Goal: Task Accomplishment & Management: Use online tool/utility

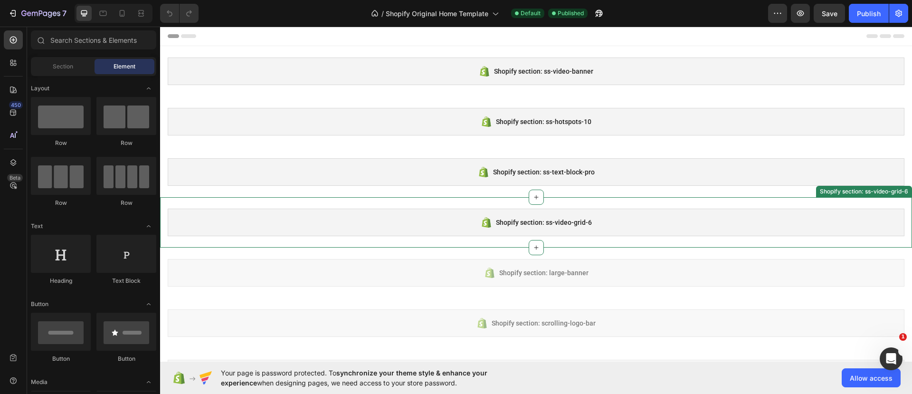
click at [429, 220] on div "Shopify section: ss-video-grid-6" at bounding box center [536, 222] width 736 height 28
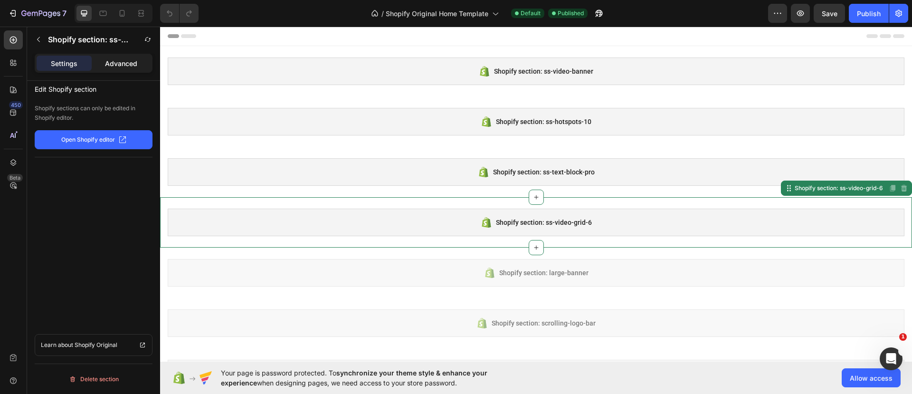
click at [134, 62] on p "Advanced" at bounding box center [121, 63] width 32 height 10
click at [66, 62] on p "Settings" at bounding box center [64, 63] width 27 height 10
click at [12, 163] on icon at bounding box center [13, 162] width 9 height 9
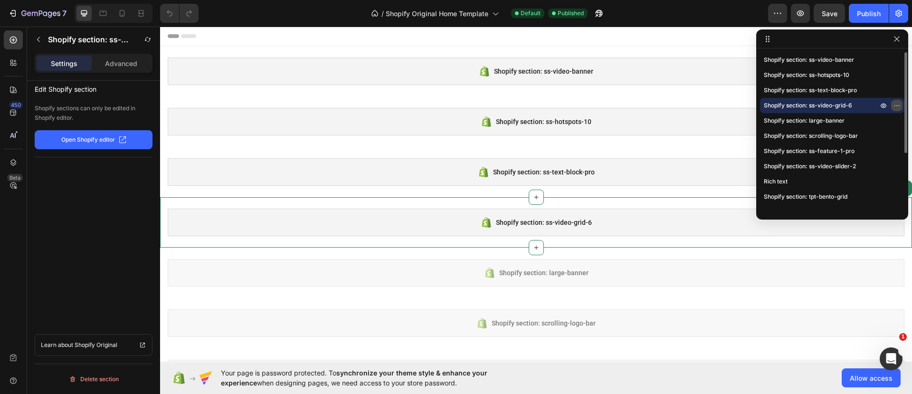
click at [896, 103] on icon "button" at bounding box center [897, 106] width 8 height 8
click at [120, 14] on icon at bounding box center [122, 13] width 5 height 7
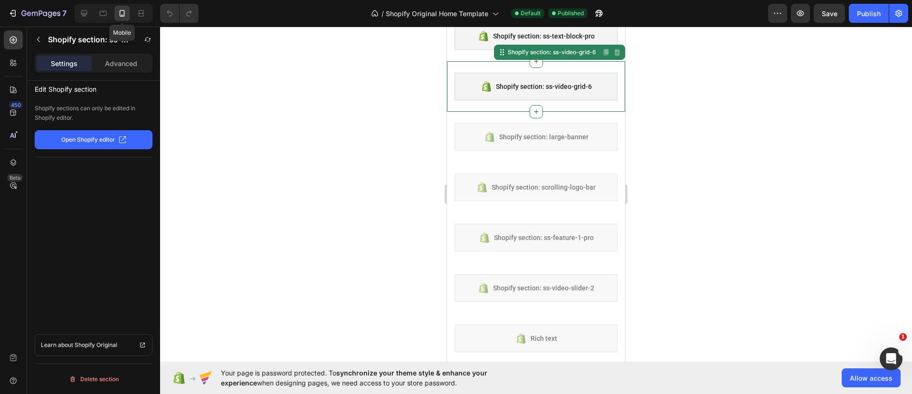
scroll to position [137, 0]
click at [575, 91] on div "Shopify section: ss-video-grid-6" at bounding box center [535, 85] width 163 height 28
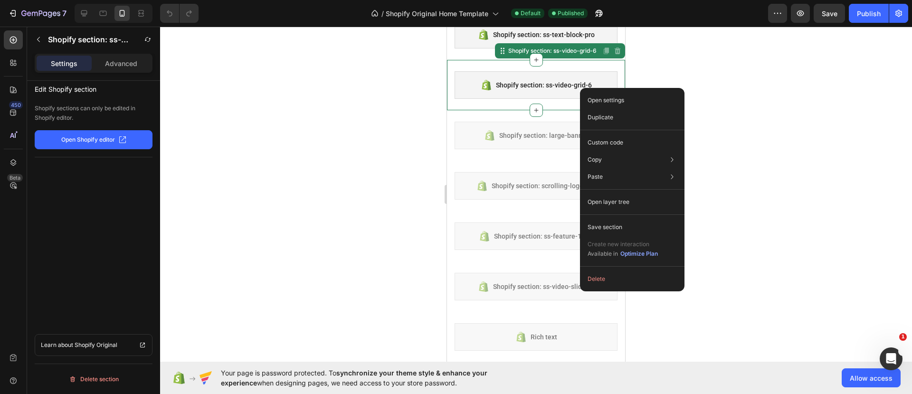
click at [542, 81] on span "Shopify section: ss-video-grid-6" at bounding box center [544, 84] width 96 height 11
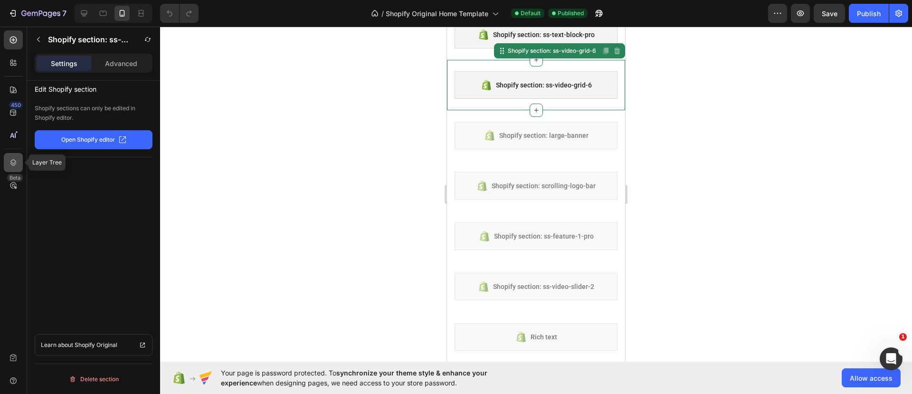
click at [10, 165] on icon at bounding box center [13, 162] width 9 height 9
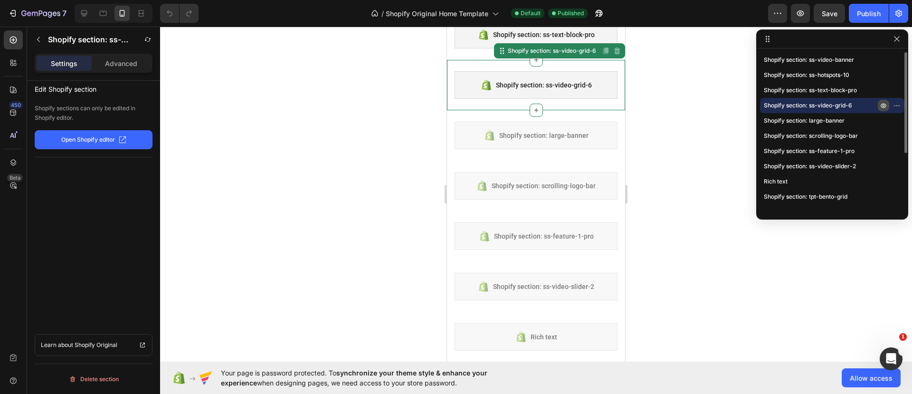
click at [882, 104] on icon "button" at bounding box center [883, 106] width 8 height 8
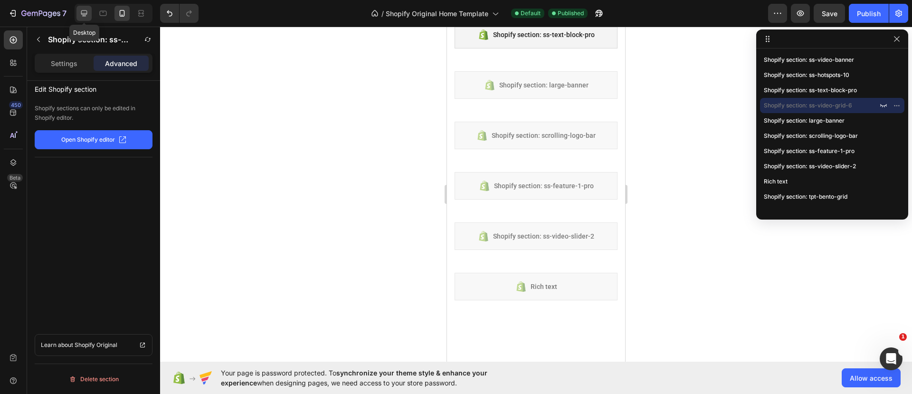
click at [86, 12] on icon at bounding box center [83, 13] width 9 height 9
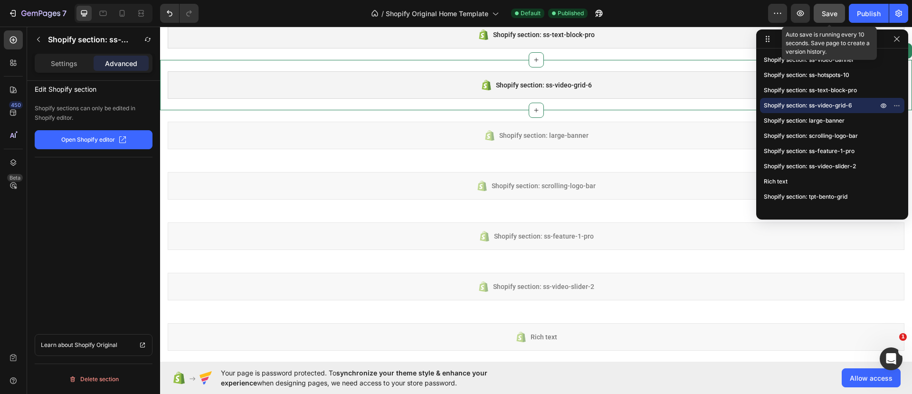
click at [832, 12] on span "Save" at bounding box center [829, 13] width 16 height 8
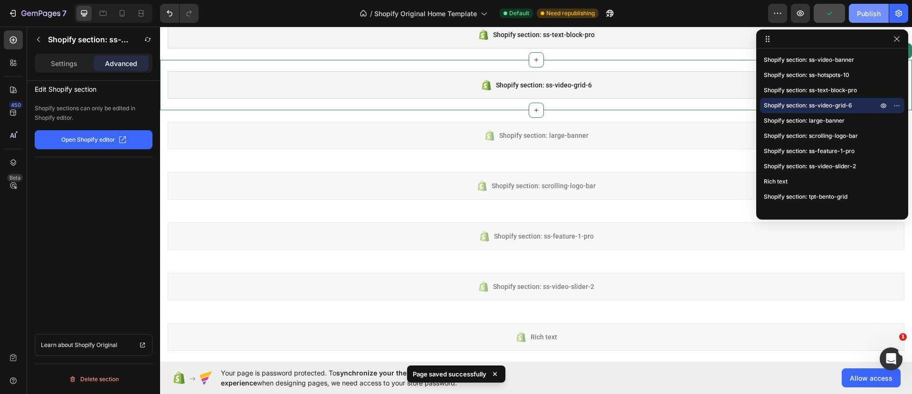
click at [870, 15] on div "Publish" at bounding box center [869, 14] width 24 height 10
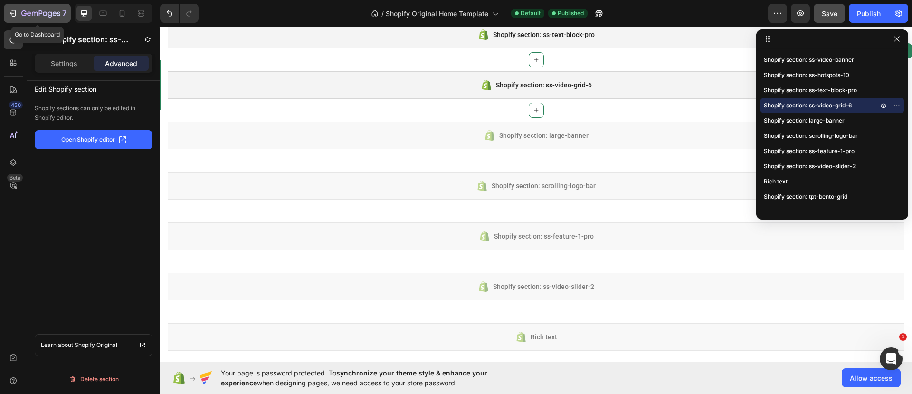
click at [16, 13] on icon "button" at bounding box center [12, 13] width 9 height 9
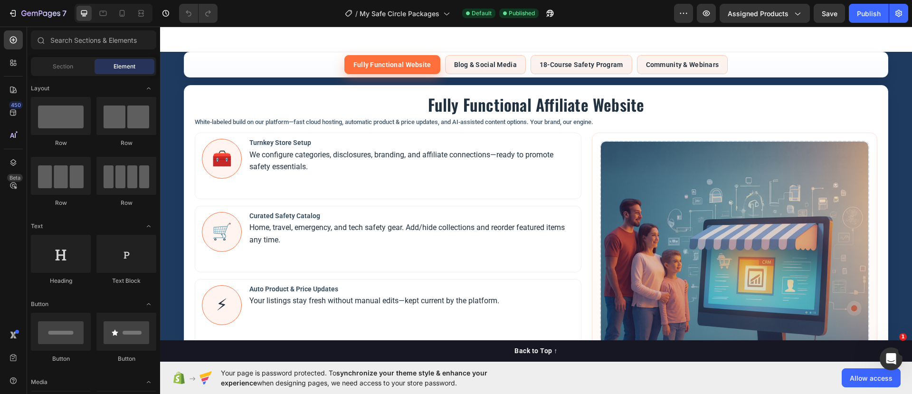
scroll to position [415, 0]
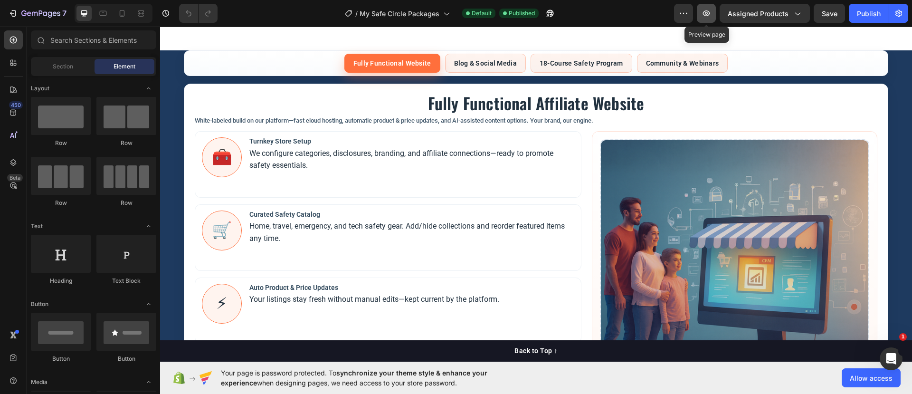
click at [707, 16] on icon "button" at bounding box center [705, 13] width 9 height 9
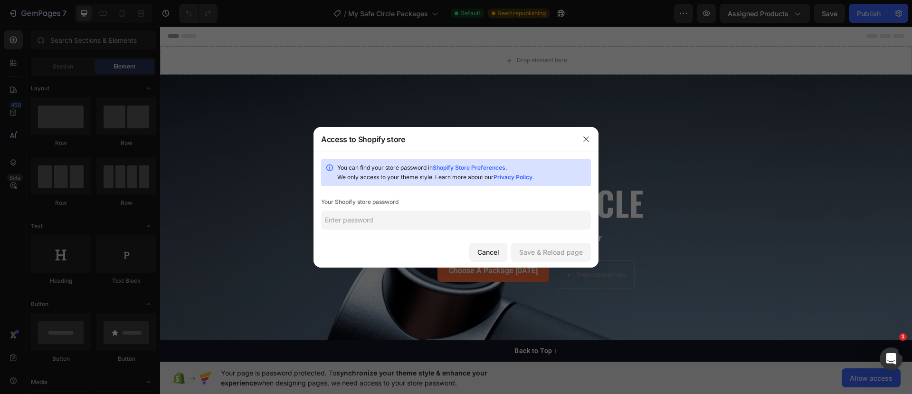
click at [391, 217] on input "text" at bounding box center [456, 219] width 270 height 19
click at [384, 222] on input "text" at bounding box center [456, 219] width 270 height 19
type input "Godblessus2025!"
click at [559, 254] on div "Save & Reload page" at bounding box center [551, 252] width 64 height 10
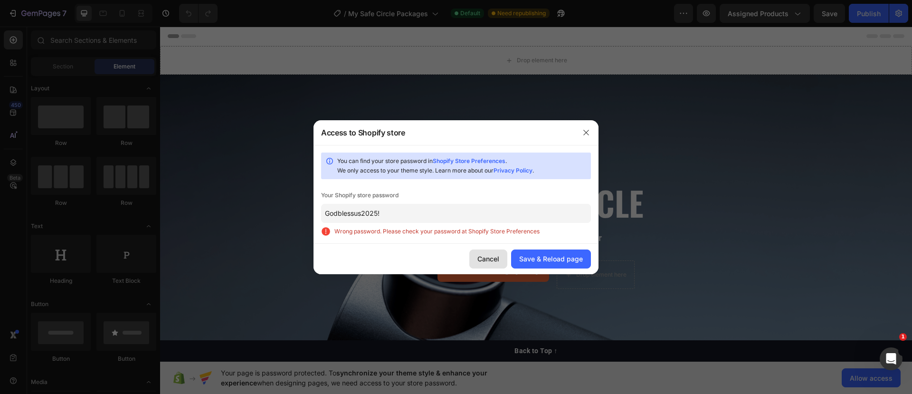
click at [489, 257] on div "Cancel" at bounding box center [488, 259] width 22 height 10
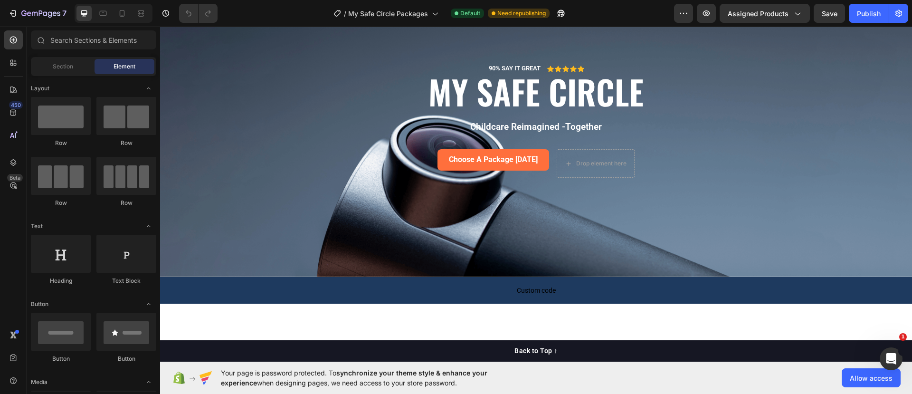
scroll to position [99, 0]
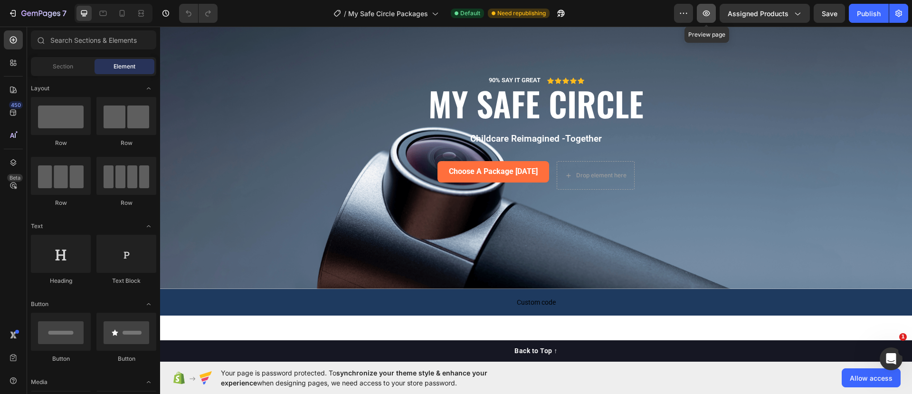
click at [711, 12] on icon "button" at bounding box center [705, 13] width 9 height 9
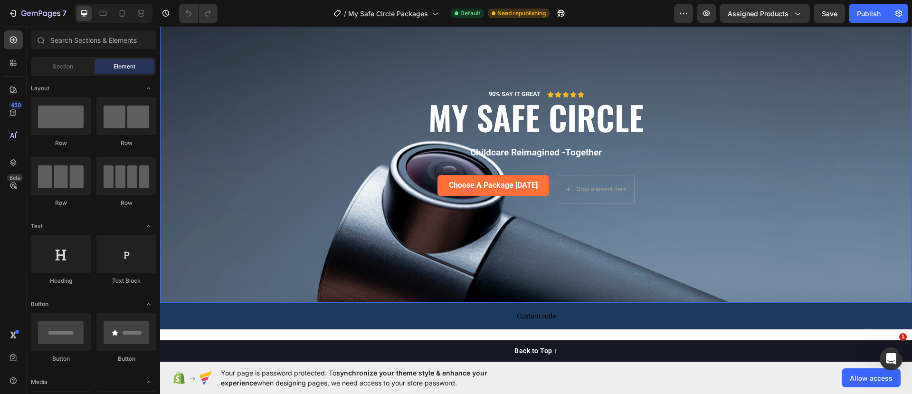
scroll to position [59, 0]
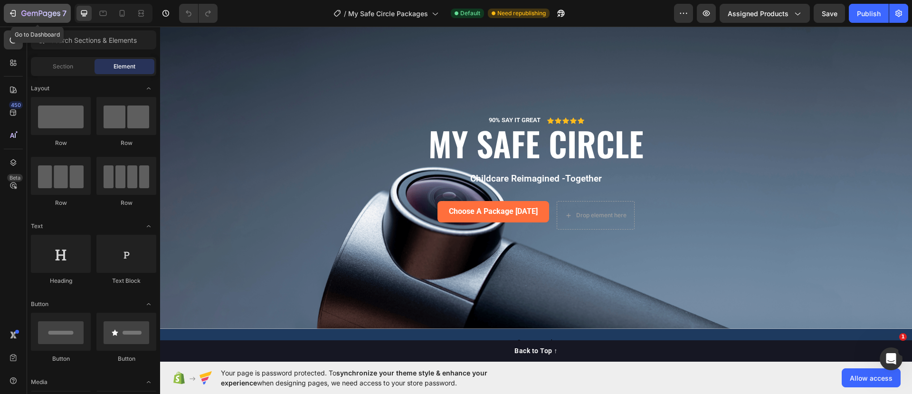
click at [18, 15] on div "7" at bounding box center [37, 13] width 58 height 11
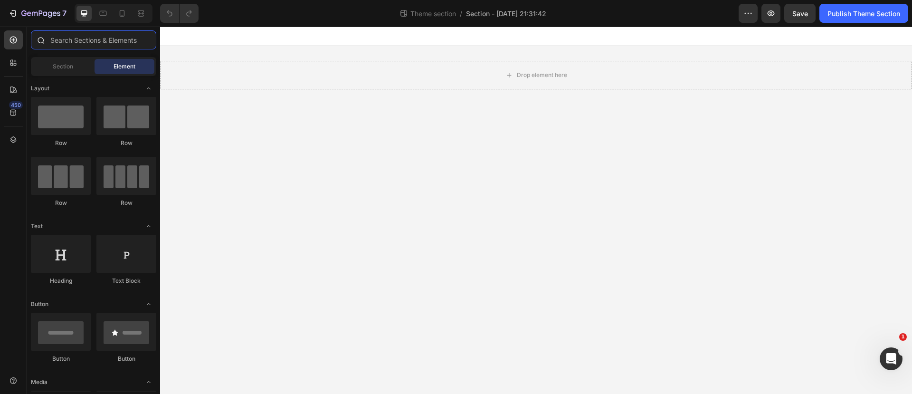
click at [82, 42] on input "text" at bounding box center [93, 39] width 125 height 19
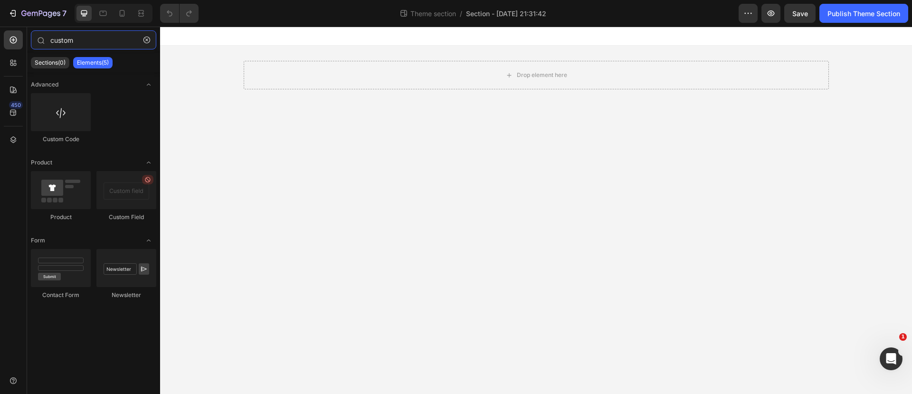
type input "custom"
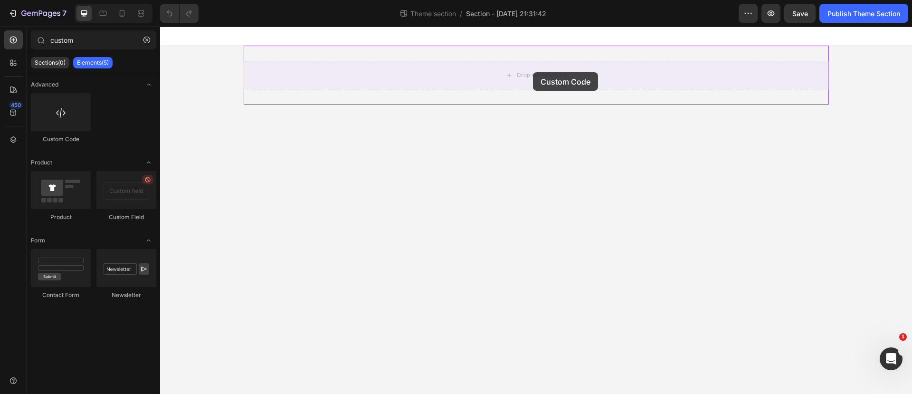
drag, startPoint x: 213, startPoint y: 160, endPoint x: 533, endPoint y: 72, distance: 331.8
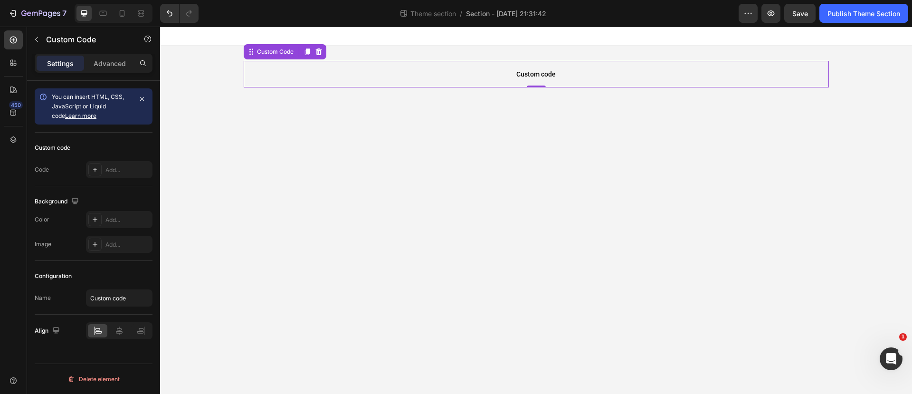
click at [534, 78] on span "Custom code" at bounding box center [536, 73] width 585 height 11
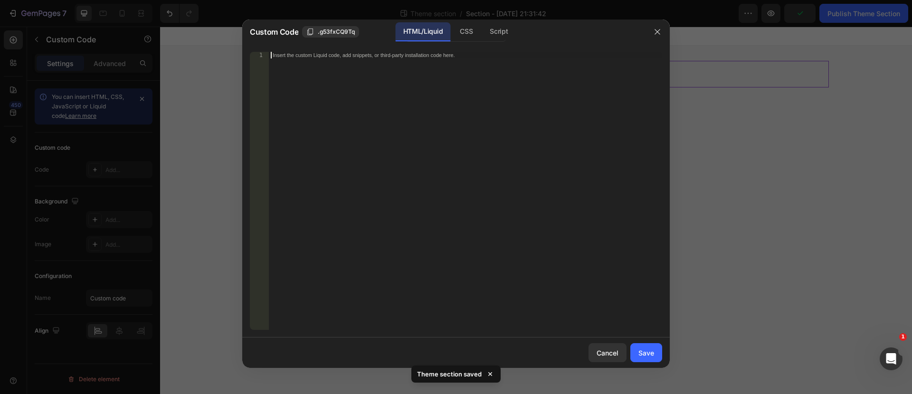
drag, startPoint x: 316, startPoint y: 70, endPoint x: 323, endPoint y: 74, distance: 8.1
click at [317, 71] on div "Insert the custom Liquid code, add snippets, or third-party installation code h…" at bounding box center [465, 197] width 393 height 291
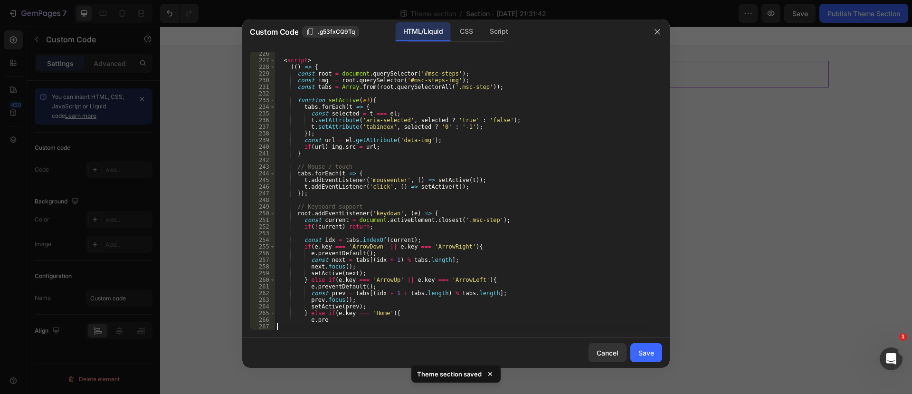
scroll to position [1497, 0]
click at [636, 348] on button "Save" at bounding box center [646, 352] width 32 height 19
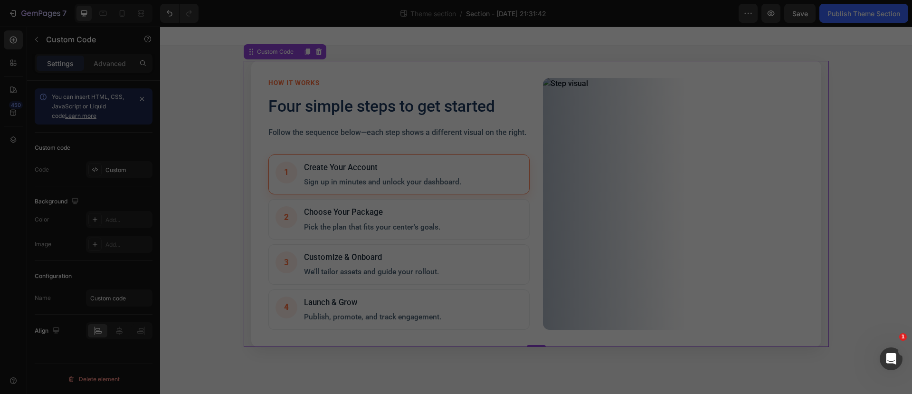
type textarea "e.pre"
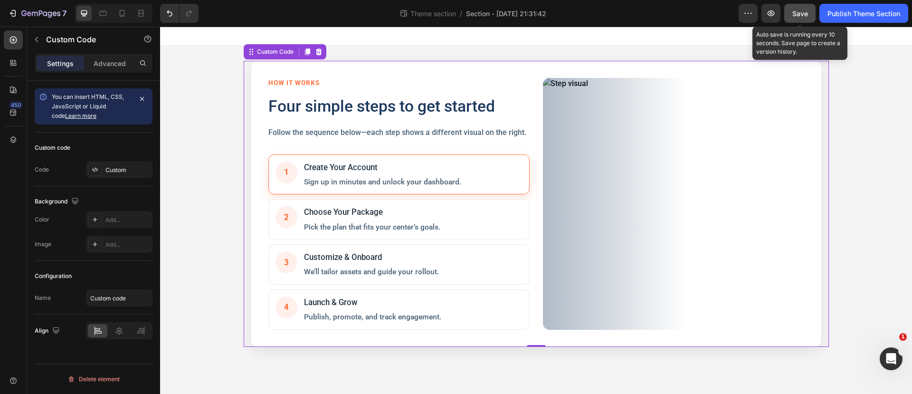
click at [801, 17] on span "Save" at bounding box center [800, 13] width 16 height 8
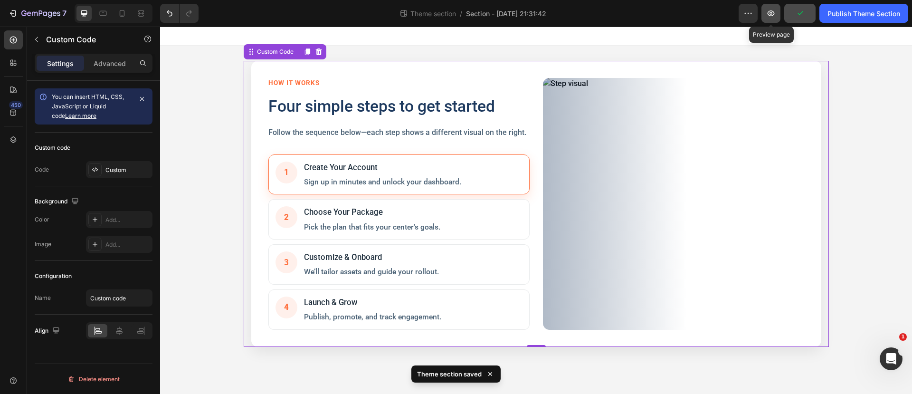
click at [773, 10] on icon "button" at bounding box center [770, 13] width 9 height 9
click at [766, 12] on icon "button" at bounding box center [770, 13] width 9 height 9
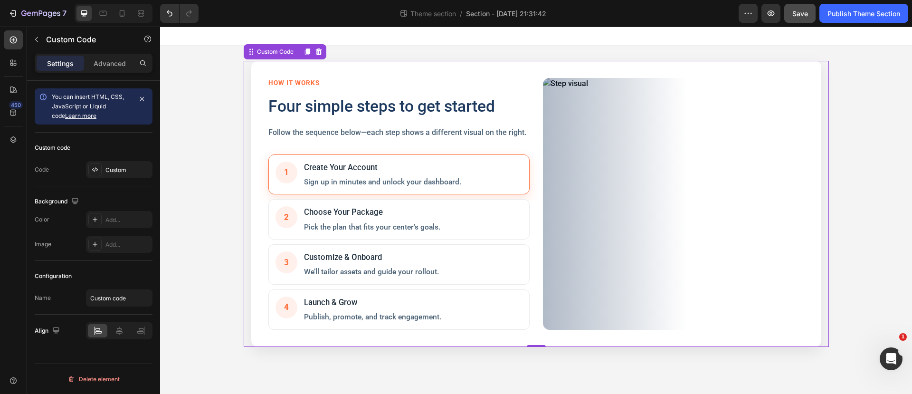
click at [436, 153] on div "How It Works Four simple steps to get started Follow the sequence below—each st…" at bounding box center [398, 204] width 261 height 252
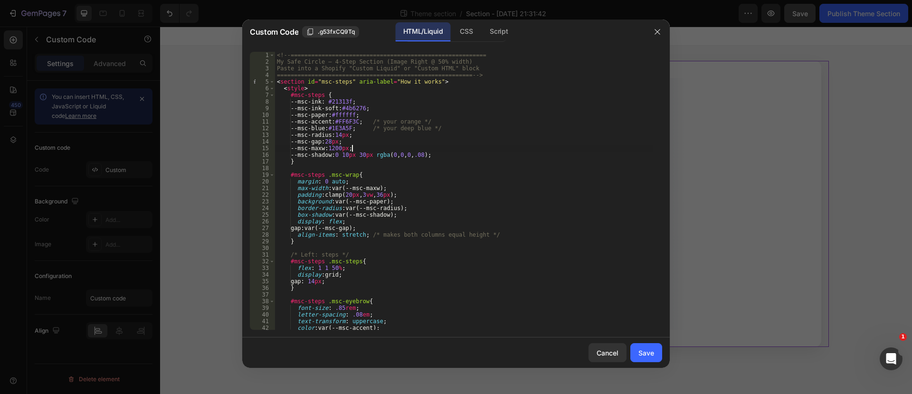
type textarea "e.pre"
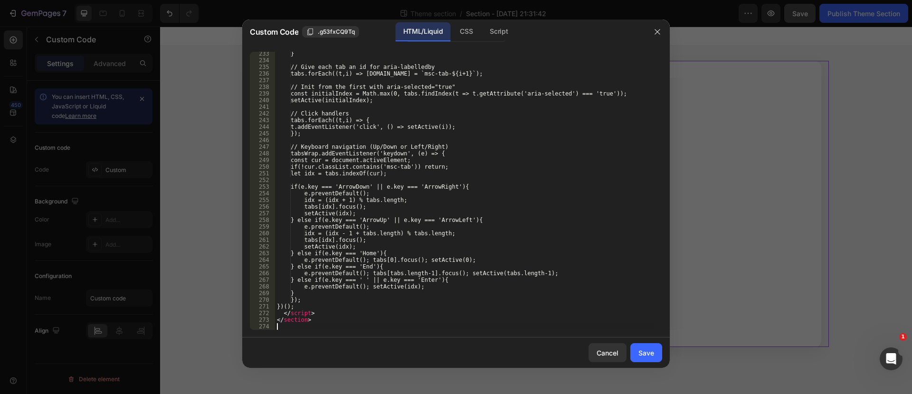
scroll to position [1550, 0]
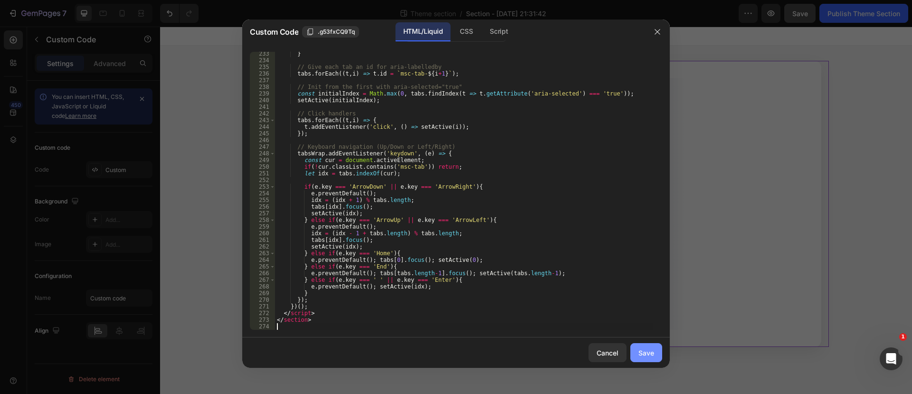
click at [646, 355] on div "Save" at bounding box center [646, 353] width 16 height 10
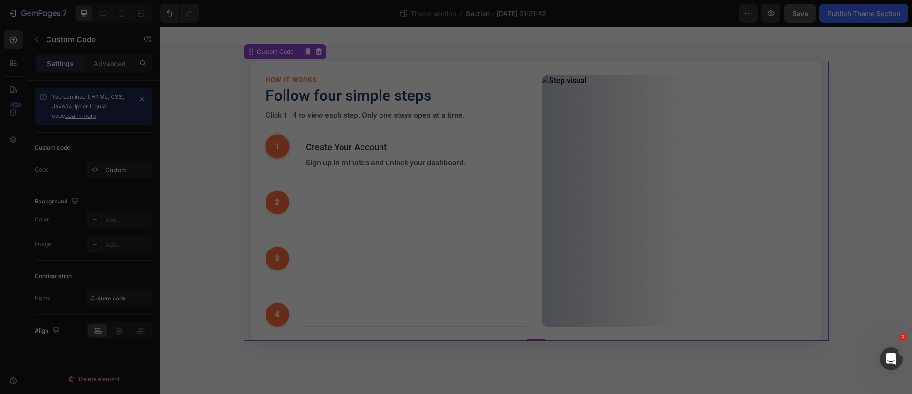
type textarea "</section>"
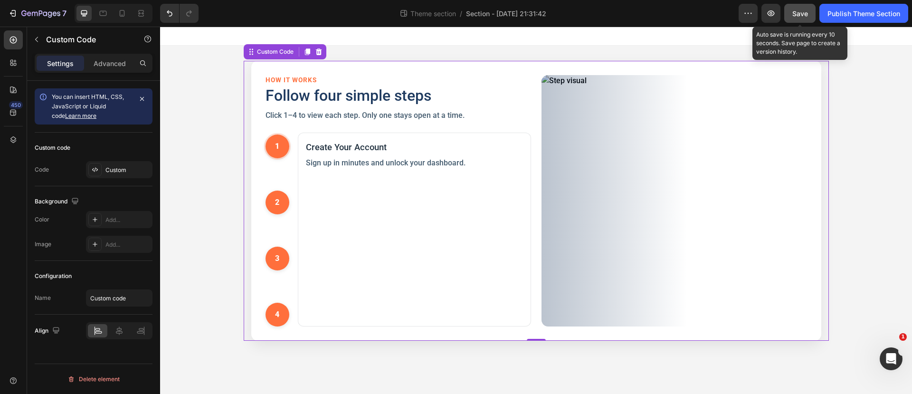
click at [796, 14] on span "Save" at bounding box center [800, 13] width 16 height 8
click at [799, 16] on span "Save" at bounding box center [800, 13] width 16 height 8
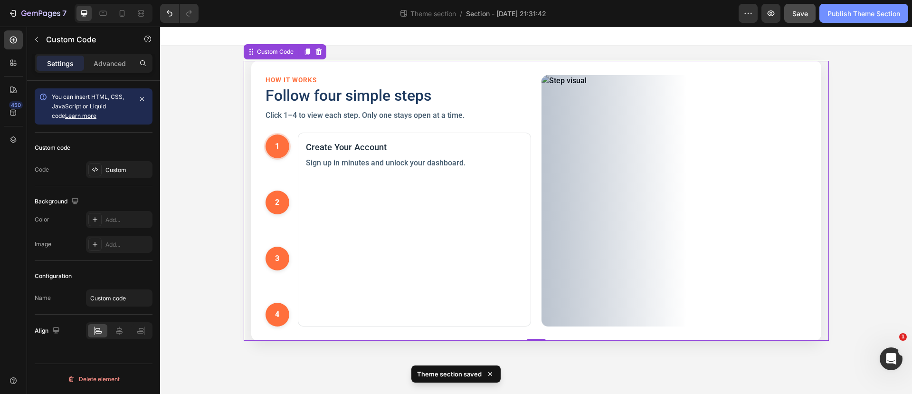
click at [846, 12] on div "Publish Theme Section" at bounding box center [863, 14] width 73 height 10
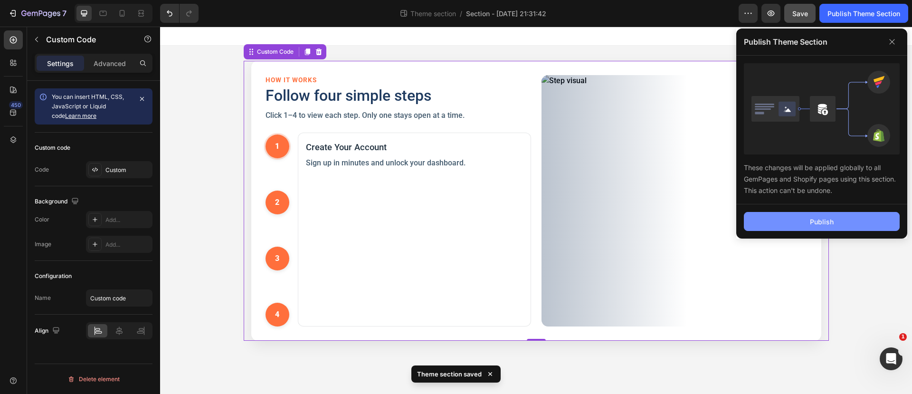
click at [807, 224] on button "Publish" at bounding box center [822, 221] width 156 height 19
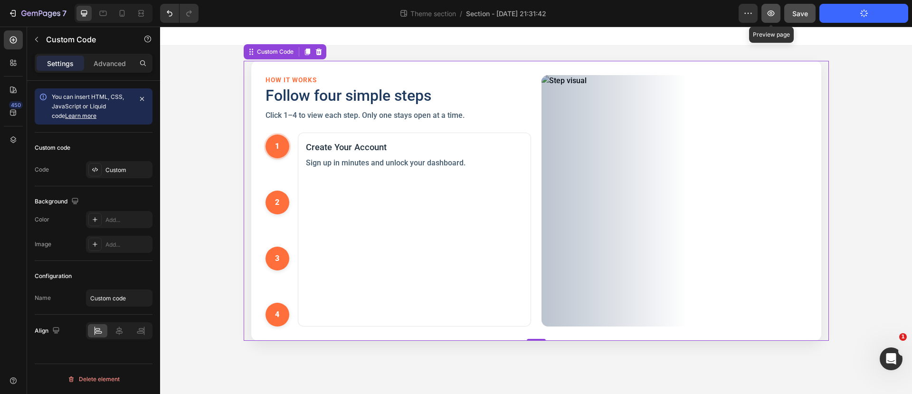
click at [772, 13] on icon "button" at bounding box center [770, 13] width 7 height 6
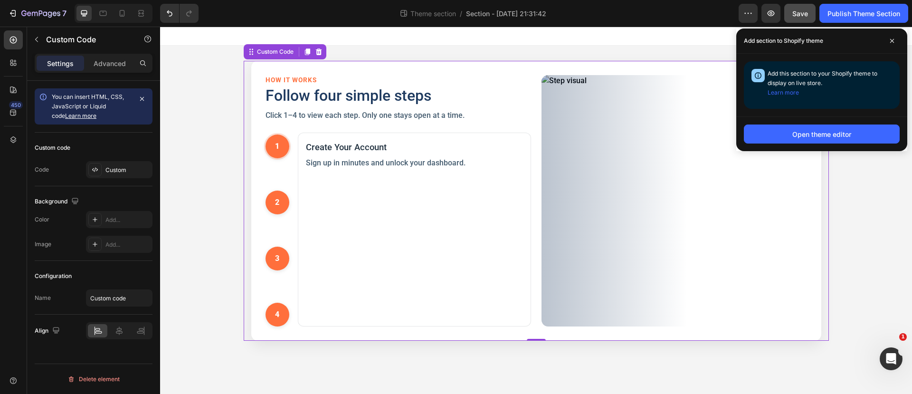
click at [450, 199] on div "Create Your Account Sign up in minutes and unlock your dashboard." at bounding box center [414, 229] width 233 height 194
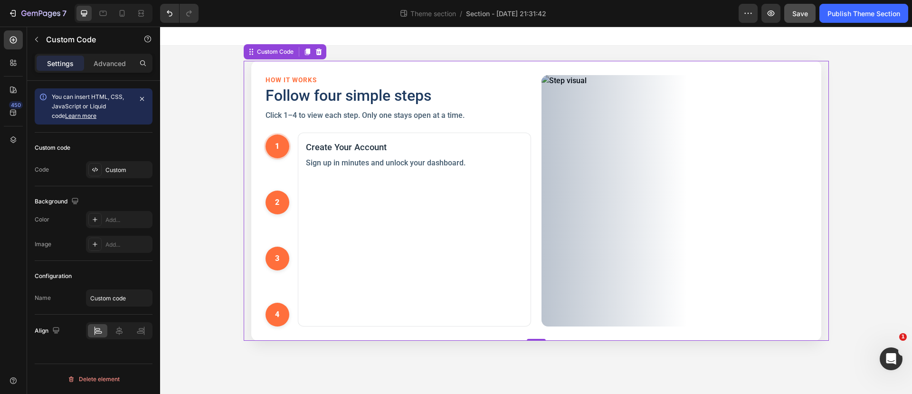
click at [450, 199] on div "Create Your Account Sign up in minutes and unlock your dashboard." at bounding box center [414, 229] width 233 height 194
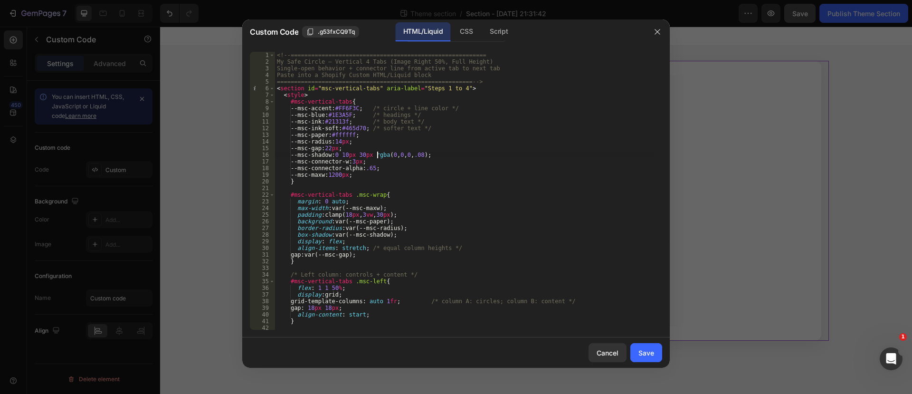
type textarea "</section>"
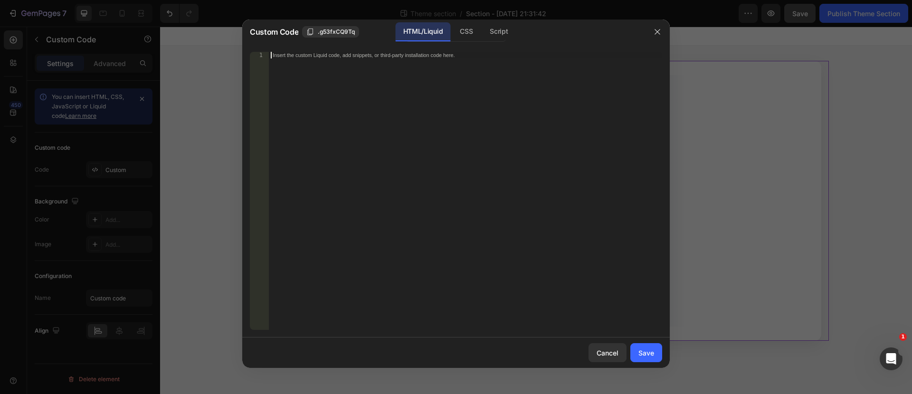
click at [295, 57] on div "Insert the custom Liquid code, add snippets, or third-party installation code h…" at bounding box center [446, 55] width 346 height 6
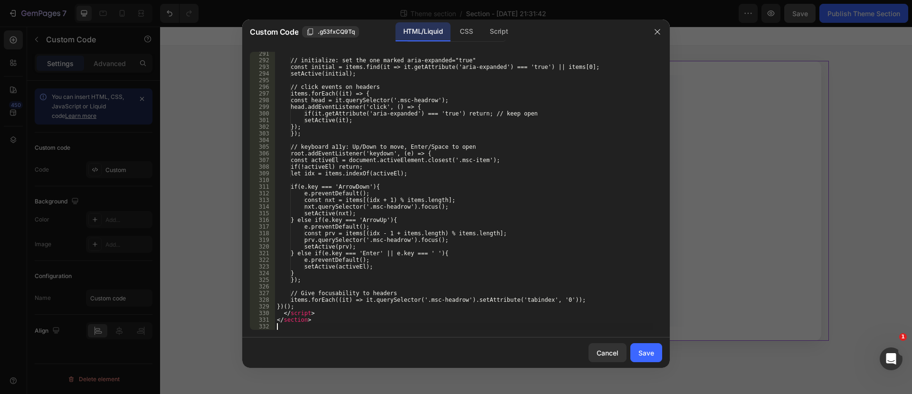
scroll to position [1936, 0]
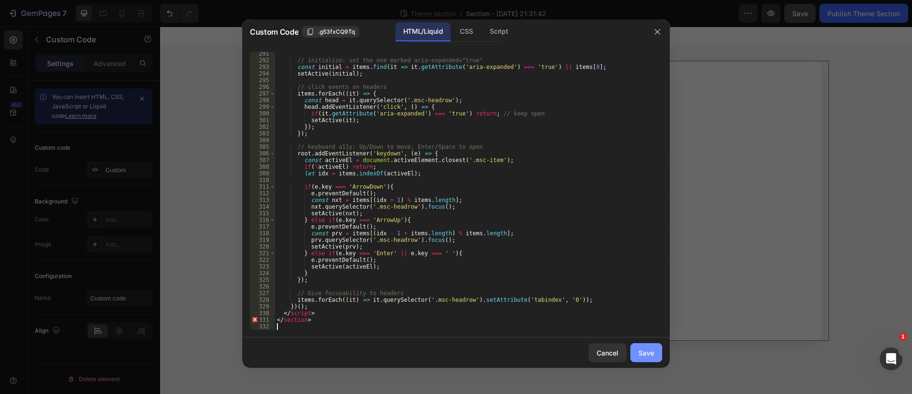
click at [642, 351] on div "Save" at bounding box center [646, 353] width 16 height 10
type textarea "</section>"
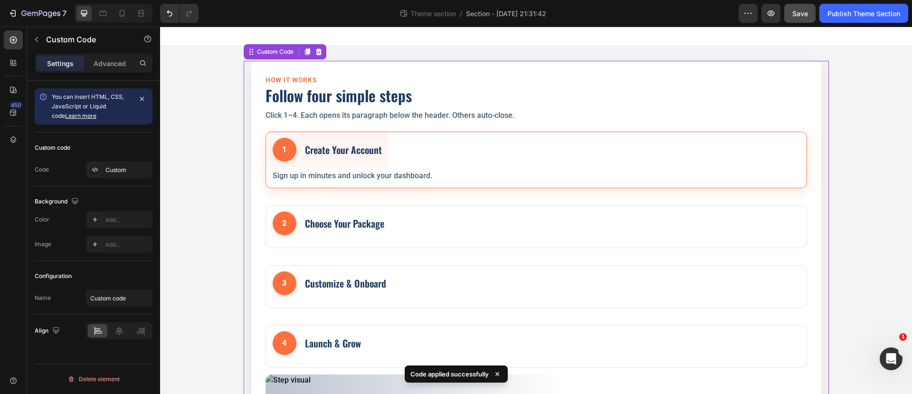
click at [278, 151] on div "1" at bounding box center [285, 150] width 24 height 24
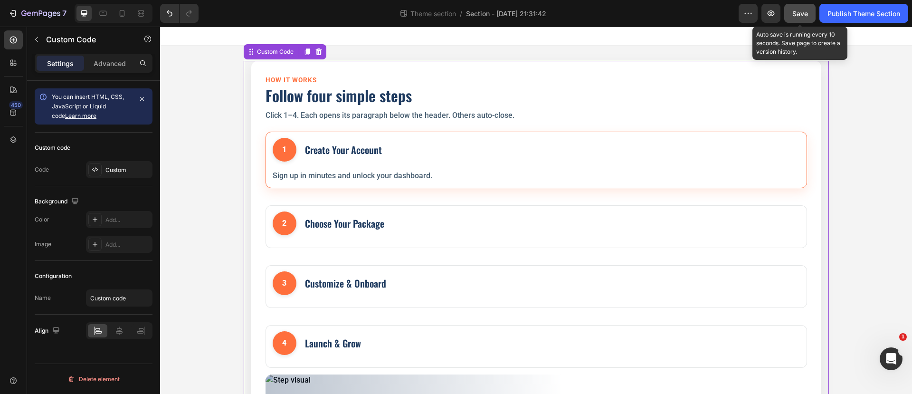
click at [800, 11] on span "Save" at bounding box center [800, 13] width 16 height 8
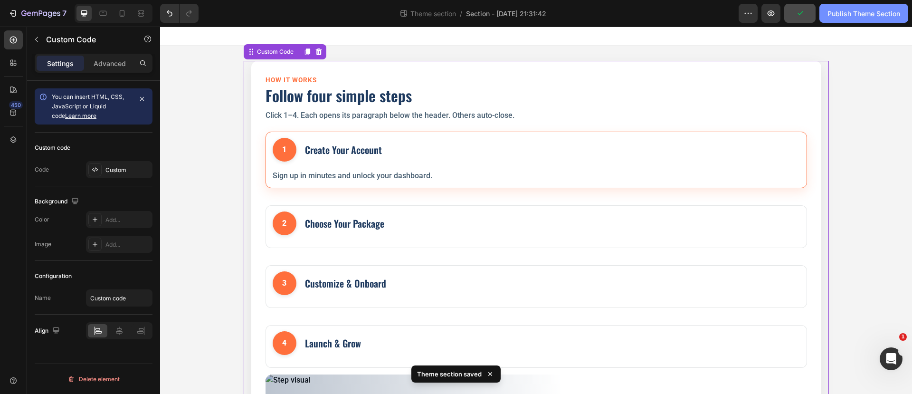
click at [843, 15] on div "Publish Theme Section" at bounding box center [863, 14] width 73 height 10
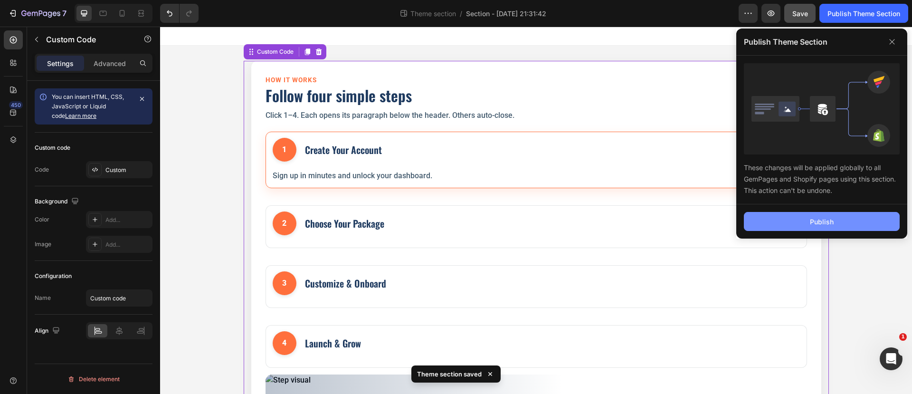
click at [848, 217] on button "Publish" at bounding box center [822, 221] width 156 height 19
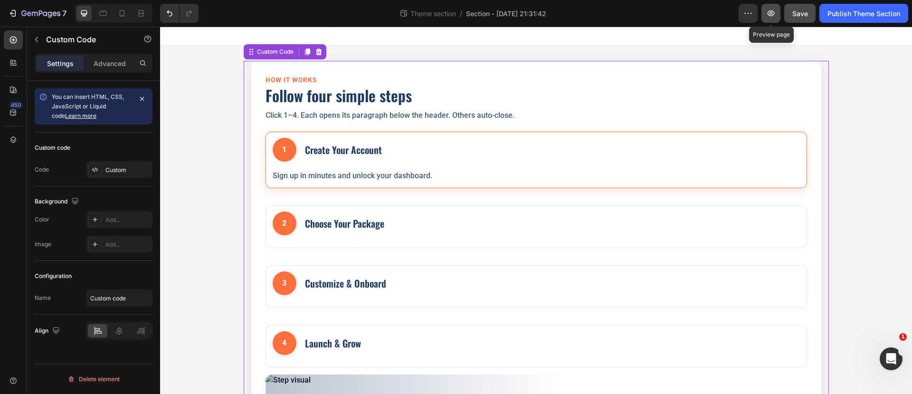
click at [769, 10] on icon "button" at bounding box center [770, 13] width 9 height 9
click at [436, 183] on div "Sign up in minutes and unlock your dashboard." at bounding box center [536, 177] width 540 height 20
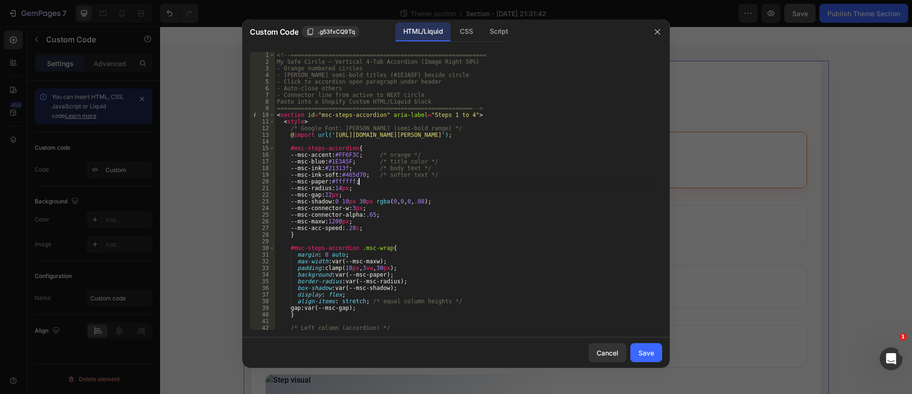
type textarea "</section>"
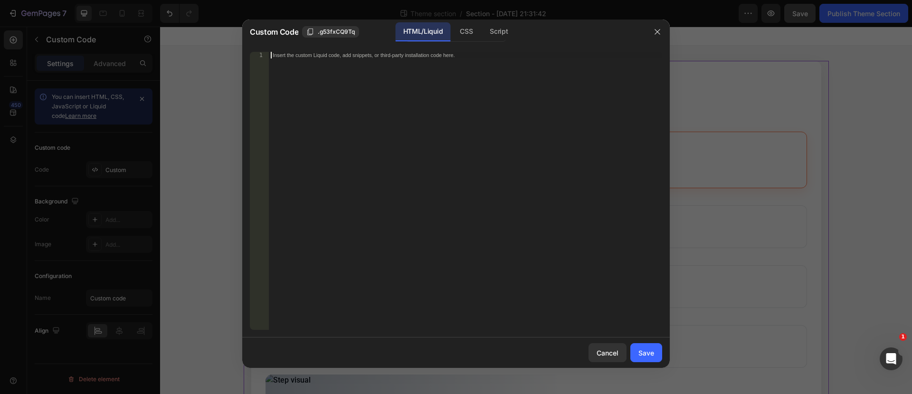
scroll to position [1803, 0]
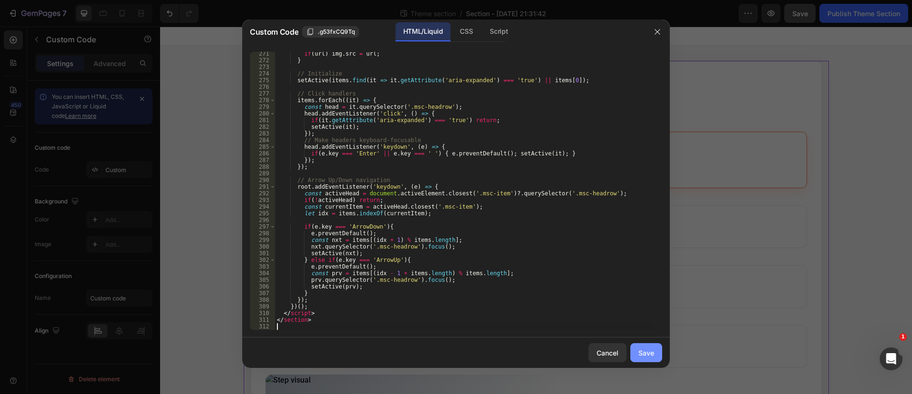
click at [644, 349] on div "Save" at bounding box center [646, 353] width 16 height 10
type textarea "</section>"
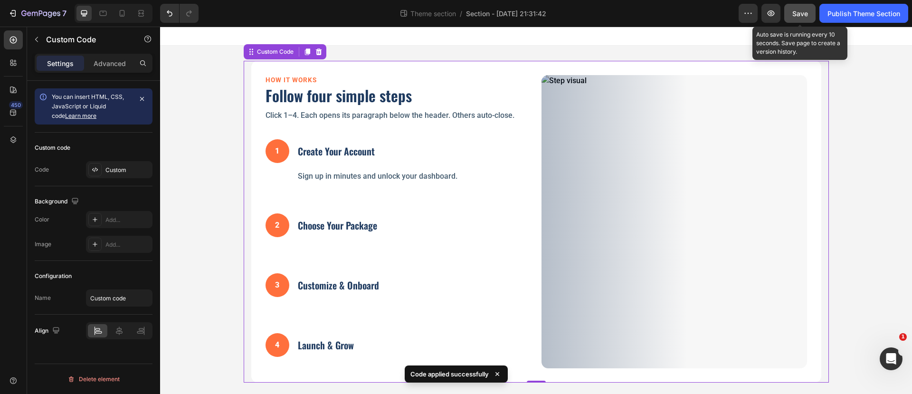
click at [797, 13] on span "Save" at bounding box center [800, 13] width 16 height 8
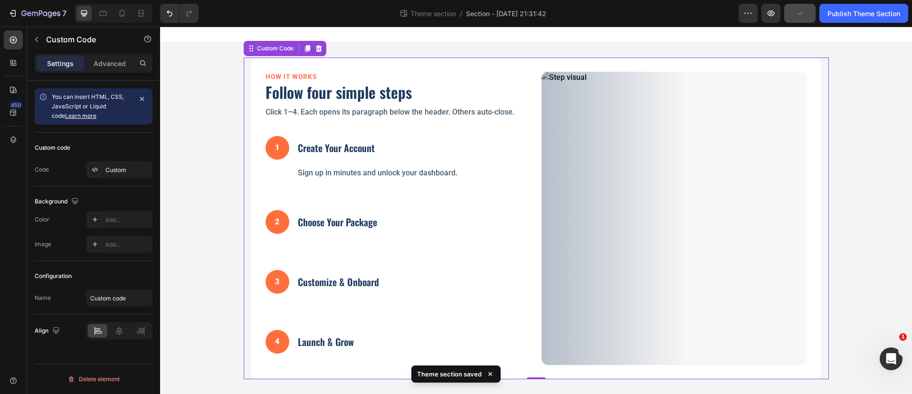
scroll to position [4, 0]
click at [853, 15] on div "Publish Theme Section" at bounding box center [863, 14] width 73 height 10
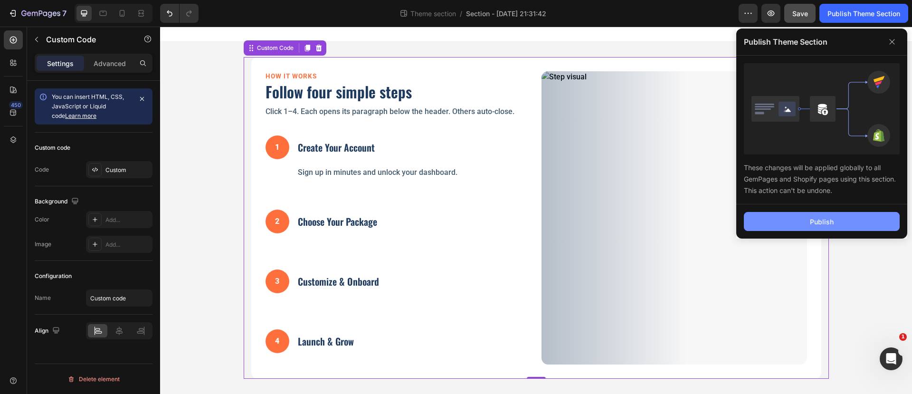
click at [831, 221] on div "Publish" at bounding box center [822, 222] width 24 height 10
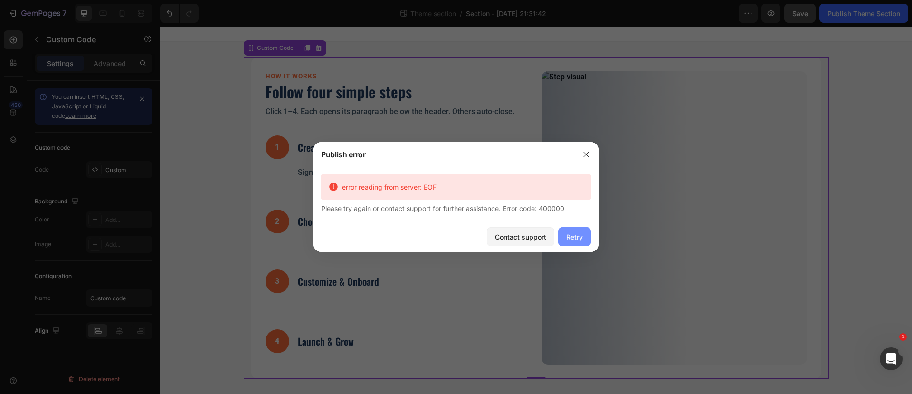
click at [576, 232] on div "Retry" at bounding box center [574, 237] width 17 height 10
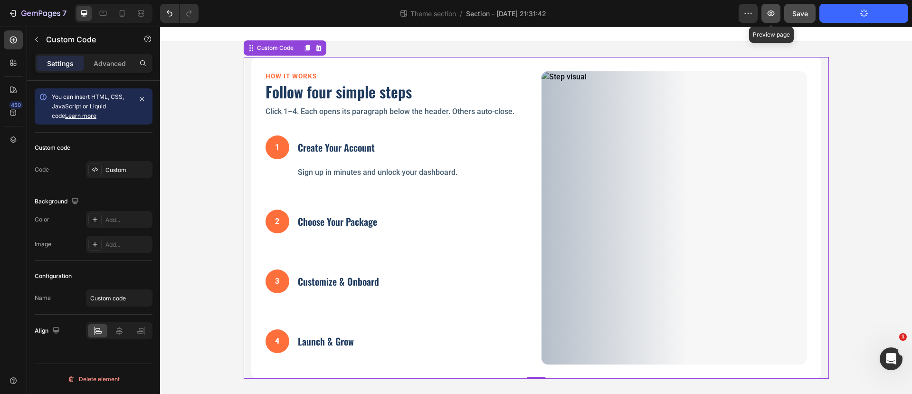
click at [772, 13] on icon "button" at bounding box center [770, 13] width 7 height 6
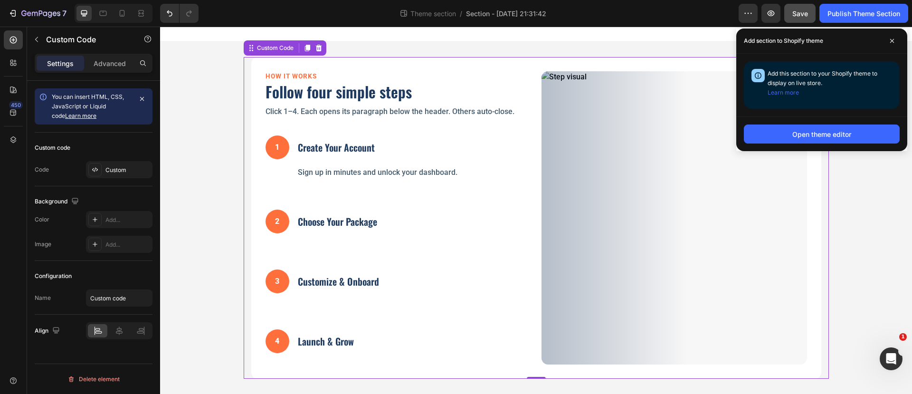
click at [435, 198] on div "1 Create Your Account Sign up in minutes and unlock your dashboard. 2 Choose Yo…" at bounding box center [397, 246] width 265 height 236
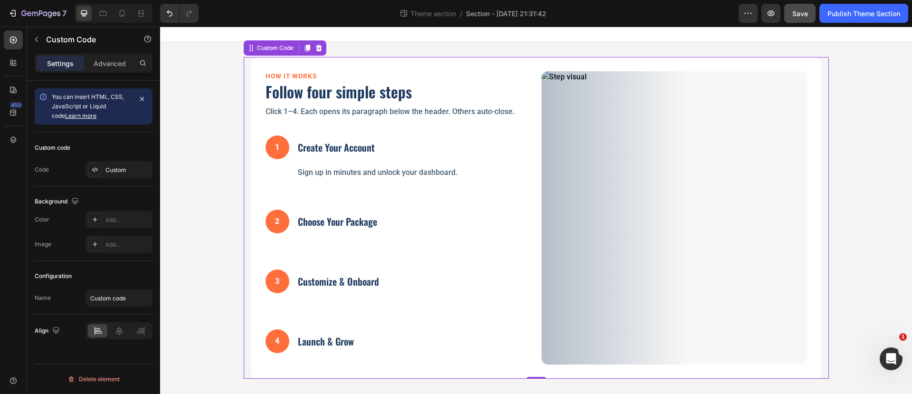
click at [435, 198] on div "1 Create Your Account Sign up in minutes and unlock your dashboard. 2 Choose Yo…" at bounding box center [397, 246] width 265 height 236
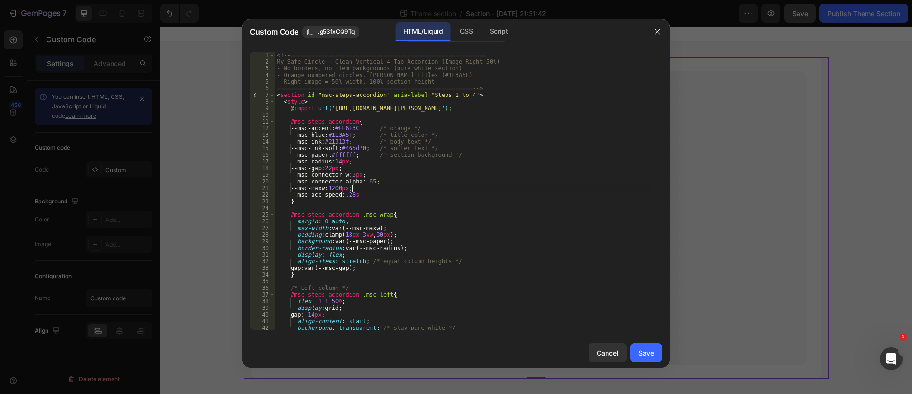
type textarea "</section>"
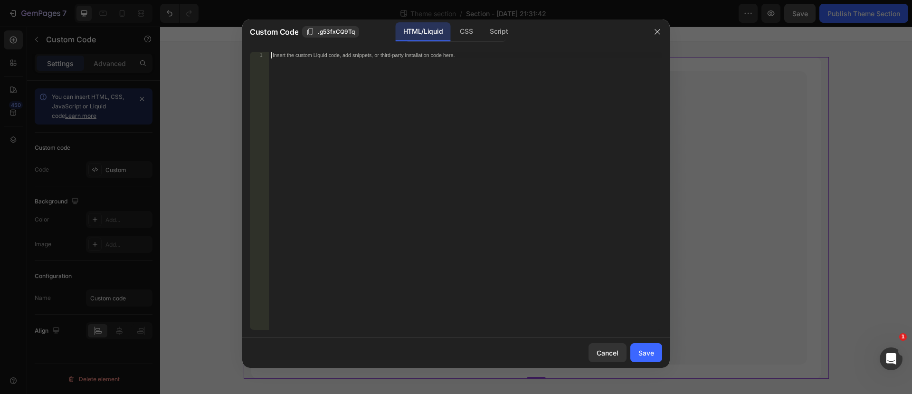
scroll to position [633, 0]
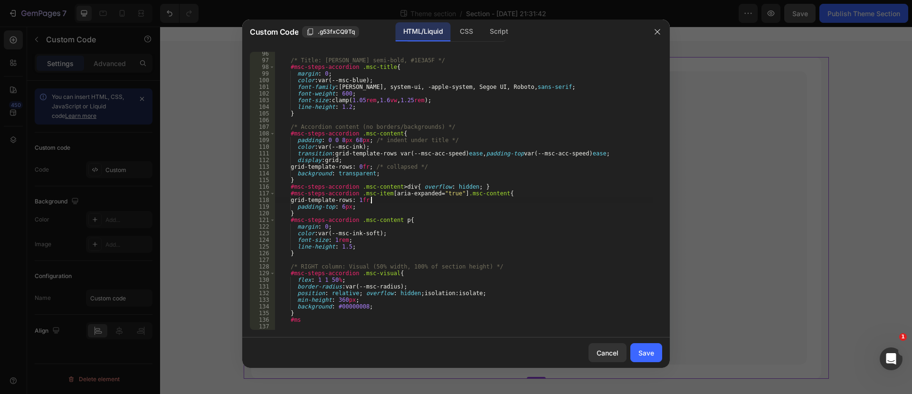
type textarea "#ms"
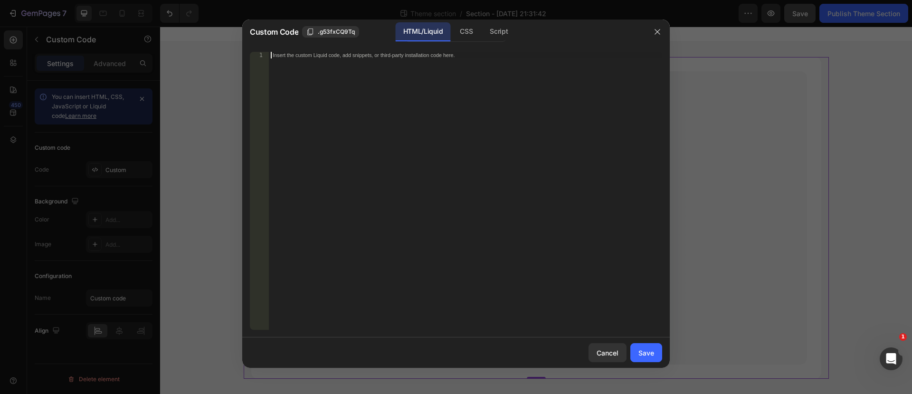
scroll to position [1883, 0]
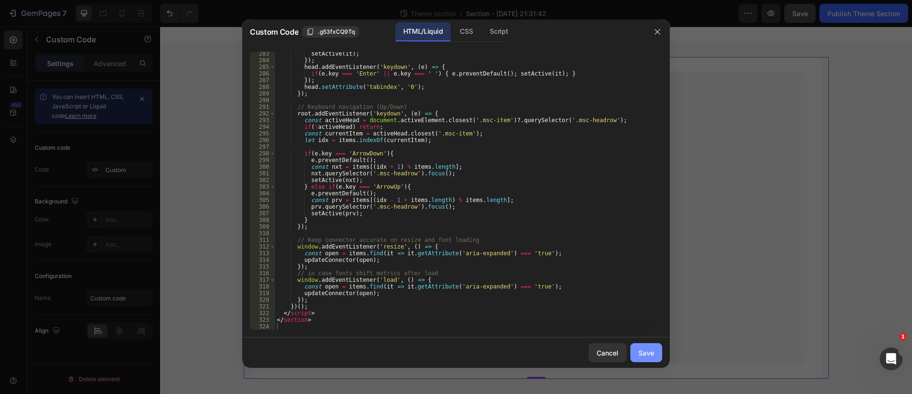
click at [642, 351] on div "Save" at bounding box center [646, 353] width 16 height 10
type textarea "</section>"
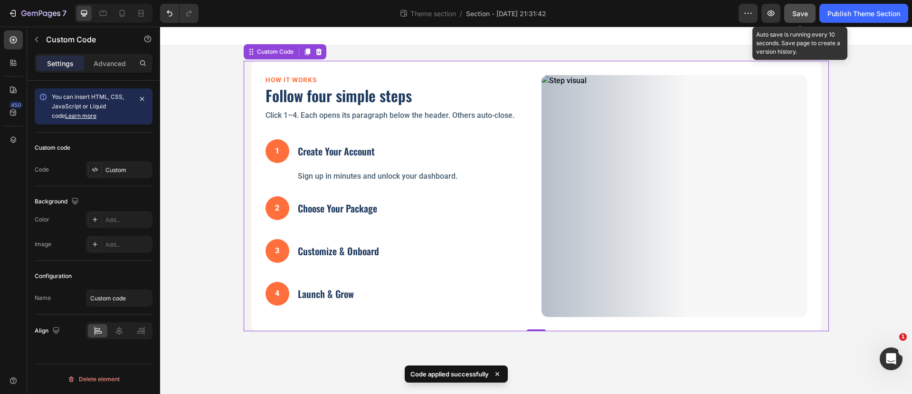
click at [801, 14] on span "Save" at bounding box center [800, 13] width 16 height 8
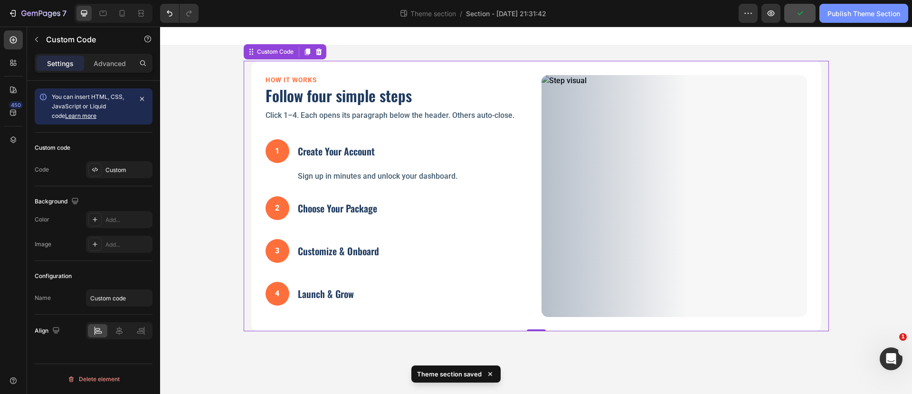
click at [834, 15] on div "Publish Theme Section" at bounding box center [863, 14] width 73 height 10
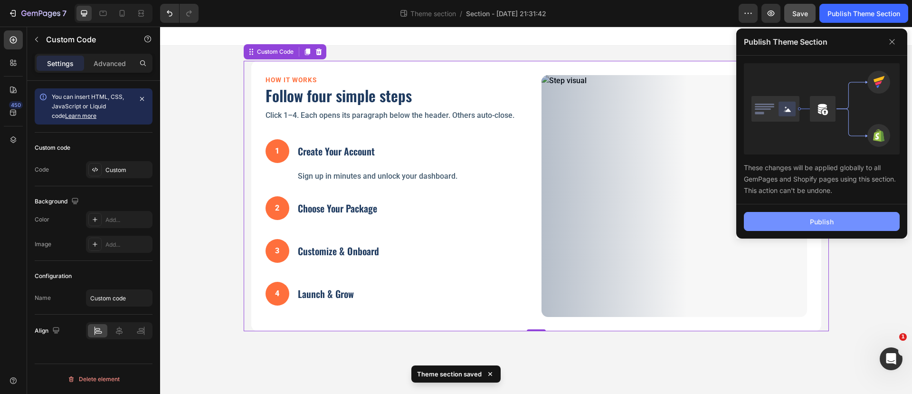
click at [819, 215] on button "Publish" at bounding box center [822, 221] width 156 height 19
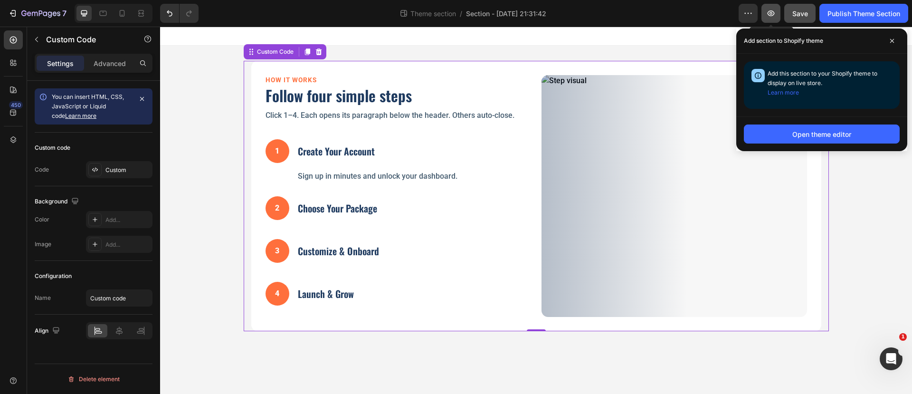
click at [770, 11] on icon "button" at bounding box center [770, 13] width 9 height 9
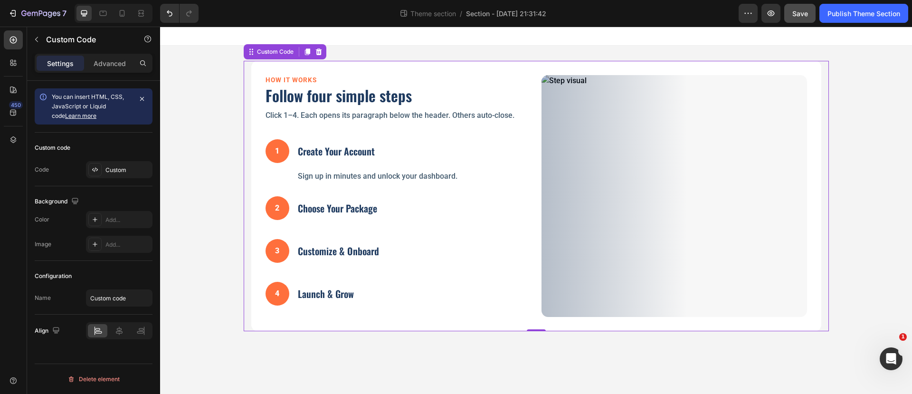
click at [453, 203] on div "2 Choose Your Package Pick the plan that fits your center’s goals." at bounding box center [397, 210] width 265 height 43
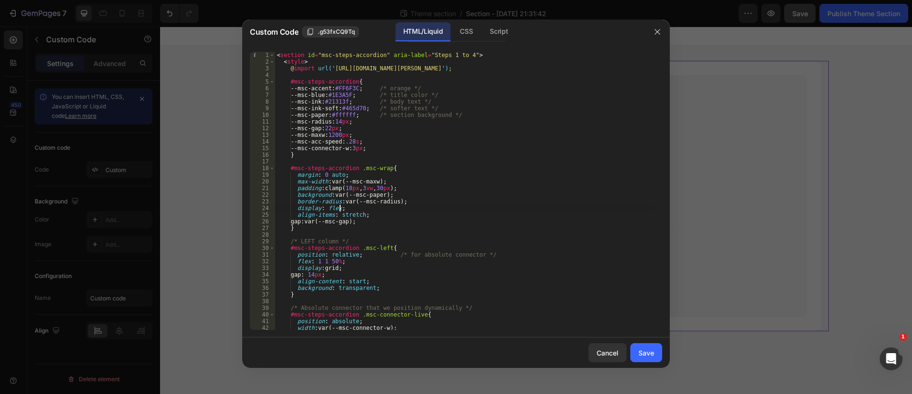
type textarea "</section>"
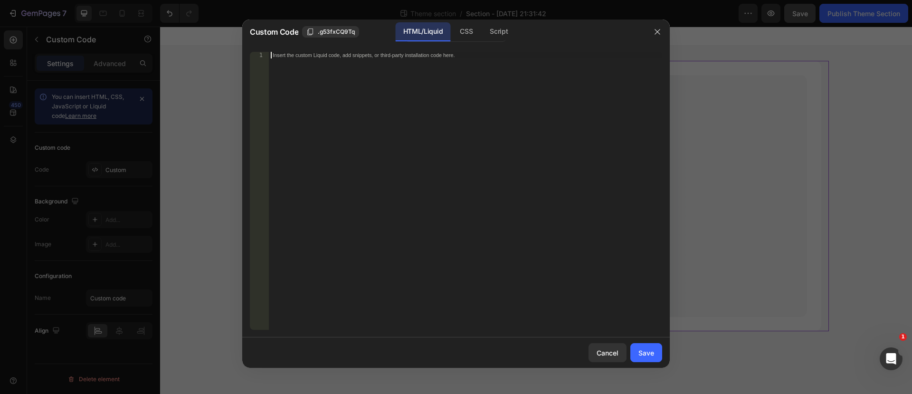
scroll to position [1976, 0]
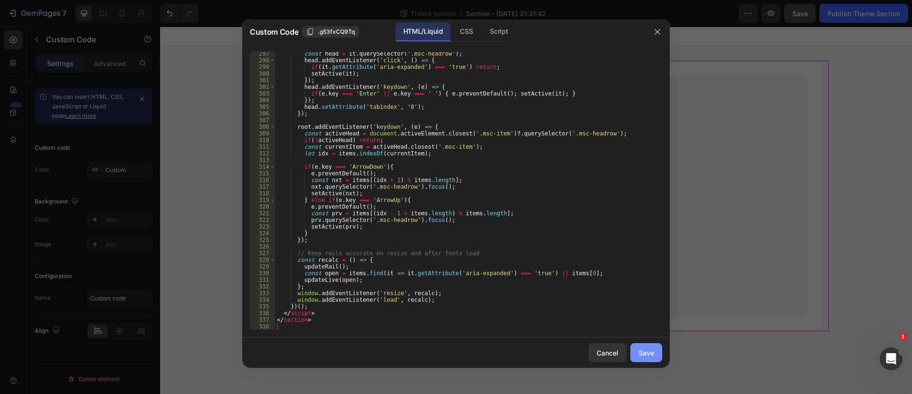
click at [638, 346] on button "Save" at bounding box center [646, 352] width 32 height 19
type textarea "</section>"
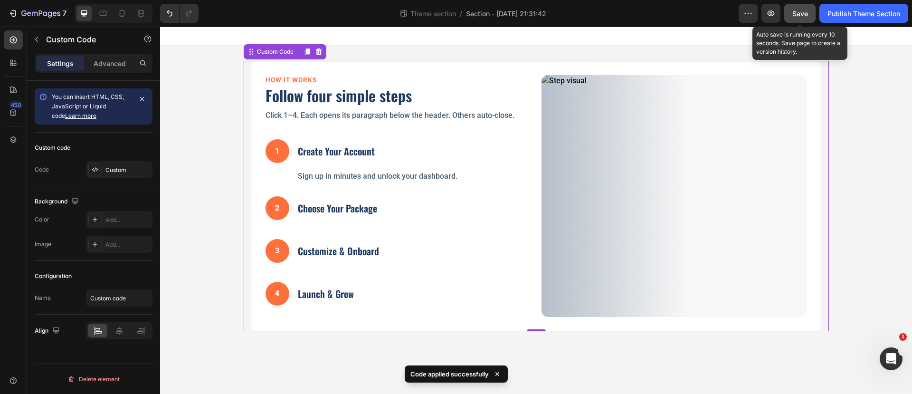
click at [796, 12] on span "Save" at bounding box center [800, 13] width 16 height 8
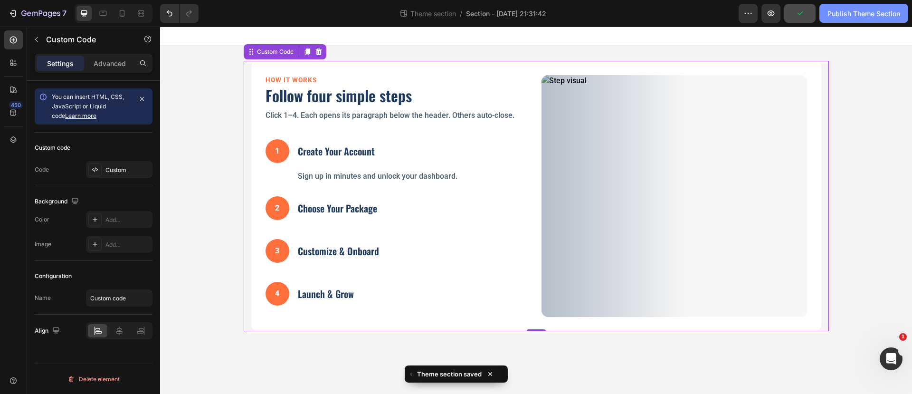
click at [841, 14] on div "Publish Theme Section" at bounding box center [863, 14] width 73 height 10
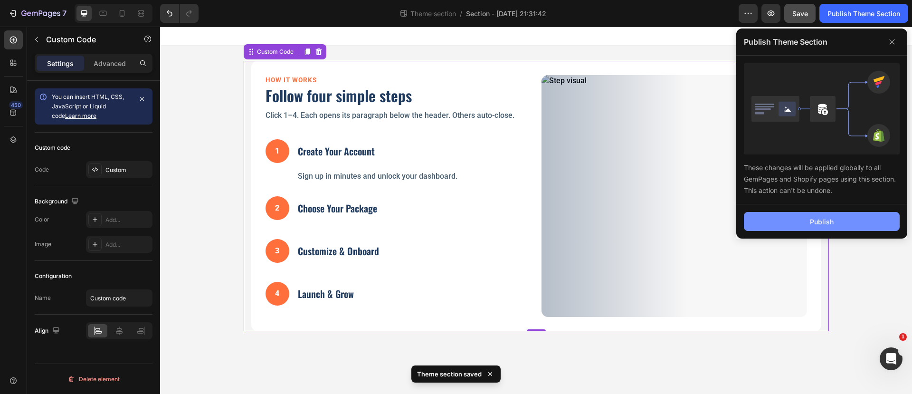
click at [812, 215] on button "Publish" at bounding box center [822, 221] width 156 height 19
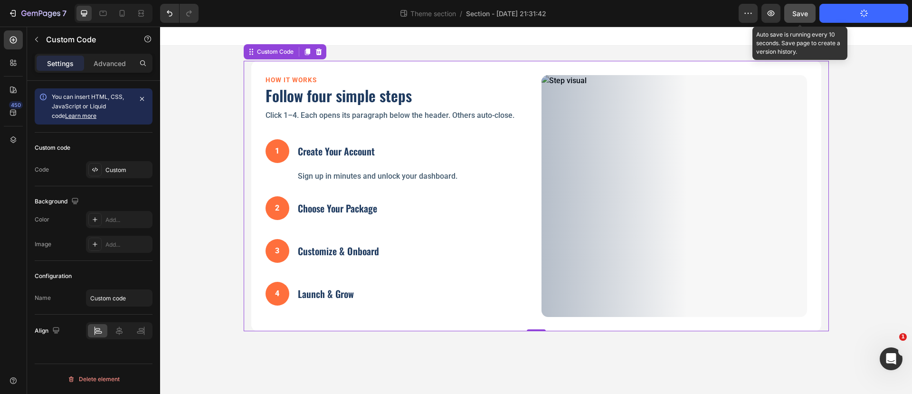
click at [799, 14] on span "Save" at bounding box center [800, 13] width 16 height 8
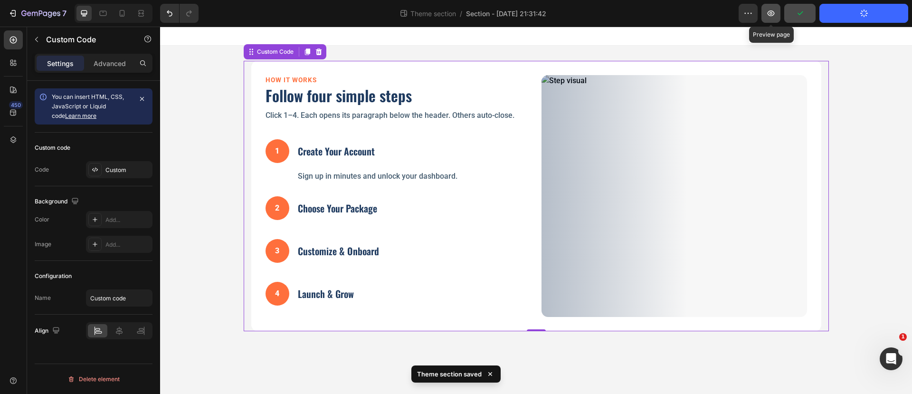
click at [772, 13] on icon "button" at bounding box center [770, 13] width 7 height 6
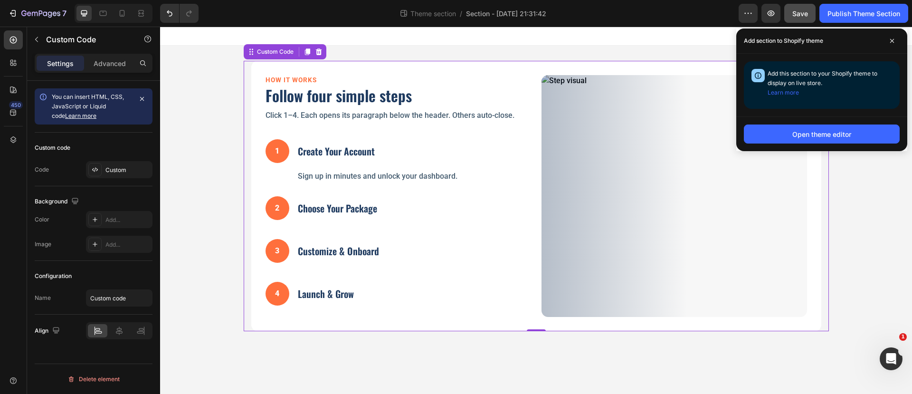
click at [386, 208] on div "2 Choose Your Package Pick the plan that fits your center’s goals." at bounding box center [397, 210] width 265 height 43
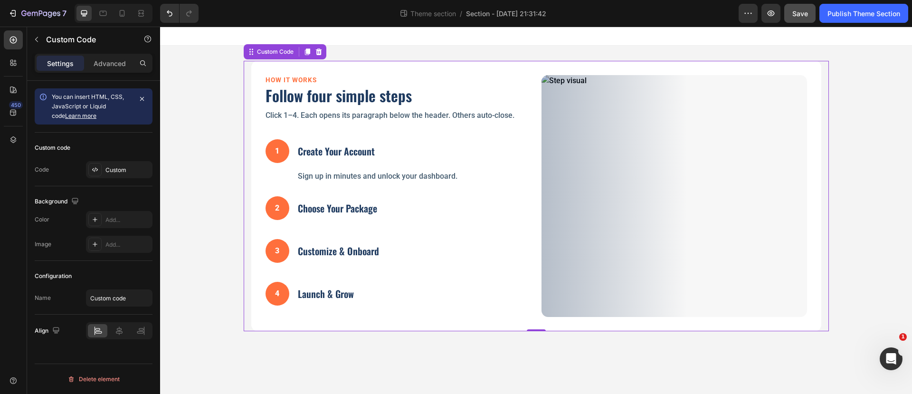
click at [386, 208] on div "2 Choose Your Package Pick the plan that fits your center’s goals." at bounding box center [397, 210] width 265 height 43
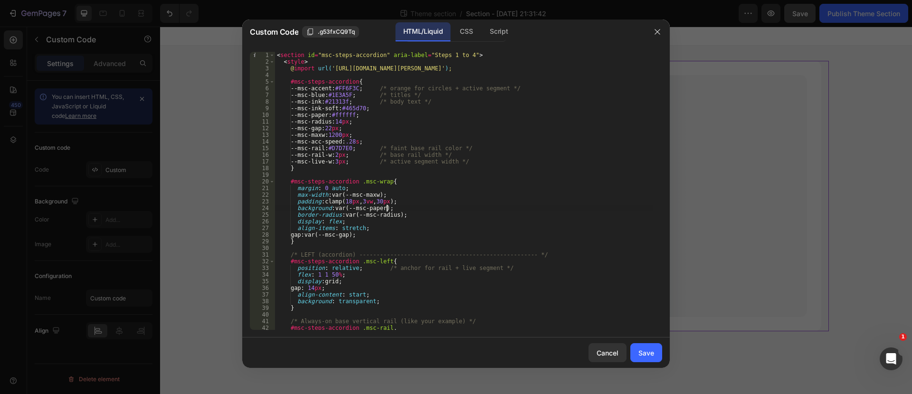
type textarea "</section>"
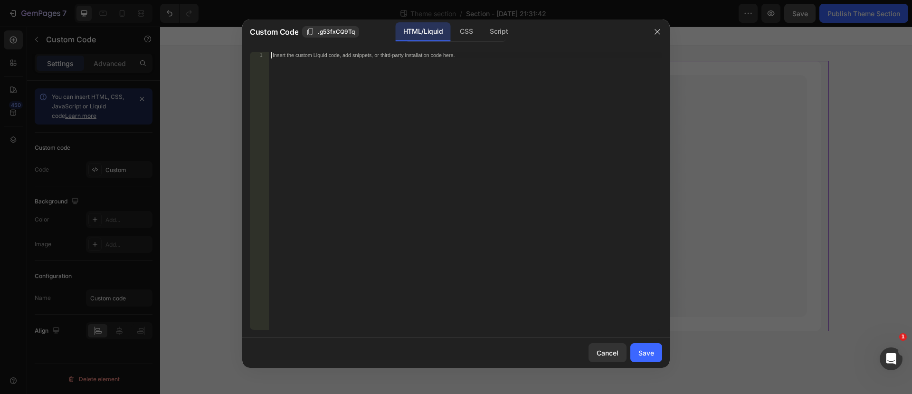
click at [292, 56] on div "Insert the custom Liquid code, add snippets, or third-party installation code h…" at bounding box center [446, 55] width 346 height 6
click at [291, 58] on div "Insert the custom Liquid code, add snippets, or third-party installation code h…" at bounding box center [465, 197] width 393 height 291
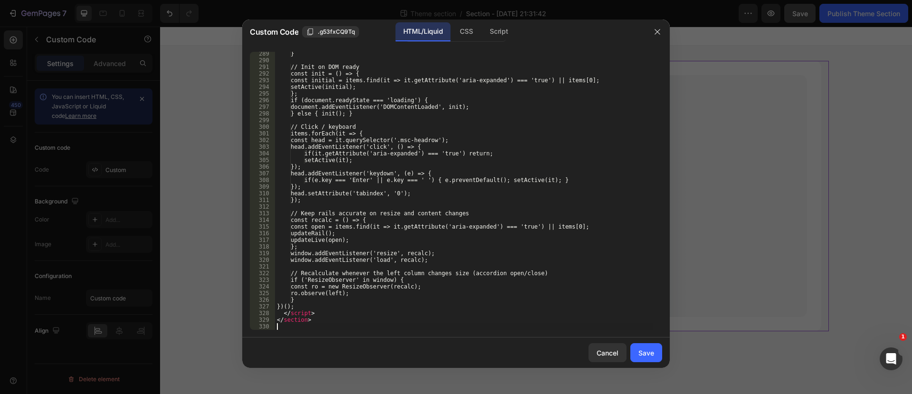
scroll to position [1923, 0]
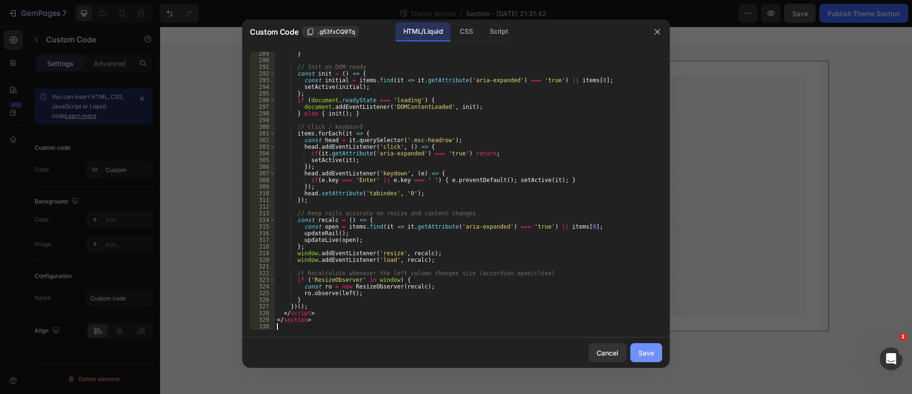
click at [642, 355] on div "Save" at bounding box center [646, 353] width 16 height 10
type textarea "</section>"
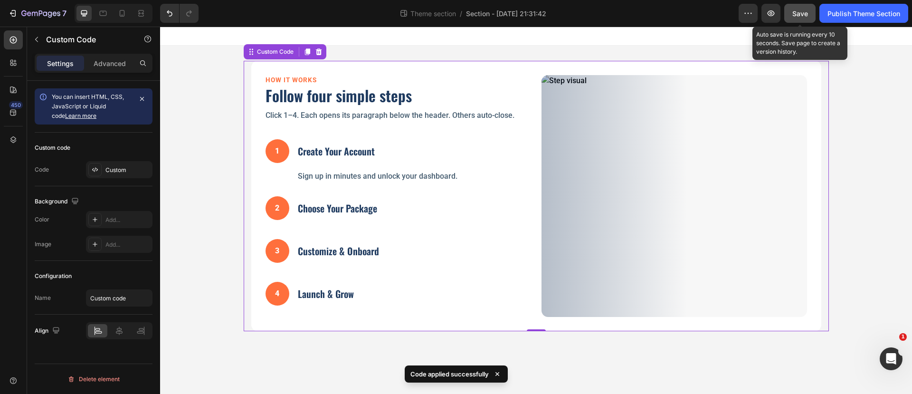
click at [796, 11] on span "Save" at bounding box center [800, 13] width 16 height 8
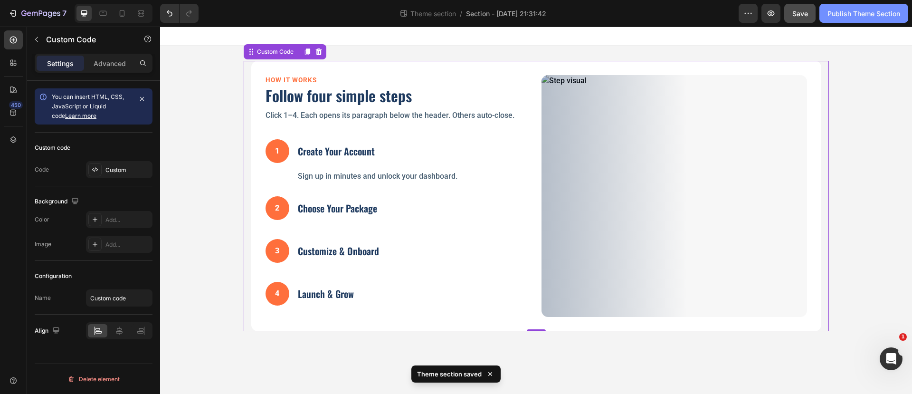
click at [833, 10] on div "Publish Theme Section" at bounding box center [863, 14] width 73 height 10
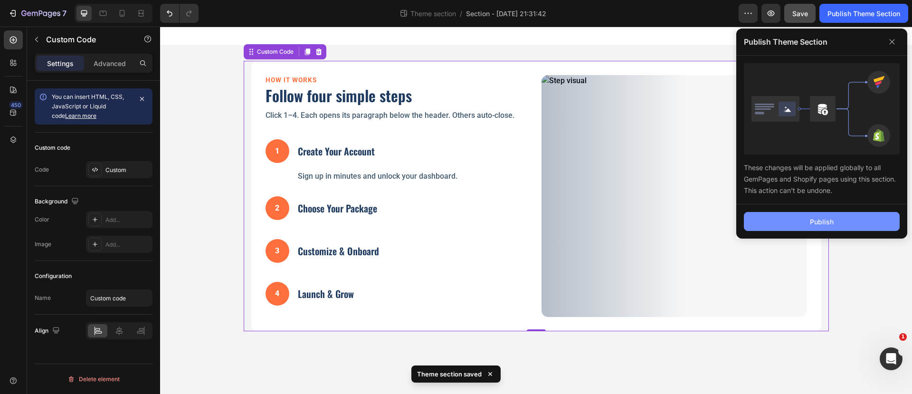
click at [808, 212] on button "Publish" at bounding box center [822, 221] width 156 height 19
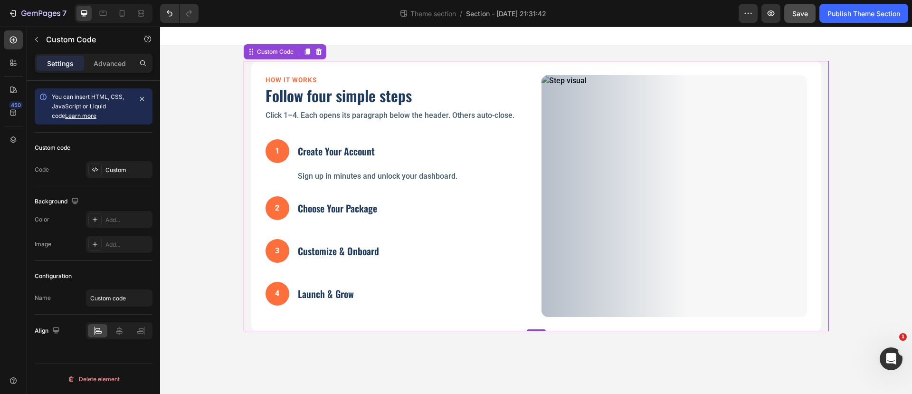
click at [339, 140] on button "1 Create Your Account" at bounding box center [319, 150] width 109 height 33
click at [339, 139] on button "1 Create Your Account" at bounding box center [319, 150] width 109 height 33
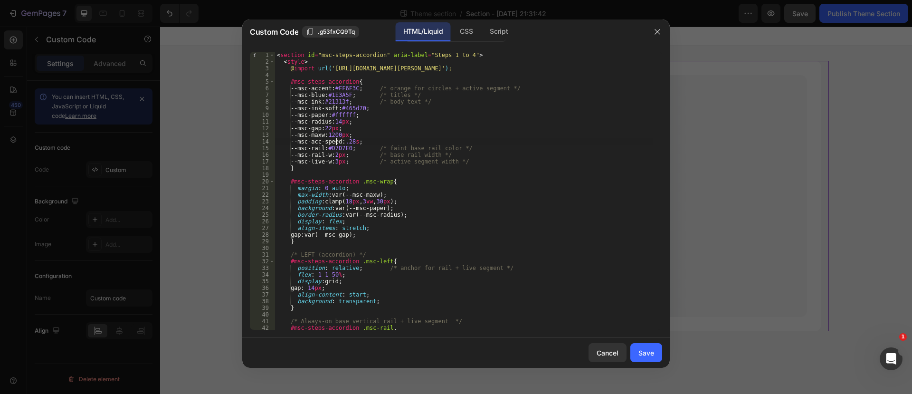
type textarea "</section>"
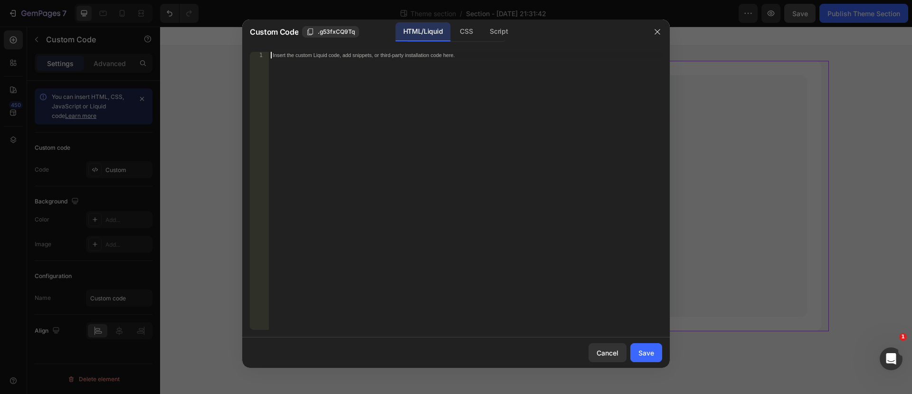
click at [290, 57] on div "Insert the custom Liquid code, add snippets, or third-party installation code h…" at bounding box center [446, 55] width 346 height 6
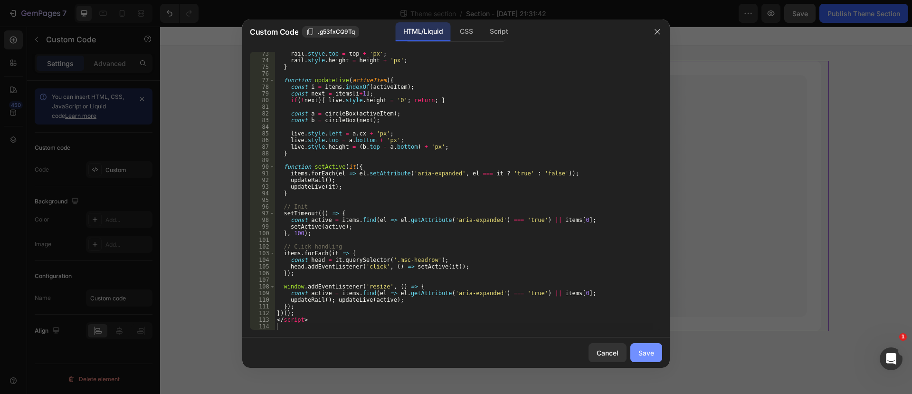
click at [646, 351] on div "Save" at bounding box center [646, 353] width 16 height 10
type textarea "</script>"
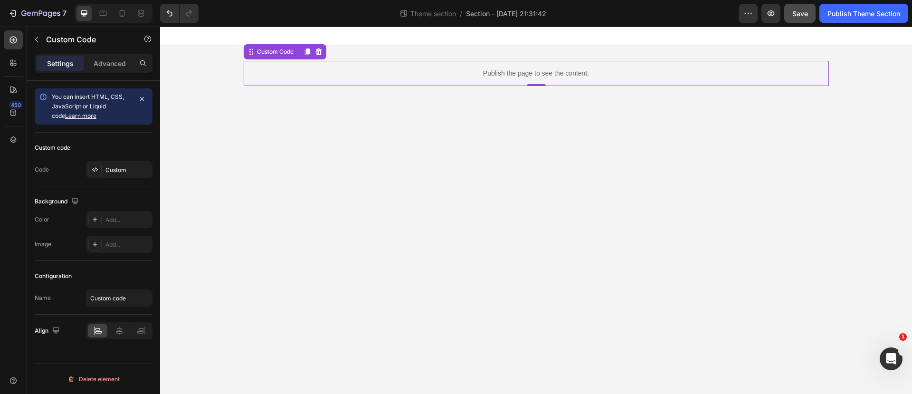
click at [528, 73] on p "Publish the page to see the content." at bounding box center [536, 73] width 585 height 10
click at [173, 14] on icon "Undo/Redo" at bounding box center [169, 13] width 9 height 9
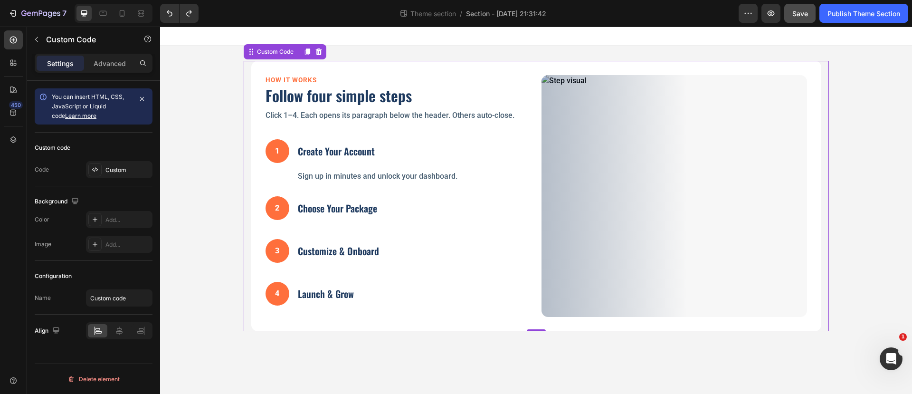
click at [514, 173] on p "Sign up in minutes and unlock your dashboard." at bounding box center [414, 175] width 233 height 11
click at [513, 173] on p "Sign up in minutes and unlock your dashboard." at bounding box center [414, 175] width 233 height 11
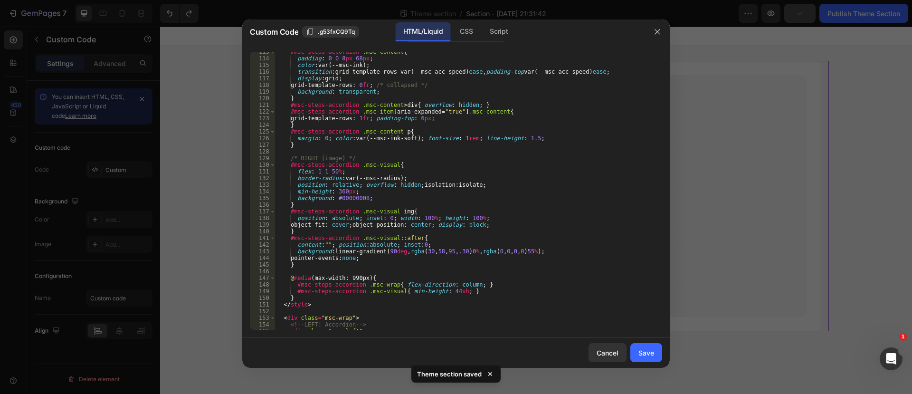
scroll to position [819, 0]
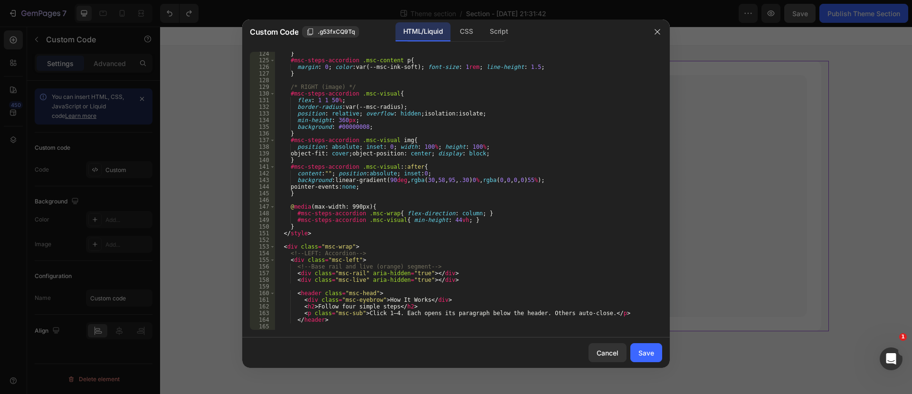
click at [378, 187] on div "} #msc-steps-accordion .msc-content p { margin : 0 ; color : var(--msc-ink-soft…" at bounding box center [464, 195] width 378 height 291
type textarea "</section>"
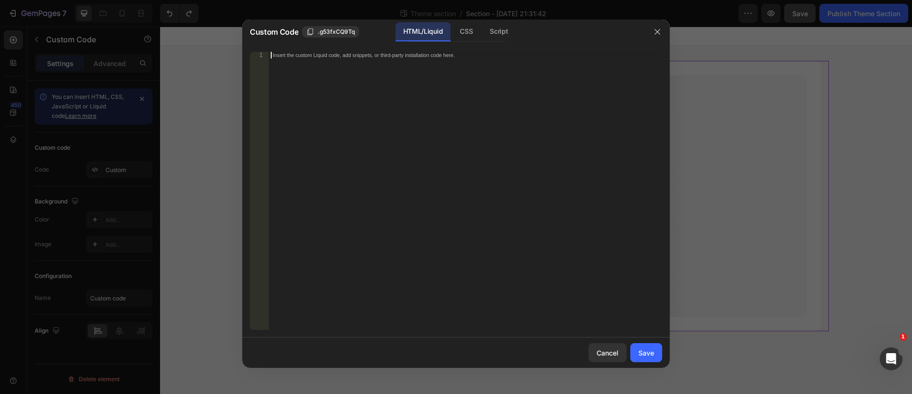
scroll to position [1963, 0]
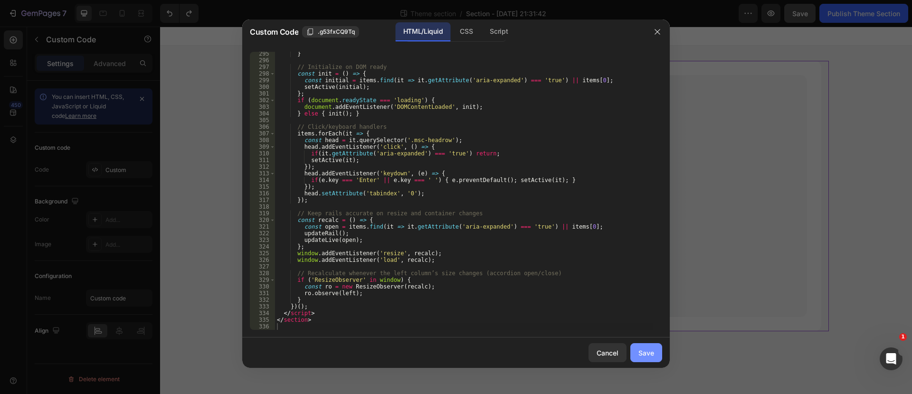
click at [644, 347] on button "Save" at bounding box center [646, 352] width 32 height 19
type textarea "</section>"
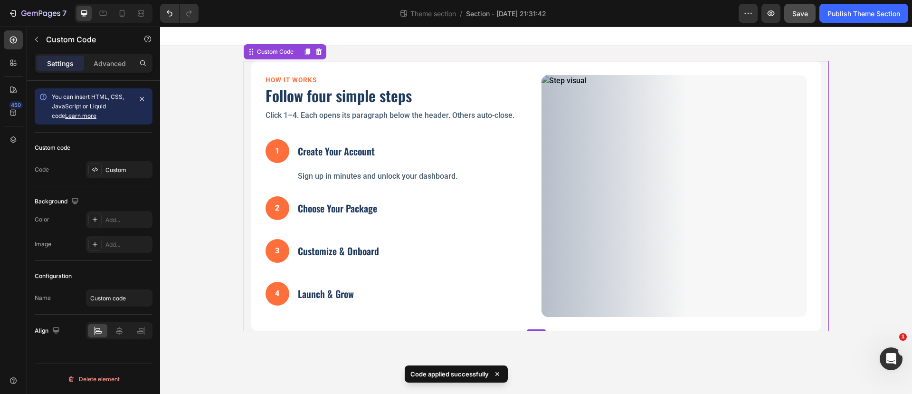
click at [280, 208] on div "2" at bounding box center [277, 208] width 24 height 24
click at [805, 12] on span "Save" at bounding box center [800, 13] width 16 height 8
click at [844, 16] on div "Publish Theme Section" at bounding box center [863, 14] width 73 height 10
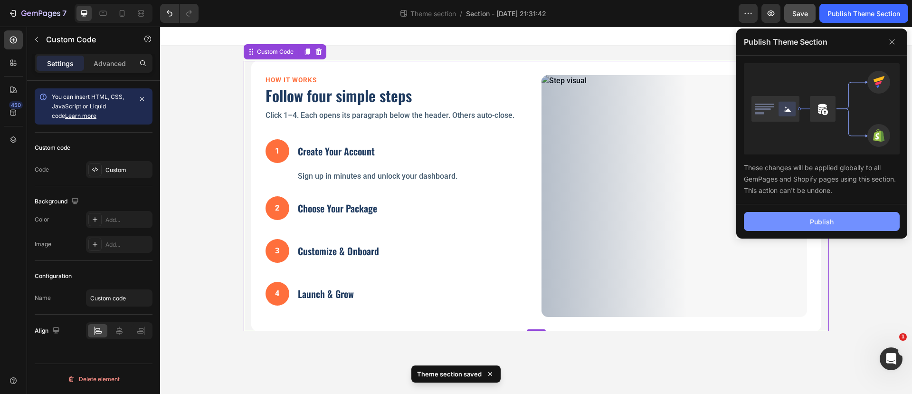
click at [834, 215] on button "Publish" at bounding box center [822, 221] width 156 height 19
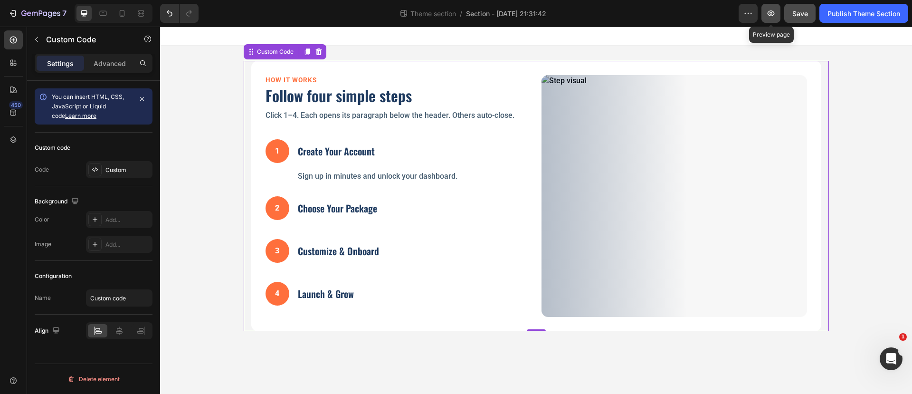
click at [769, 11] on icon "button" at bounding box center [770, 13] width 9 height 9
click at [449, 160] on div "1 Create Your Account Sign up in minutes and unlock your dashboard." at bounding box center [397, 160] width 265 height 57
click at [449, 161] on div "1 Create Your Account Sign up in minutes and unlock your dashboard." at bounding box center [397, 160] width 265 height 57
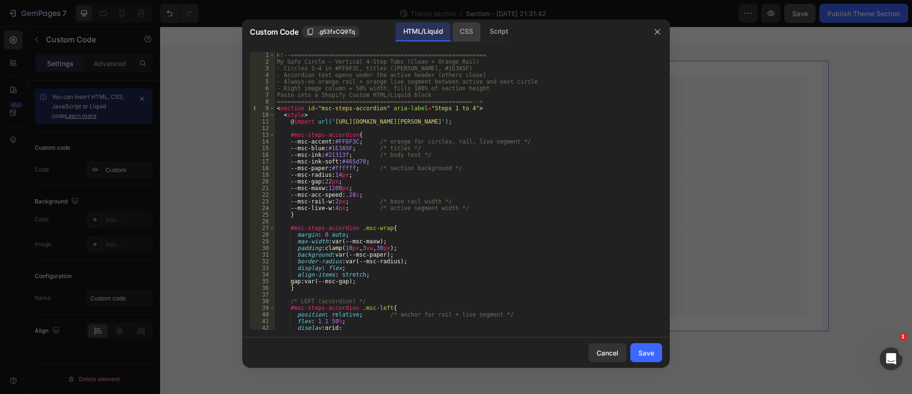
click at [482, 30] on div "CSS" at bounding box center [498, 31] width 33 height 19
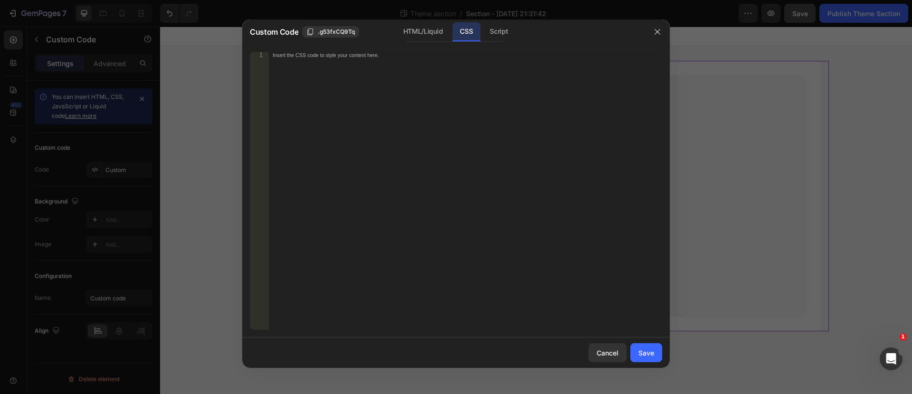
click at [351, 62] on div "Insert the CSS code to style your content here." at bounding box center [465, 197] width 393 height 291
click at [637, 351] on button "Save" at bounding box center [646, 352] width 32 height 19
type textarea "#msc-steps-accordion .msc-left { overflow: visible !important; }"
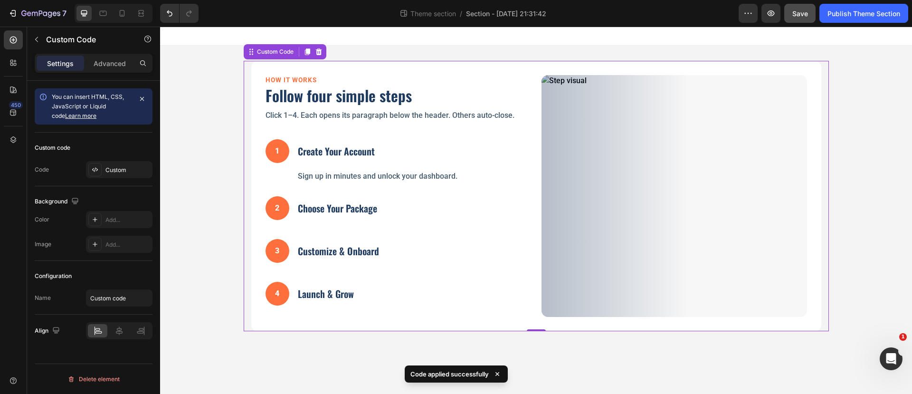
click at [283, 151] on div "1" at bounding box center [277, 151] width 24 height 24
click at [796, 15] on span "Save" at bounding box center [800, 13] width 16 height 8
click at [772, 9] on icon "button" at bounding box center [770, 13] width 9 height 9
click at [455, 171] on p "Sign up in minutes and unlock your dashboard." at bounding box center [414, 175] width 233 height 11
click at [454, 171] on p "Sign up in minutes and unlock your dashboard." at bounding box center [414, 175] width 233 height 11
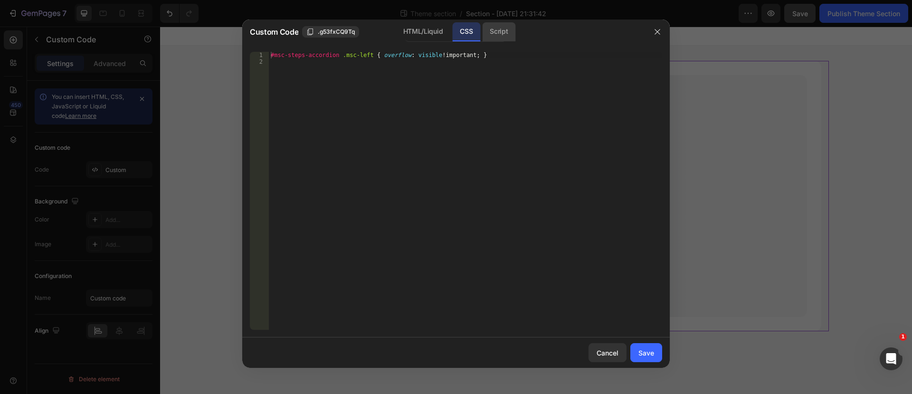
click at [503, 31] on div "Script" at bounding box center [498, 31] width 33 height 19
click at [306, 57] on div "Insert the Javascript code to add interaction and animation to your content her…" at bounding box center [446, 55] width 346 height 6
paste textarea "</script>"
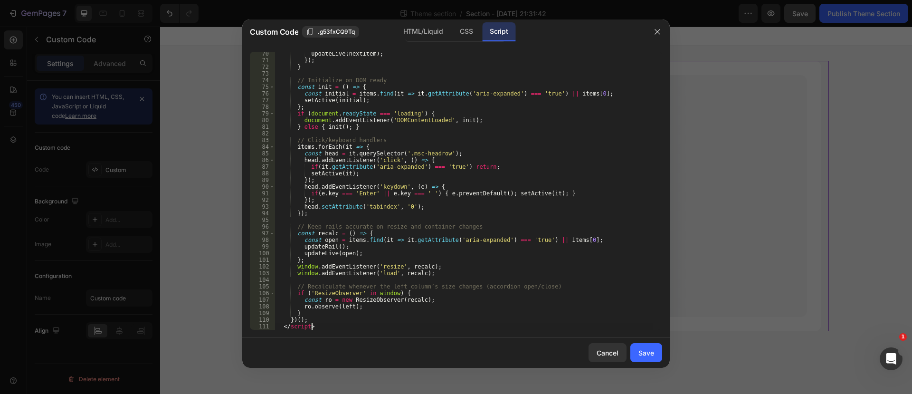
scroll to position [460, 0]
click at [452, 34] on div "HTML/Liquid" at bounding box center [466, 31] width 28 height 19
type textarea "</section>"
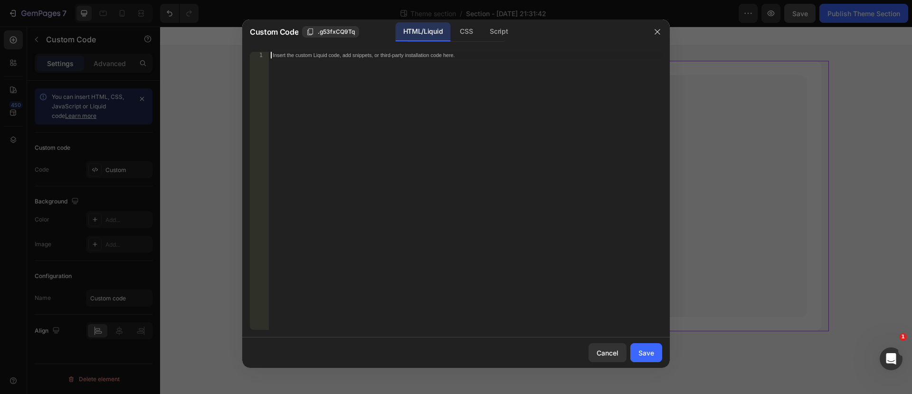
click at [291, 60] on div "Insert the custom Liquid code, add snippets, or third-party installation code h…" at bounding box center [465, 197] width 393 height 291
paste textarea "</script>"
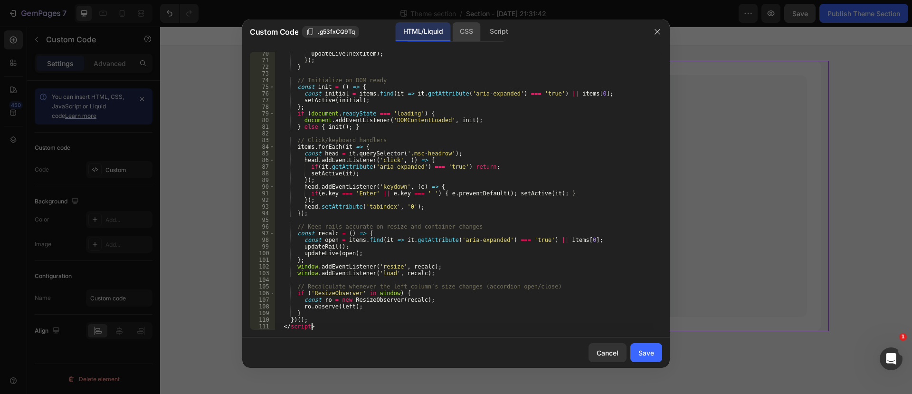
click at [482, 32] on div "CSS" at bounding box center [498, 31] width 33 height 19
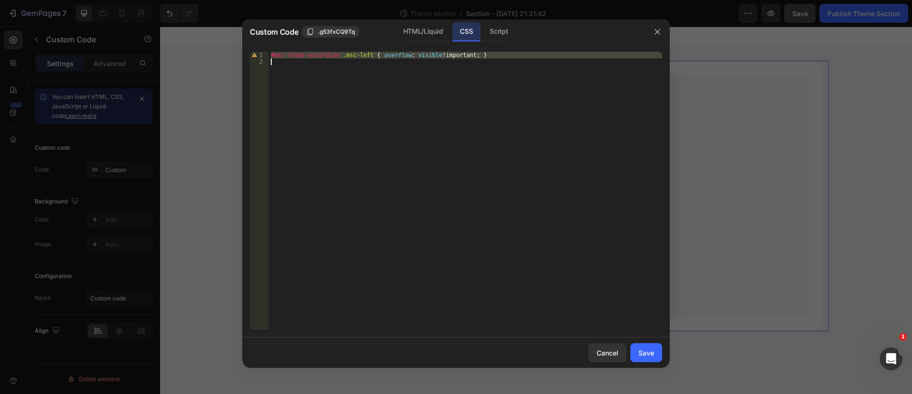
paste textarea "</style>"
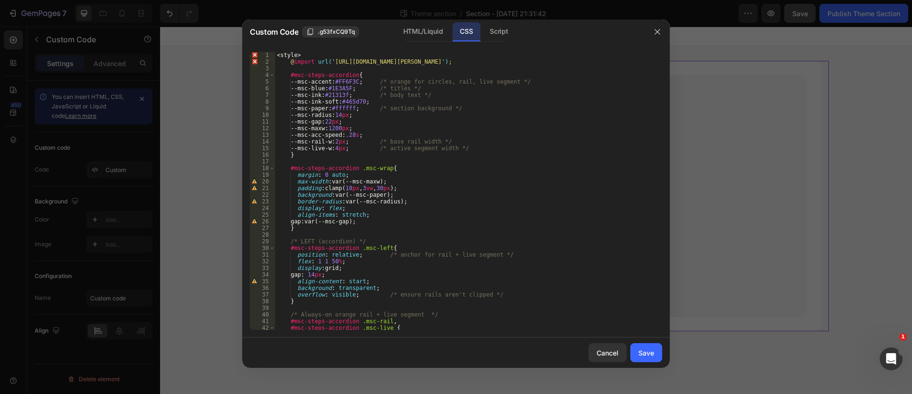
scroll to position [0, 0]
click at [647, 351] on div "Save" at bounding box center [646, 353] width 16 height 10
type textarea "} </style>"
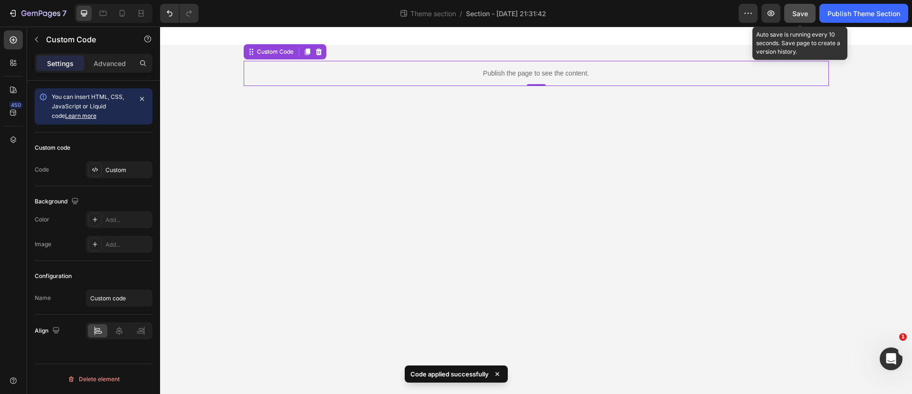
click at [798, 15] on span "Save" at bounding box center [800, 13] width 16 height 8
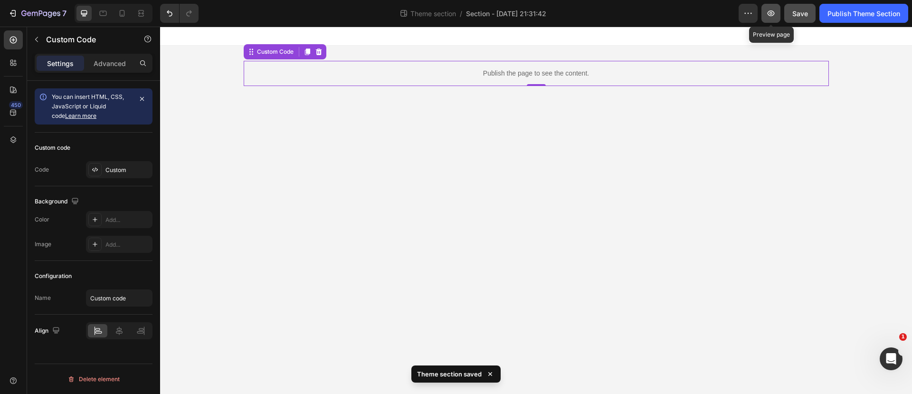
click at [770, 14] on icon "button" at bounding box center [770, 13] width 9 height 9
click at [770, 11] on icon "button" at bounding box center [770, 13] width 9 height 9
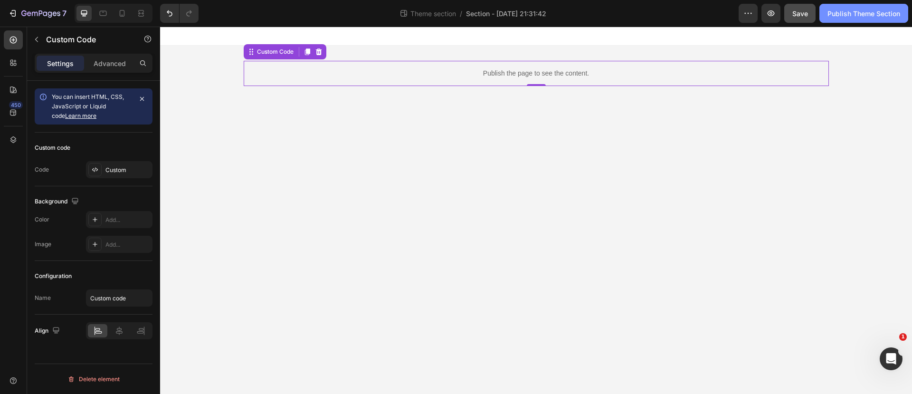
click at [844, 15] on div "Publish Theme Section" at bounding box center [863, 14] width 73 height 10
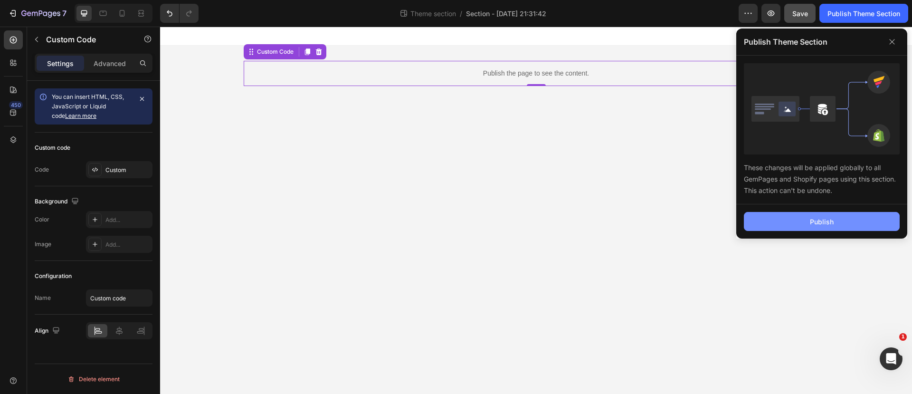
click at [825, 222] on div "Publish" at bounding box center [822, 222] width 24 height 10
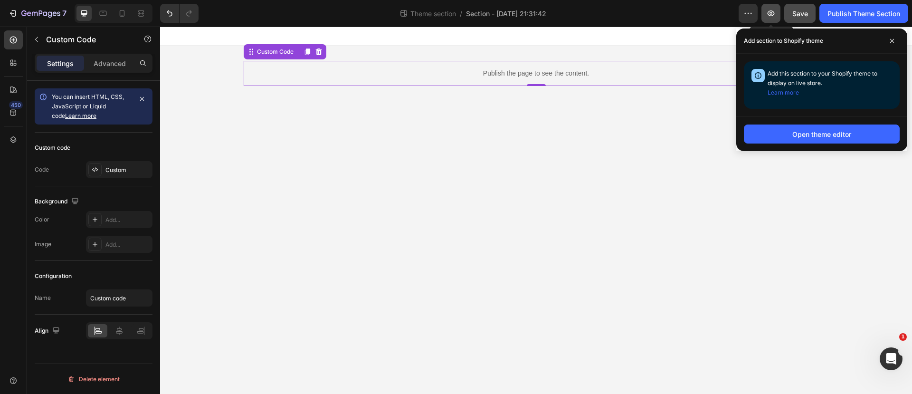
click at [774, 12] on icon "button" at bounding box center [770, 13] width 9 height 9
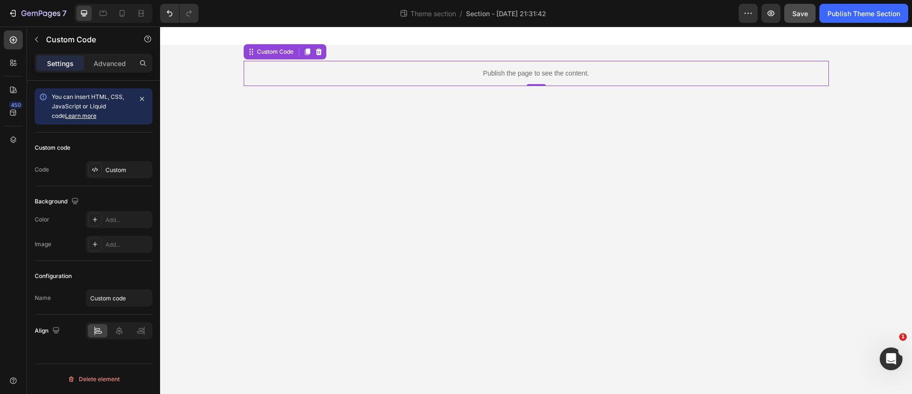
click at [441, 70] on p "Publish the page to see the content." at bounding box center [536, 73] width 585 height 10
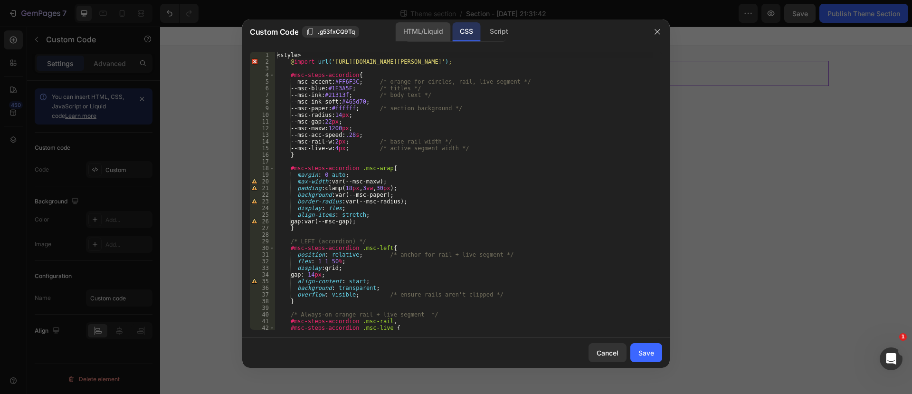
click at [421, 29] on div "HTML/Liquid" at bounding box center [423, 31] width 55 height 19
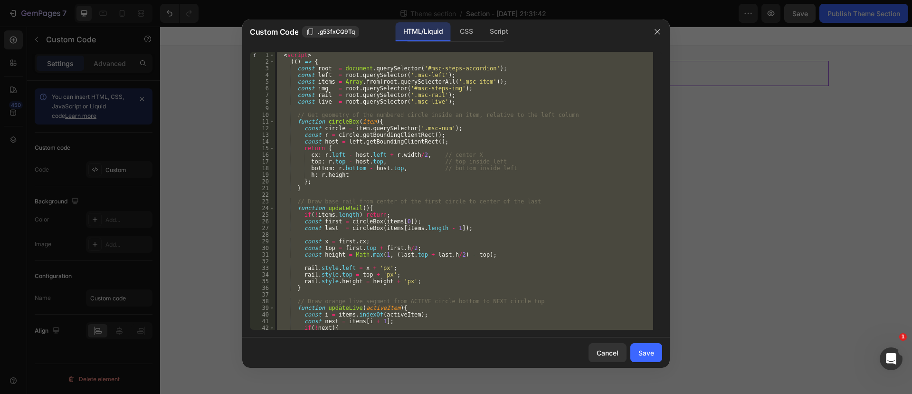
click at [382, 119] on div "< script > (( ) => { const root = document . querySelector ( '#msc-steps-accord…" at bounding box center [464, 191] width 378 height 278
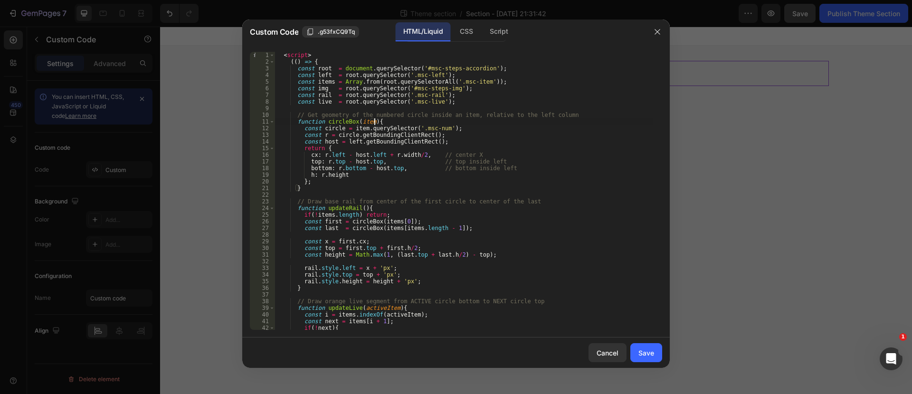
type textarea "})(); </script>"
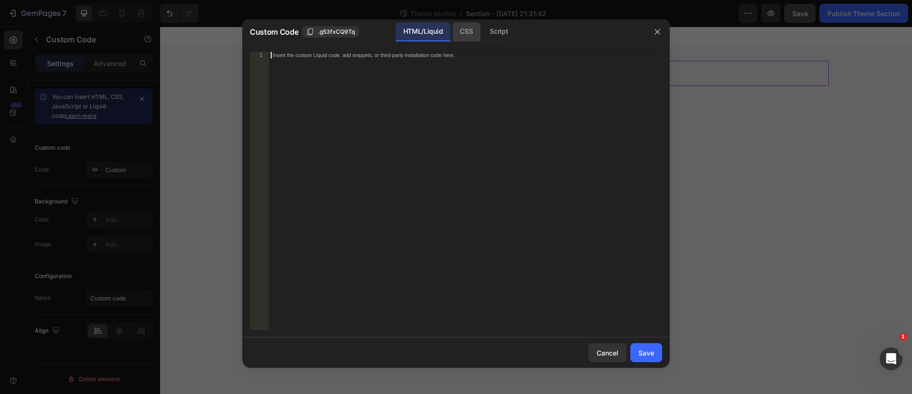
click at [482, 29] on div "CSS" at bounding box center [498, 31] width 33 height 19
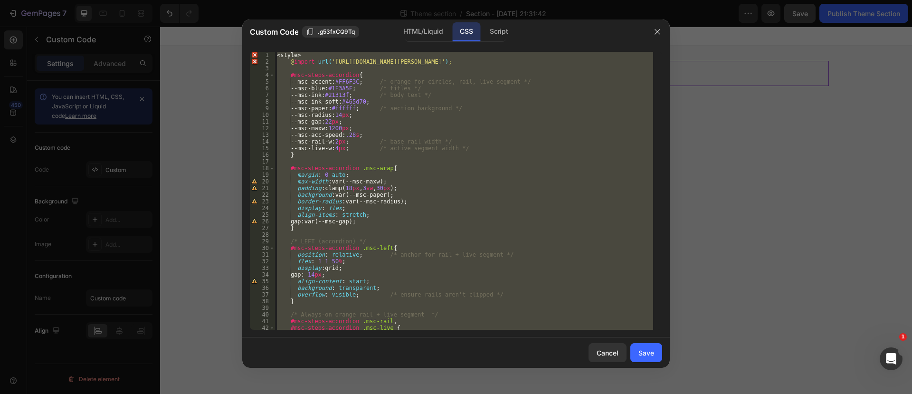
drag, startPoint x: 377, startPoint y: 76, endPoint x: 337, endPoint y: 257, distance: 185.3
click at [337, 257] on div "< style > @ import url( 'https://fonts.googleapis.com/css2?family=Oswald:wght@5…" at bounding box center [464, 191] width 378 height 278
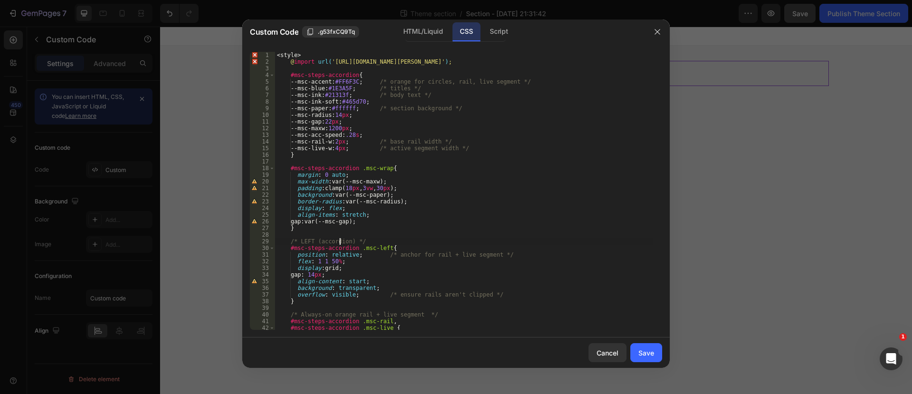
type textarea "} </style>"
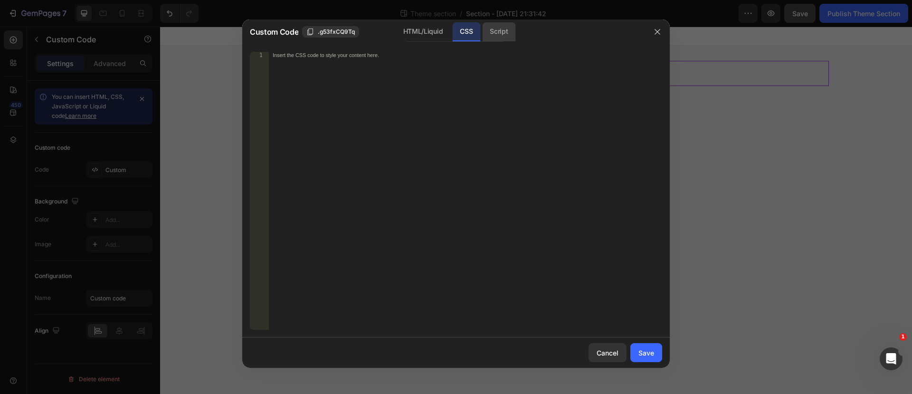
click at [496, 34] on div "Script" at bounding box center [498, 31] width 33 height 19
type textarea "})(); </script>"
click at [650, 349] on div "Save" at bounding box center [646, 353] width 16 height 10
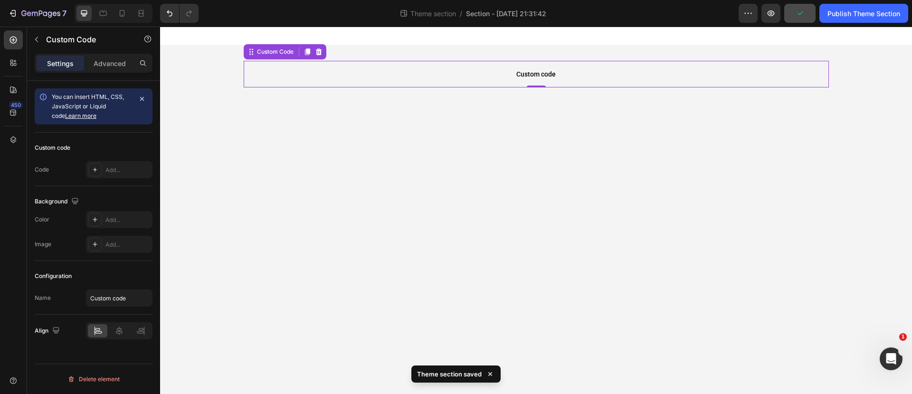
click at [444, 77] on span "Custom code" at bounding box center [536, 73] width 585 height 11
click at [444, 76] on span "Custom code" at bounding box center [536, 73] width 585 height 11
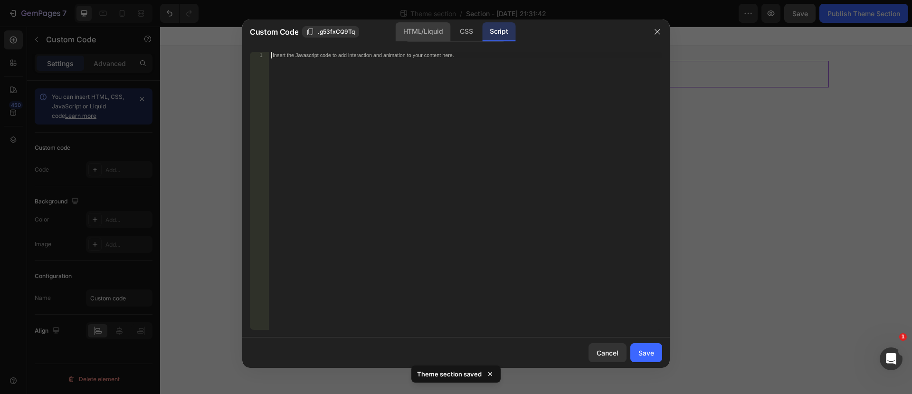
drag, startPoint x: 304, startPoint y: 64, endPoint x: 436, endPoint y: 28, distance: 136.8
click at [452, 28] on div "HTML/Liquid" at bounding box center [466, 31] width 28 height 19
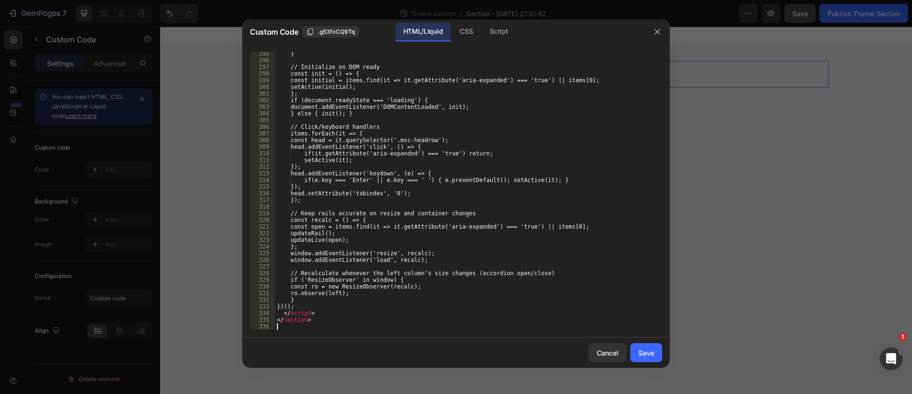
scroll to position [1963, 0]
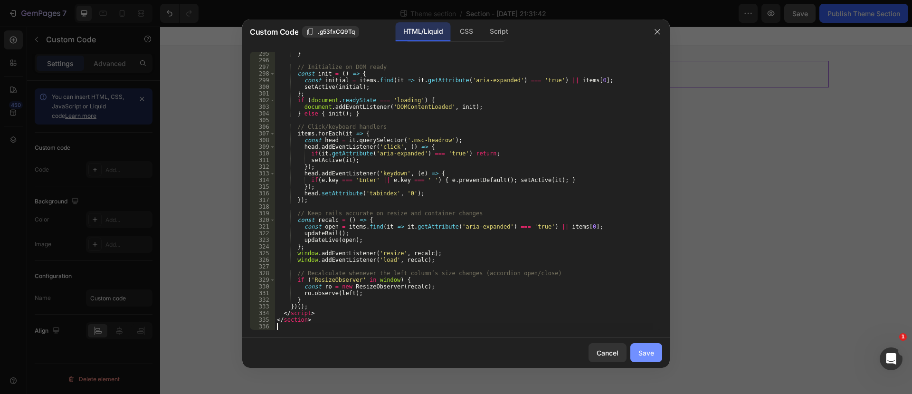
click at [650, 353] on div "Save" at bounding box center [646, 353] width 16 height 10
type textarea "</section>"
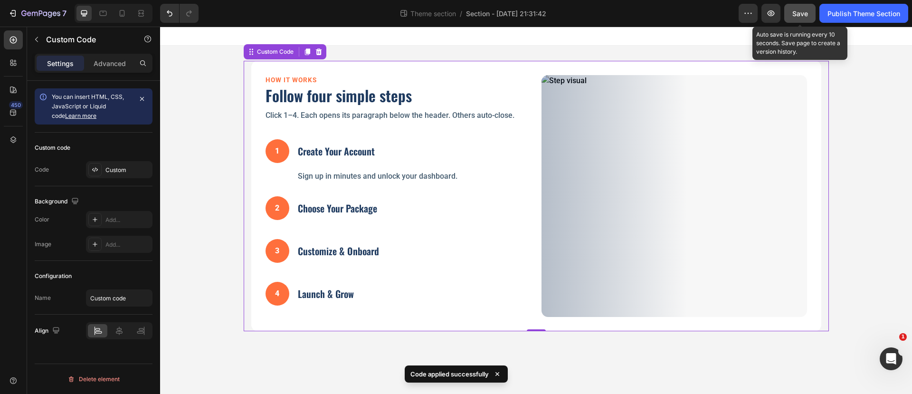
click at [799, 16] on span "Save" at bounding box center [800, 13] width 16 height 8
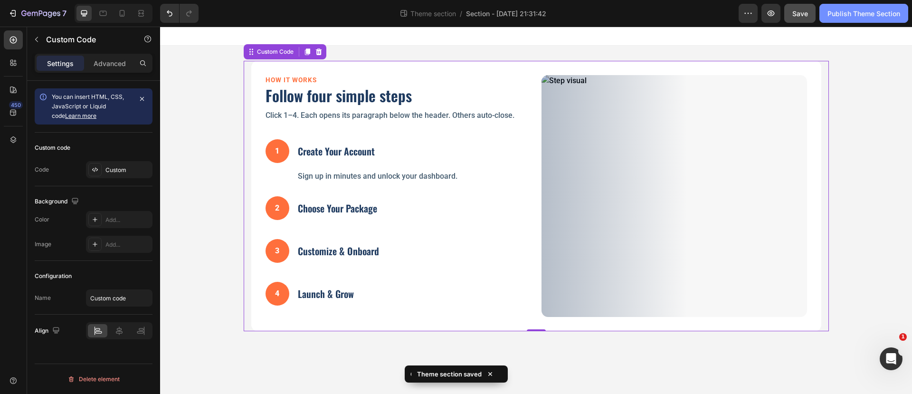
click at [848, 13] on div "Publish Theme Section" at bounding box center [863, 14] width 73 height 10
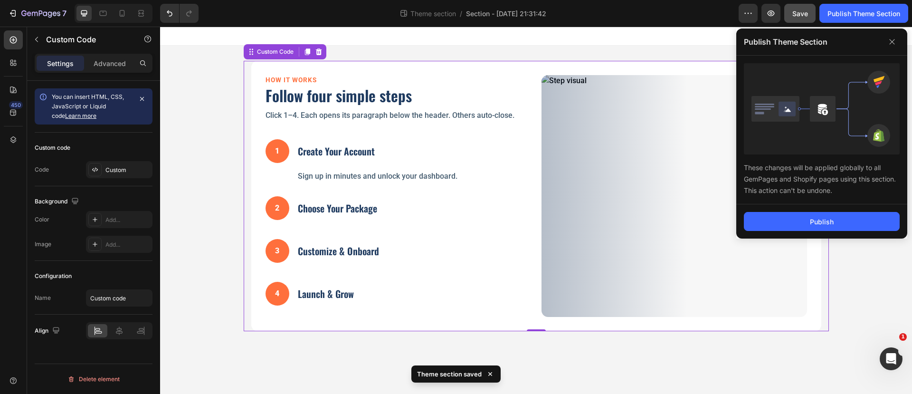
click at [833, 210] on div "Publish" at bounding box center [821, 221] width 171 height 34
click at [829, 217] on div "Publish" at bounding box center [822, 222] width 24 height 10
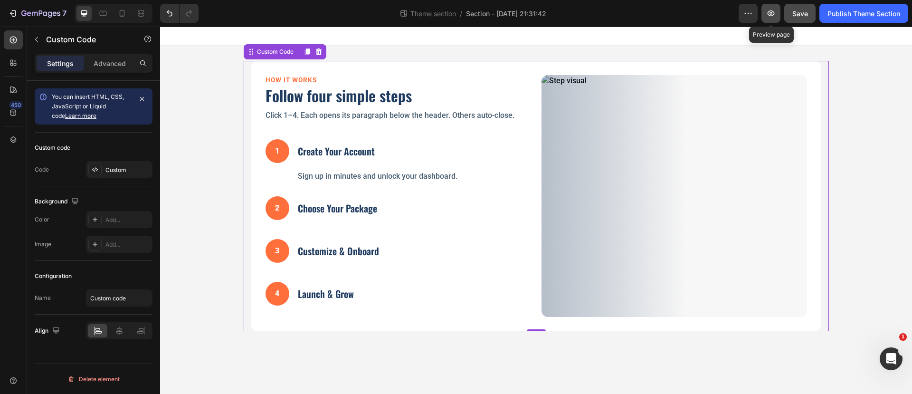
click at [767, 12] on icon "button" at bounding box center [770, 13] width 9 height 9
click at [377, 148] on div "1 Create Your Account Sign up in minutes and unlock your dashboard." at bounding box center [397, 160] width 265 height 57
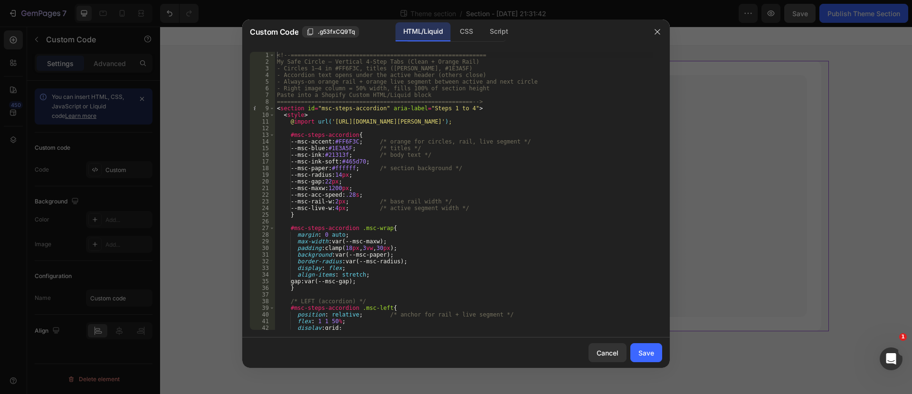
click at [275, 111] on div "<!-- ========================================================= My Safe Circle —…" at bounding box center [464, 197] width 378 height 291
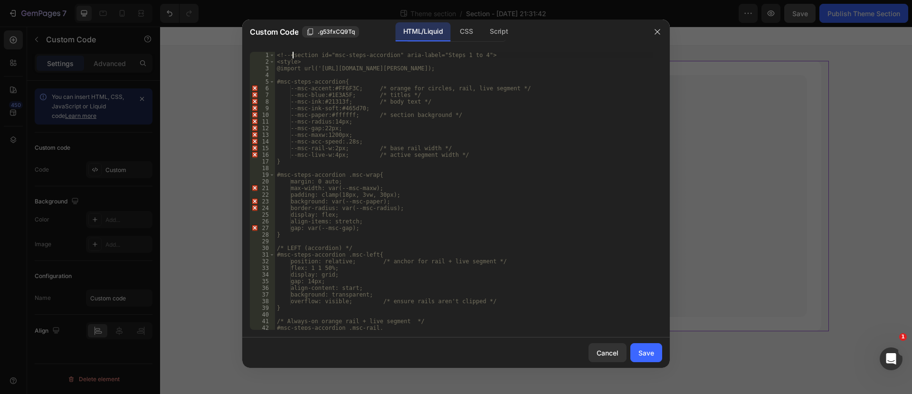
type textarea "<section id="msc-steps-accordion" aria-label="Steps 1 to 4">"
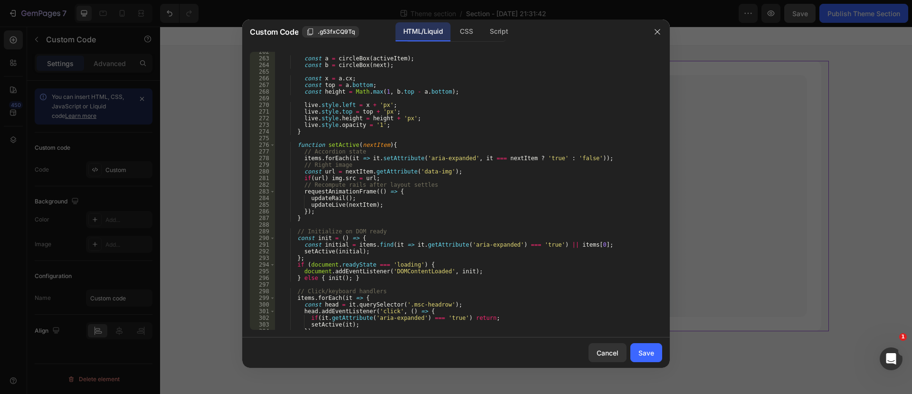
scroll to position [1909, 0]
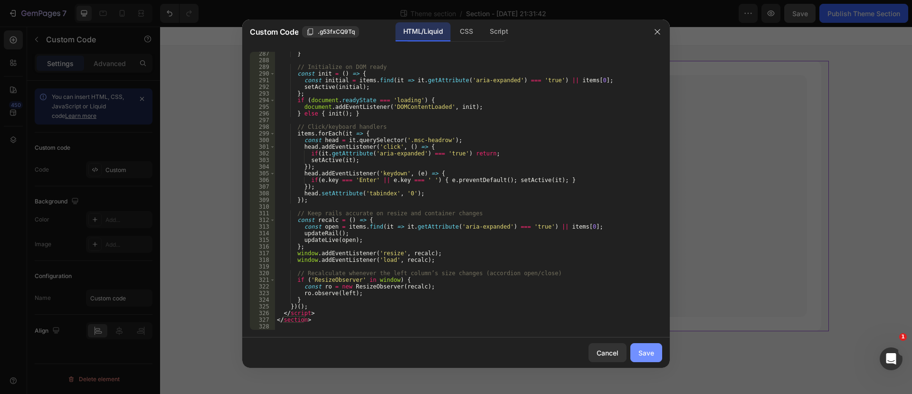
click at [641, 354] on div "Save" at bounding box center [646, 353] width 16 height 10
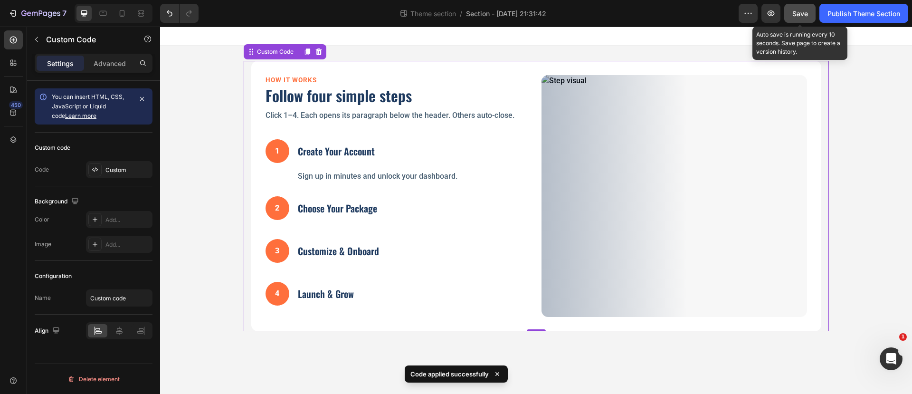
click at [802, 10] on span "Save" at bounding box center [800, 13] width 16 height 8
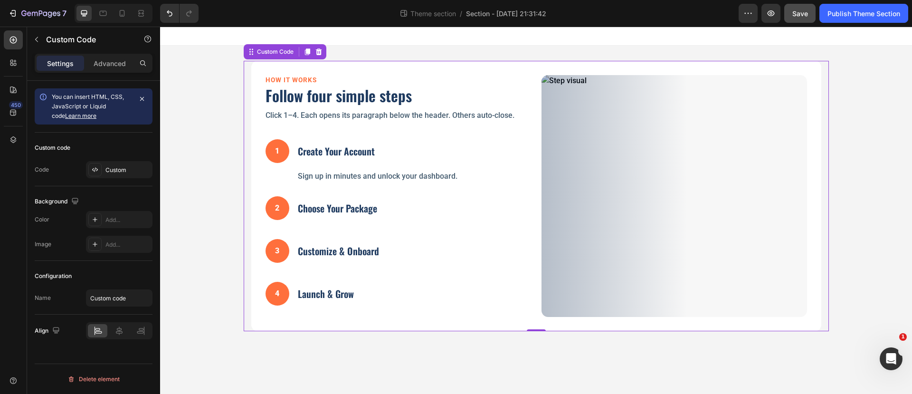
click at [387, 162] on div "1 Create Your Account Sign up in minutes and unlock your dashboard." at bounding box center [397, 160] width 265 height 57
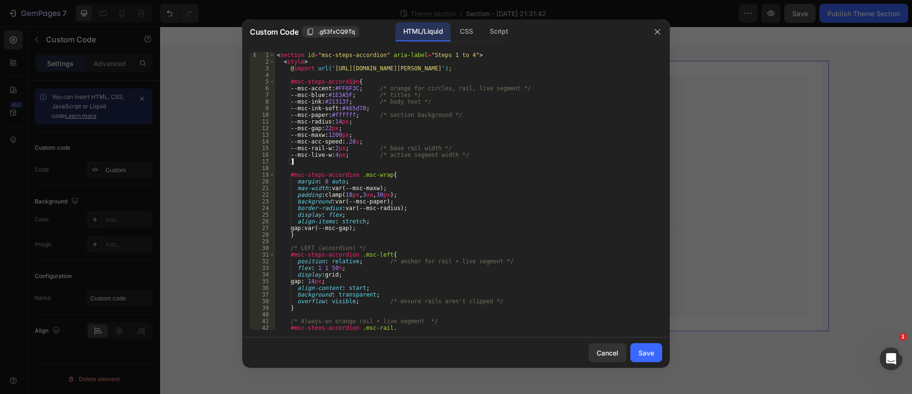
type textarea "</section>"
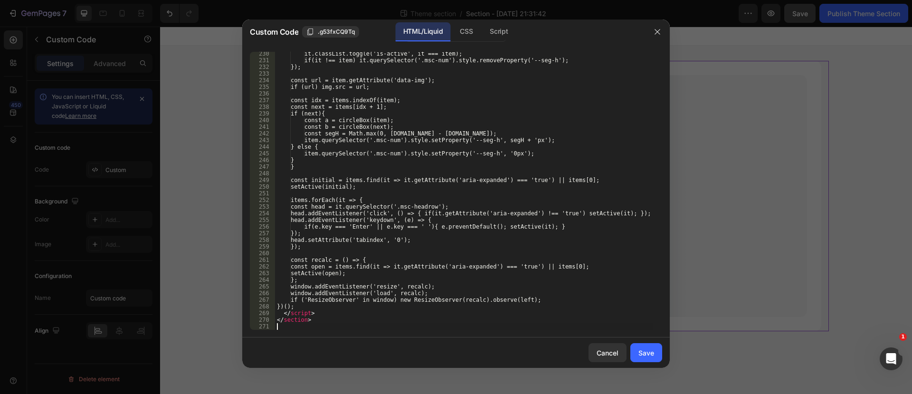
scroll to position [1530, 0]
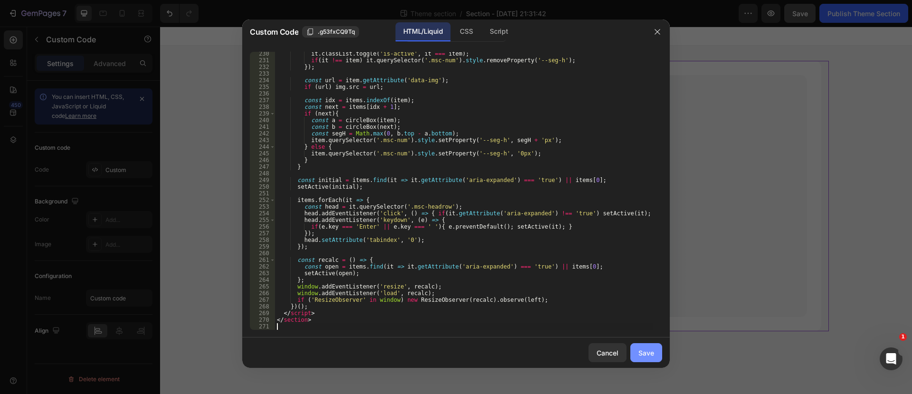
click at [655, 349] on button "Save" at bounding box center [646, 352] width 32 height 19
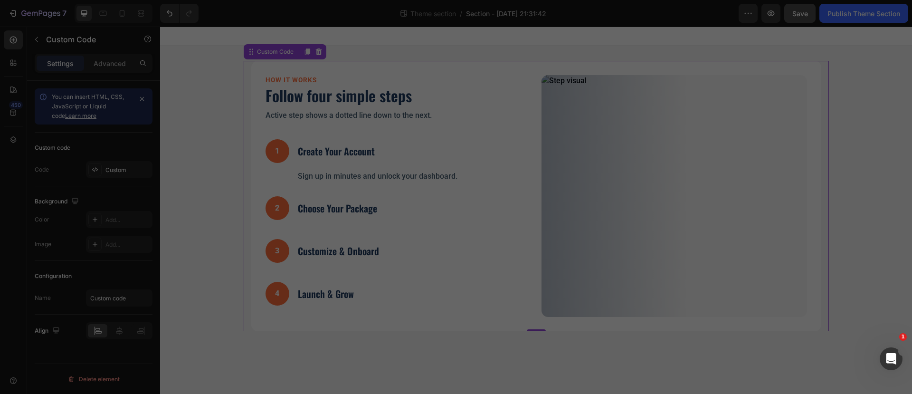
type textarea "</section>"
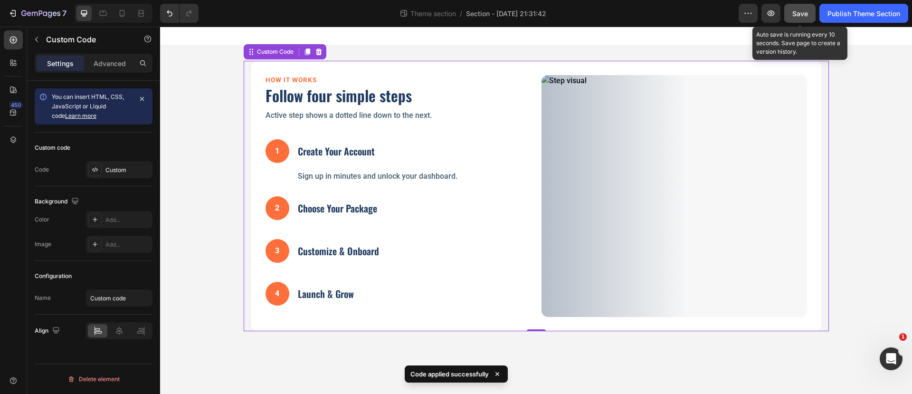
click at [795, 12] on span "Save" at bounding box center [800, 13] width 16 height 8
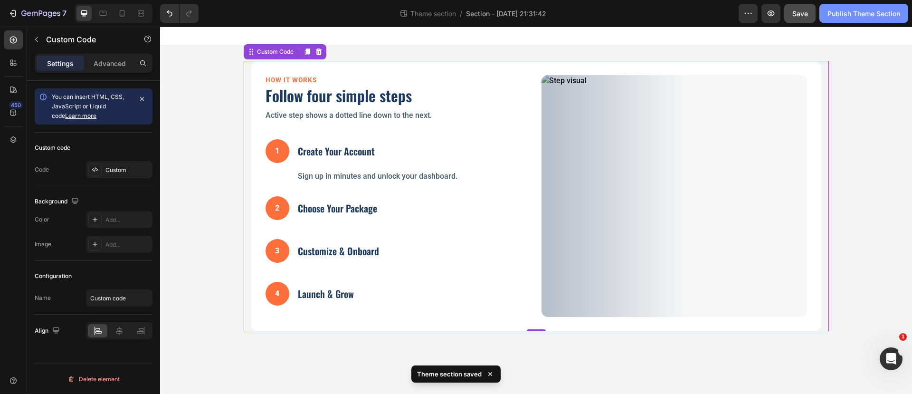
click at [841, 12] on div "Publish Theme Section" at bounding box center [863, 14] width 73 height 10
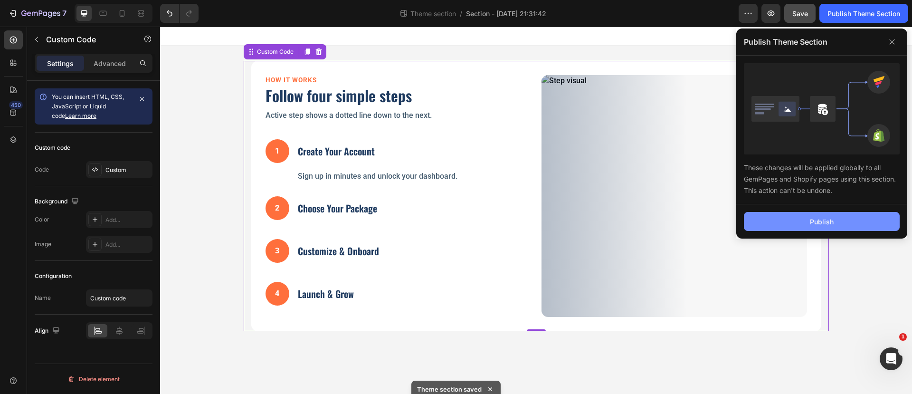
click at [822, 217] on div "Publish" at bounding box center [822, 222] width 24 height 10
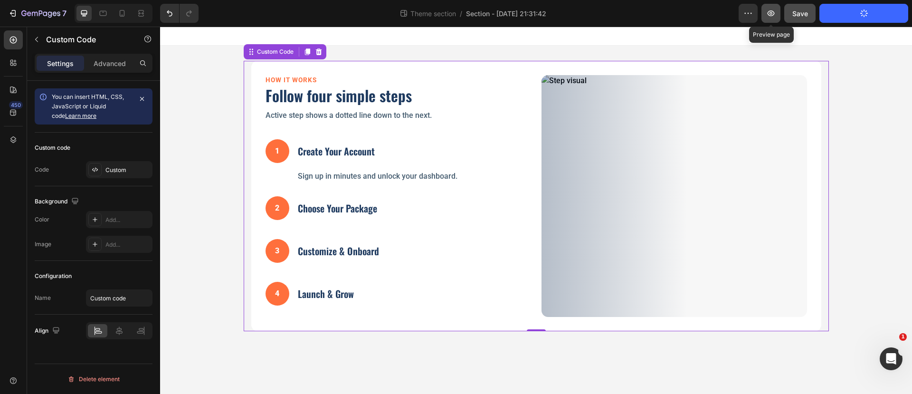
click at [772, 14] on icon "button" at bounding box center [770, 13] width 9 height 9
click at [473, 193] on div "2 Choose Your Package Pick the plan that fits your center’s goals." at bounding box center [397, 210] width 265 height 43
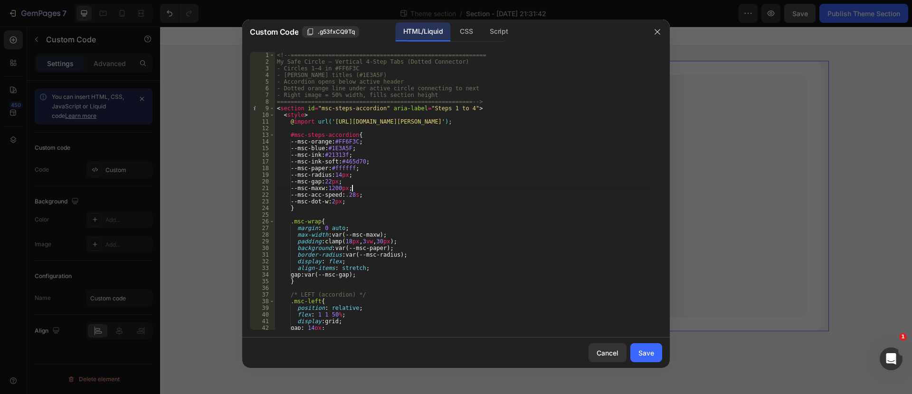
type textarea "</section>"
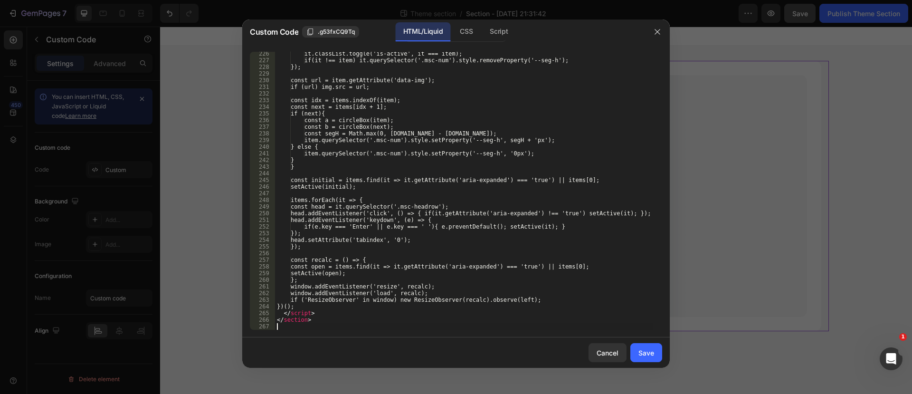
scroll to position [1504, 0]
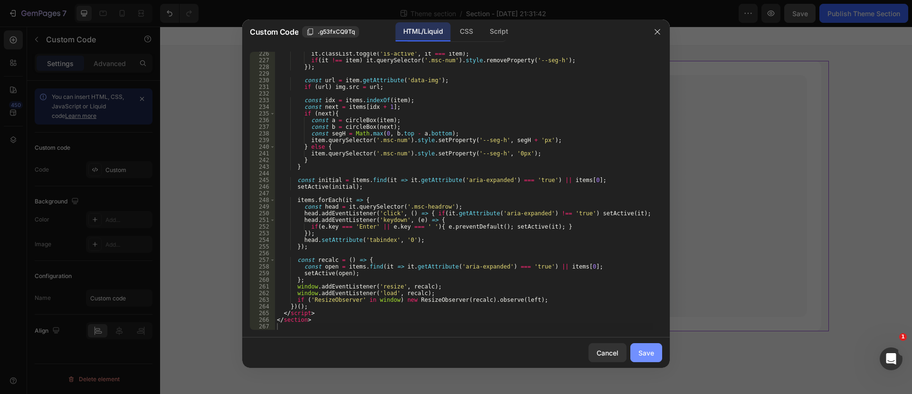
click at [653, 353] on div "Save" at bounding box center [646, 353] width 16 height 10
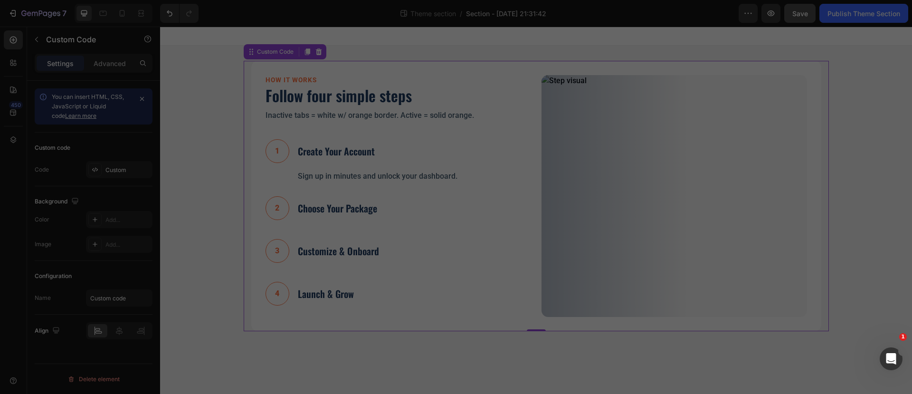
type textarea "</section>"
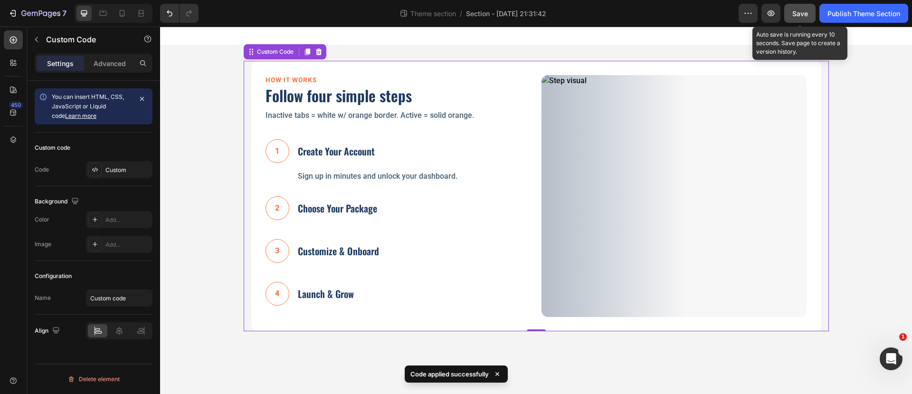
click at [795, 12] on span "Save" at bounding box center [800, 13] width 16 height 8
click at [798, 16] on icon "button" at bounding box center [799, 13] width 9 height 9
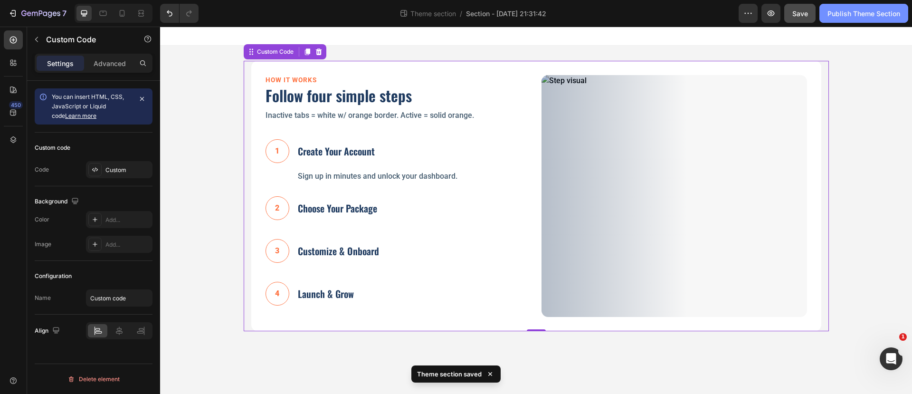
click at [844, 11] on div "Publish Theme Section" at bounding box center [863, 14] width 73 height 10
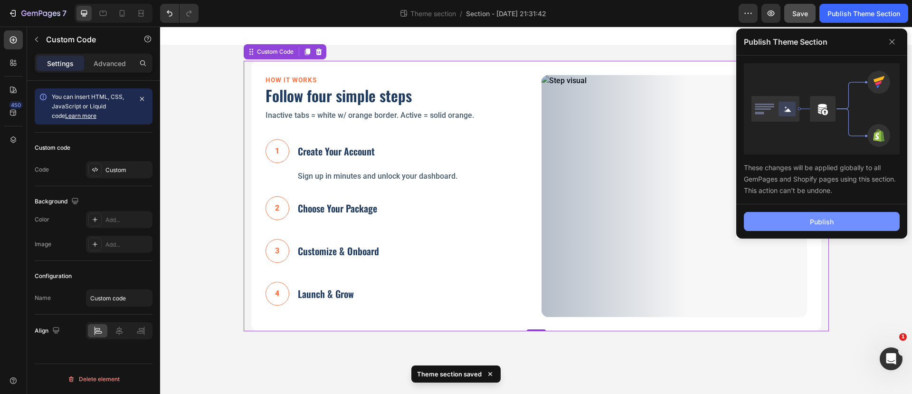
click at [805, 220] on button "Publish" at bounding box center [822, 221] width 156 height 19
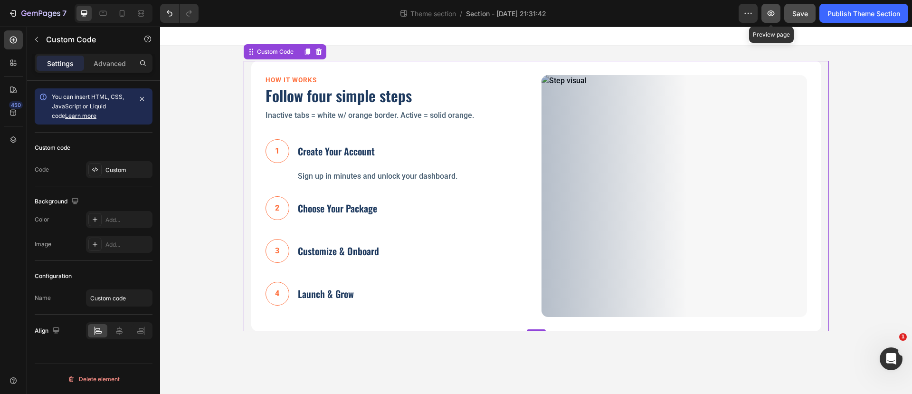
click at [771, 13] on icon "button" at bounding box center [770, 13] width 7 height 6
click at [353, 187] on div "1 Create Your Account Sign up in minutes and unlock your dashboard." at bounding box center [397, 160] width 265 height 57
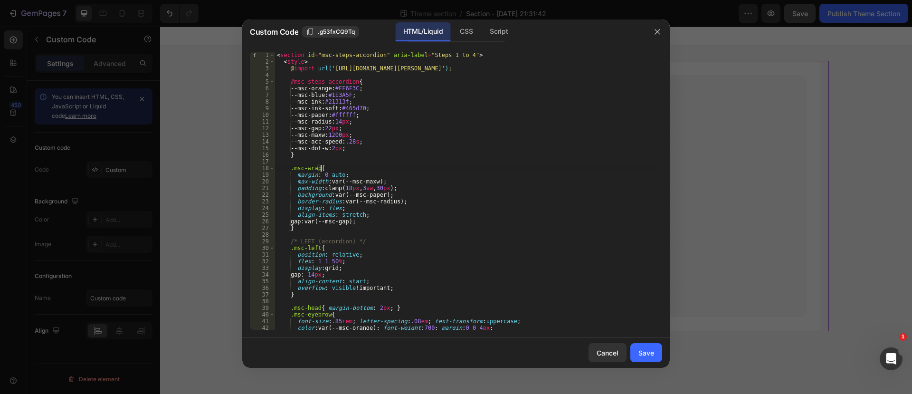
type textarea "</section>"
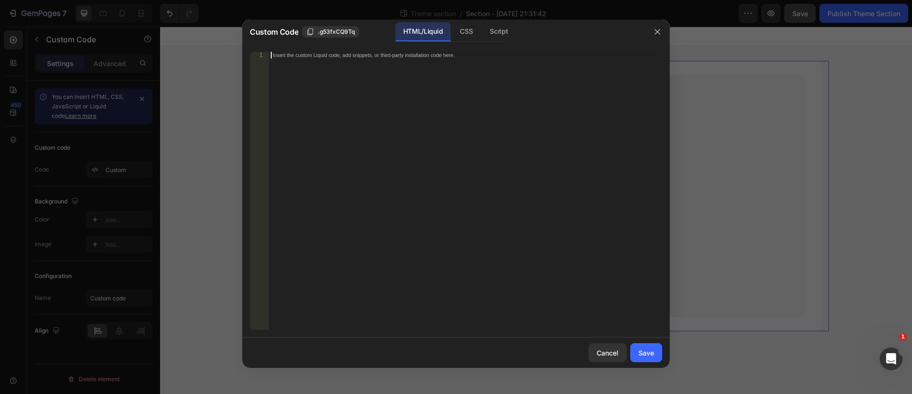
click at [286, 58] on div "Insert the custom Liquid code, add snippets, or third-party installation code h…" at bounding box center [465, 197] width 393 height 291
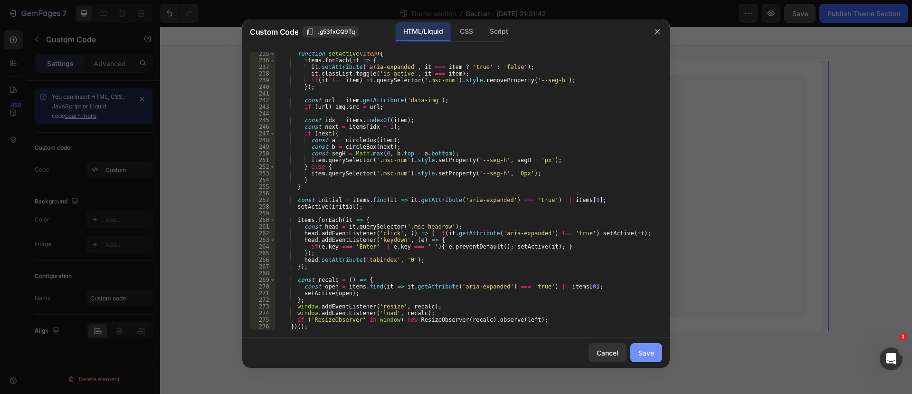
click at [645, 351] on div "Save" at bounding box center [646, 353] width 16 height 10
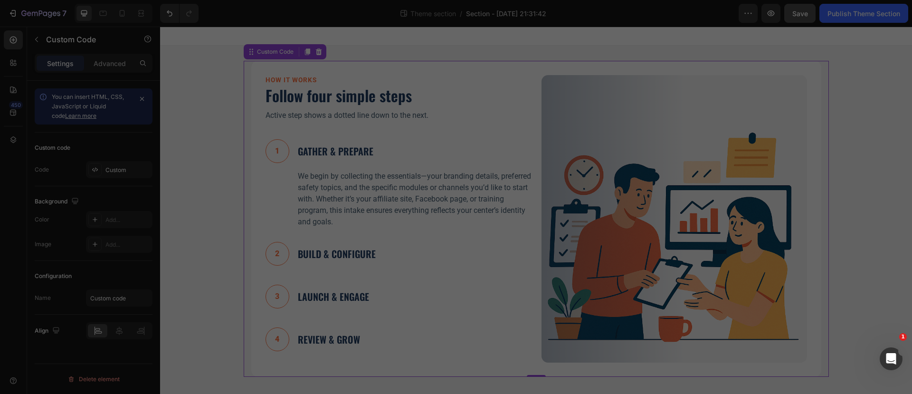
type textarea "</section>"
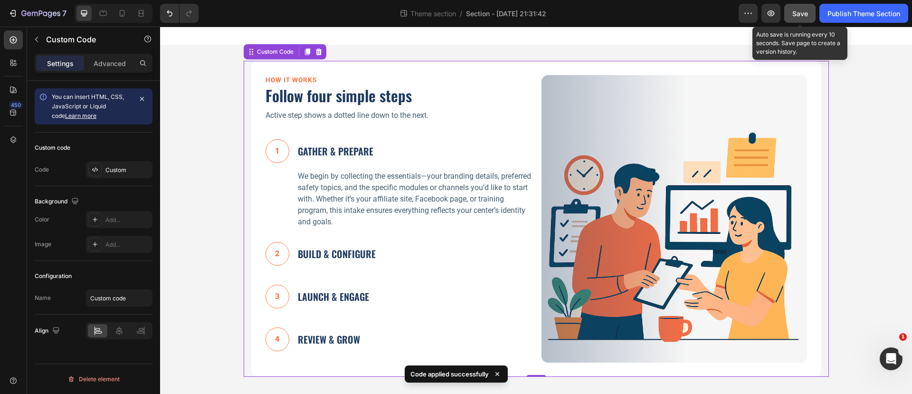
click at [803, 13] on span "Save" at bounding box center [800, 13] width 16 height 8
click at [800, 14] on span "Save" at bounding box center [800, 13] width 16 height 8
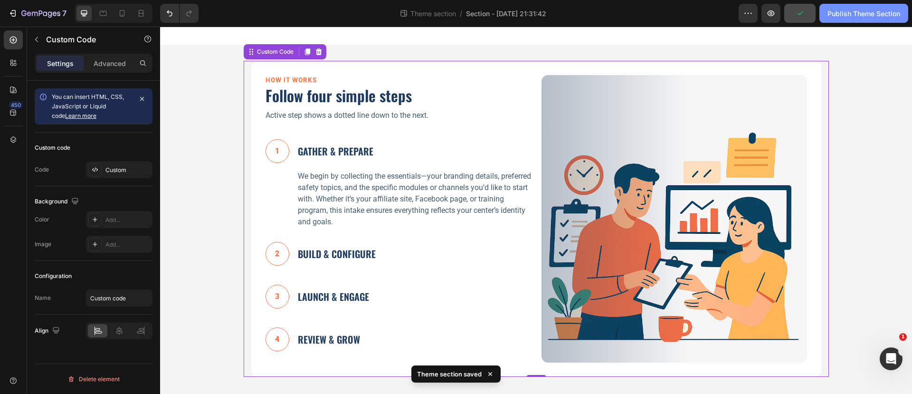
click at [830, 14] on div "Publish Theme Section" at bounding box center [863, 14] width 73 height 10
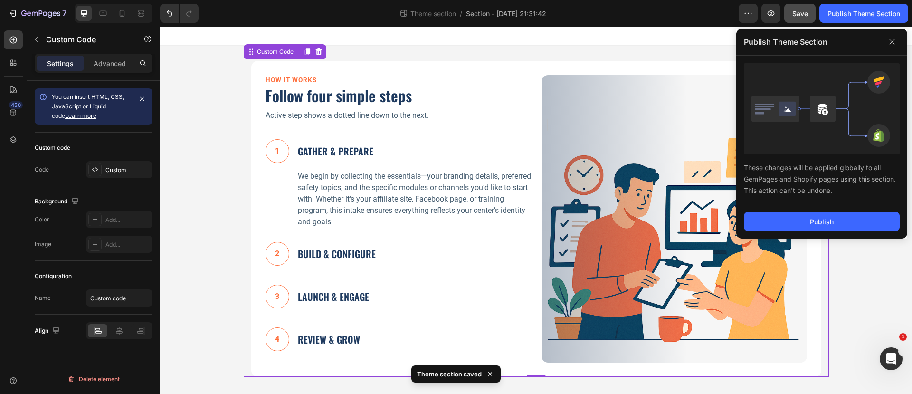
click at [794, 208] on div "Publish" at bounding box center [821, 221] width 171 height 34
click at [794, 217] on button "Publish" at bounding box center [822, 221] width 156 height 19
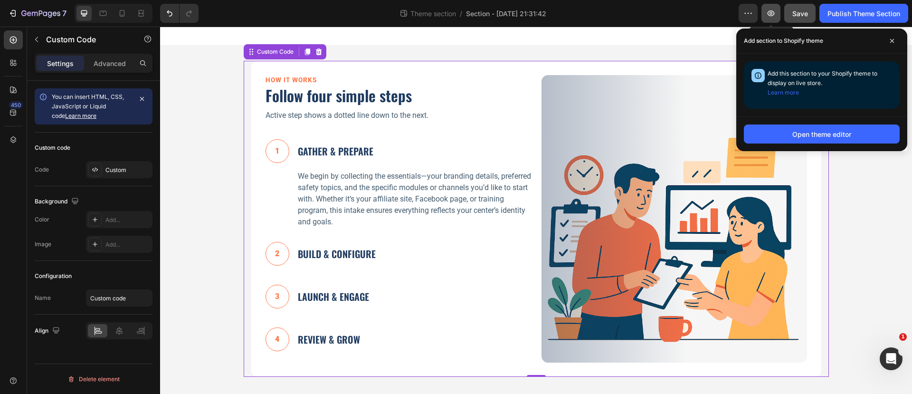
click at [775, 14] on icon "button" at bounding box center [770, 13] width 9 height 9
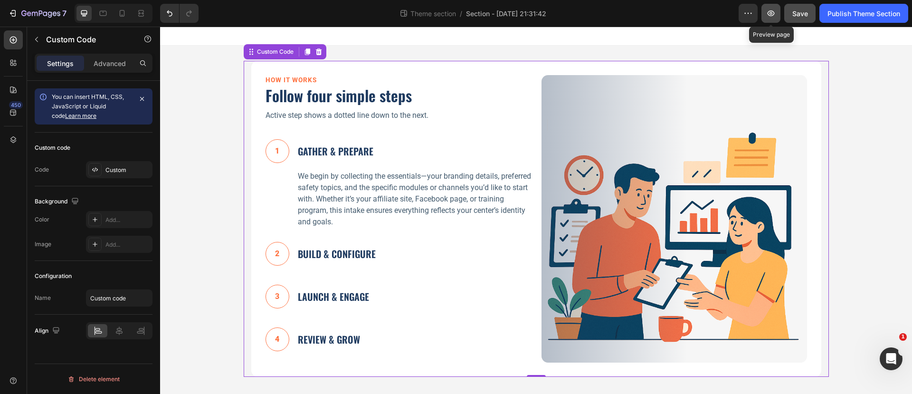
click at [772, 13] on icon "button" at bounding box center [770, 13] width 7 height 6
click at [396, 173] on p "We begin by collecting the essentials—your branding details, preferred safety t…" at bounding box center [414, 198] width 233 height 57
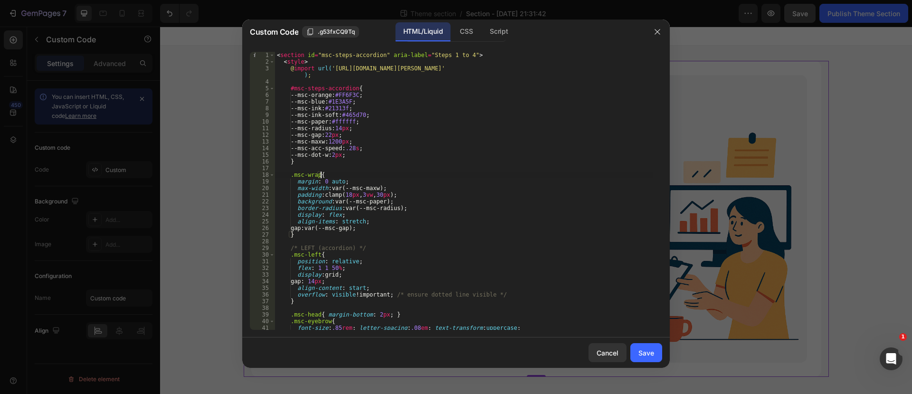
type textarea "</section>"
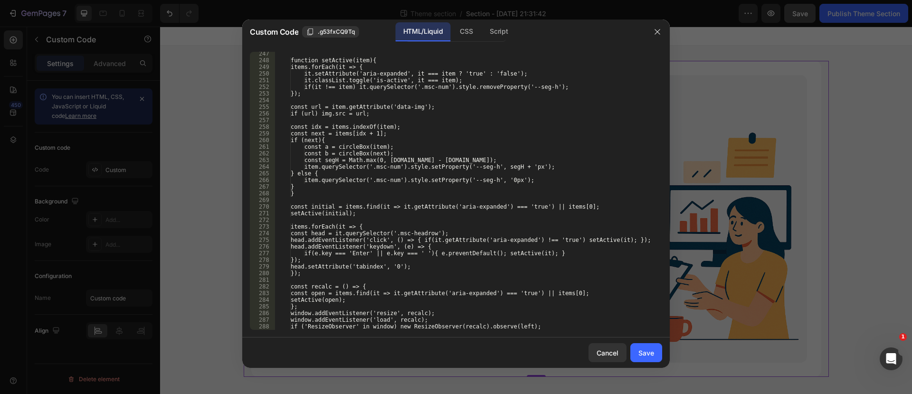
scroll to position [1750, 0]
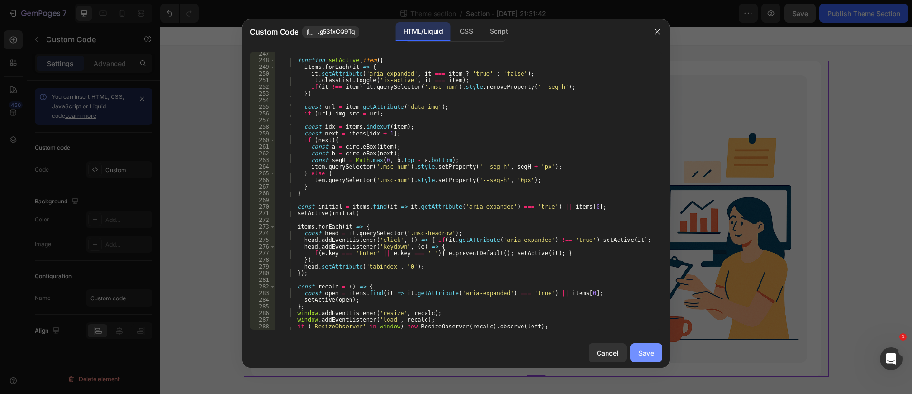
click at [650, 352] on div "Save" at bounding box center [646, 353] width 16 height 10
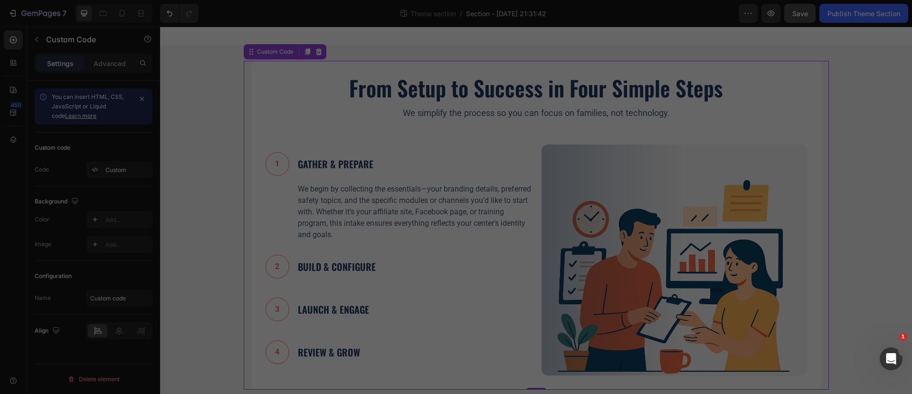
type textarea "</section>"
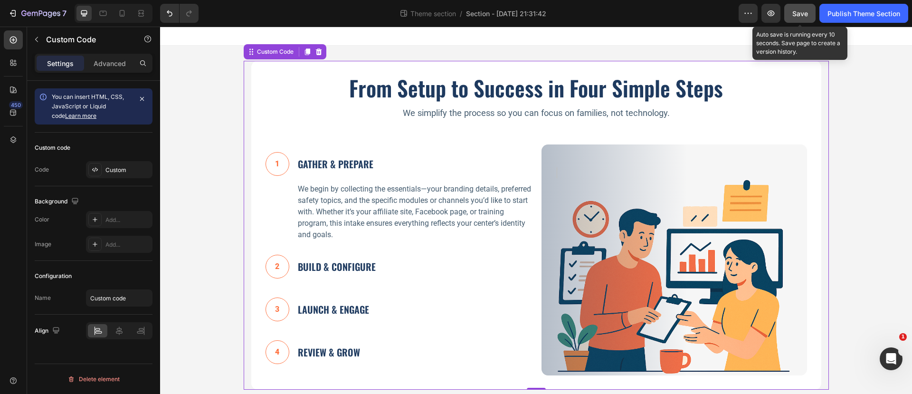
click at [799, 10] on span "Save" at bounding box center [800, 13] width 16 height 8
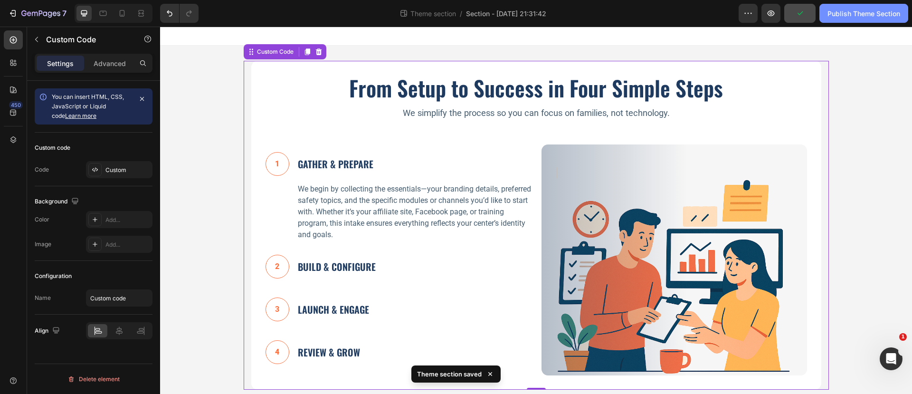
click at [844, 15] on div "Publish Theme Section" at bounding box center [863, 14] width 73 height 10
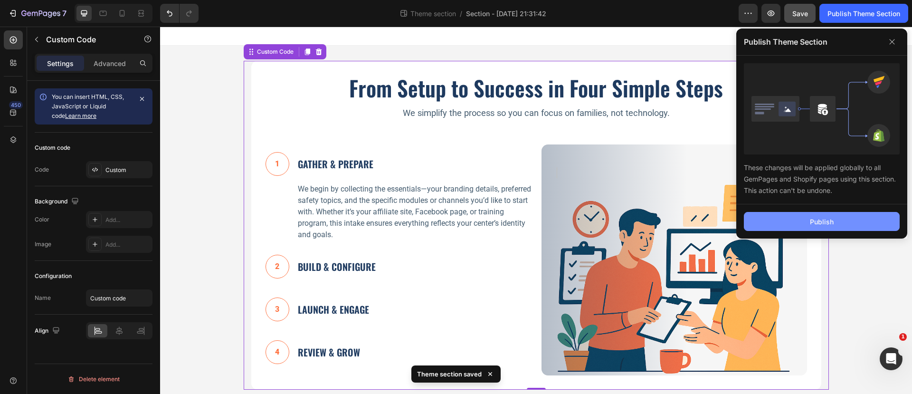
click at [829, 213] on div "Publish" at bounding box center [821, 221] width 171 height 34
click at [824, 224] on div "Publish" at bounding box center [822, 222] width 24 height 10
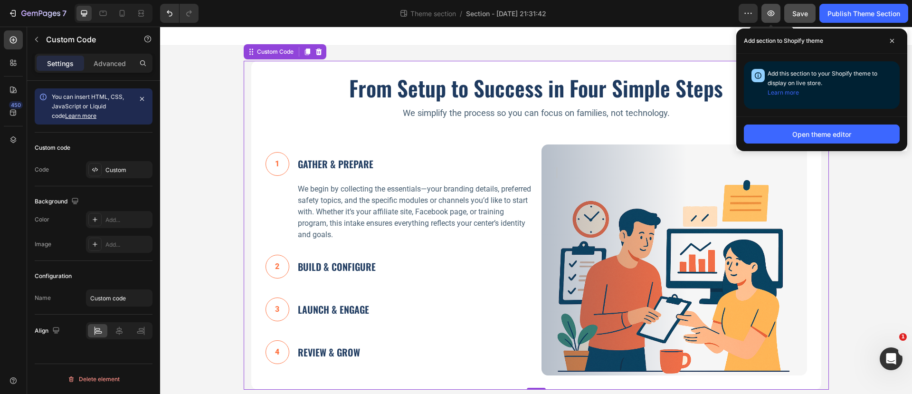
click at [768, 11] on icon "button" at bounding box center [770, 13] width 7 height 6
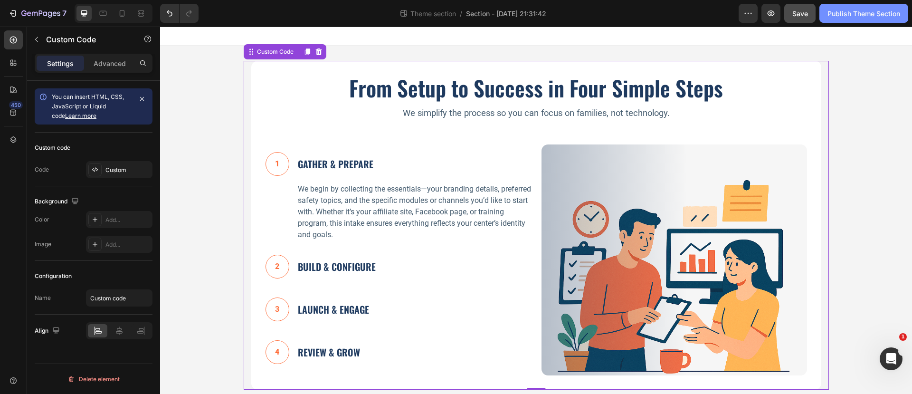
click at [846, 15] on div "Publish Theme Section" at bounding box center [863, 14] width 73 height 10
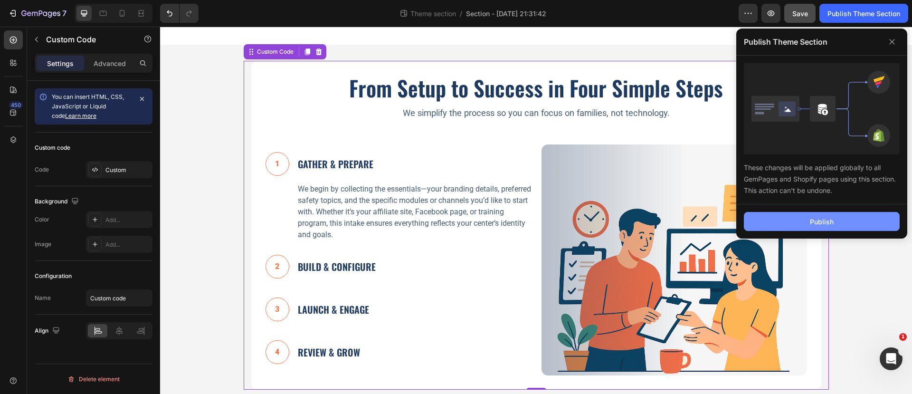
click at [830, 224] on div "Publish" at bounding box center [822, 222] width 24 height 10
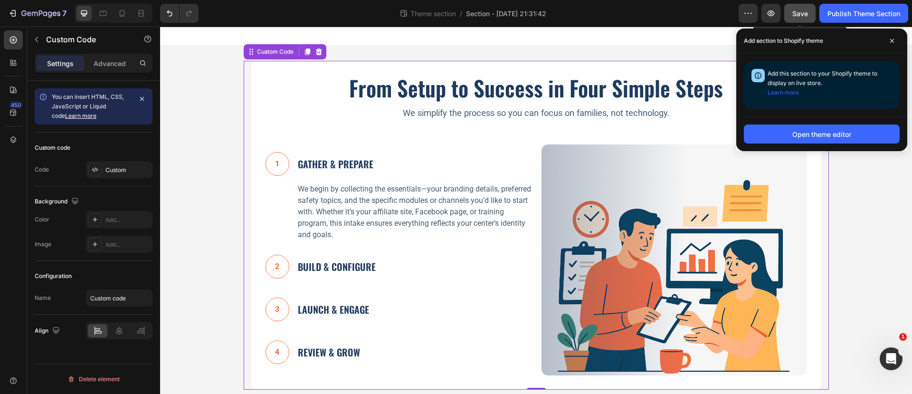
click at [798, 10] on span "Save" at bounding box center [800, 13] width 16 height 8
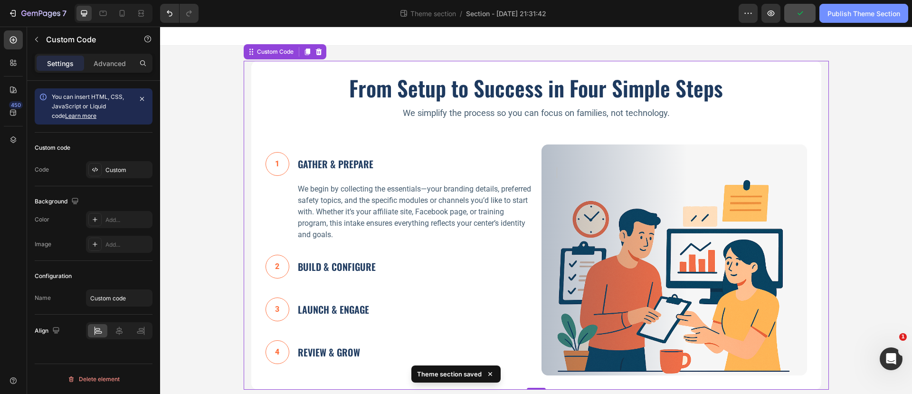
click at [832, 18] on button "Publish Theme Section" at bounding box center [863, 13] width 89 height 19
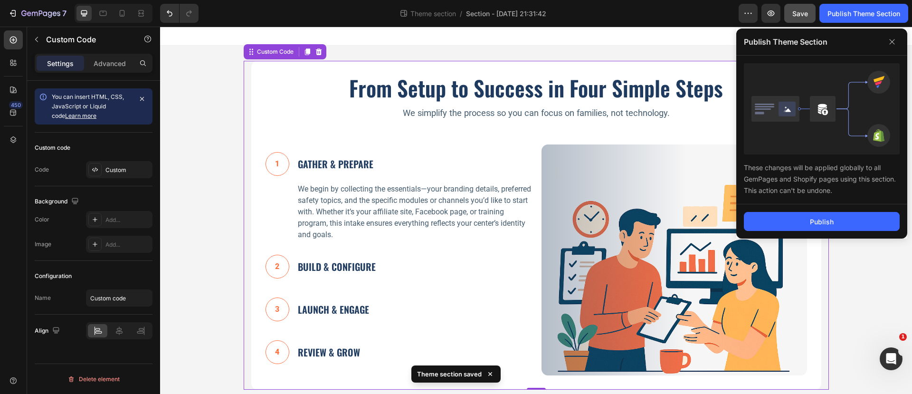
click at [839, 210] on div "Publish" at bounding box center [821, 221] width 171 height 34
click at [836, 217] on button "Publish" at bounding box center [822, 221] width 156 height 19
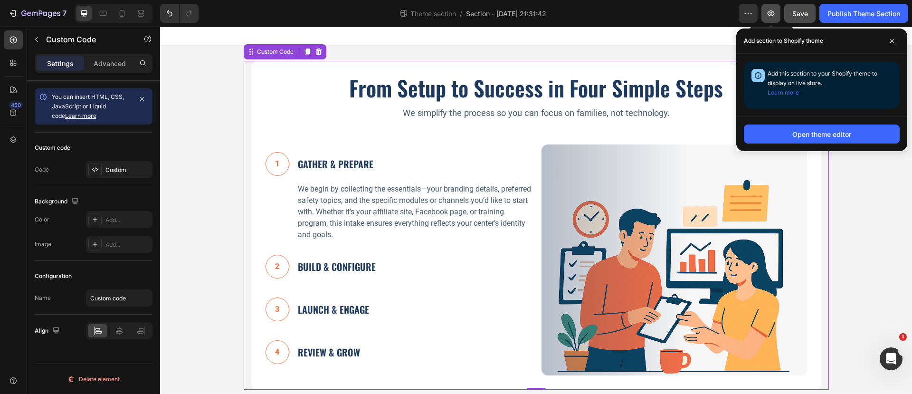
click at [768, 10] on icon "button" at bounding box center [770, 13] width 9 height 9
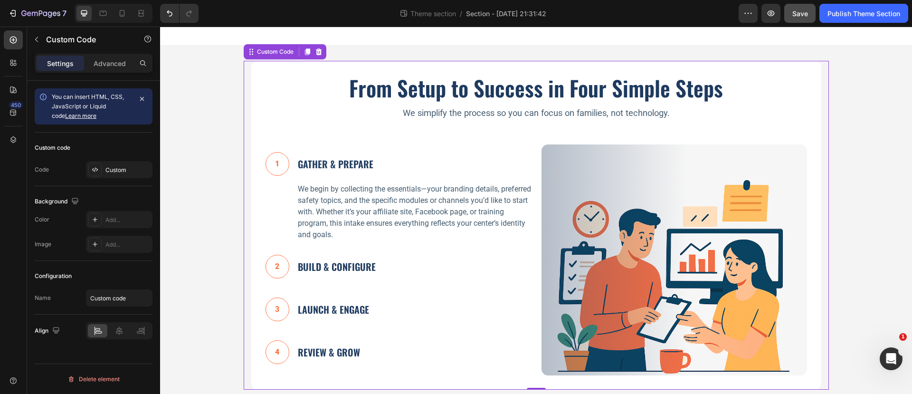
click at [373, 191] on p "We begin by collecting the essentials—your branding details, preferred safety t…" at bounding box center [414, 211] width 233 height 57
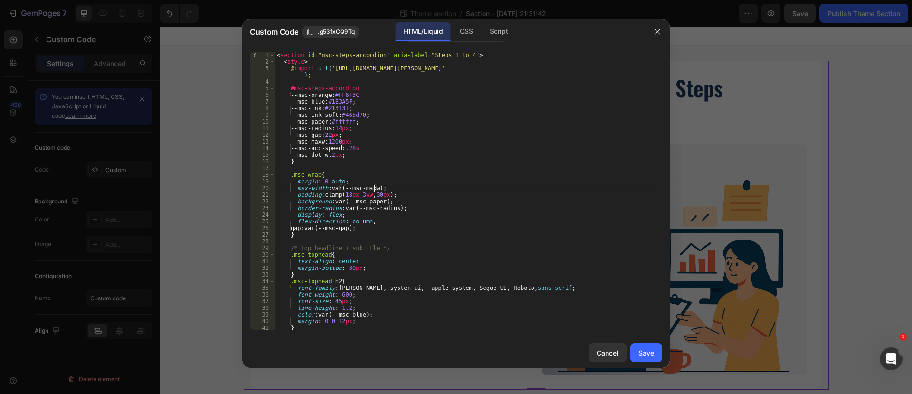
type textarea "</section>"
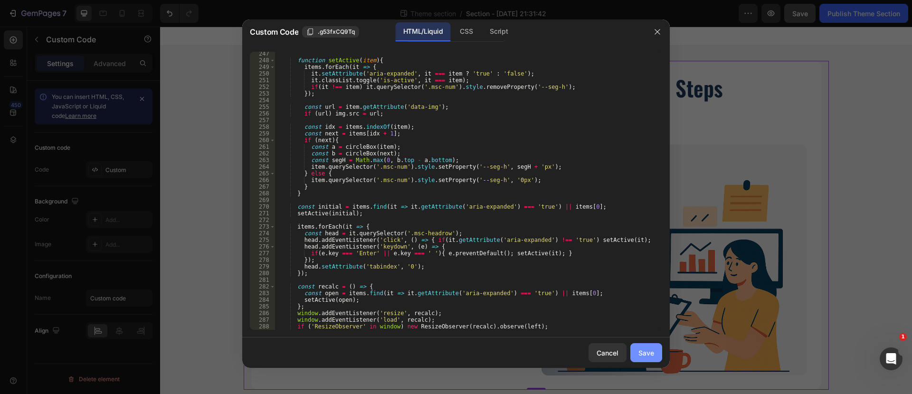
click at [649, 352] on div "Save" at bounding box center [646, 353] width 16 height 10
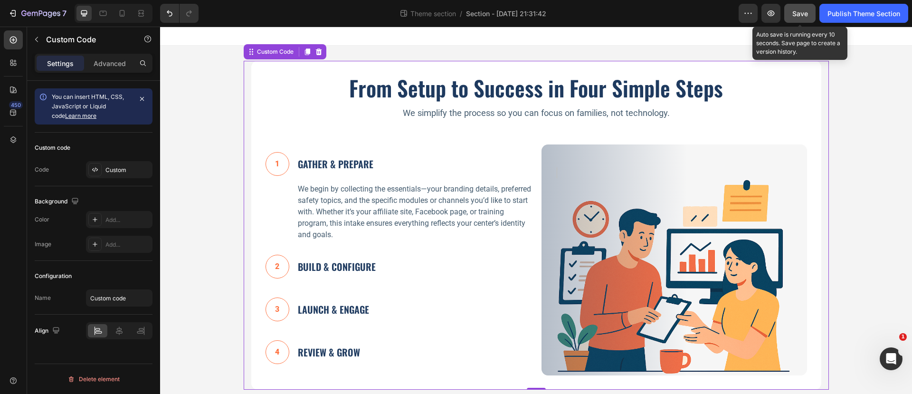
click at [800, 13] on span "Save" at bounding box center [800, 13] width 16 height 8
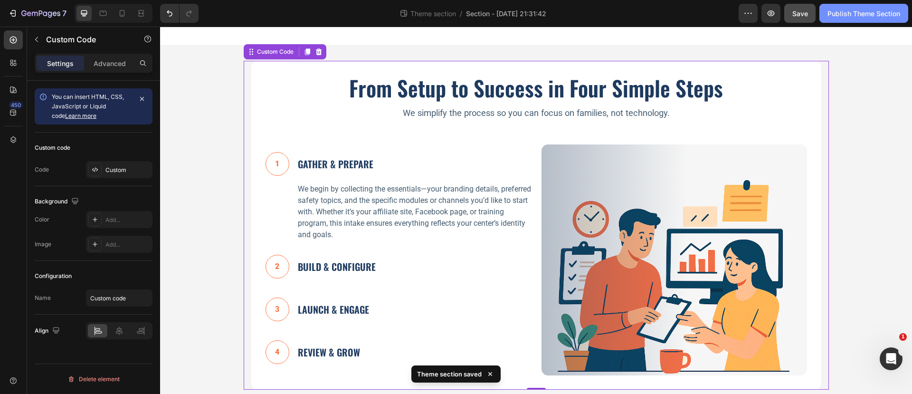
click at [837, 16] on div "Publish Theme Section" at bounding box center [863, 14] width 73 height 10
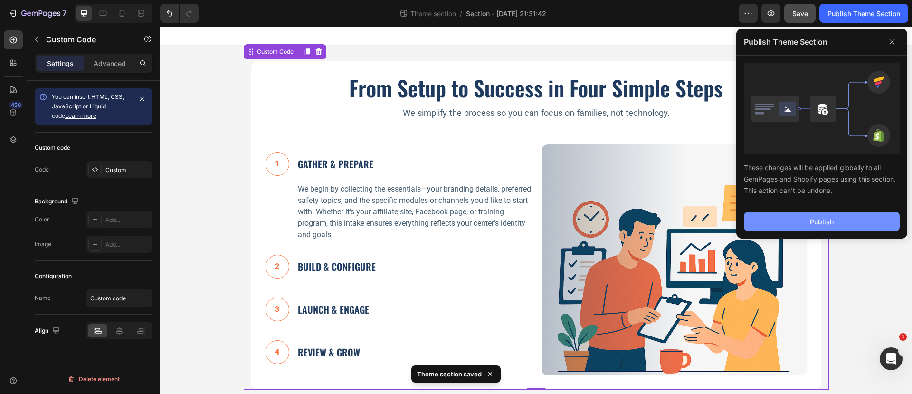
click at [815, 215] on button "Publish" at bounding box center [822, 221] width 156 height 19
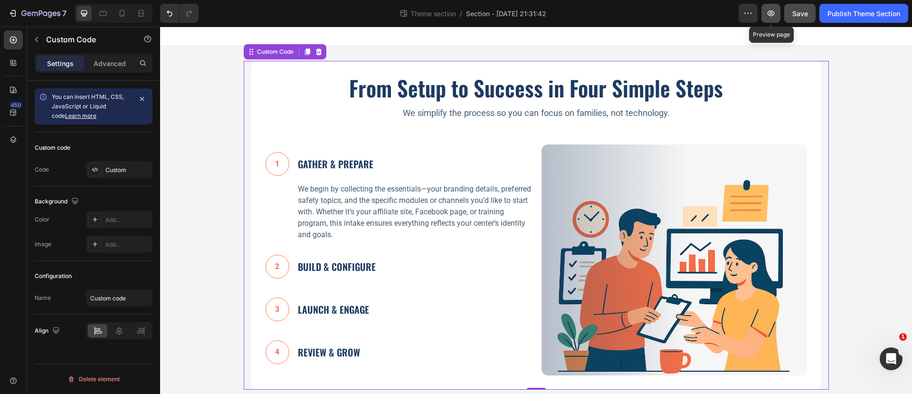
click at [775, 12] on button "button" at bounding box center [770, 13] width 19 height 19
click at [347, 148] on button "1 GATHER & PREPARE" at bounding box center [319, 163] width 108 height 33
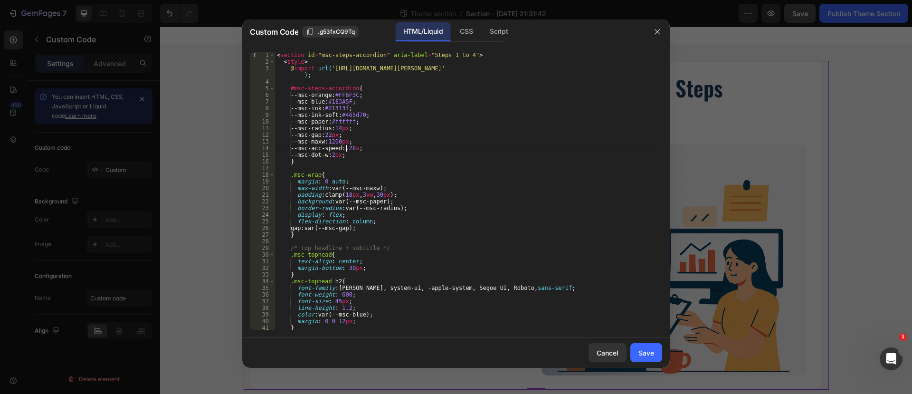
type textarea "</section>"
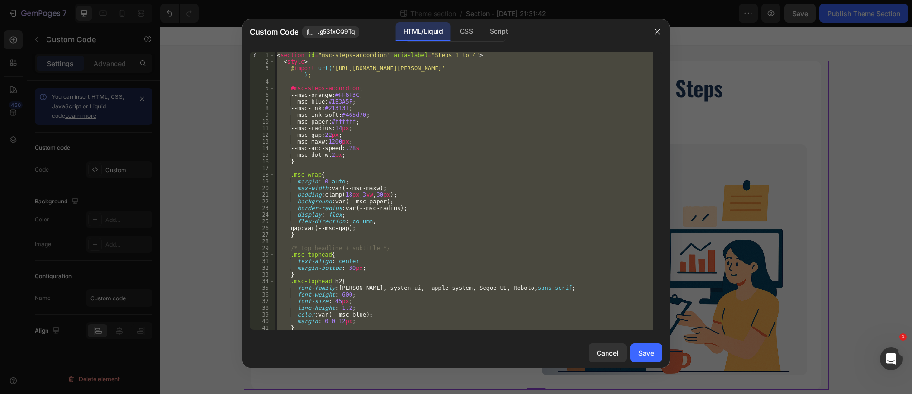
paste textarea
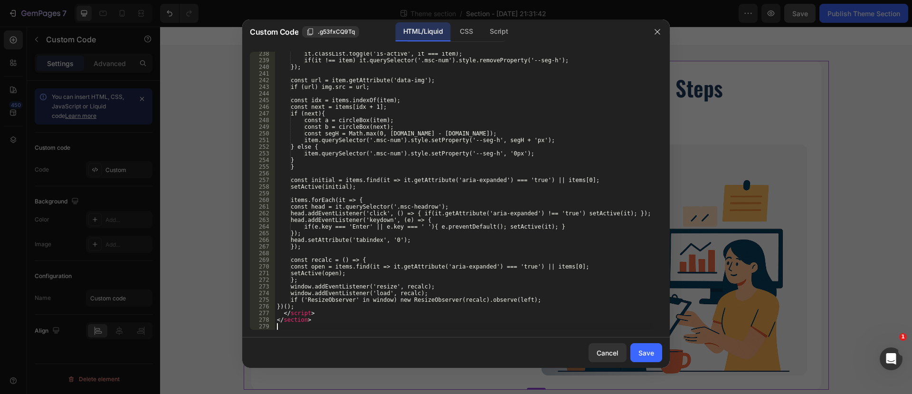
scroll to position [1683, 0]
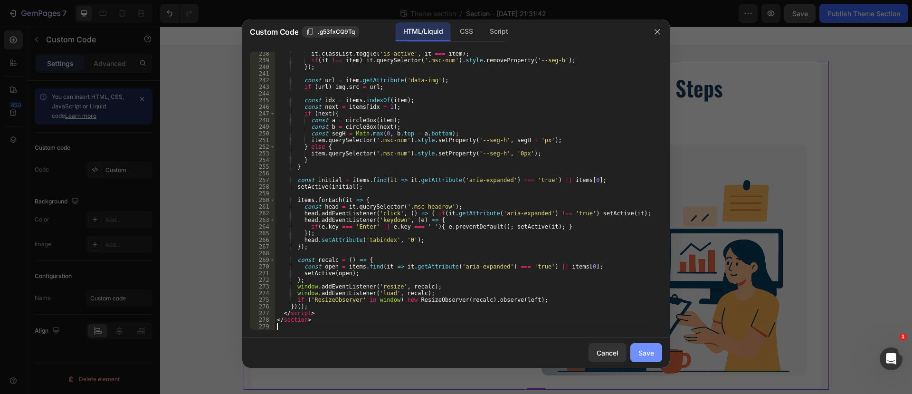
click at [651, 352] on div "Save" at bounding box center [646, 353] width 16 height 10
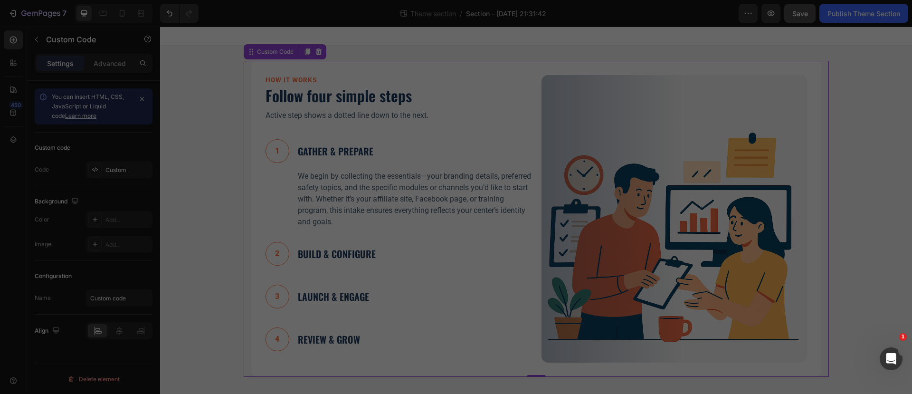
type textarea "</section>"
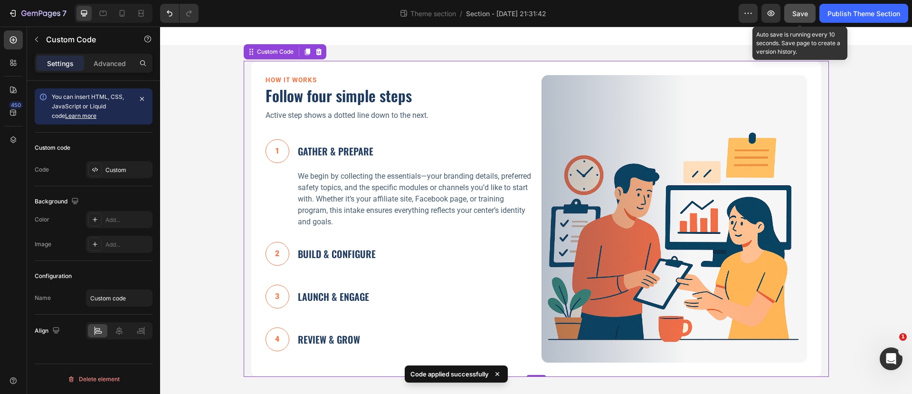
click at [799, 15] on span "Save" at bounding box center [800, 13] width 16 height 8
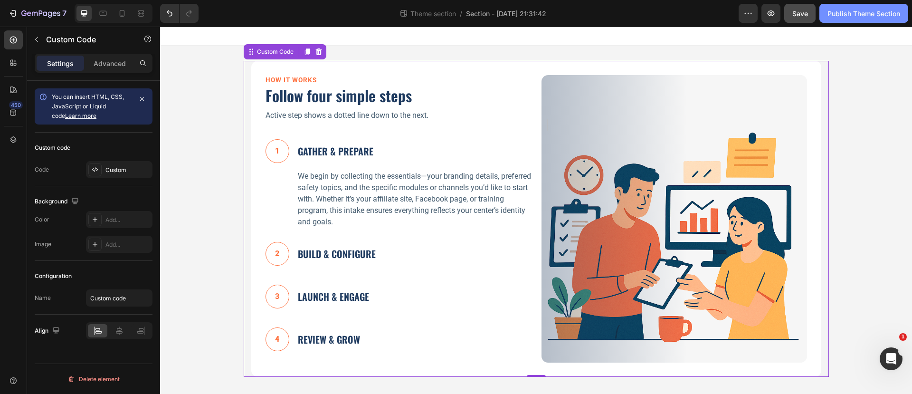
click at [845, 14] on div "Publish Theme Section" at bounding box center [863, 14] width 73 height 10
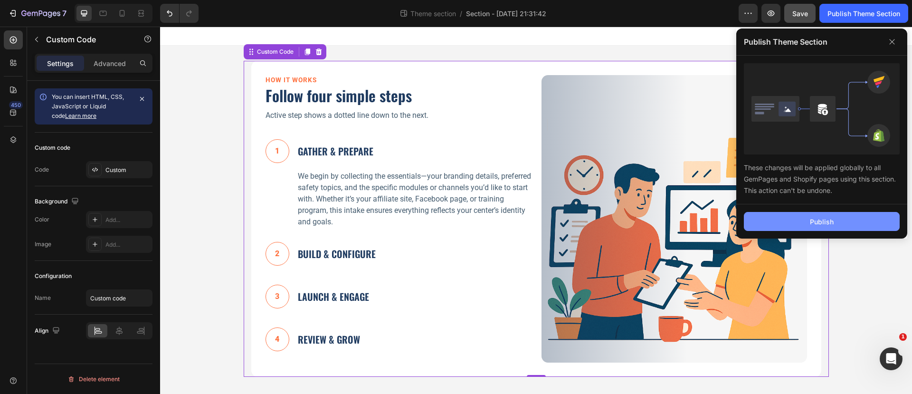
click at [799, 220] on button "Publish" at bounding box center [822, 221] width 156 height 19
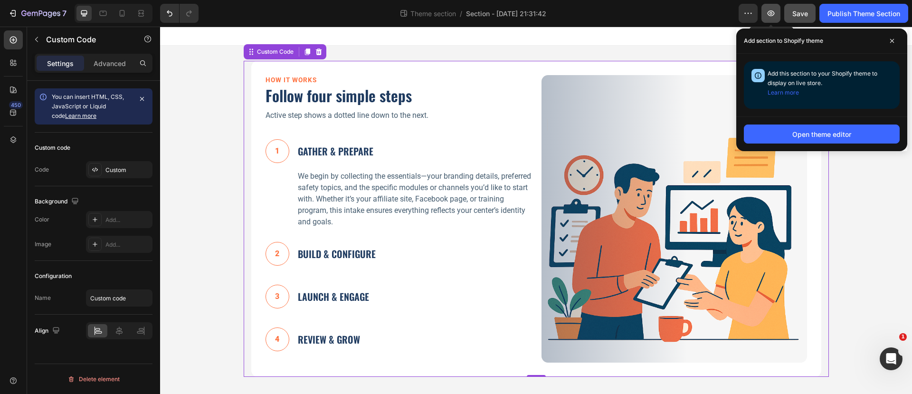
click at [770, 11] on icon "button" at bounding box center [770, 13] width 9 height 9
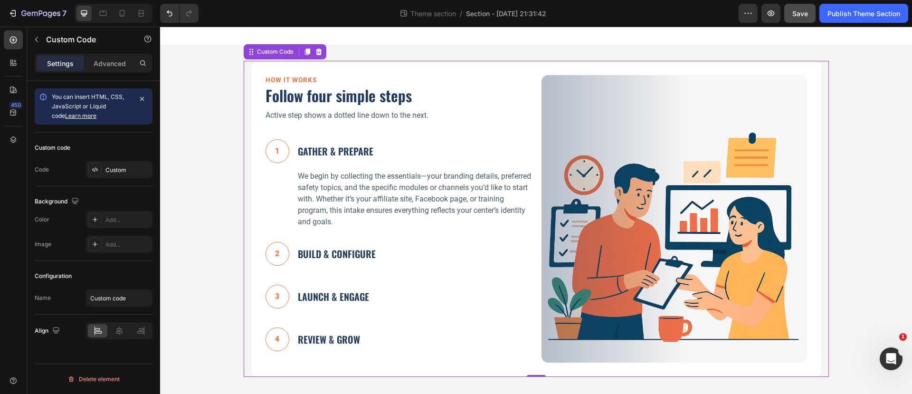
click at [338, 184] on p "We begin by collecting the essentials—your branding details, preferred safety t…" at bounding box center [414, 198] width 233 height 57
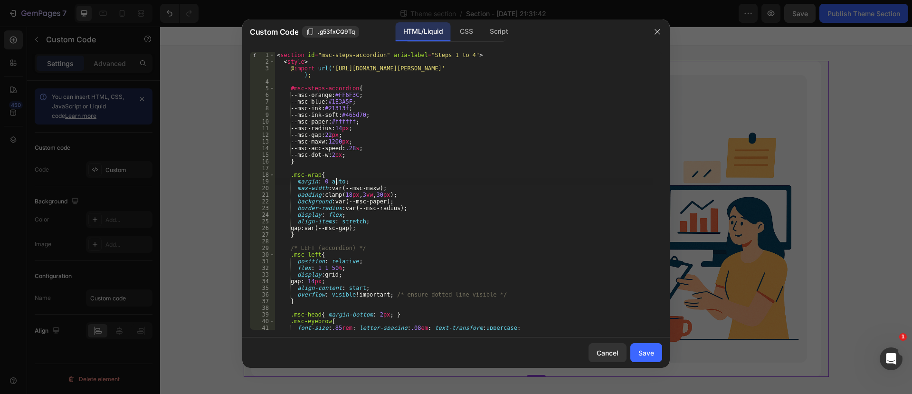
type textarea "</section>"
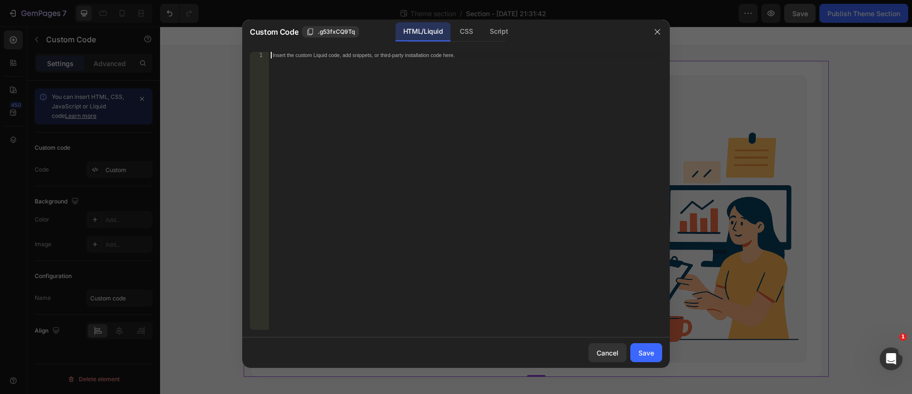
click at [287, 58] on div "Insert the custom Liquid code, add snippets, or third-party installation code h…" at bounding box center [465, 197] width 393 height 291
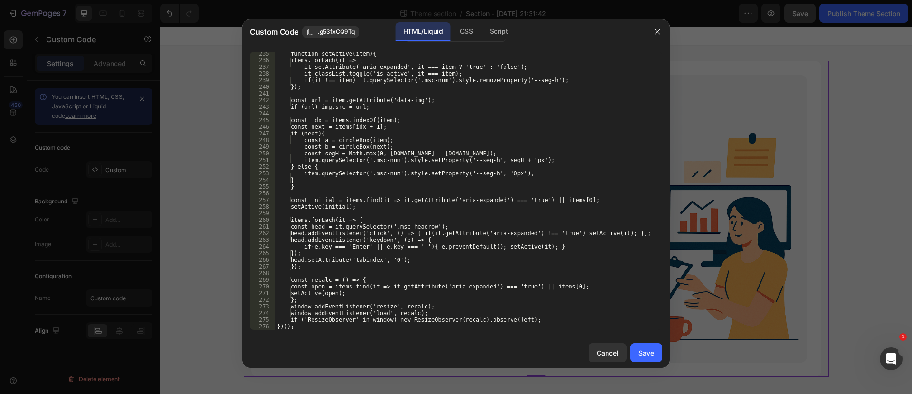
scroll to position [1663, 0]
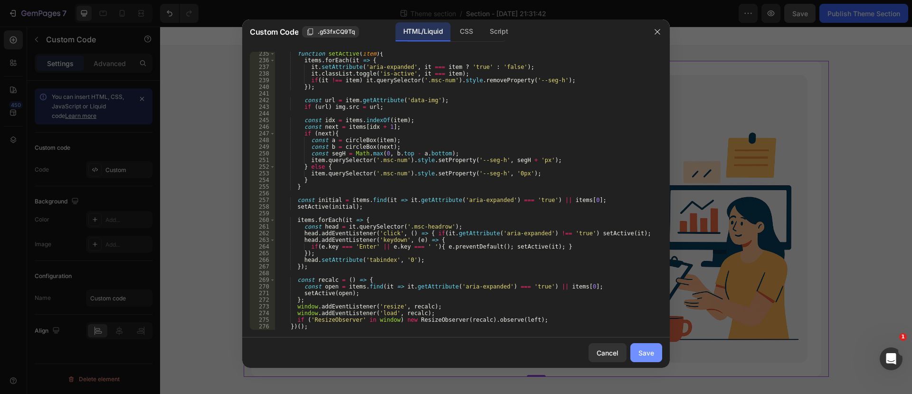
click at [644, 349] on div "Save" at bounding box center [646, 353] width 16 height 10
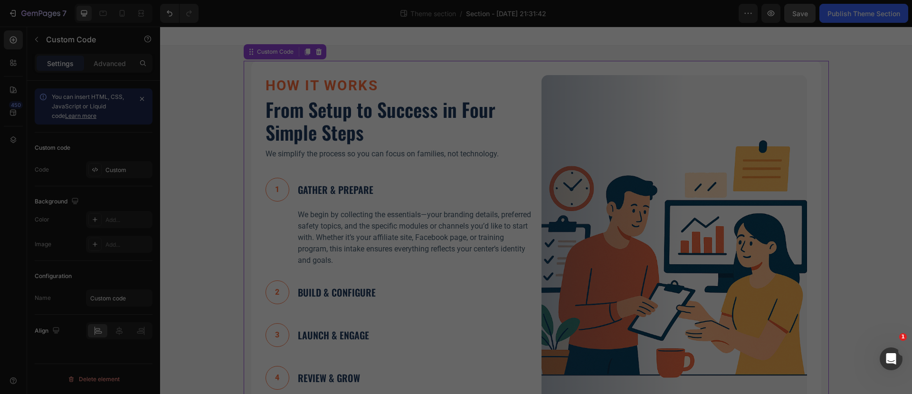
type textarea "</section>"
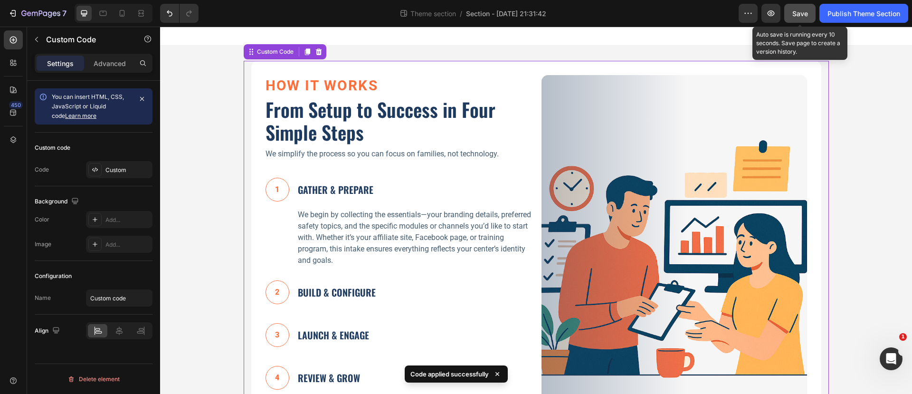
click at [797, 15] on span "Save" at bounding box center [800, 13] width 16 height 8
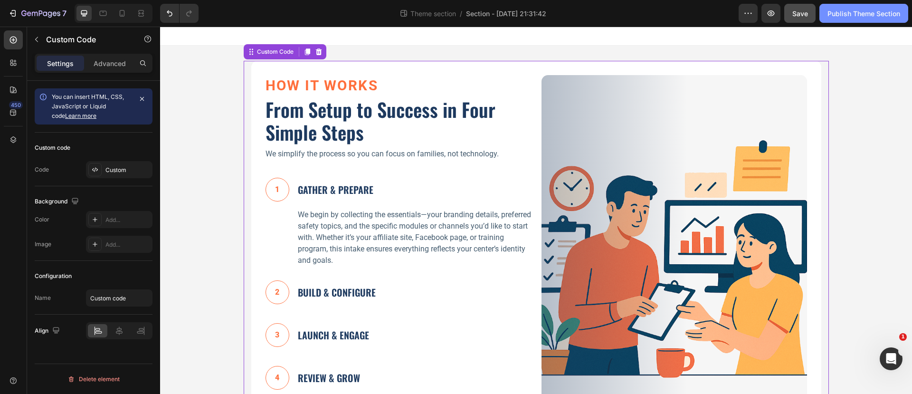
click at [836, 9] on div "Publish Theme Section" at bounding box center [863, 14] width 73 height 10
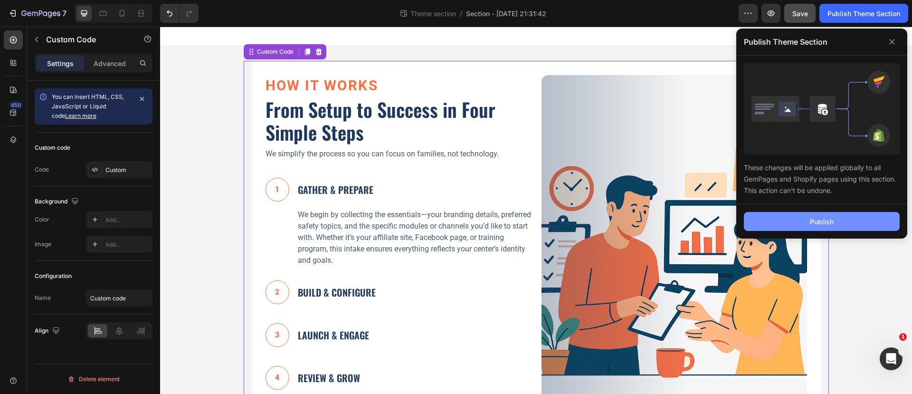
click at [832, 215] on button "Publish" at bounding box center [822, 221] width 156 height 19
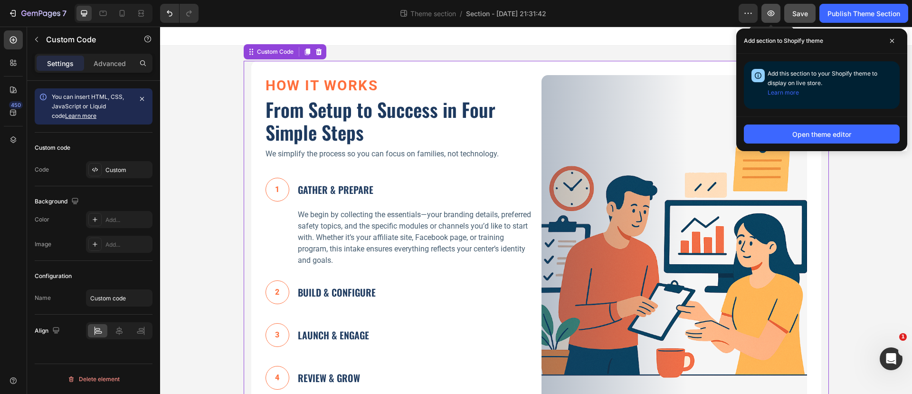
click at [772, 14] on icon "button" at bounding box center [770, 13] width 9 height 9
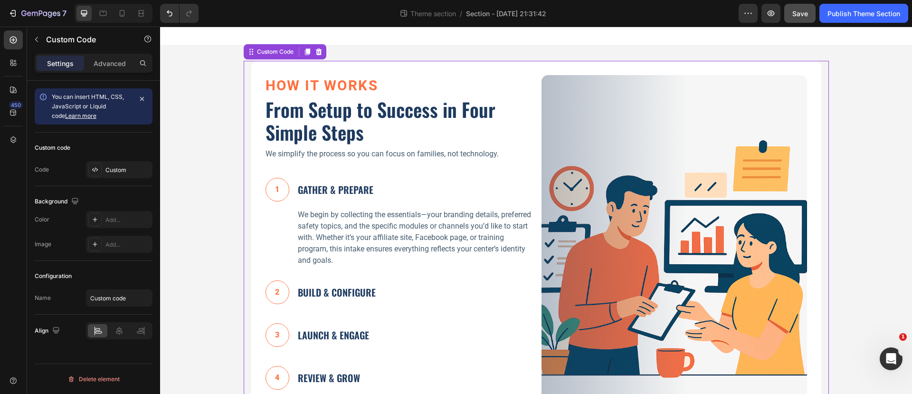
click at [328, 165] on div "How It Works From Setup to Success in Four Simple Steps We simplify the process…" at bounding box center [397, 238] width 265 height 326
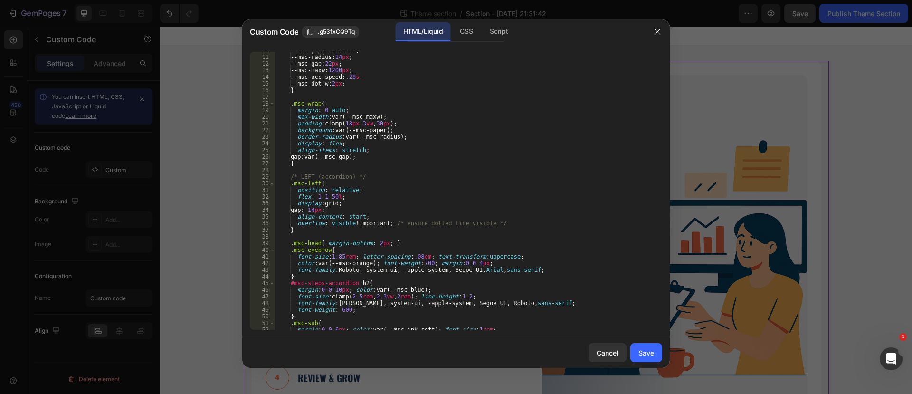
scroll to position [142, 0]
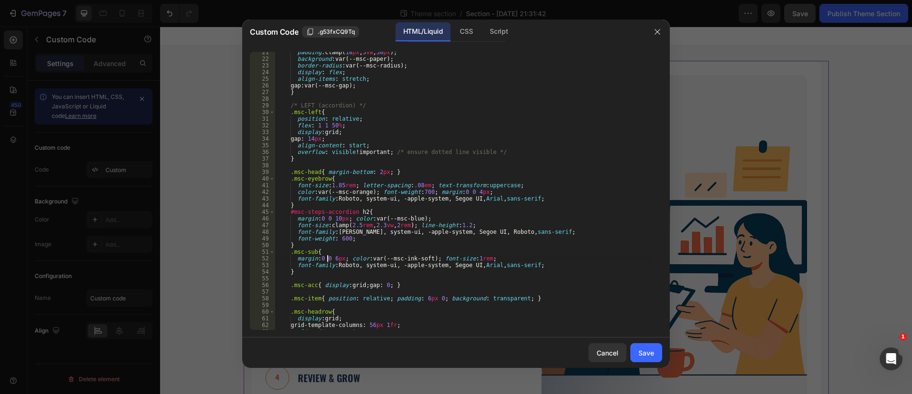
click at [328, 257] on div "padding : clamp( 18 px , 3 vw , 30 px ) ; background : var(--msc-paper) ; borde…" at bounding box center [464, 194] width 378 height 291
click at [333, 258] on div "padding : clamp( 18 px , 3 vw , 30 px ) ; background : var(--msc-paper) ; borde…" at bounding box center [464, 194] width 378 height 291
click at [395, 229] on div "padding : clamp( 18 px , 3 vw , 30 px ) ; background : var(--msc-paper) ; borde…" at bounding box center [464, 194] width 378 height 291
type textarea "font-family: Oswald, system-ui, -apple-system, Segoe UI, Roboto, sans-serif;"
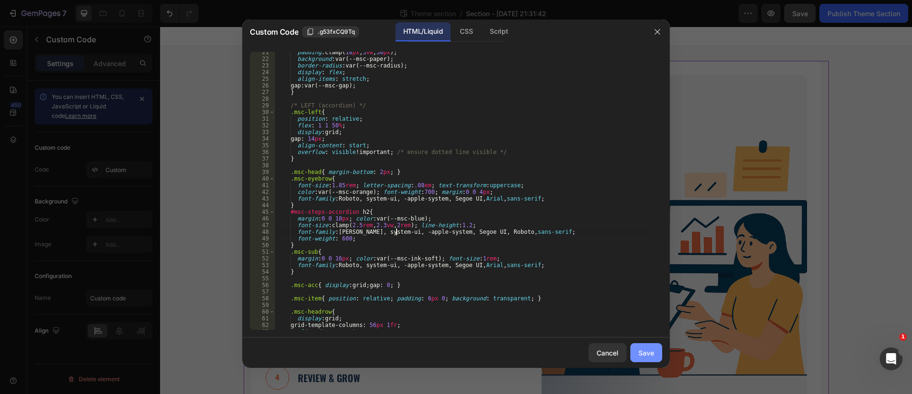
click at [645, 352] on div "Save" at bounding box center [646, 353] width 16 height 10
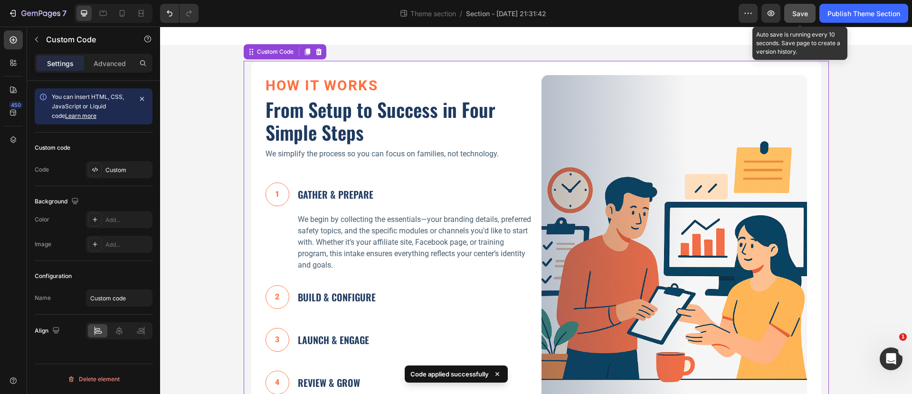
click at [800, 14] on span "Save" at bounding box center [800, 13] width 16 height 8
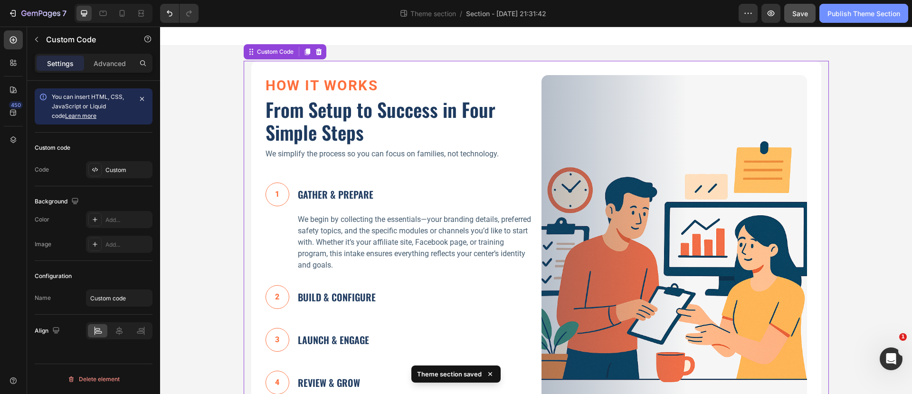
click at [861, 13] on div "Publish Theme Section" at bounding box center [863, 14] width 73 height 10
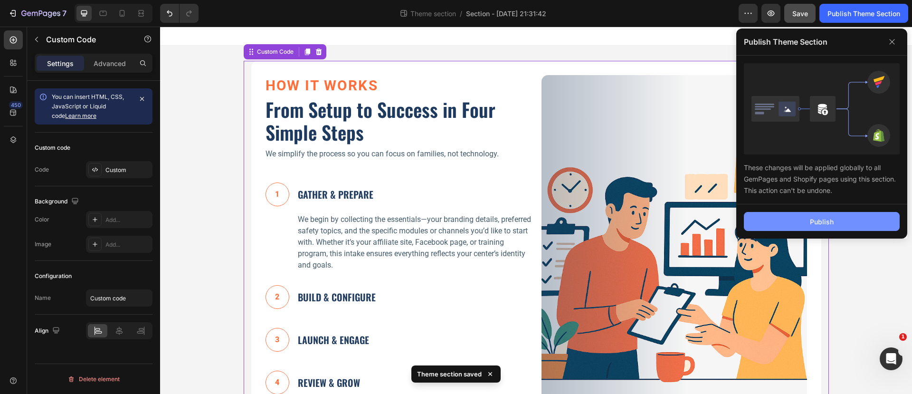
click at [819, 220] on div "Publish" at bounding box center [822, 222] width 24 height 10
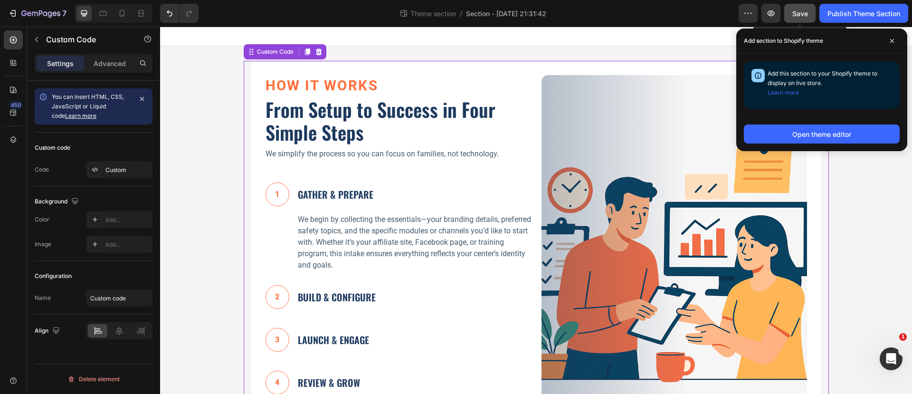
click at [799, 14] on span "Save" at bounding box center [800, 13] width 16 height 8
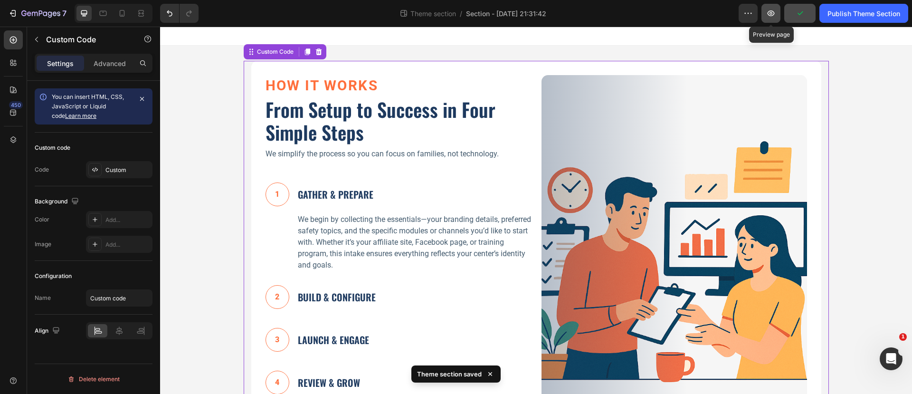
click at [775, 12] on icon "button" at bounding box center [770, 13] width 9 height 9
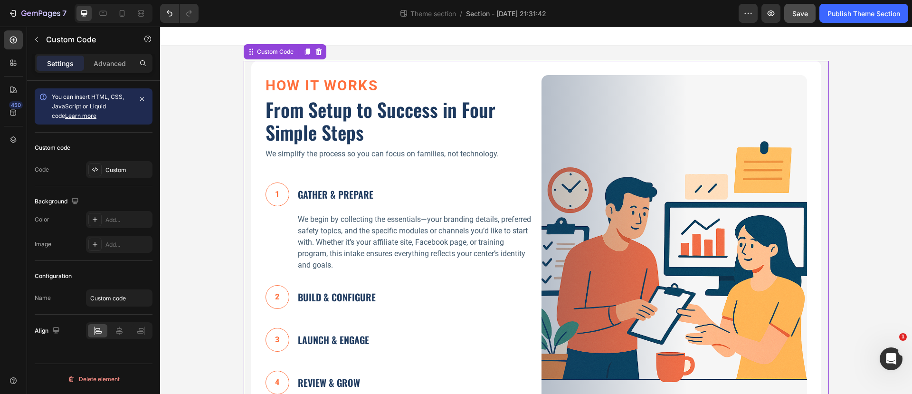
click at [379, 212] on div "We begin by collecting the essentials—your branding details, preferred safety t…" at bounding box center [397, 243] width 265 height 64
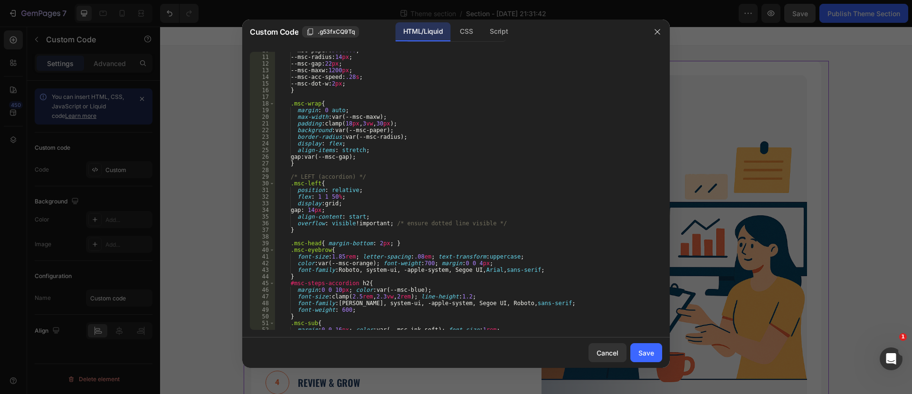
scroll to position [178, 0]
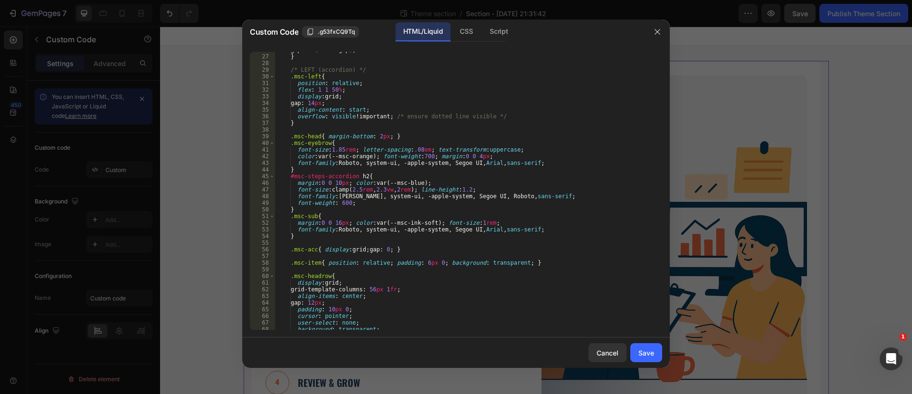
click at [468, 160] on div "gap : var(--msc-gap) ; } /* LEFT (accordion) */ .msc-left { position : relative…" at bounding box center [464, 192] width 378 height 291
click at [476, 157] on div "gap : var(--msc-gap) ; } /* LEFT (accordion) */ .msc-left { position : relative…" at bounding box center [464, 192] width 378 height 291
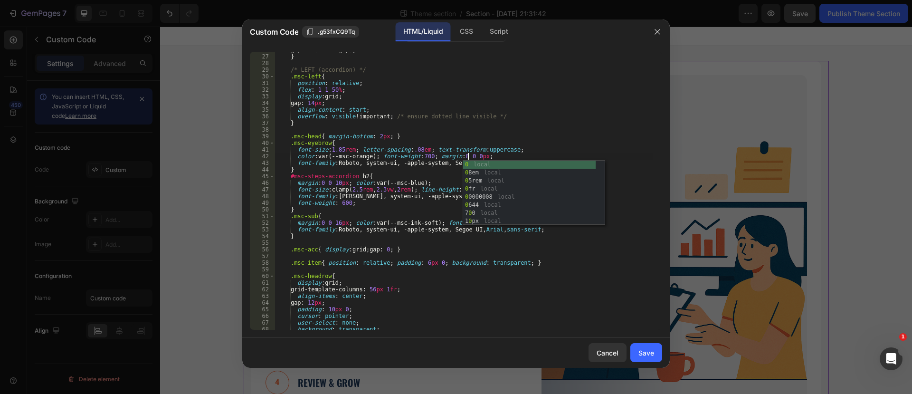
scroll to position [0, 16]
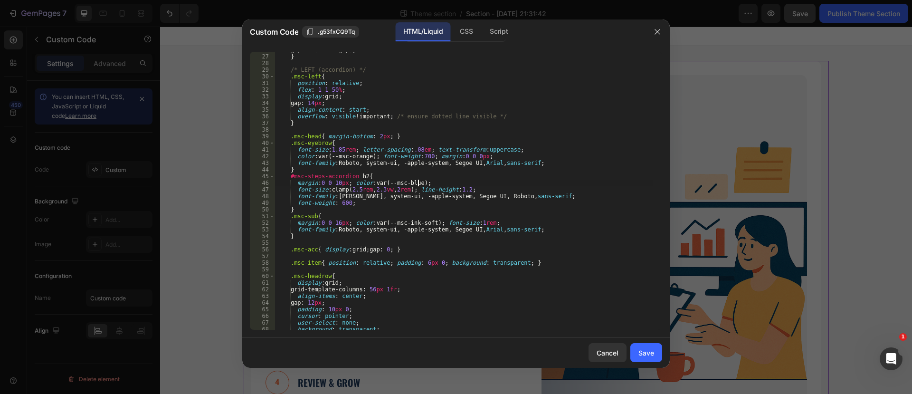
click at [419, 183] on div "gap : var(--msc-gap) ; } /* LEFT (accordion) */ .msc-left { position : relative…" at bounding box center [464, 192] width 378 height 291
click at [335, 220] on div "gap : var(--msc-gap) ; } /* LEFT (accordion) */ .msc-left { position : relative…" at bounding box center [464, 192] width 378 height 291
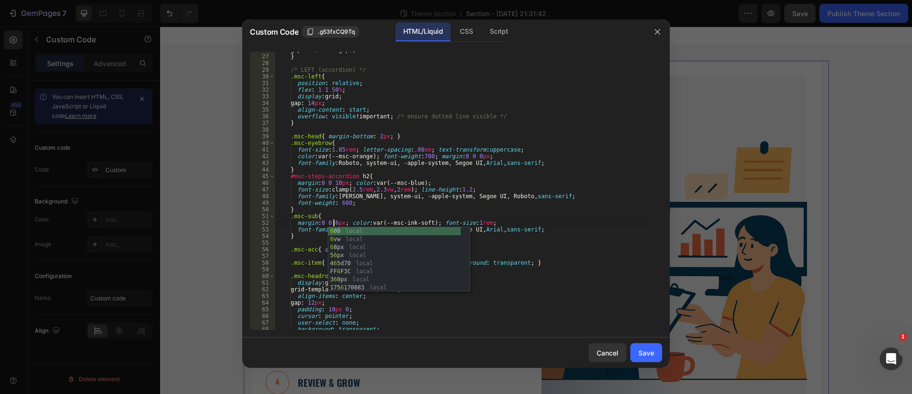
scroll to position [0, 5]
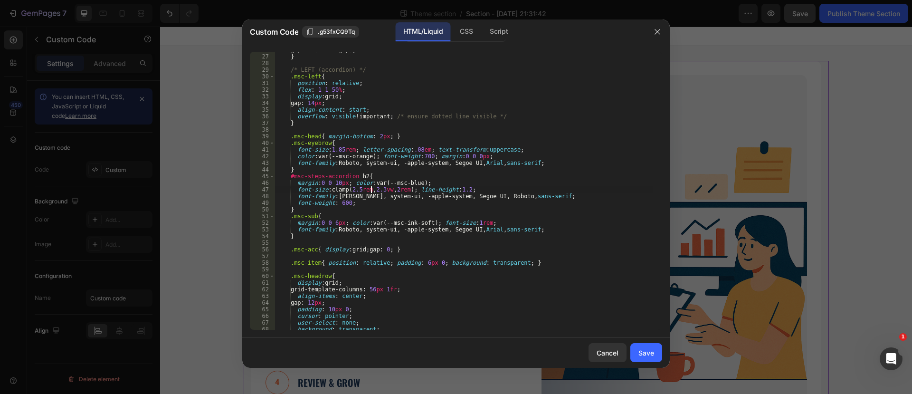
click at [370, 190] on div "gap : var(--msc-gap) ; } /* LEFT (accordion) */ .msc-left { position : relative…" at bounding box center [464, 192] width 378 height 291
click at [321, 222] on div "gap : var(--msc-gap) ; } /* LEFT (accordion) */ .msc-left { position : relative…" at bounding box center [464, 192] width 378 height 291
type textarea "margin:-10px 0 6px; color:var(--msc-ink-soft); font-size:1rem;"
click at [651, 349] on div "Save" at bounding box center [646, 353] width 16 height 10
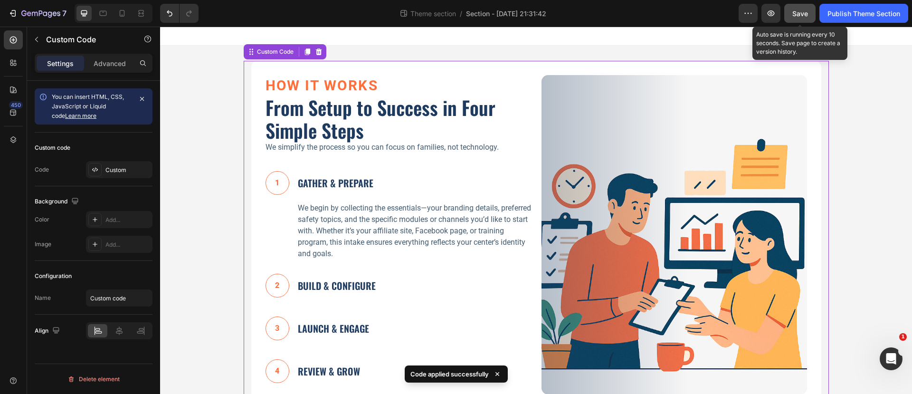
click at [798, 15] on span "Save" at bounding box center [800, 13] width 16 height 8
click at [799, 13] on span "Save" at bounding box center [800, 13] width 16 height 8
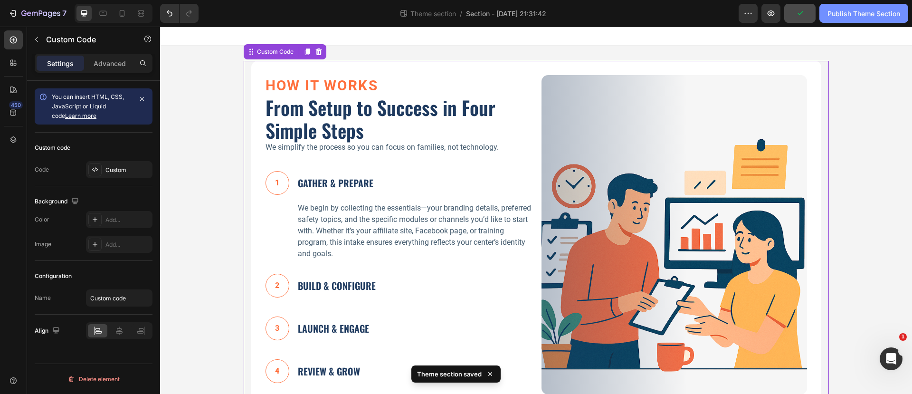
click at [841, 13] on div "Publish Theme Section" at bounding box center [863, 14] width 73 height 10
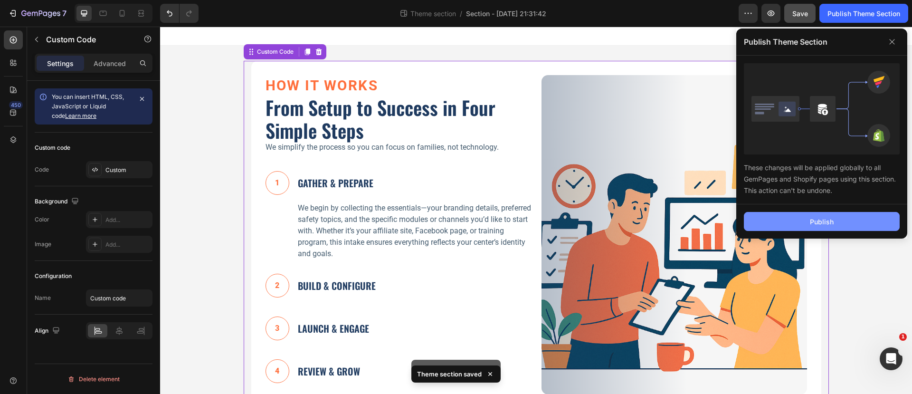
click at [817, 212] on button "Publish" at bounding box center [822, 221] width 156 height 19
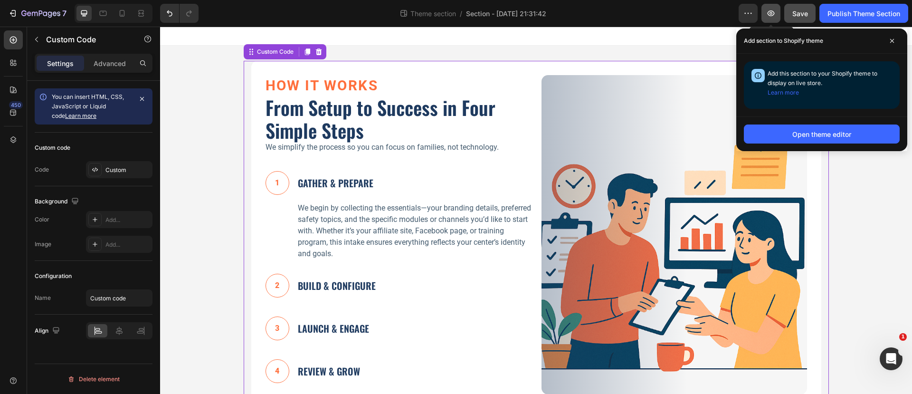
click at [770, 13] on icon "button" at bounding box center [770, 13] width 9 height 9
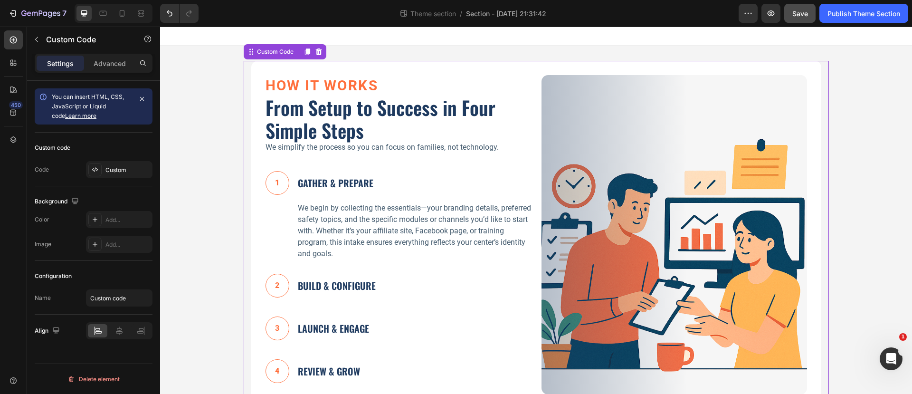
click at [377, 144] on p "We simplify the process so you can focus on families, not technology." at bounding box center [397, 147] width 265 height 11
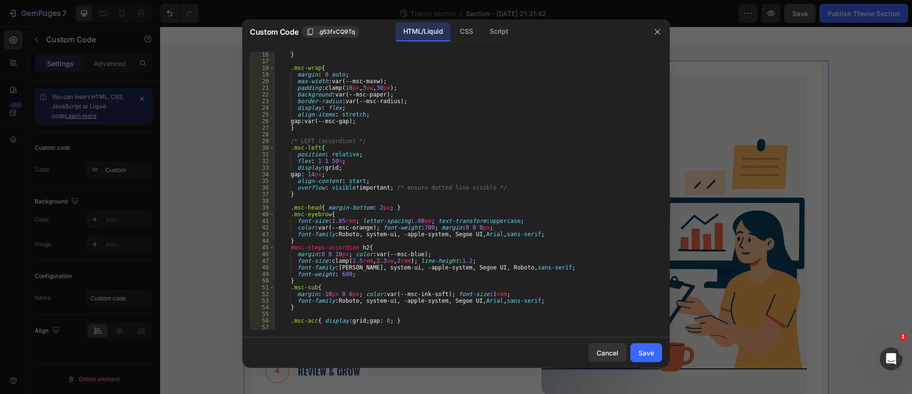
scroll to position [142, 0]
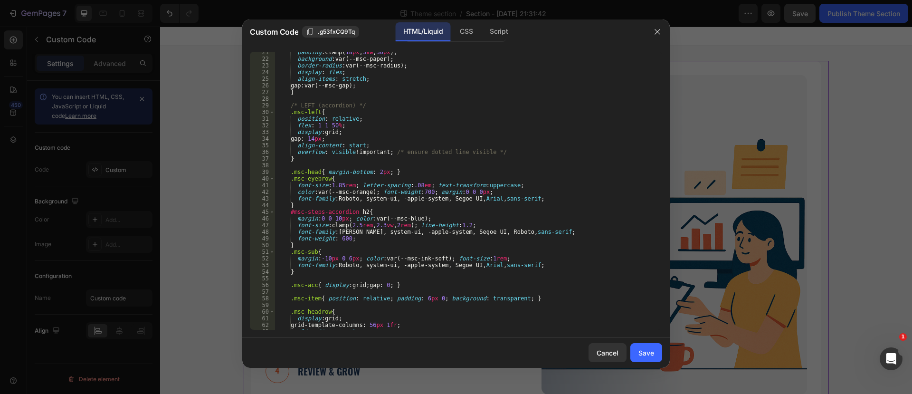
click at [326, 259] on div "padding : clamp( 18 px , 3 vw , 30 px ) ; background : var(--msc-paper) ; borde…" at bounding box center [464, 194] width 378 height 291
click at [330, 258] on div "padding : clamp( 18 px , 3 vw , 30 px ) ; background : var(--msc-paper) ; borde…" at bounding box center [464, 194] width 378 height 291
type textarea "margin:0 0 6px; color:var(--msc-ink-soft); font-size:1rem;"
click at [653, 353] on div "Save" at bounding box center [646, 353] width 16 height 10
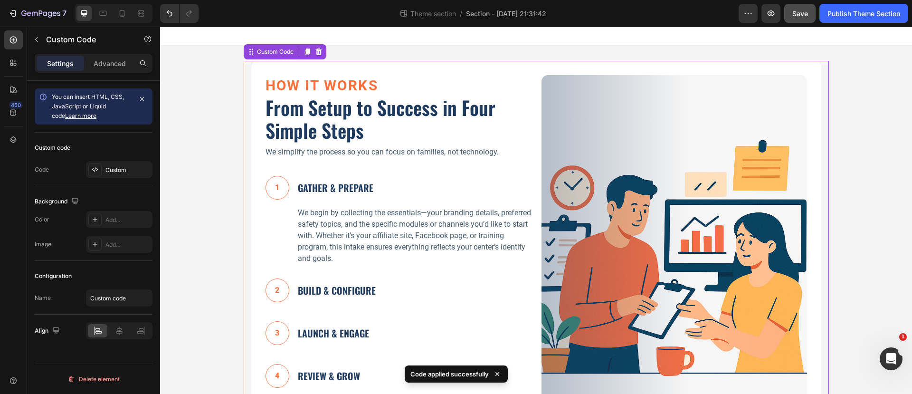
click at [396, 142] on header "How It Works From Setup to Success in Four Simple Steps We simplify the process…" at bounding box center [397, 117] width 265 height 85
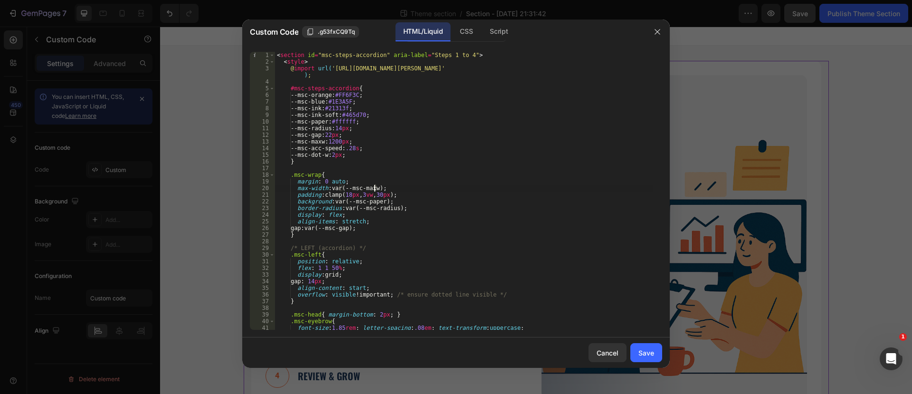
type textarea "</section>"
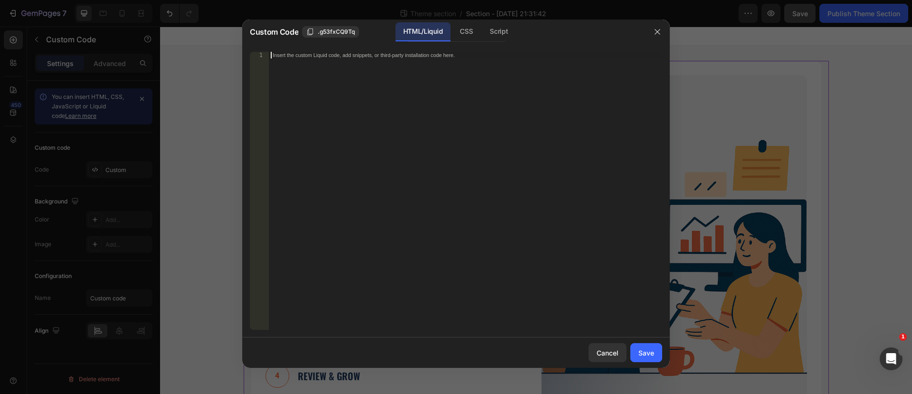
scroll to position [899, 0]
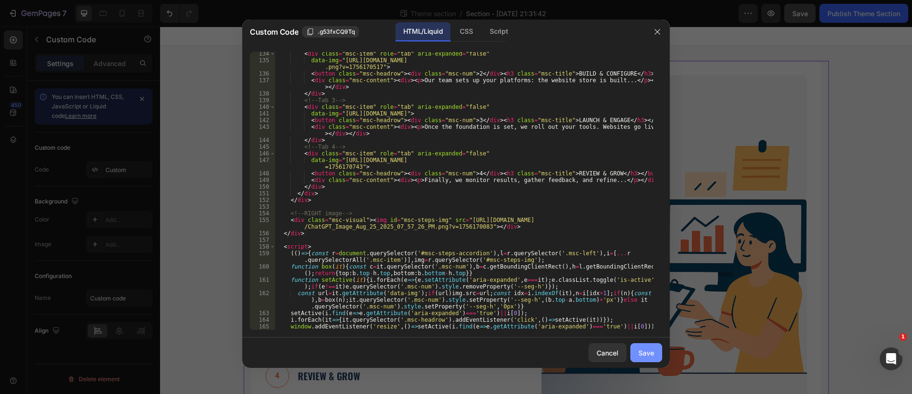
click at [644, 354] on div "Save" at bounding box center [646, 353] width 16 height 10
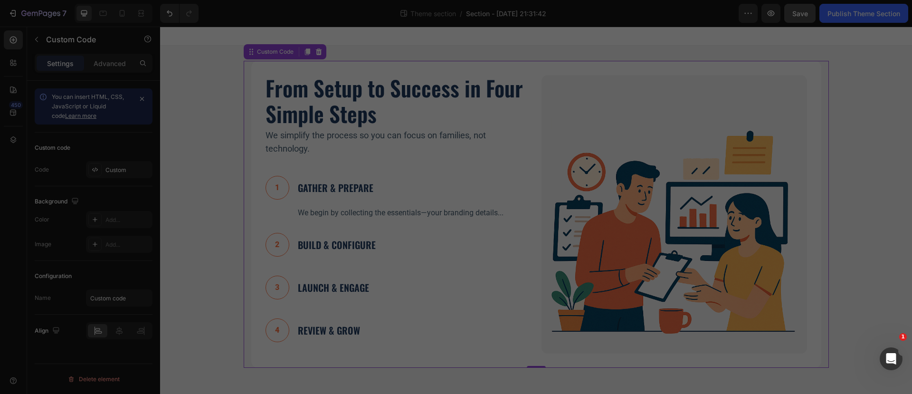
type textarea "</section>"
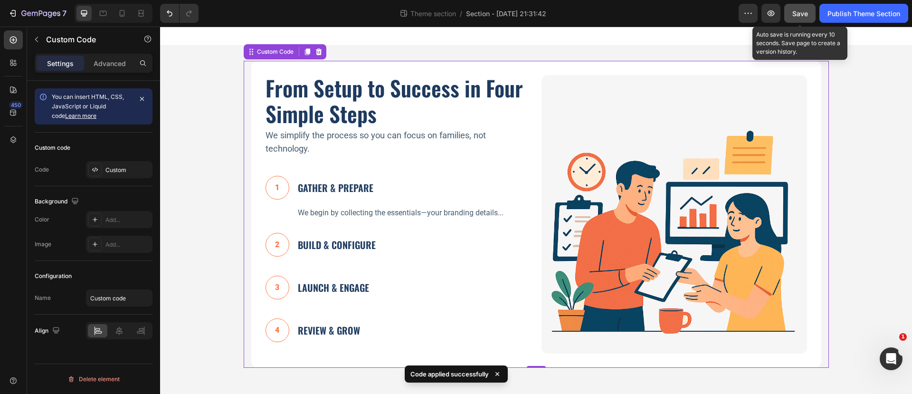
click at [796, 12] on span "Save" at bounding box center [800, 13] width 16 height 8
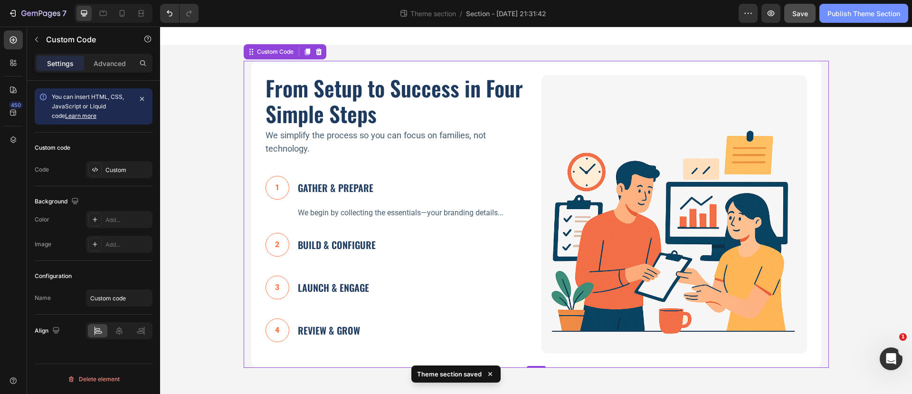
click at [843, 14] on div "Publish Theme Section" at bounding box center [863, 14] width 73 height 10
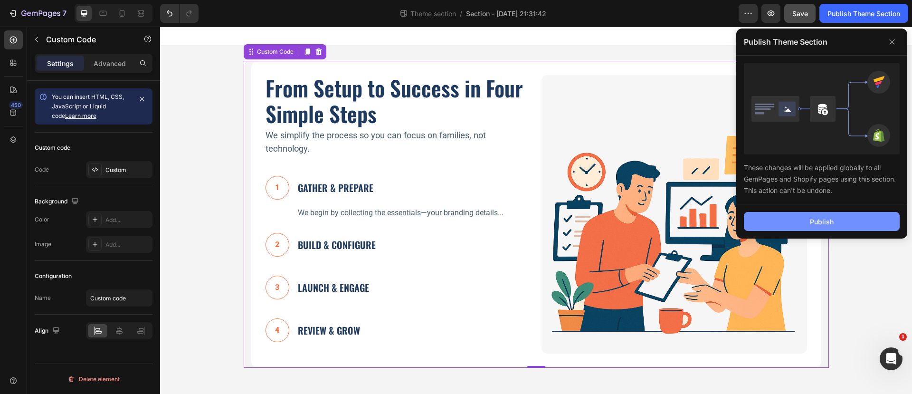
click at [819, 221] on div "Publish" at bounding box center [822, 222] width 24 height 10
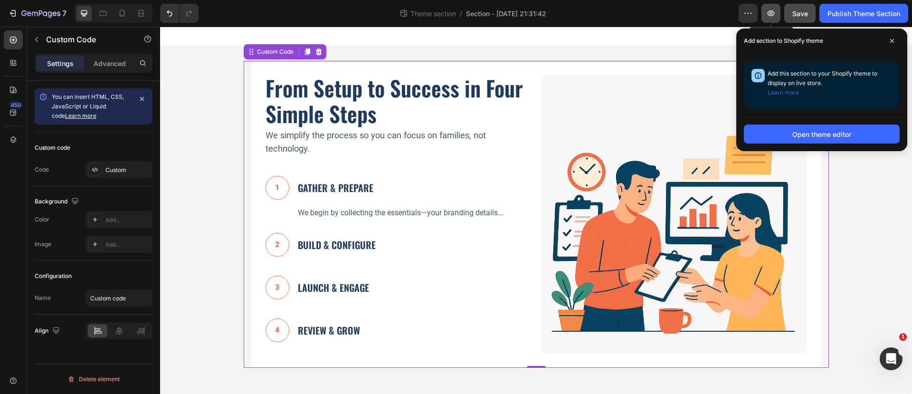
click at [773, 10] on icon "button" at bounding box center [770, 13] width 9 height 9
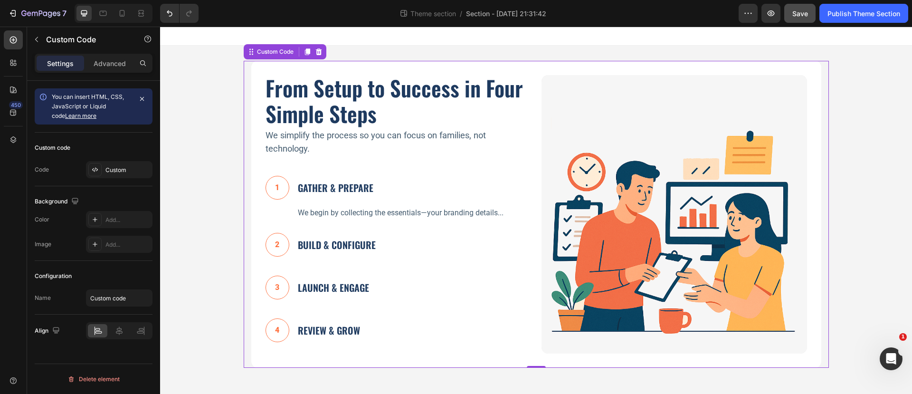
click at [320, 194] on h3 "GATHER & PREPARE" at bounding box center [335, 187] width 75 height 14
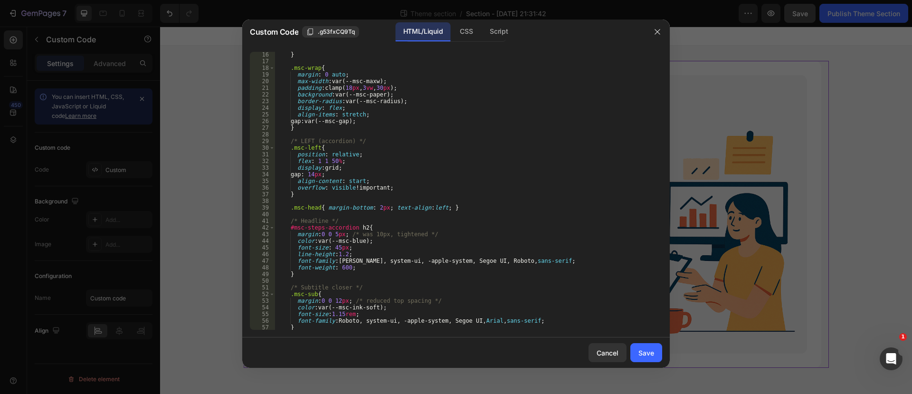
scroll to position [214, 0]
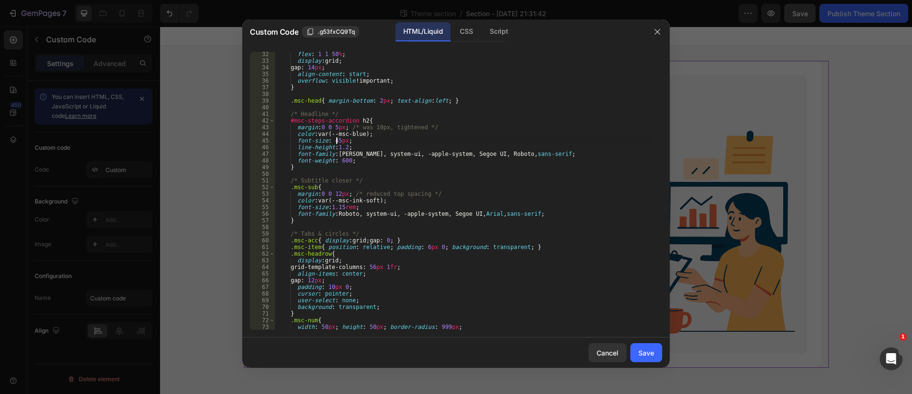
click at [336, 142] on div "flex : 1 1 50 % ; display : grid ; gap : 14 px ; align-content : start ; overfl…" at bounding box center [464, 196] width 378 height 291
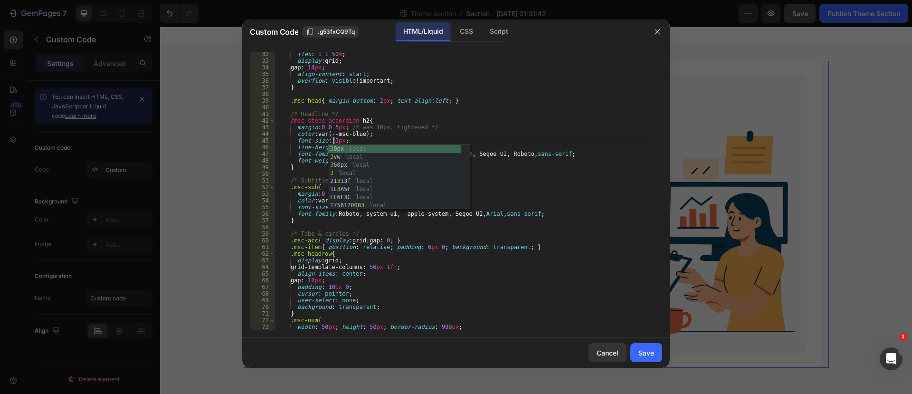
scroll to position [0, 5]
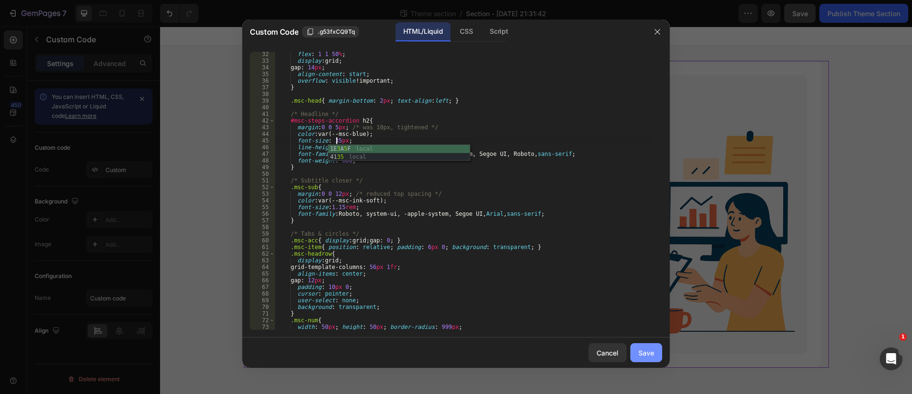
type textarea "font-size: 35px;"
click at [645, 348] on div "Save" at bounding box center [646, 353] width 16 height 10
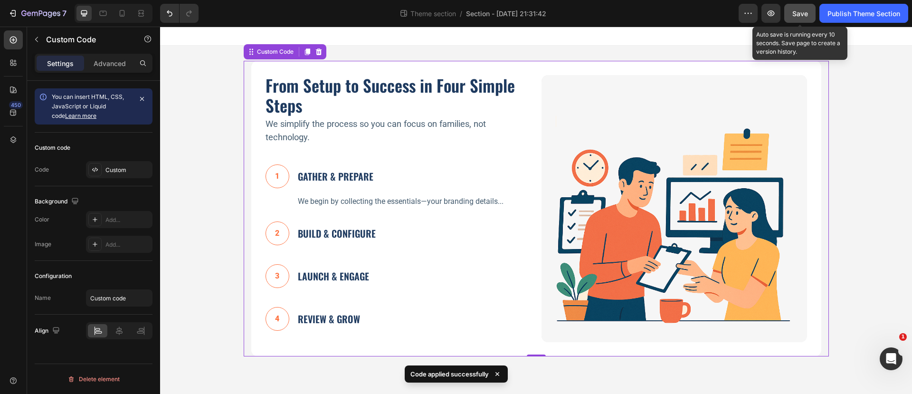
click at [794, 14] on span "Save" at bounding box center [800, 13] width 16 height 8
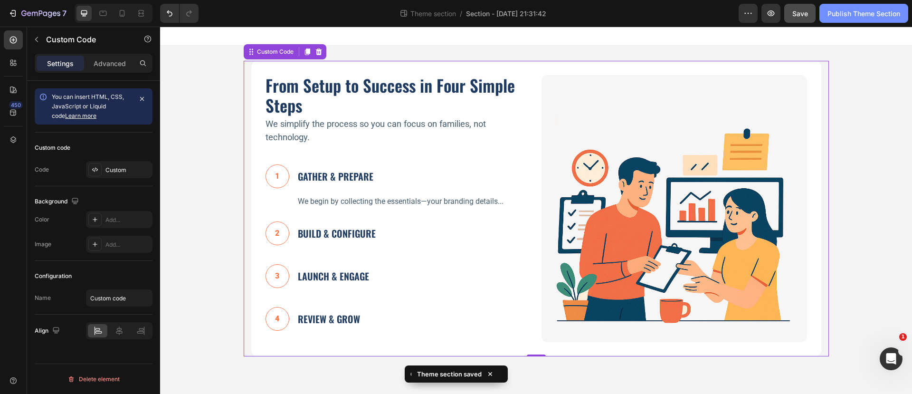
click at [840, 13] on div "Publish Theme Section" at bounding box center [863, 14] width 73 height 10
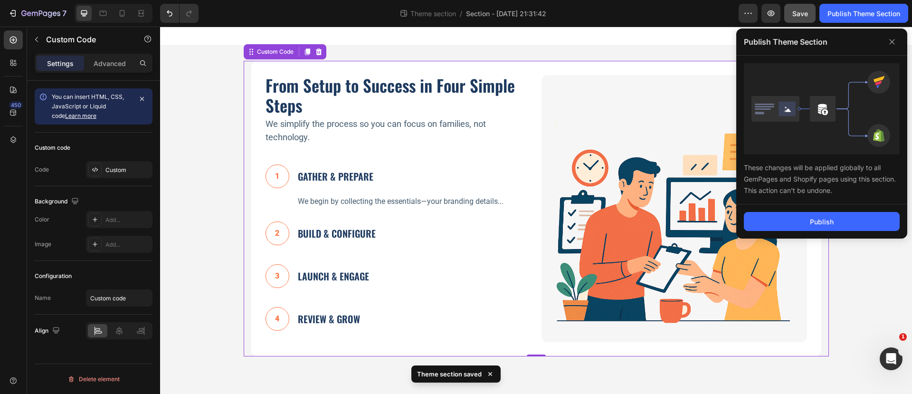
click at [819, 209] on div "Publish" at bounding box center [821, 221] width 171 height 34
click at [819, 213] on button "Publish" at bounding box center [822, 221] width 156 height 19
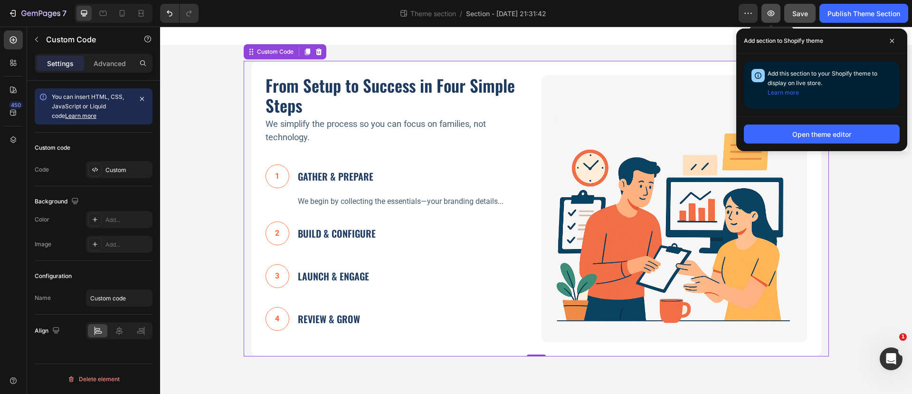
click at [773, 14] on icon "button" at bounding box center [770, 13] width 9 height 9
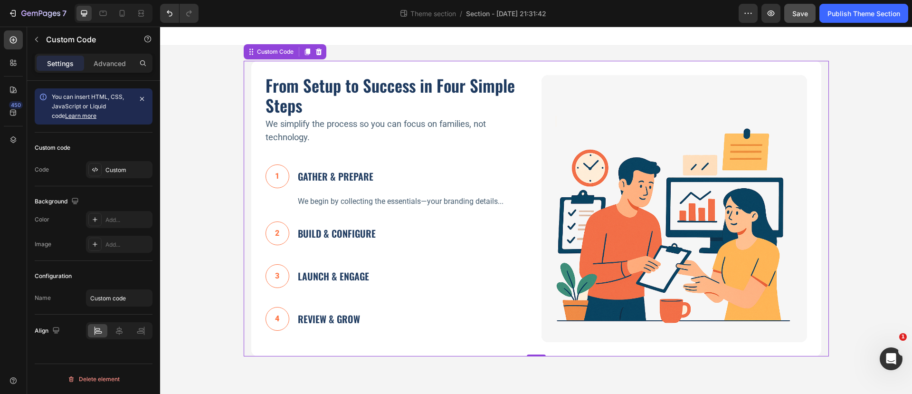
click at [416, 185] on div "1 GATHER & PREPARE We begin by collecting the essentials—your branding details.…" at bounding box center [397, 185] width 265 height 57
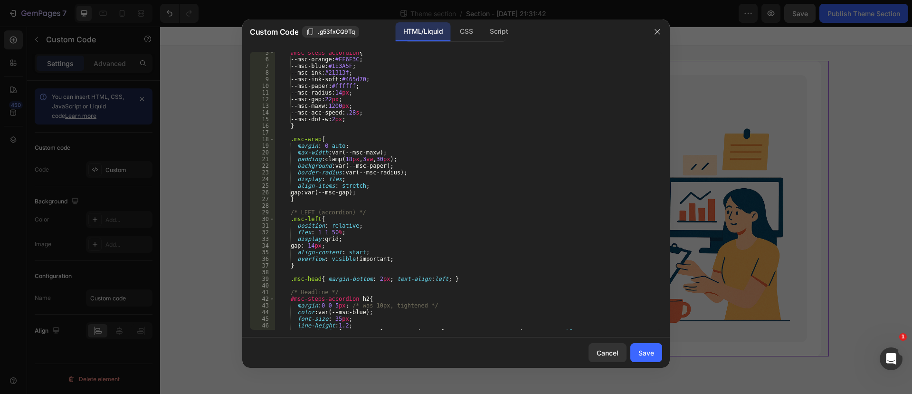
scroll to position [107, 0]
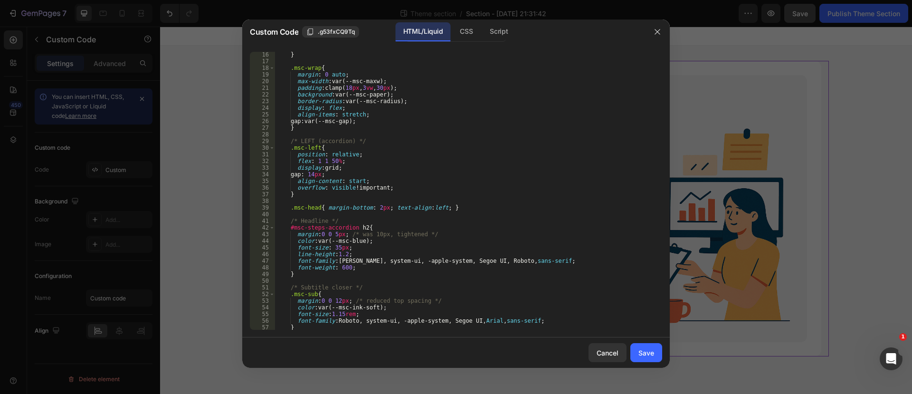
click at [338, 245] on div "} .msc-wrap { margin : 0 auto ; max-width : var(--msc-maxw) ; padding : clamp( …" at bounding box center [464, 196] width 378 height 291
type textarea "font-size: 30px;"
click at [641, 350] on div "Save" at bounding box center [646, 353] width 16 height 10
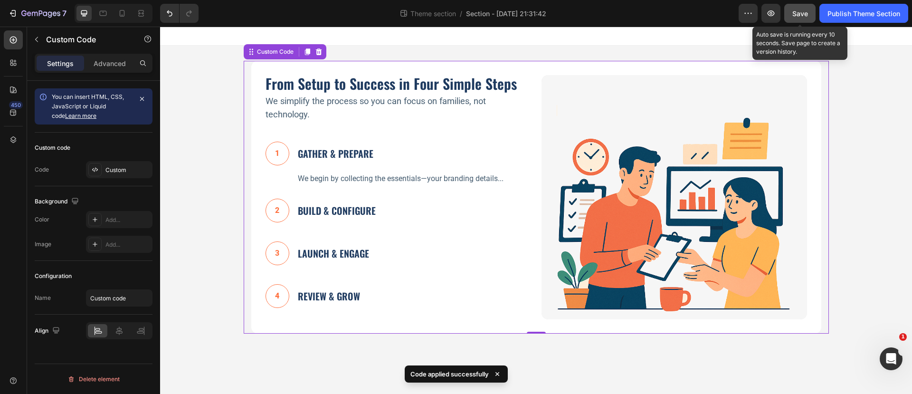
click at [798, 16] on span "Save" at bounding box center [800, 13] width 16 height 8
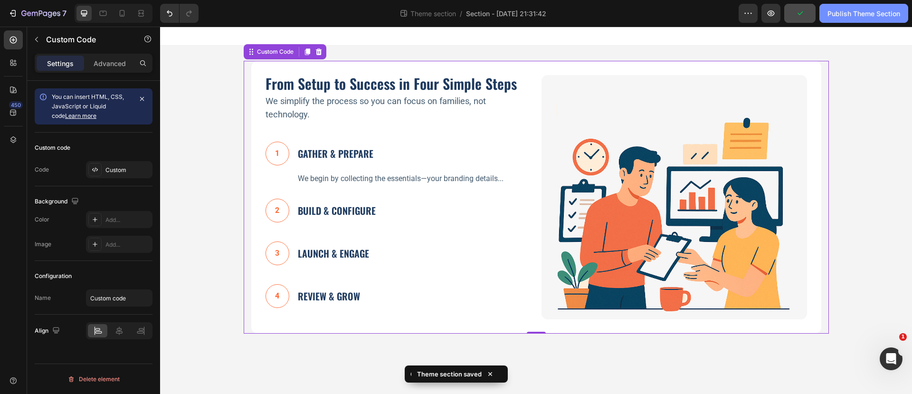
click at [854, 12] on div "Publish Theme Section" at bounding box center [863, 14] width 73 height 10
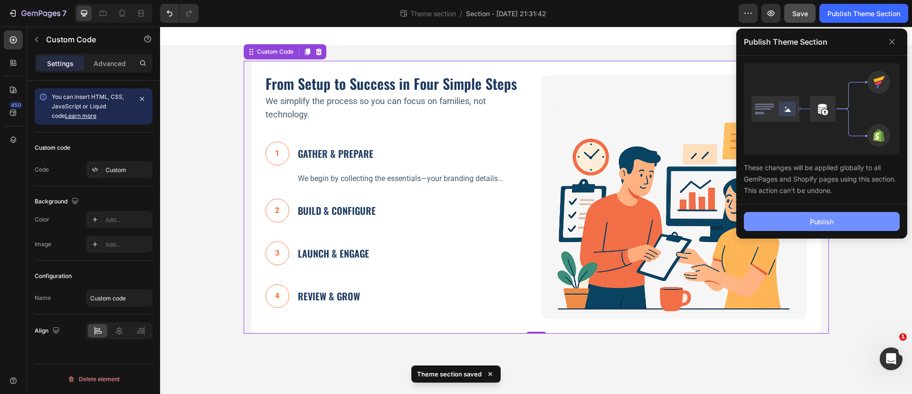
click at [816, 218] on div "Publish" at bounding box center [822, 222] width 24 height 10
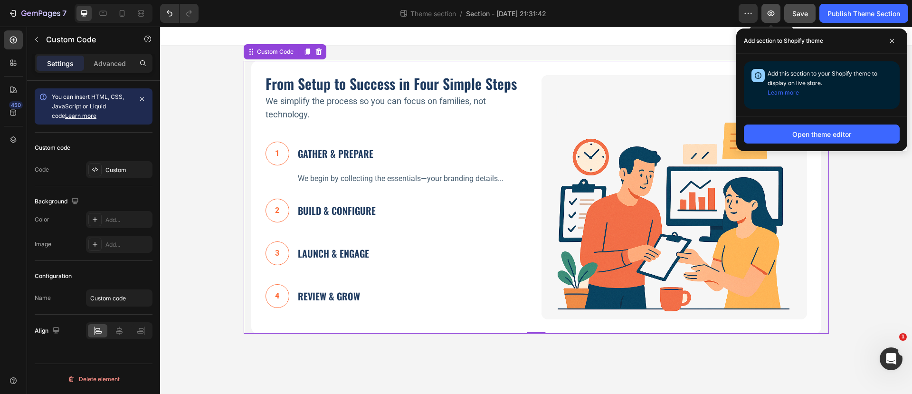
click at [771, 11] on icon "button" at bounding box center [770, 13] width 9 height 9
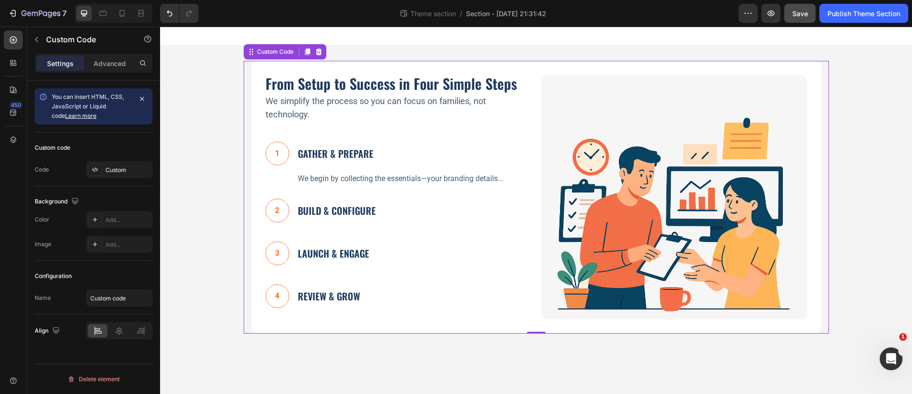
click at [336, 141] on button "1 GATHER & PREPARE" at bounding box center [319, 153] width 108 height 33
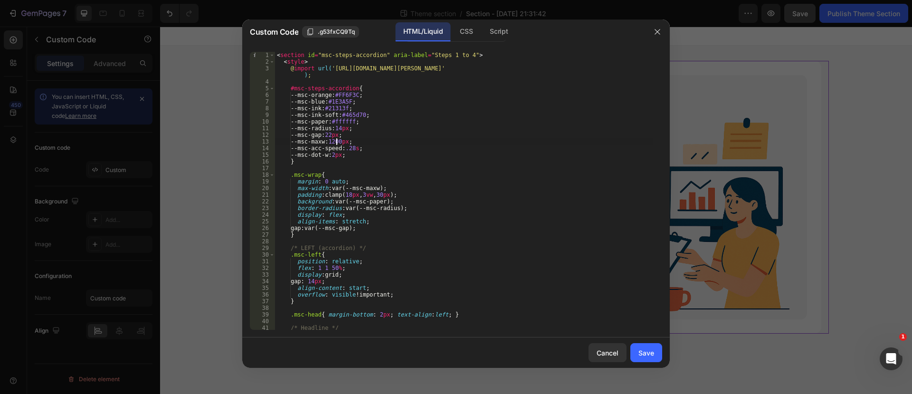
type textarea "</section>"
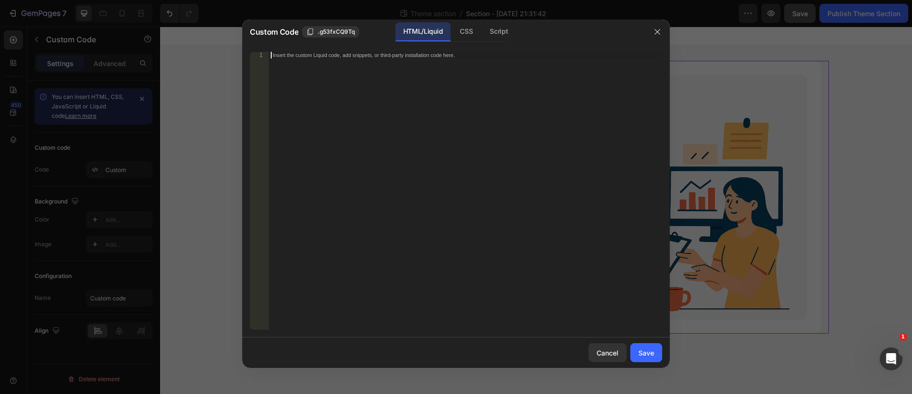
scroll to position [1670, 0]
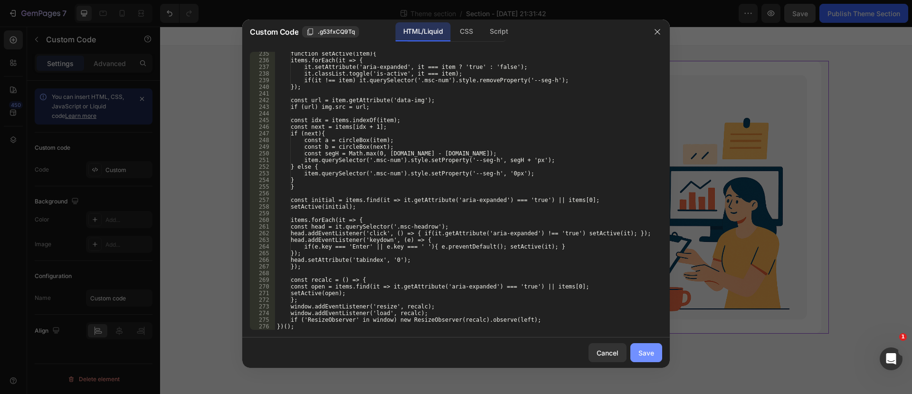
click at [637, 347] on button "Save" at bounding box center [646, 352] width 32 height 19
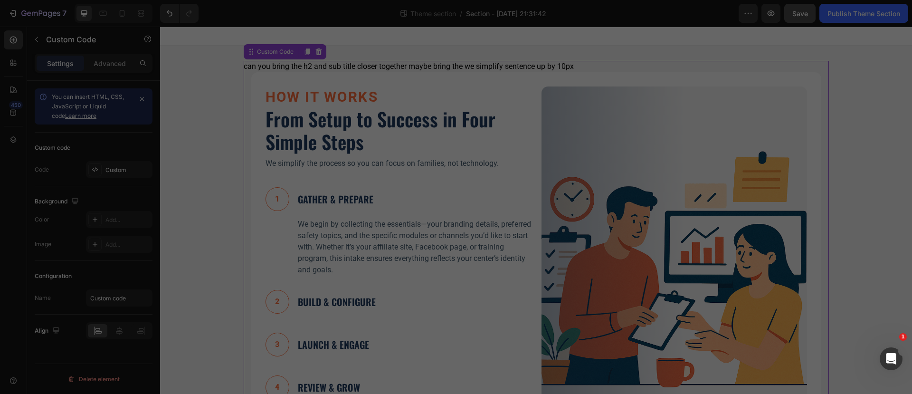
type textarea "</section>"
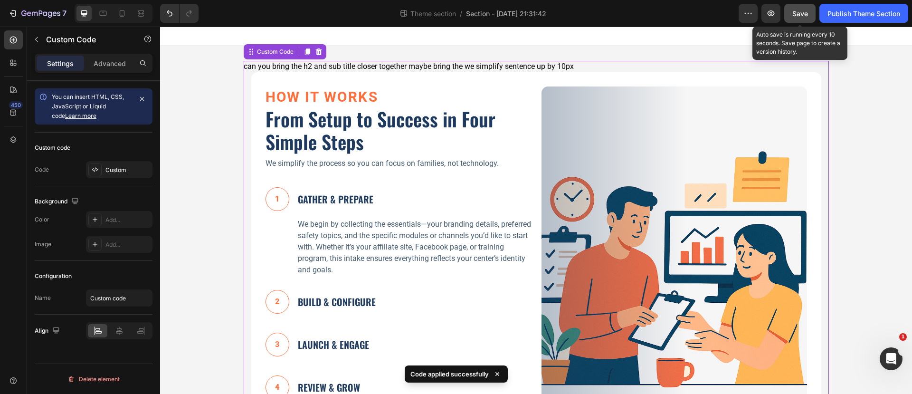
click at [800, 14] on span "Save" at bounding box center [800, 13] width 16 height 8
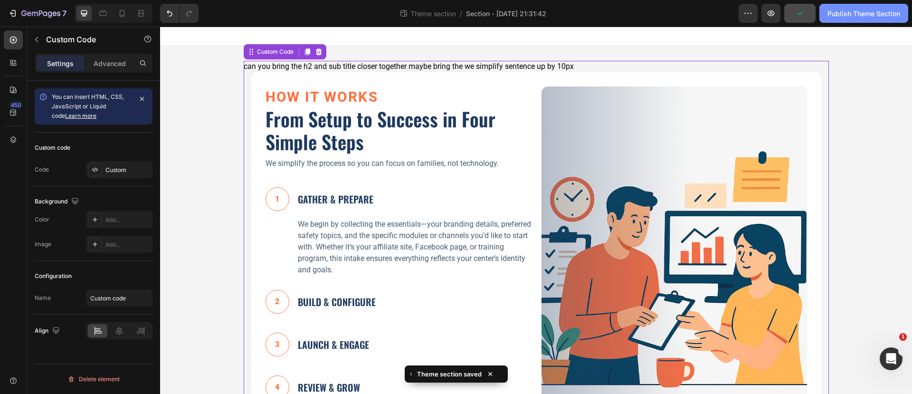
click at [840, 16] on div "Publish Theme Section" at bounding box center [863, 14] width 73 height 10
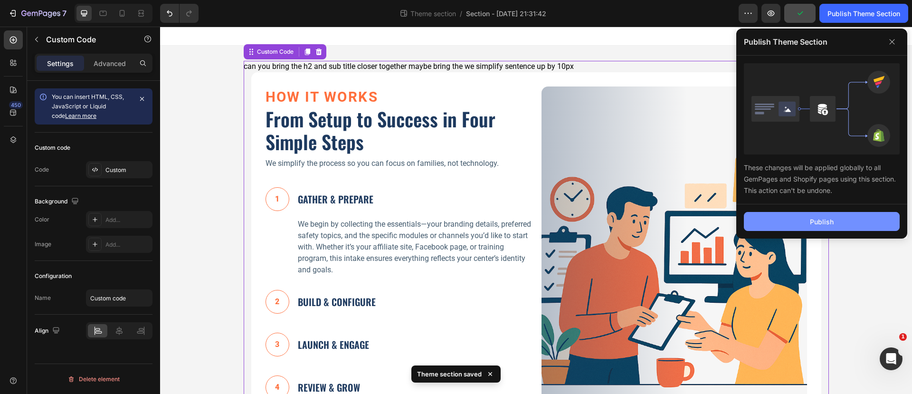
click at [818, 225] on div "Publish" at bounding box center [822, 222] width 24 height 10
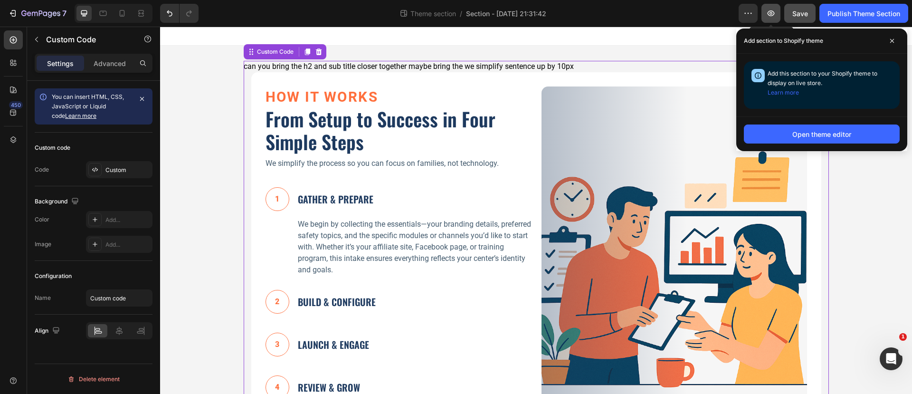
click at [774, 9] on icon "button" at bounding box center [770, 13] width 9 height 9
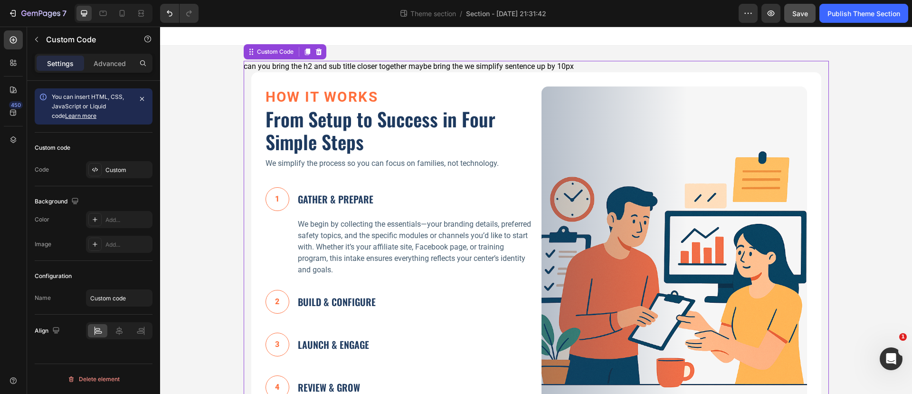
click at [411, 209] on div "1 GATHER & PREPARE We begin by collecting the essentials—your branding details,…" at bounding box center [397, 230] width 265 height 103
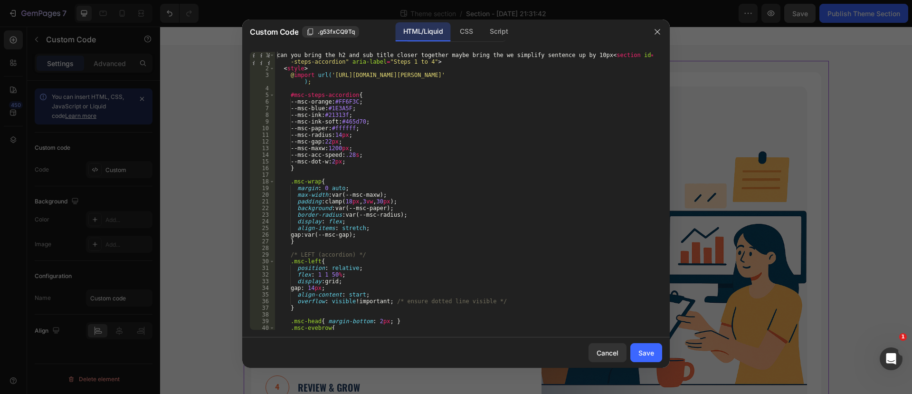
type textarea "max-width: var(--msc-maxw);"
drag, startPoint x: 371, startPoint y: 196, endPoint x: 599, endPoint y: 343, distance: 270.9
click at [599, 343] on div "Cancel Save" at bounding box center [455, 352] width 427 height 30
click at [601, 349] on div "Cancel" at bounding box center [607, 353] width 22 height 10
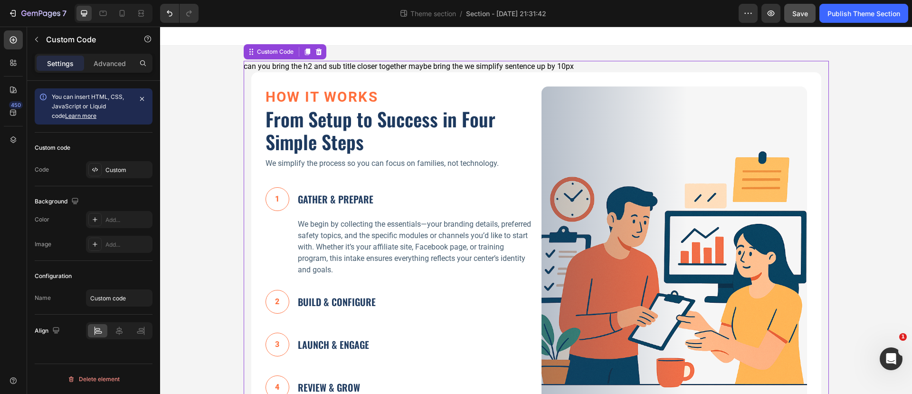
click at [318, 122] on h2 "From Setup to Success in Four Simple Steps" at bounding box center [397, 130] width 265 height 46
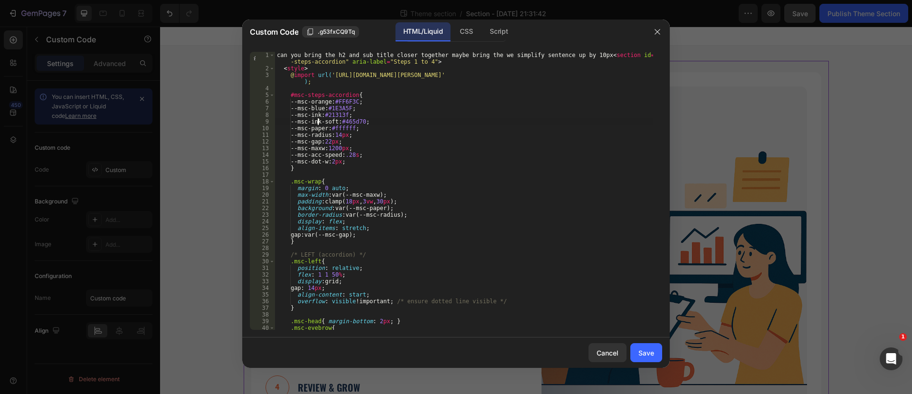
type textarea "</section>"
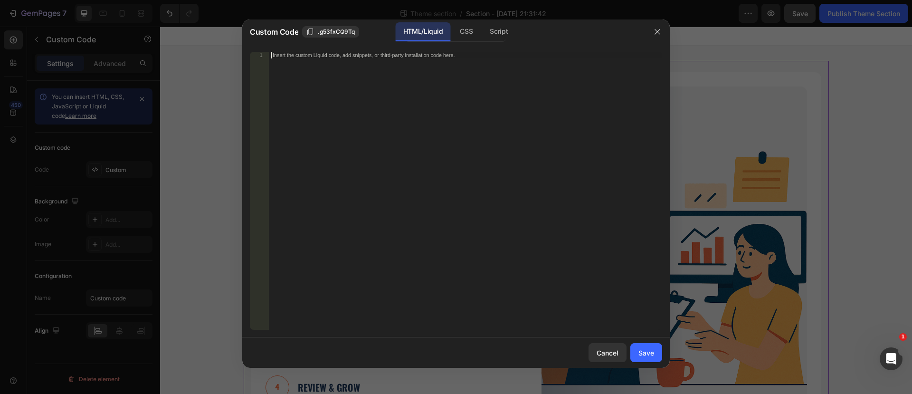
click at [303, 57] on div "Insert the custom Liquid code, add snippets, or third-party installation code h…" at bounding box center [446, 55] width 346 height 6
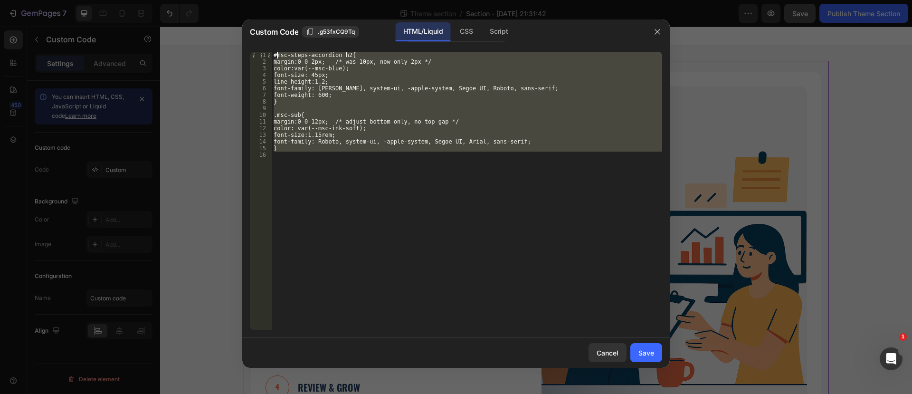
drag, startPoint x: 289, startPoint y: 160, endPoint x: 276, endPoint y: 54, distance: 106.7
click at [276, 54] on div "#msc-steps-accordion h2{ margin:0 0 2px; /* was 10px, now only 2px */ color:var…" at bounding box center [467, 197] width 390 height 291
type textarea "#"
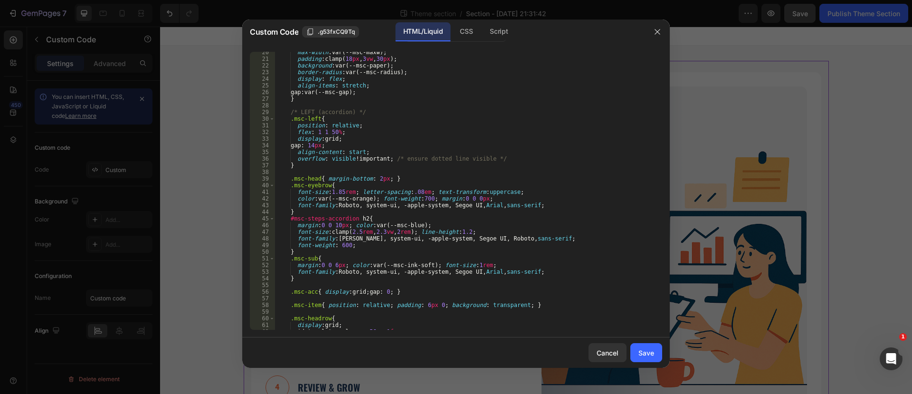
scroll to position [214, 0]
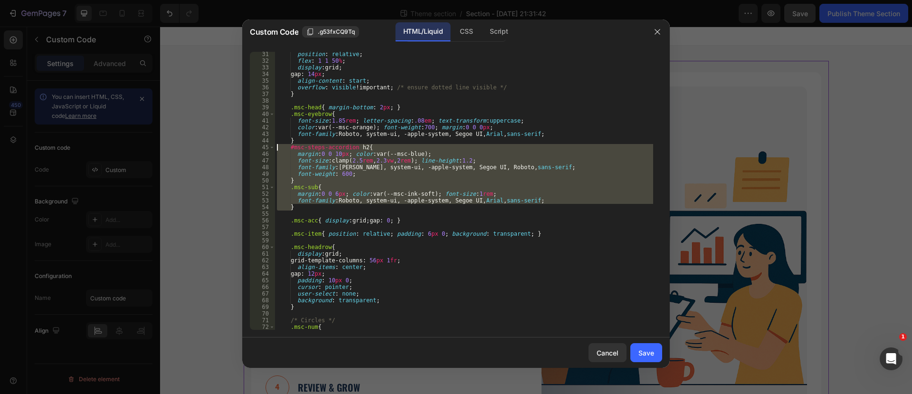
drag, startPoint x: 301, startPoint y: 207, endPoint x: 268, endPoint y: 150, distance: 65.7
click at [268, 150] on div "31 32 33 34 35 36 37 38 39 40 41 42 43 44 45 46 47 48 49 50 51 52 53 54 55 56 5…" at bounding box center [456, 191] width 412 height 278
paste textarea "}"
type textarea "}"
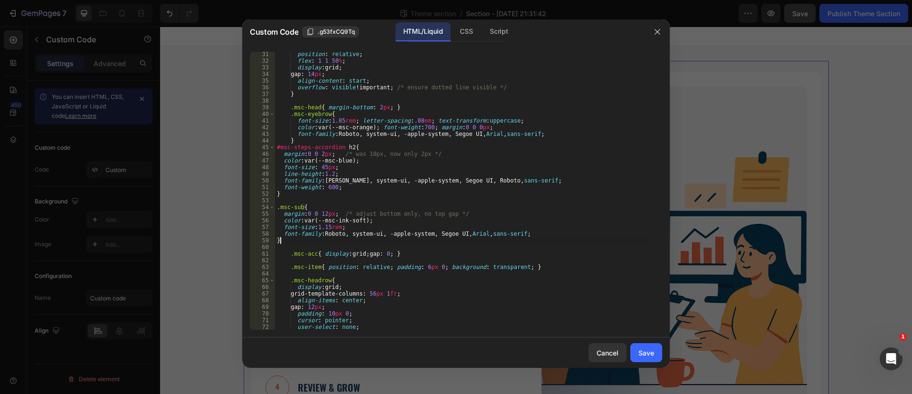
click at [331, 242] on div "position : relative ; flex : 1 1 50 % ; display : grid ; gap : 14 px ; align-co…" at bounding box center [464, 196] width 378 height 291
click at [296, 250] on div "position : relative ; flex : 1 1 50 % ; display : grid ; gap : 14 px ; align-co…" at bounding box center [464, 196] width 378 height 291
type textarea ".msc-acc{ display: grid; gap: 0; }"
click at [304, 199] on div "position : relative ; flex : 1 1 50 % ; display : grid ; gap : 14 px ; align-co…" at bounding box center [464, 196] width 378 height 291
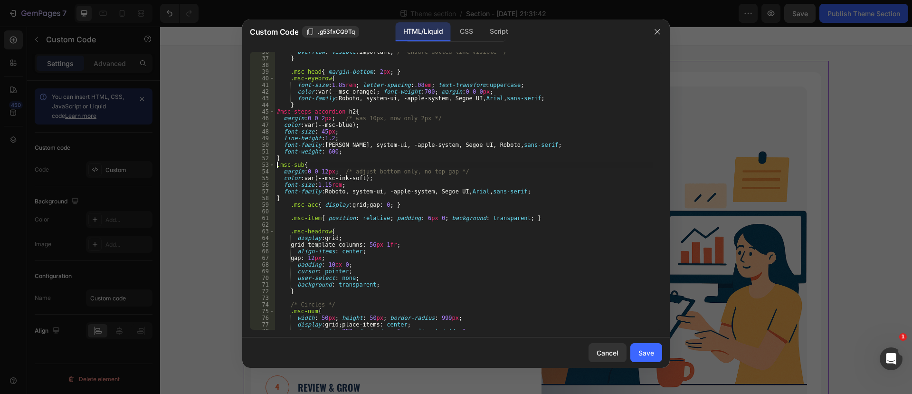
scroll to position [321, 0]
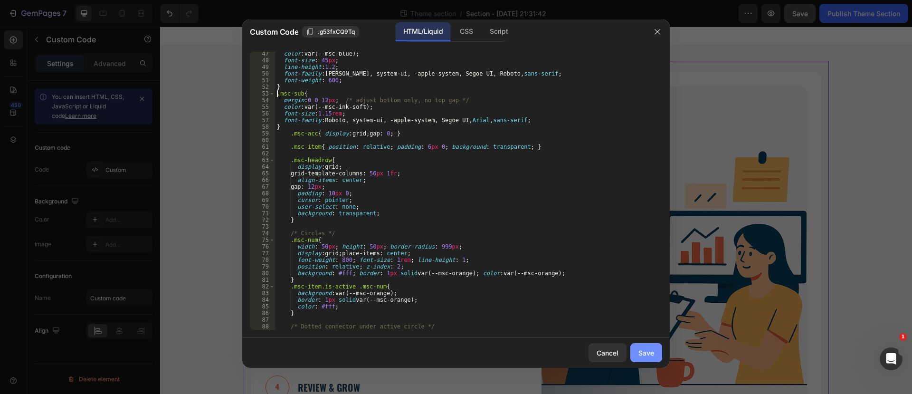
click at [640, 352] on div "Save" at bounding box center [646, 353] width 16 height 10
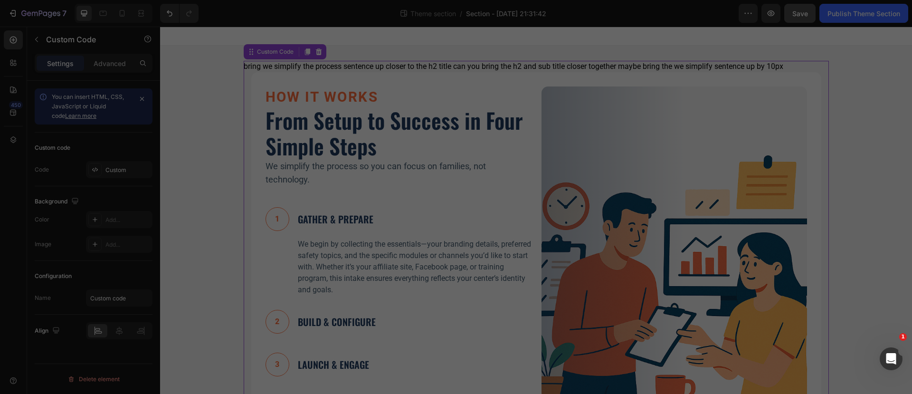
type textarea "</section>"
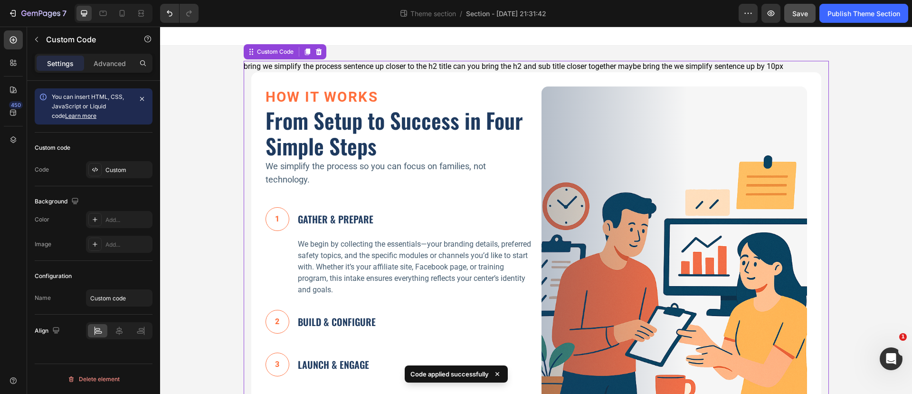
click at [389, 153] on h2 "From Setup to Success in Four Simple Steps" at bounding box center [397, 132] width 265 height 51
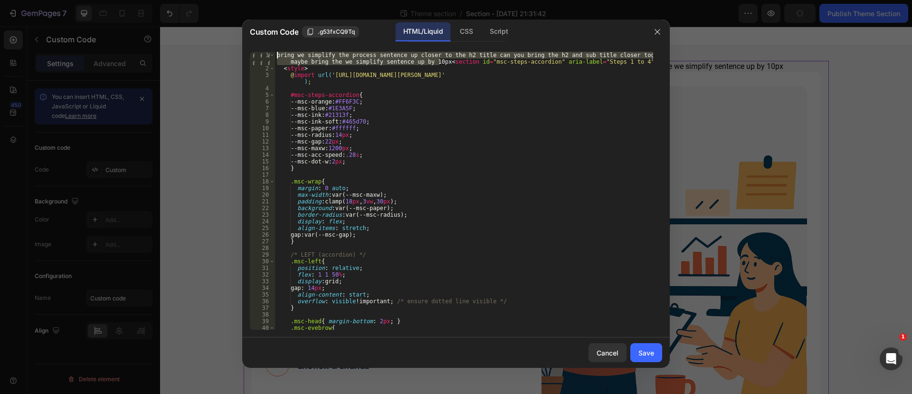
drag, startPoint x: 440, startPoint y: 62, endPoint x: 251, endPoint y: 48, distance: 189.5
click at [251, 48] on div "bring we simplify the process sentence up closer to the h2 title can you bring …" at bounding box center [455, 190] width 427 height 293
type textarea "<section id="msc-steps-accordion" aria-label="Steps 1 to 4">"
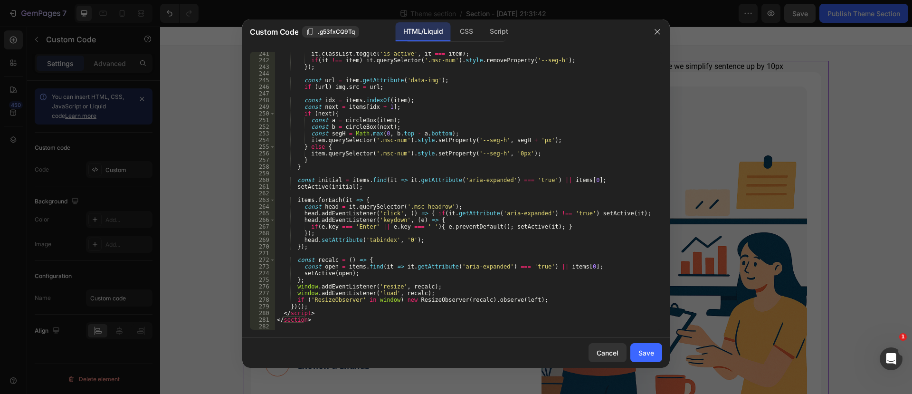
scroll to position [1703, 0]
click at [647, 356] on div "Save" at bounding box center [646, 353] width 16 height 10
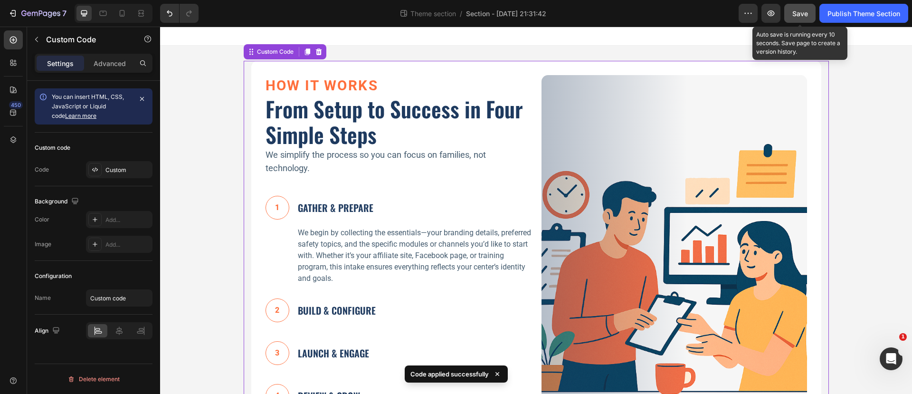
click at [797, 14] on span "Save" at bounding box center [800, 13] width 16 height 8
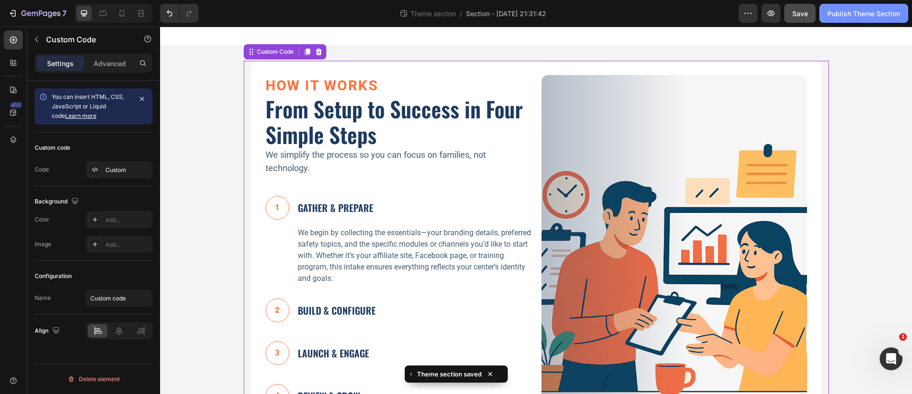
click at [857, 15] on div "Publish Theme Section" at bounding box center [863, 14] width 73 height 10
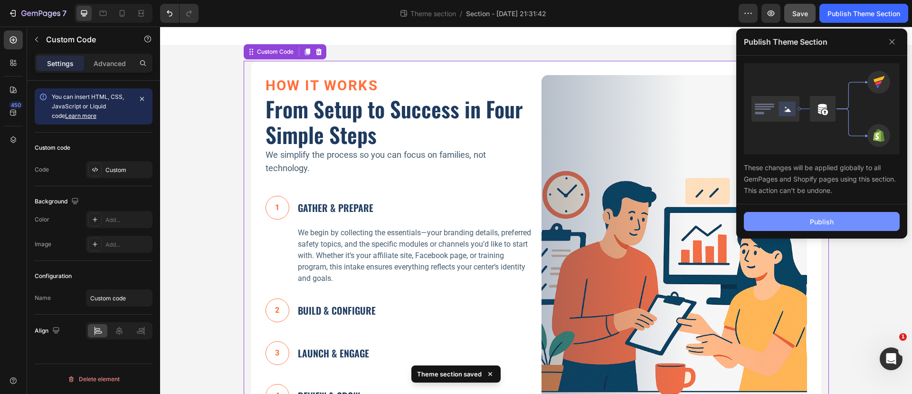
click at [816, 218] on div "Publish" at bounding box center [822, 222] width 24 height 10
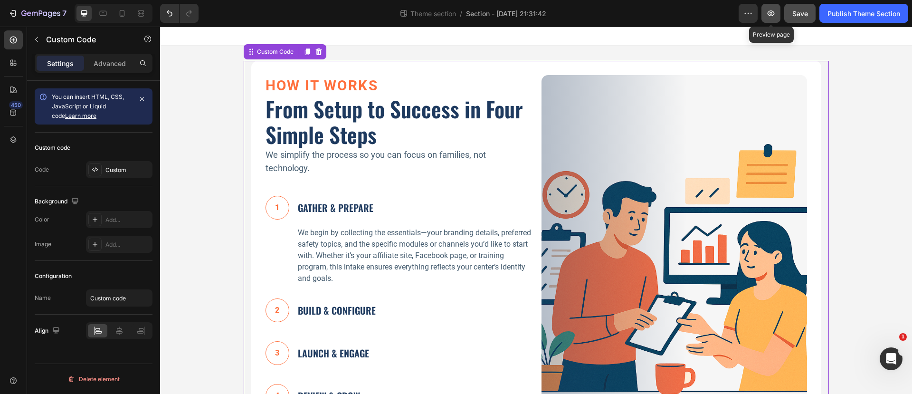
click at [774, 10] on icon "button" at bounding box center [770, 13] width 9 height 9
click at [341, 165] on p "We simplify the process so you can focus on families, not technology." at bounding box center [397, 161] width 265 height 26
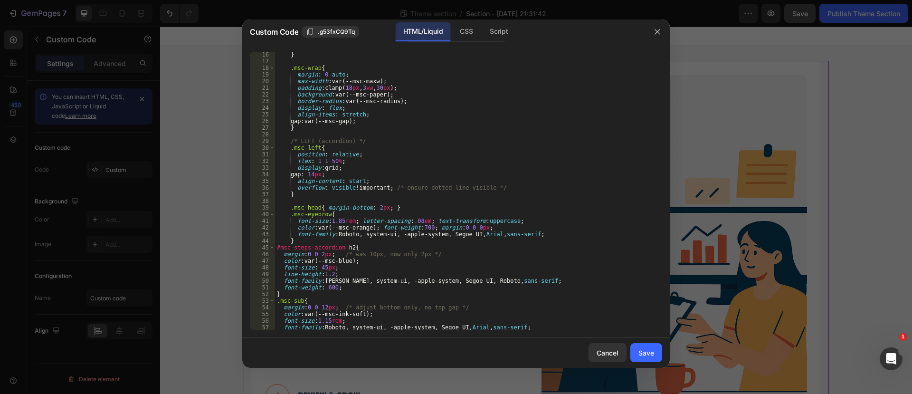
scroll to position [178, 0]
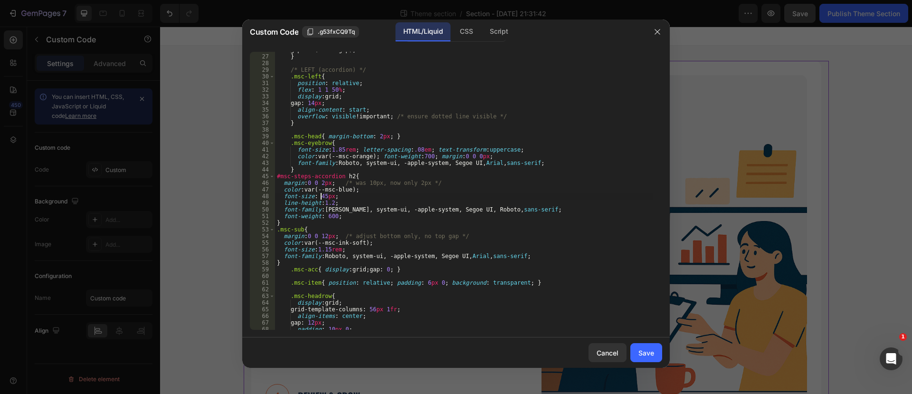
click at [322, 194] on div "gap : var(--msc-gap) ; } /* LEFT (accordion) */ .msc-left { position : relative…" at bounding box center [464, 192] width 378 height 291
type textarea "font-size: 30px;"
click at [646, 349] on div "Save" at bounding box center [646, 353] width 16 height 10
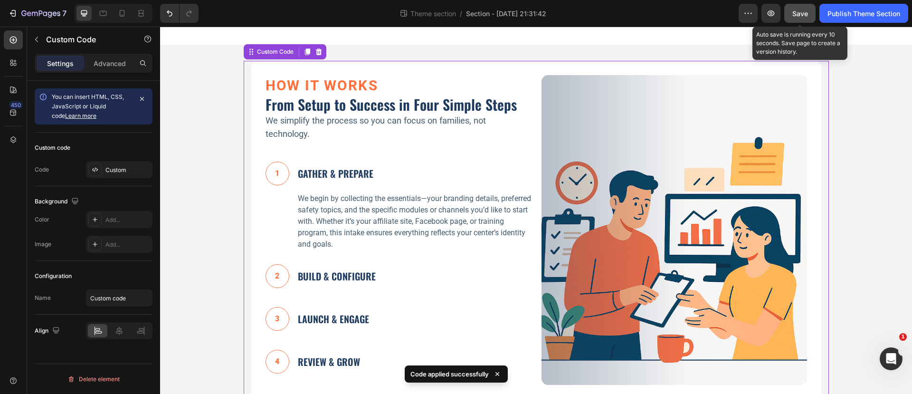
click at [798, 13] on span "Save" at bounding box center [800, 13] width 16 height 8
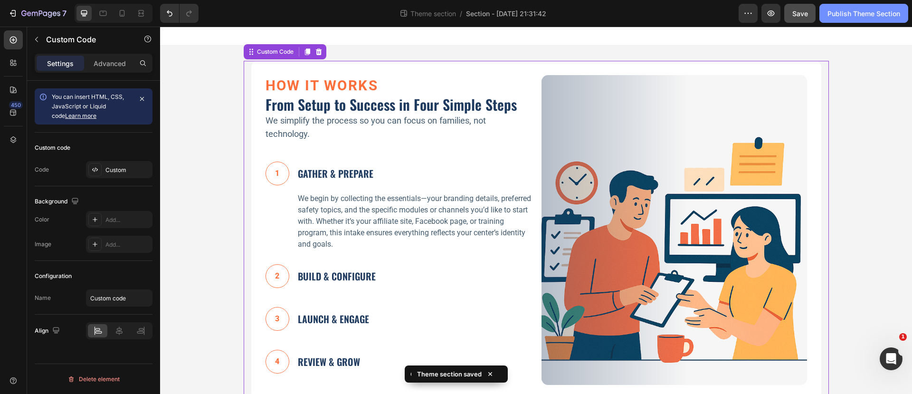
click at [836, 12] on div "Publish Theme Section" at bounding box center [863, 14] width 73 height 10
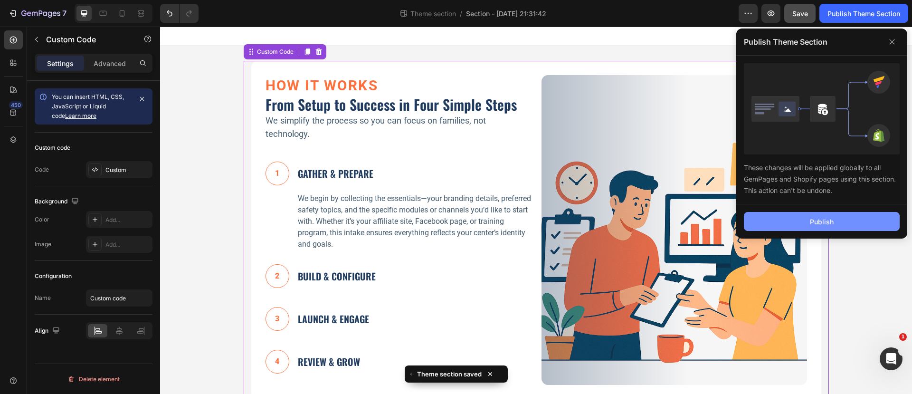
click at [815, 214] on button "Publish" at bounding box center [822, 221] width 156 height 19
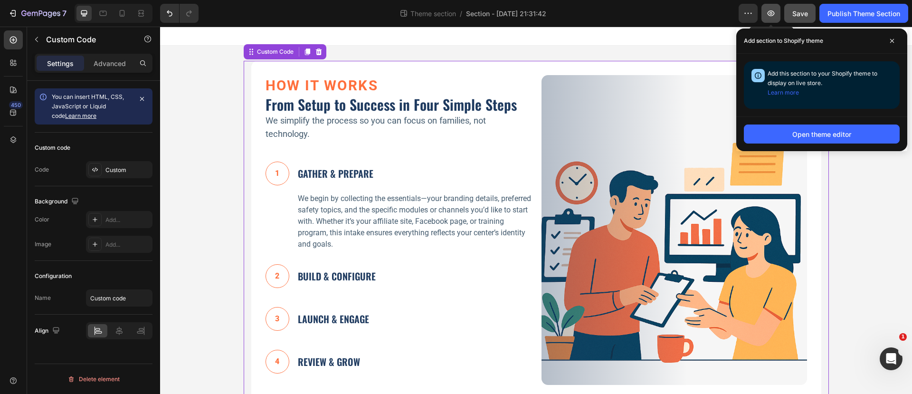
click at [771, 11] on icon "button" at bounding box center [770, 13] width 9 height 9
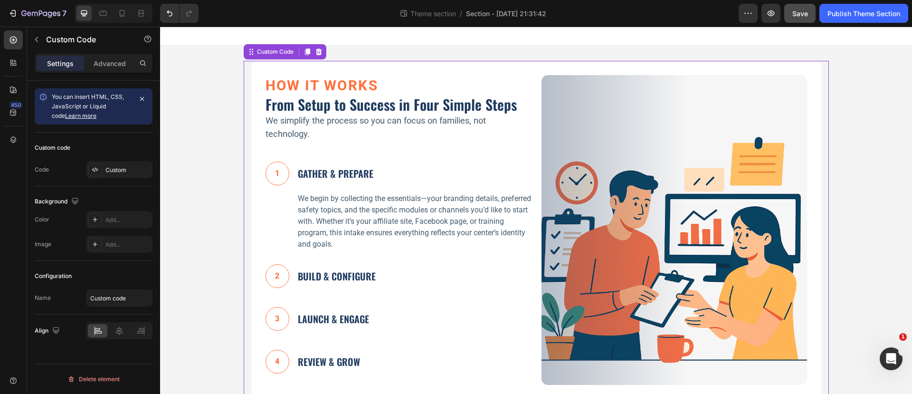
click at [315, 135] on p "We simplify the process so you can focus on families, not technology." at bounding box center [397, 127] width 265 height 26
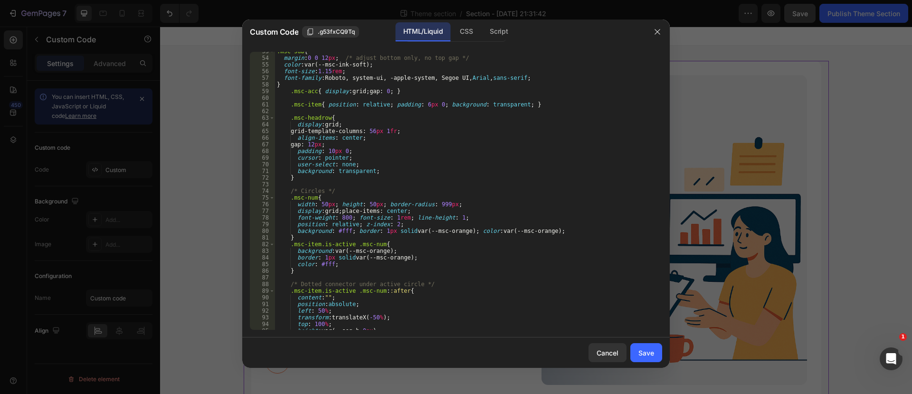
scroll to position [356, 0]
click at [390, 218] on div ".msc-sub { margin : 0 0 12 px ; /* adjust bottom only, no top gap */ color : va…" at bounding box center [464, 193] width 378 height 291
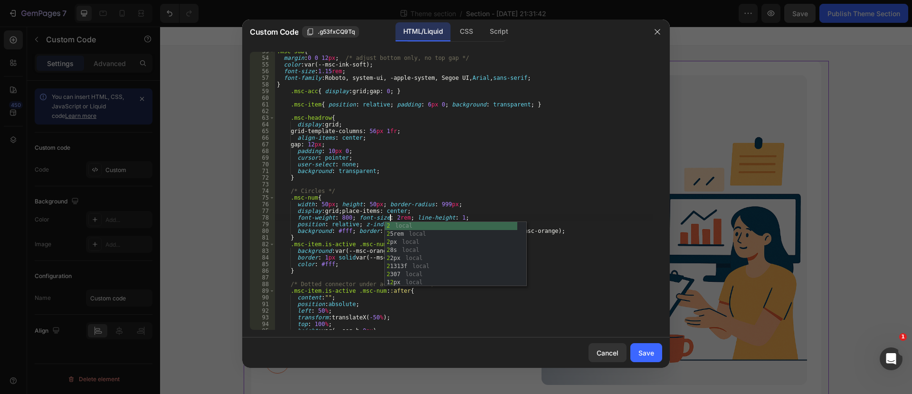
scroll to position [0, 9]
click at [516, 192] on div ".msc-sub { margin : 0 0 12 px ; /* adjust bottom only, no top gap */ color : va…" at bounding box center [464, 193] width 378 height 291
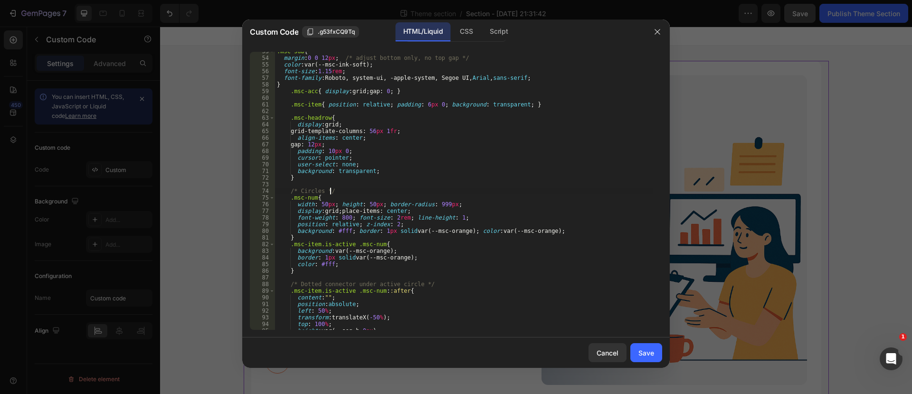
scroll to position [0, 4]
type textarea "/* Circles */"
click at [640, 348] on div "Save" at bounding box center [646, 353] width 16 height 10
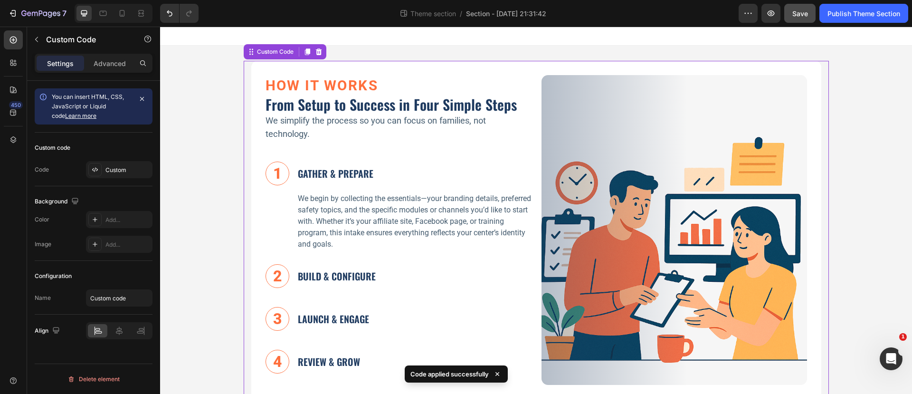
click at [401, 152] on div "How It Works From Setup to Success in Four Simple Steps We simplify the process…" at bounding box center [397, 230] width 265 height 310
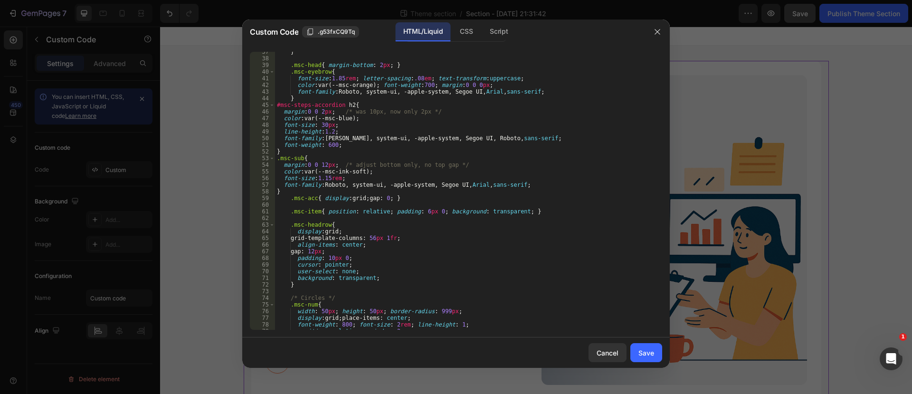
scroll to position [285, 0]
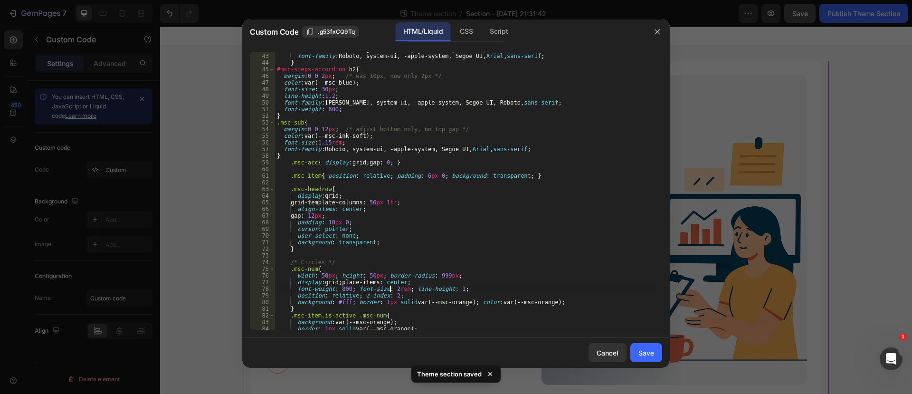
click at [390, 291] on div "color : var(--msc-orange) ; font-weight : 700 ; margin : 0 0 0 px ; font-family…" at bounding box center [464, 191] width 378 height 291
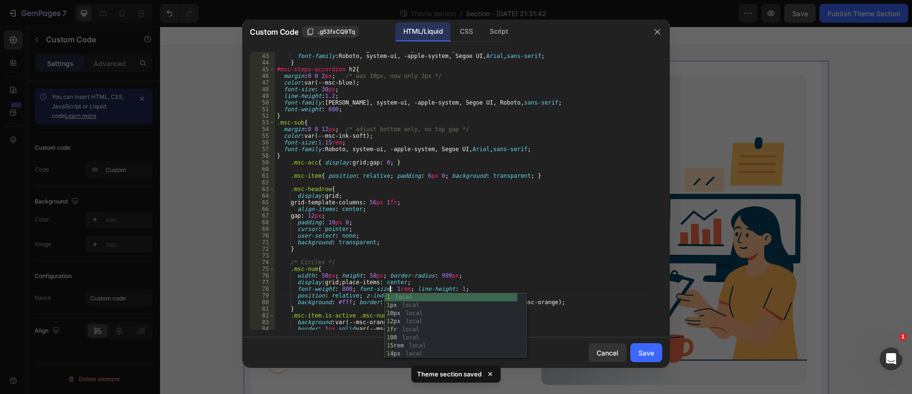
scroll to position [0, 10]
type textarea "font-weight: 800; font-size: 1.5rem; line-height: 1;"
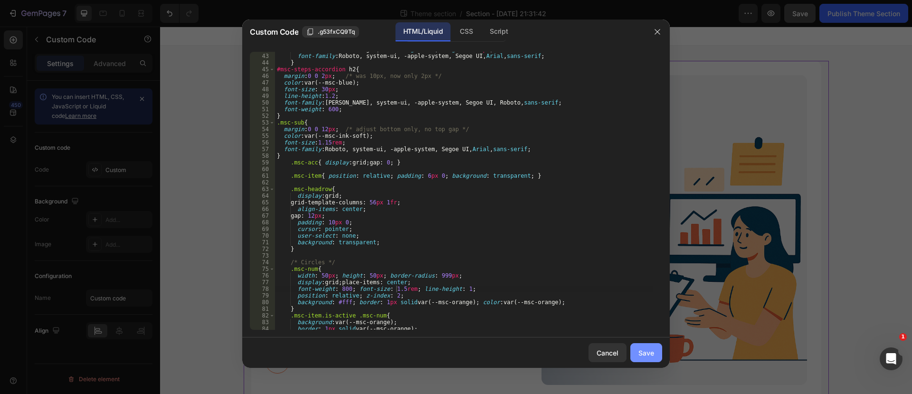
click at [651, 353] on div "Save" at bounding box center [646, 353] width 16 height 10
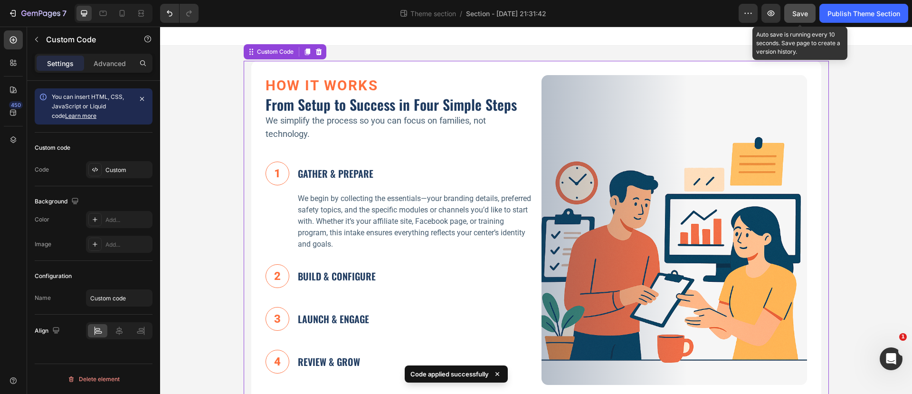
click at [802, 13] on span "Save" at bounding box center [800, 13] width 16 height 8
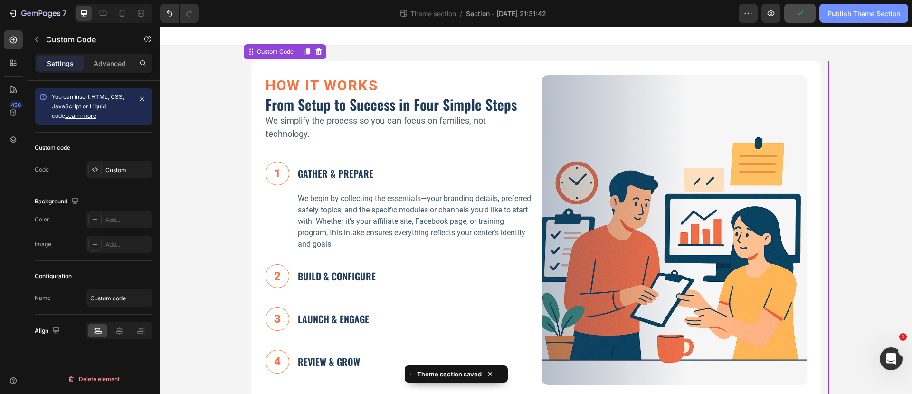
click at [850, 15] on div "Publish Theme Section" at bounding box center [863, 14] width 73 height 10
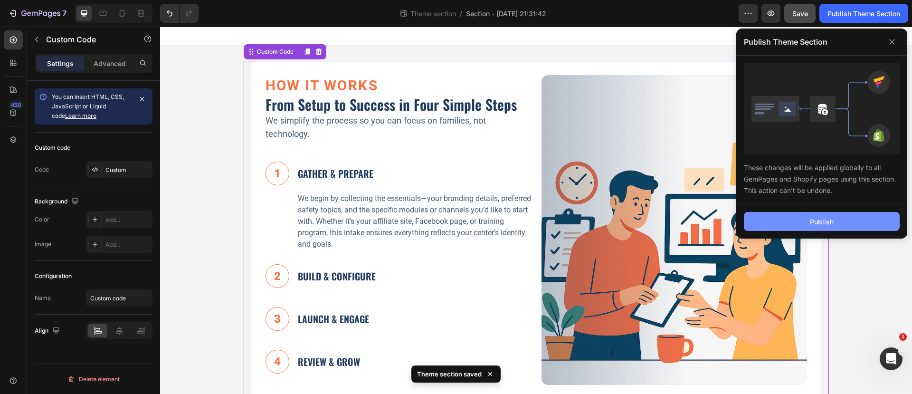
click at [812, 217] on div "Publish" at bounding box center [822, 222] width 24 height 10
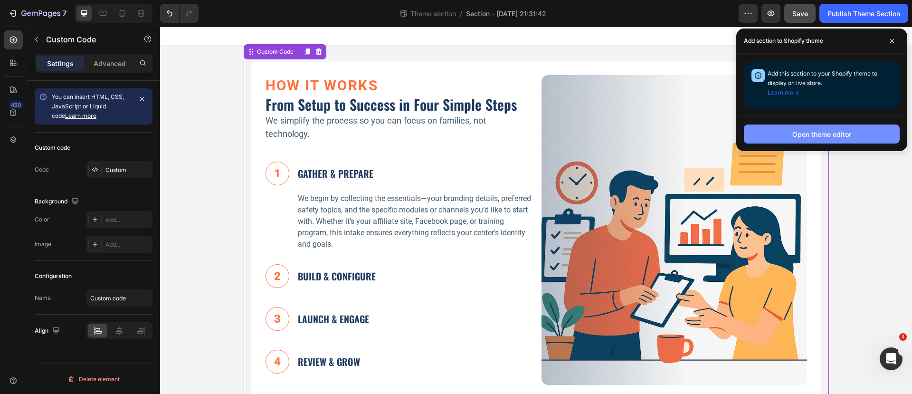
click at [830, 133] on div "Open theme editor" at bounding box center [821, 134] width 59 height 10
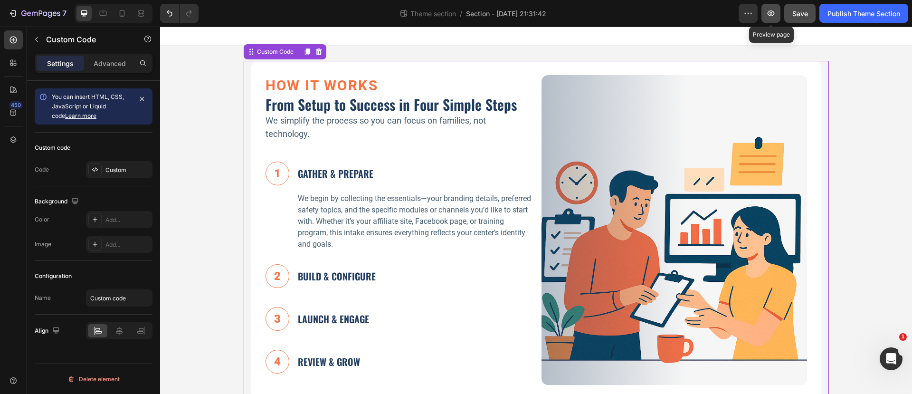
click at [770, 10] on icon "button" at bounding box center [770, 13] width 7 height 6
click at [406, 108] on h2 "From Setup to Success in Four Simple Steps" at bounding box center [397, 104] width 265 height 17
click at [797, 15] on span "Save" at bounding box center [800, 13] width 16 height 8
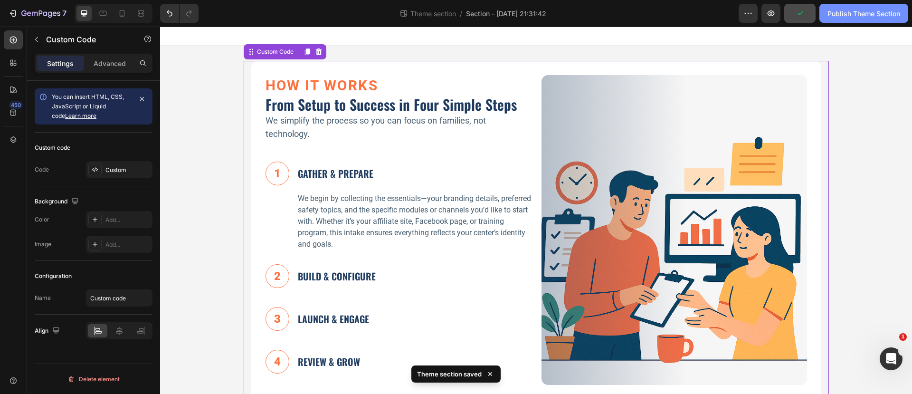
click at [840, 11] on div "Publish Theme Section" at bounding box center [863, 14] width 73 height 10
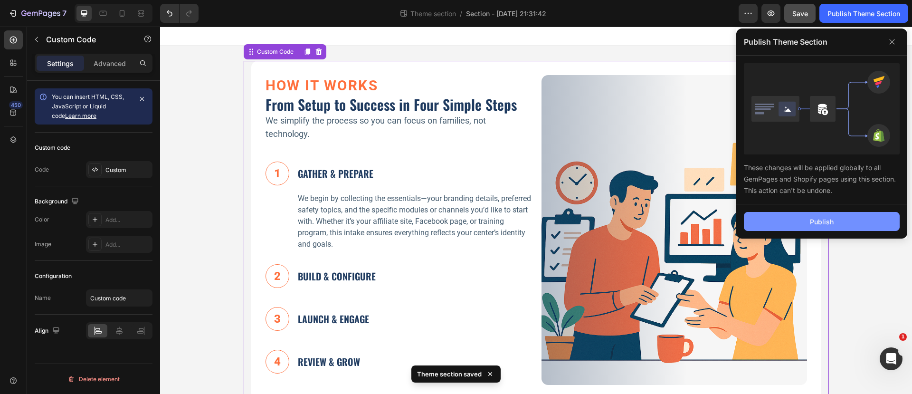
click at [824, 223] on div "Publish" at bounding box center [822, 222] width 24 height 10
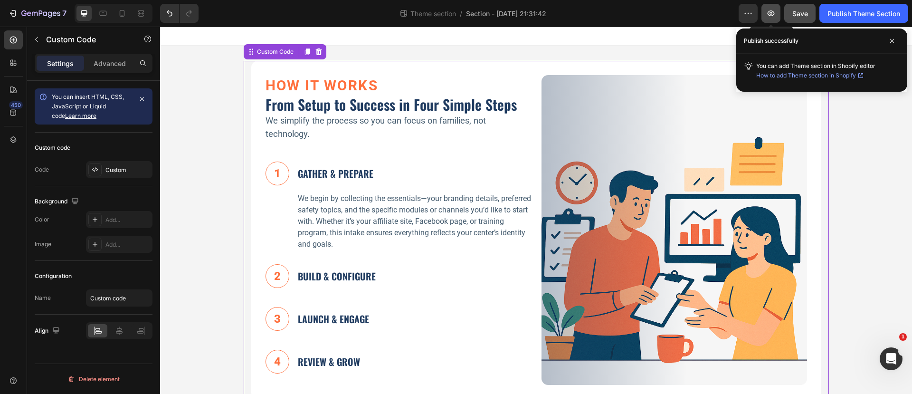
click at [771, 12] on icon "button" at bounding box center [770, 13] width 7 height 6
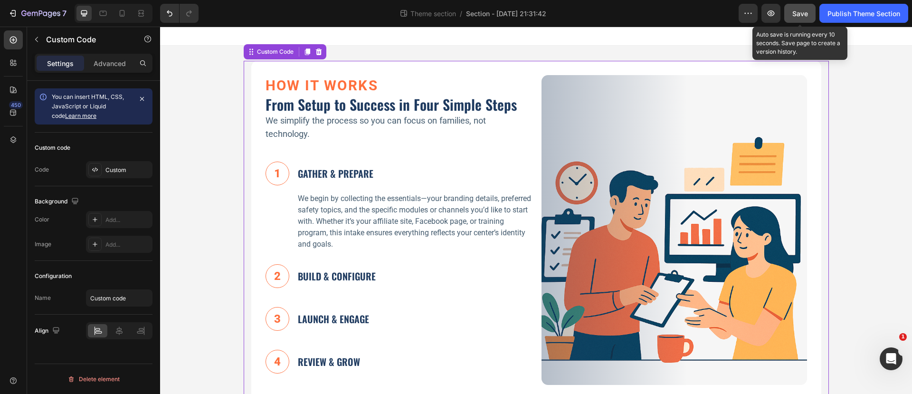
click at [798, 11] on span "Save" at bounding box center [800, 13] width 16 height 8
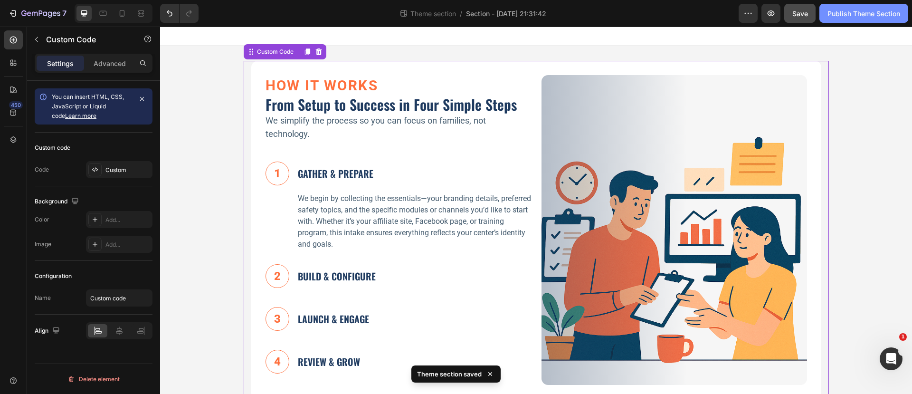
click at [849, 11] on div "Publish Theme Section" at bounding box center [863, 14] width 73 height 10
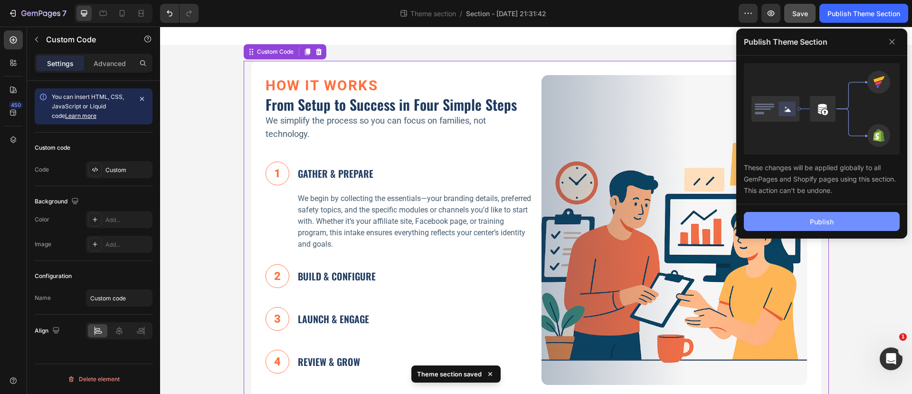
click at [804, 217] on button "Publish" at bounding box center [822, 221] width 156 height 19
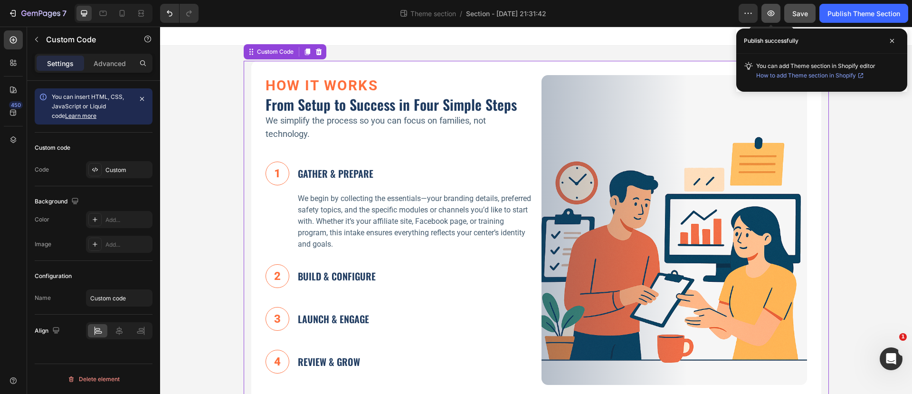
click at [774, 13] on icon "button" at bounding box center [770, 13] width 9 height 9
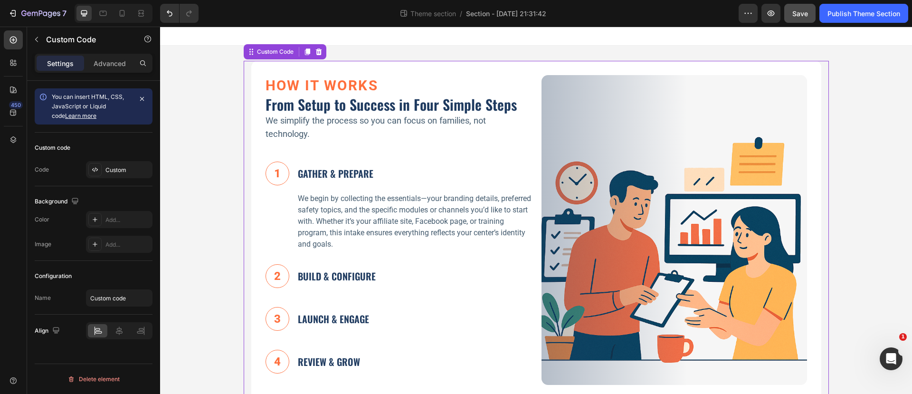
click at [449, 168] on div "1 GATHER & PREPARE We begin by collecting the essentials—your branding details,…" at bounding box center [397, 205] width 265 height 103
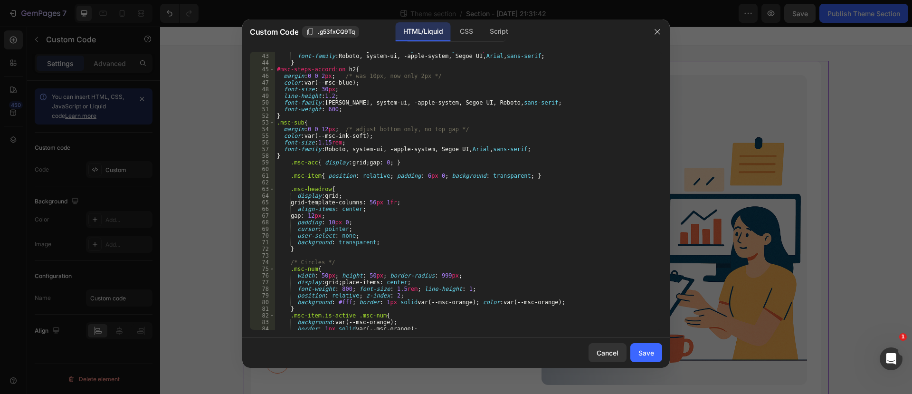
scroll to position [392, 0]
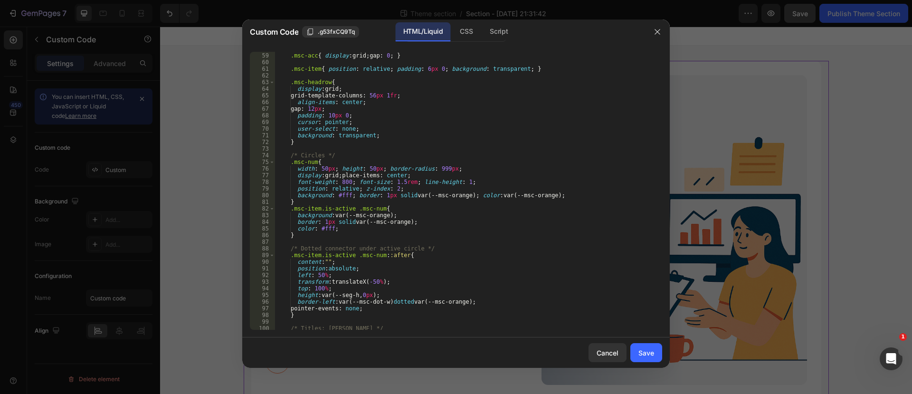
click at [396, 182] on div "} .msc-acc { display : grid ; gap : 0 ; } .msc-item { position : relative ; pad…" at bounding box center [464, 191] width 378 height 291
click at [559, 162] on div "} .msc-acc { display : grid ; gap : 0 ; } .msc-item { position : relative ; pad…" at bounding box center [464, 191] width 378 height 291
type textarea ".msc-num{"
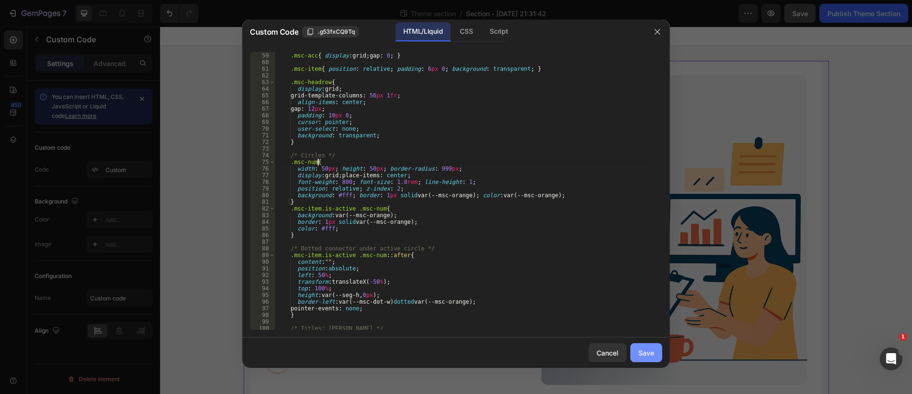
click at [641, 350] on div "Save" at bounding box center [646, 353] width 16 height 10
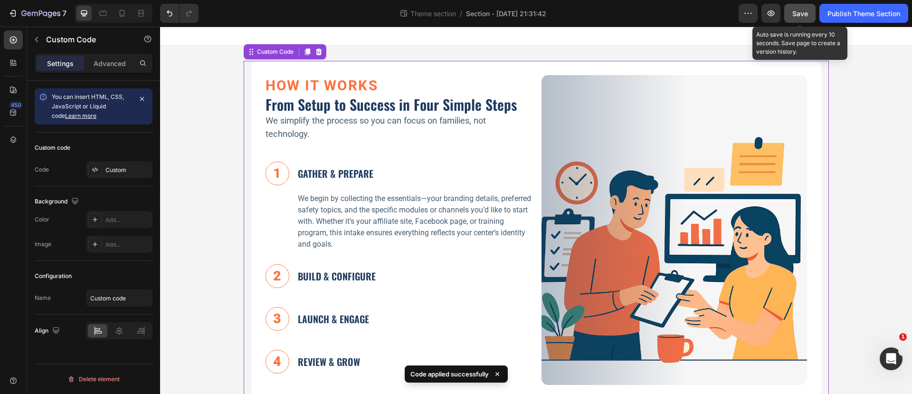
click at [801, 12] on span "Save" at bounding box center [800, 13] width 16 height 8
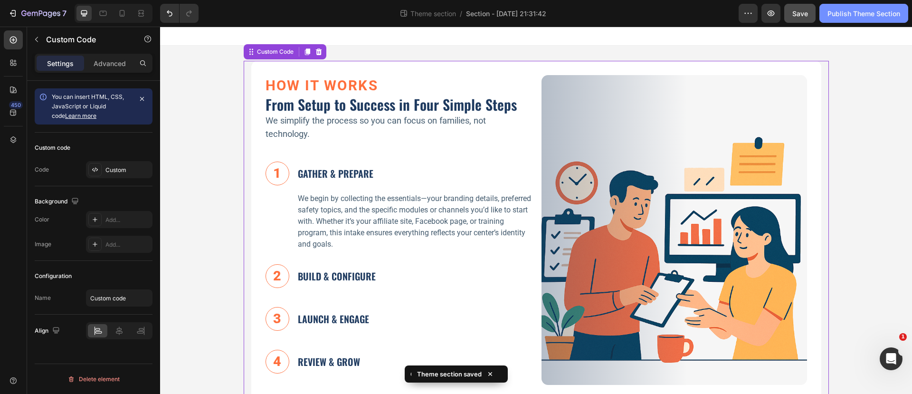
click at [855, 13] on div "Publish Theme Section" at bounding box center [863, 14] width 73 height 10
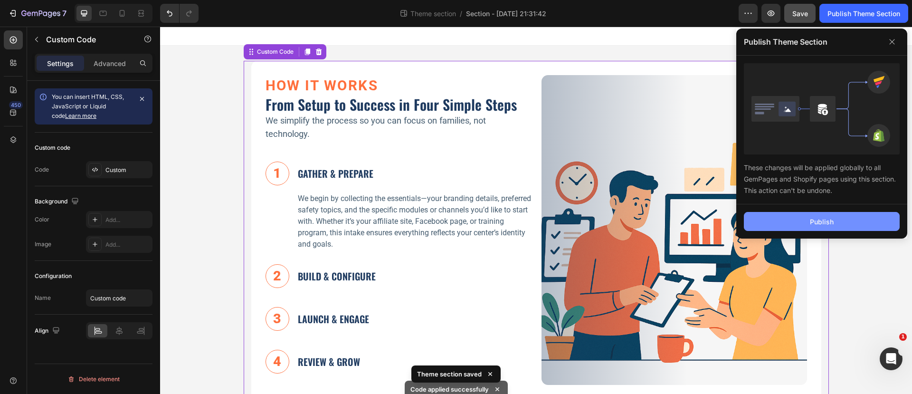
click at [823, 218] on div "Publish" at bounding box center [822, 222] width 24 height 10
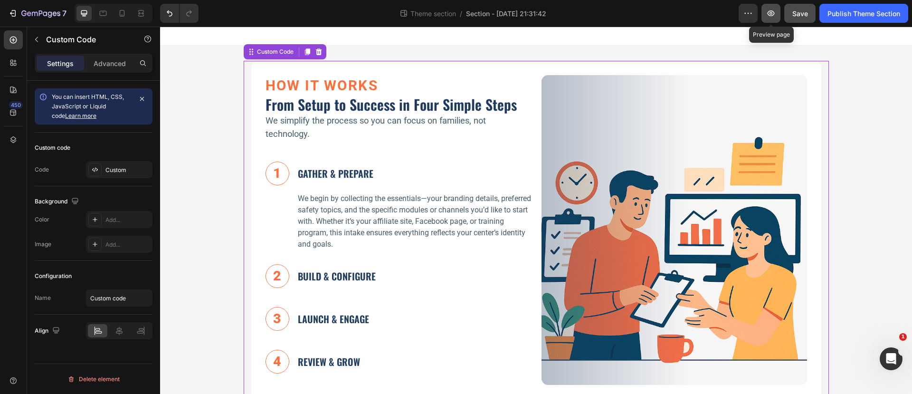
click at [770, 9] on icon "button" at bounding box center [770, 13] width 9 height 9
click at [510, 16] on span "Section - Aug 26 21:31:42" at bounding box center [506, 14] width 80 height 10
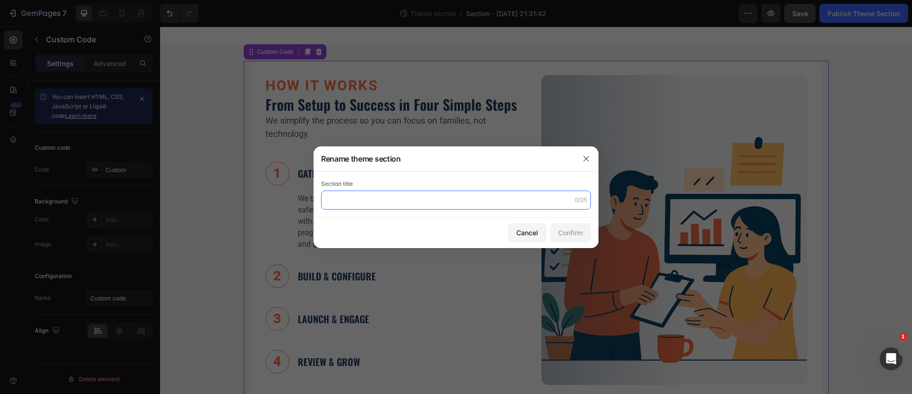
click at [453, 201] on input "text" at bounding box center [456, 199] width 270 height 19
click at [343, 202] on input "Accordian-Steps" at bounding box center [456, 199] width 270 height 19
type input "Accordion-Steps"
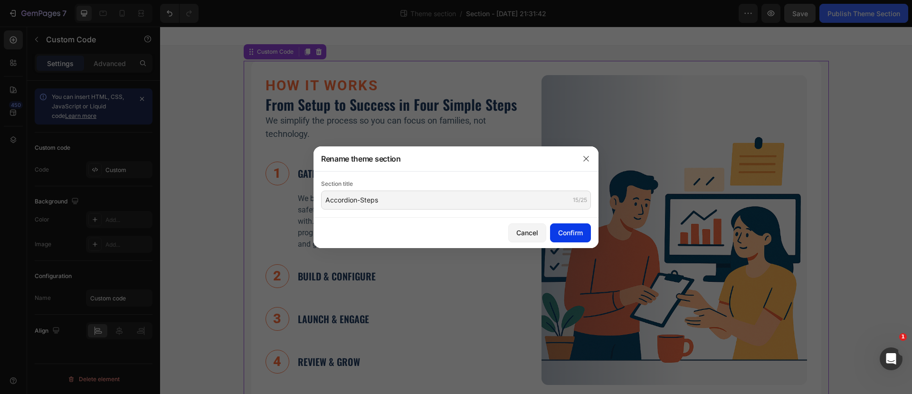
click at [560, 232] on div "Confirm" at bounding box center [570, 232] width 25 height 10
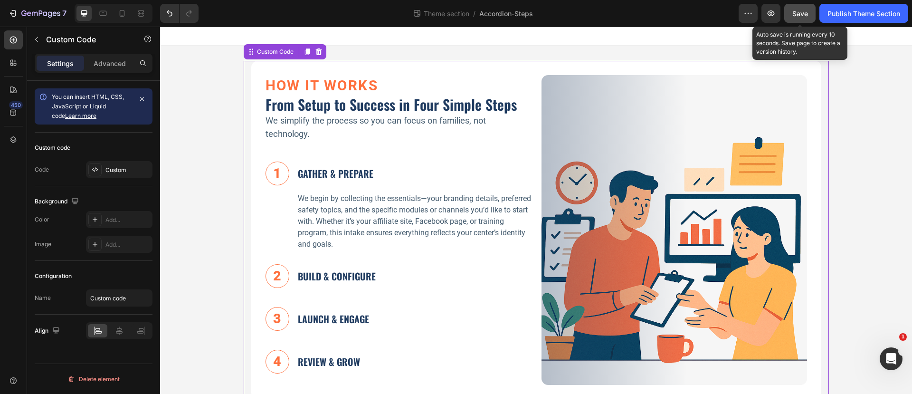
click at [802, 12] on span "Save" at bounding box center [800, 13] width 16 height 8
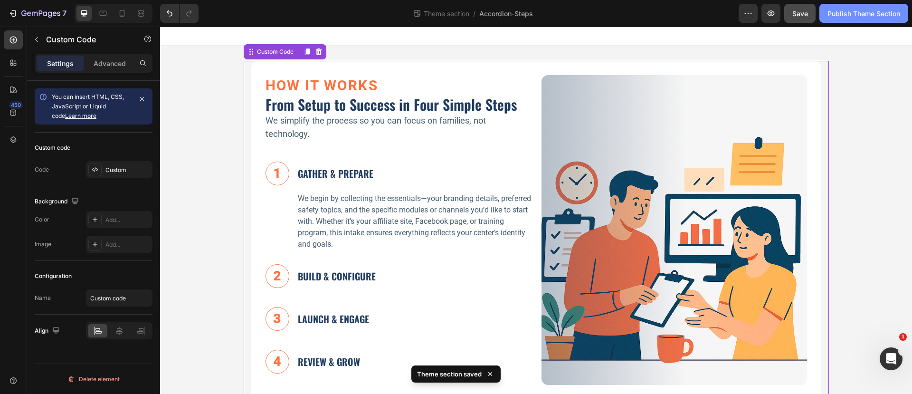
click at [849, 14] on div "Publish Theme Section" at bounding box center [863, 14] width 73 height 10
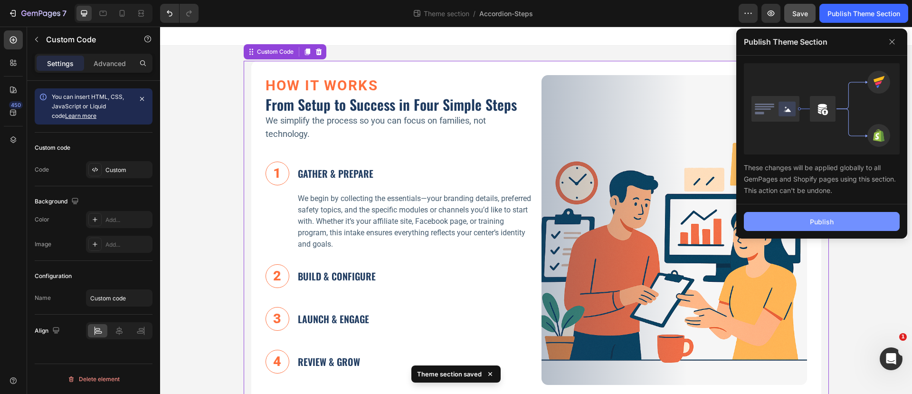
click at [805, 224] on button "Publish" at bounding box center [822, 221] width 156 height 19
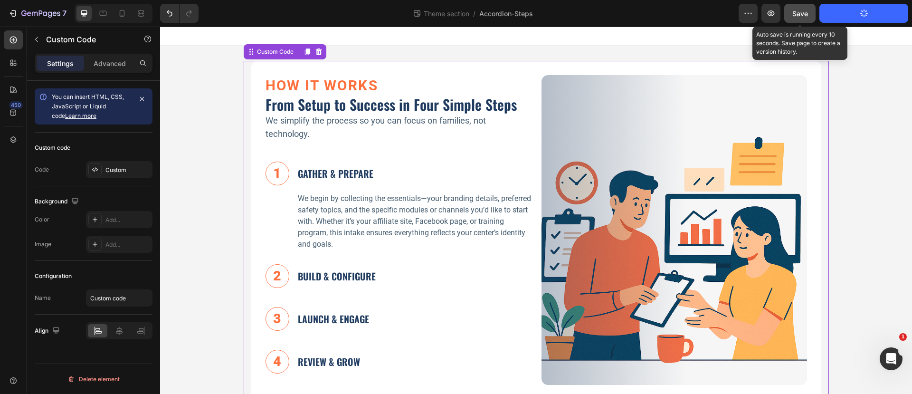
click at [801, 12] on span "Save" at bounding box center [800, 13] width 16 height 8
click at [805, 15] on span "Save" at bounding box center [800, 13] width 16 height 8
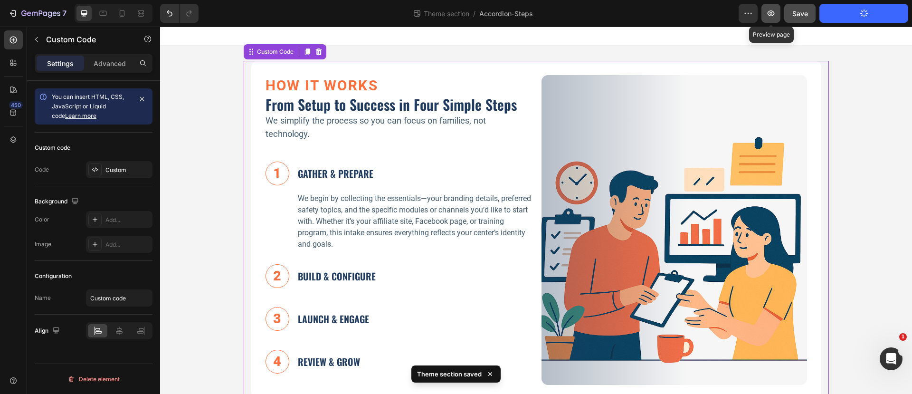
click at [772, 10] on icon "button" at bounding box center [770, 13] width 9 height 9
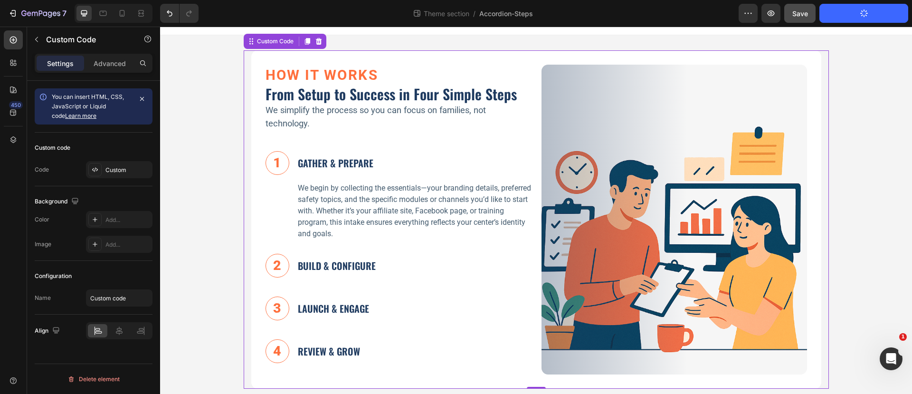
scroll to position [20, 0]
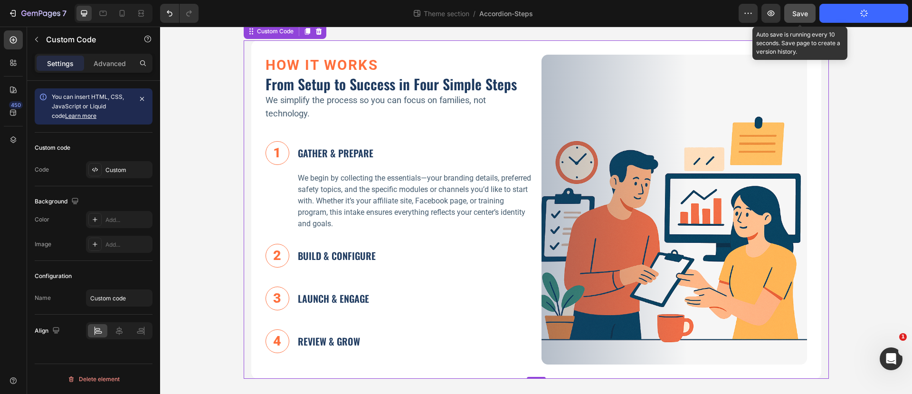
click at [805, 12] on span "Save" at bounding box center [800, 13] width 16 height 8
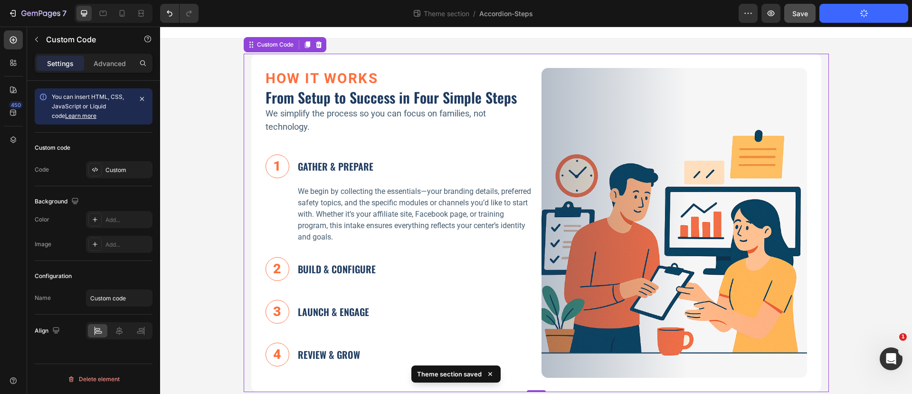
scroll to position [0, 0]
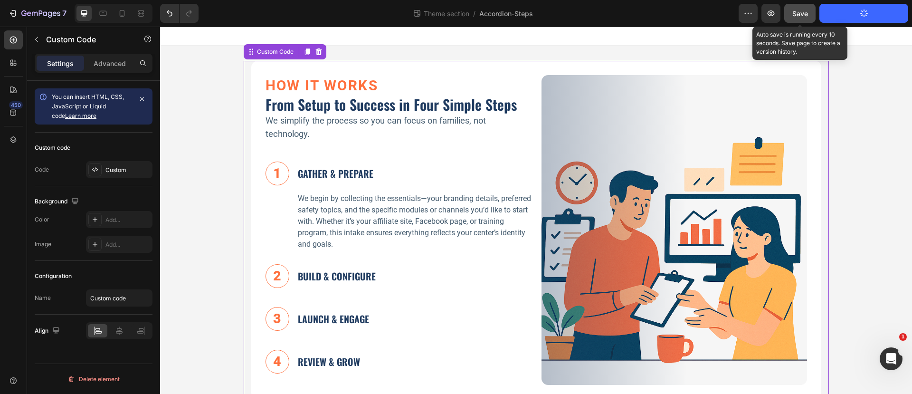
click at [800, 11] on span "Save" at bounding box center [800, 13] width 16 height 8
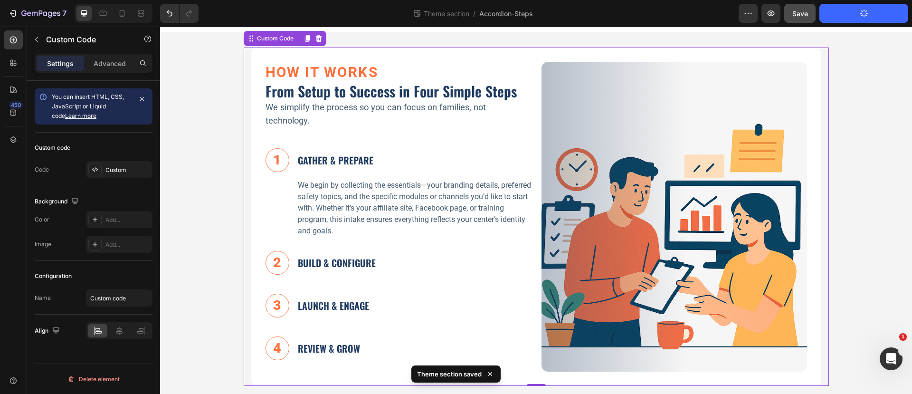
scroll to position [20, 0]
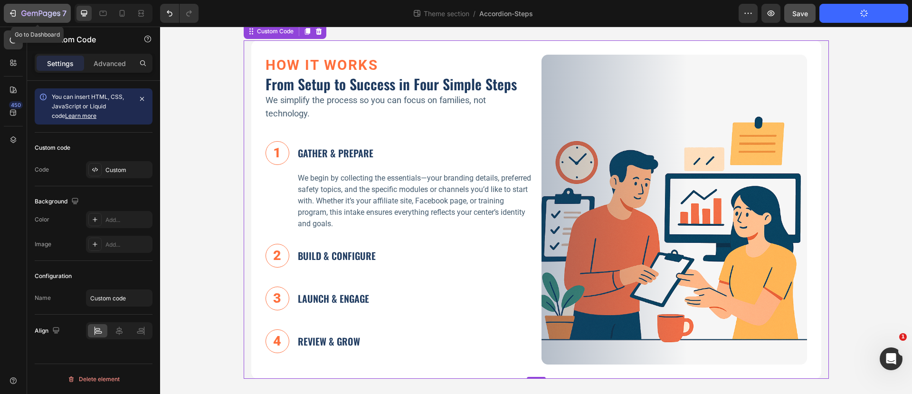
click at [36, 13] on icon "button" at bounding box center [40, 14] width 39 height 8
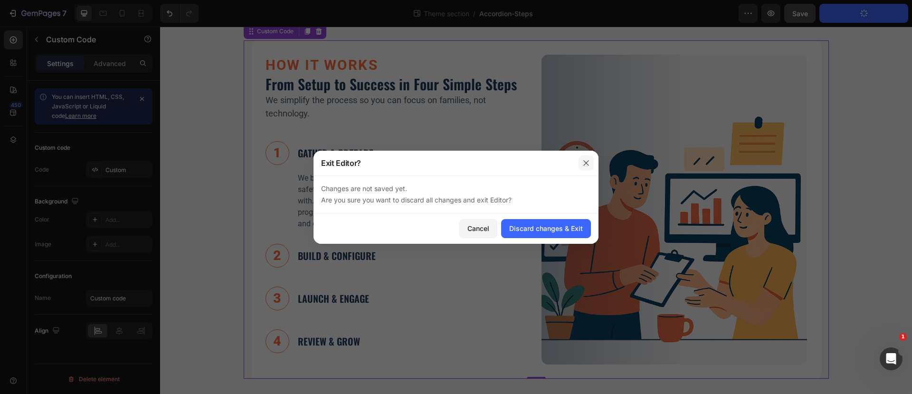
click at [587, 161] on icon "button" at bounding box center [585, 162] width 5 height 5
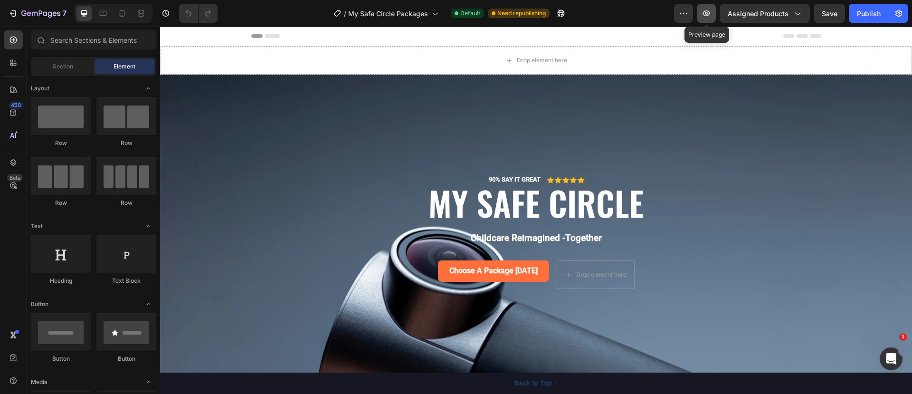
click at [709, 16] on icon "button" at bounding box center [705, 13] width 9 height 9
click at [17, 15] on icon "button" at bounding box center [12, 13] width 9 height 9
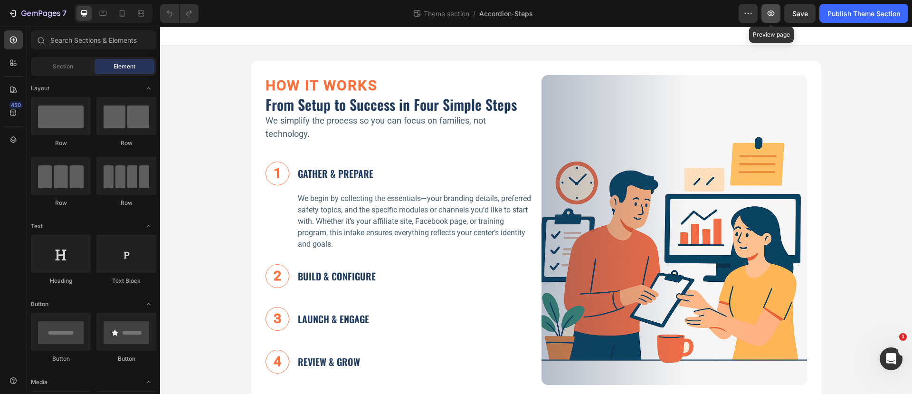
click at [774, 12] on icon "button" at bounding box center [770, 13] width 9 height 9
click at [17, 10] on icon "button" at bounding box center [12, 13] width 9 height 9
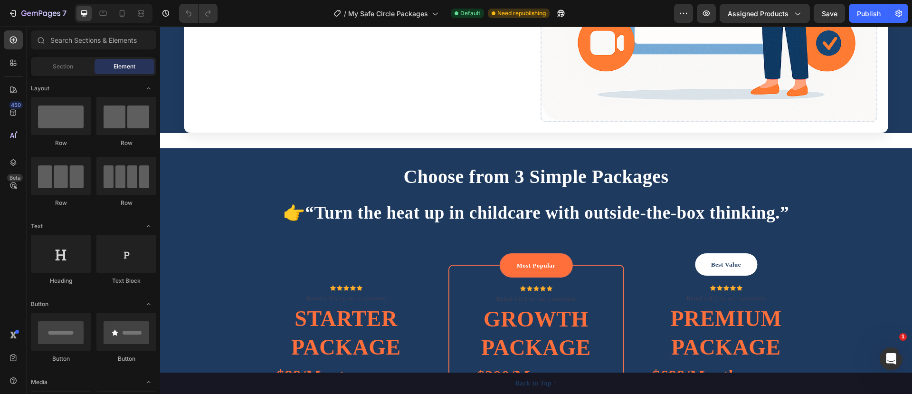
scroll to position [1128, 0]
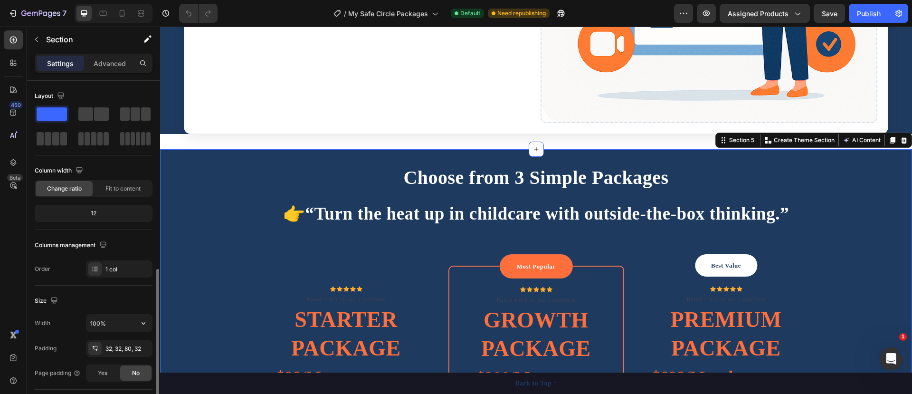
scroll to position [119, 0]
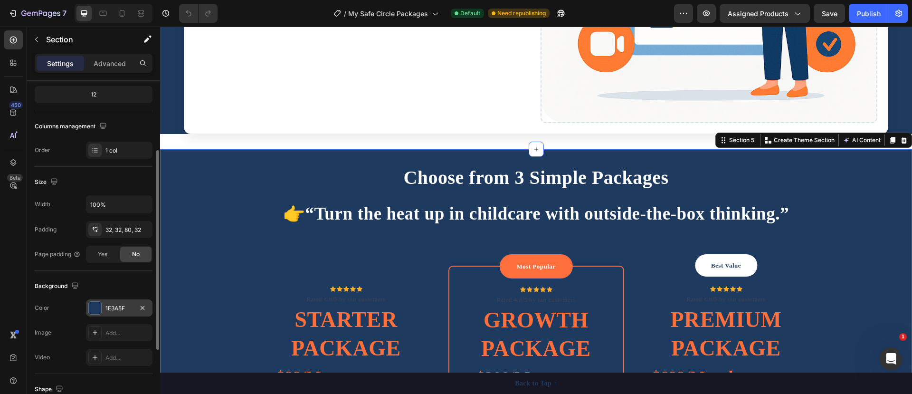
click at [102, 304] on div "1E3A5F" at bounding box center [119, 307] width 66 height 17
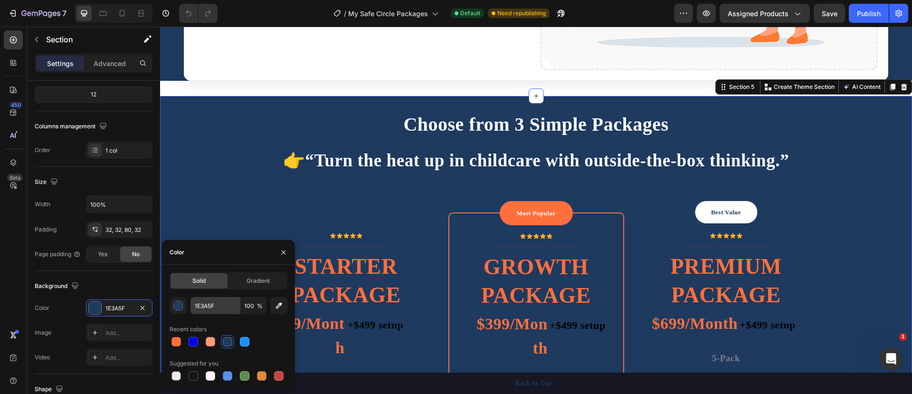
scroll to position [1246, 0]
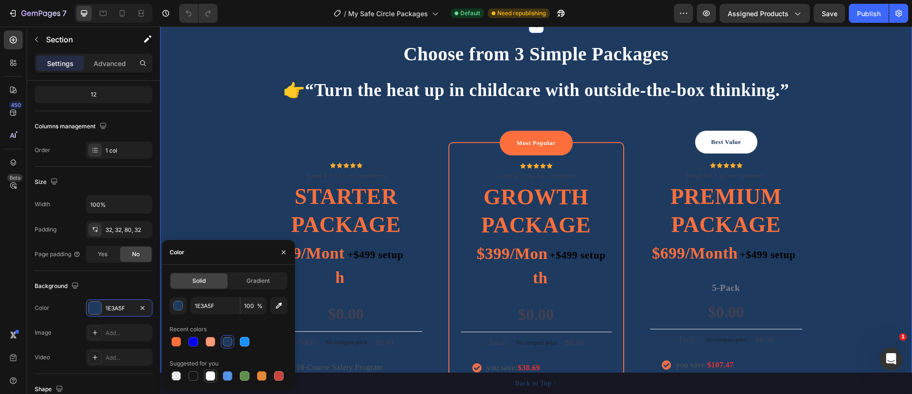
click at [208, 372] on div at bounding box center [210, 375] width 9 height 9
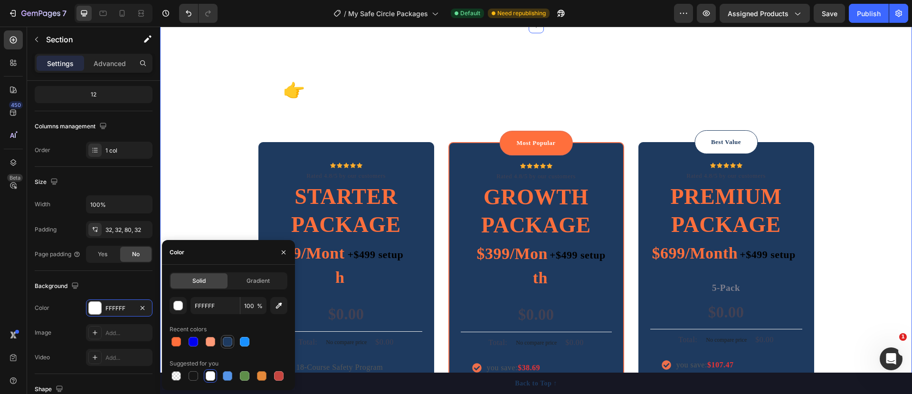
click at [226, 340] on div at bounding box center [227, 341] width 9 height 9
type input "1E3A5F"
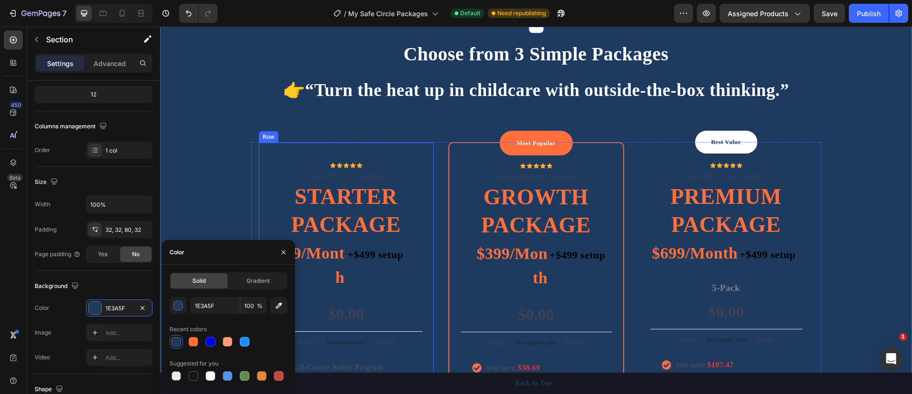
click at [285, 148] on div "Icon Icon Icon Icon Icon Icon List Hoz Rated 4.8/5 by our customers Text block …" at bounding box center [346, 349] width 176 height 414
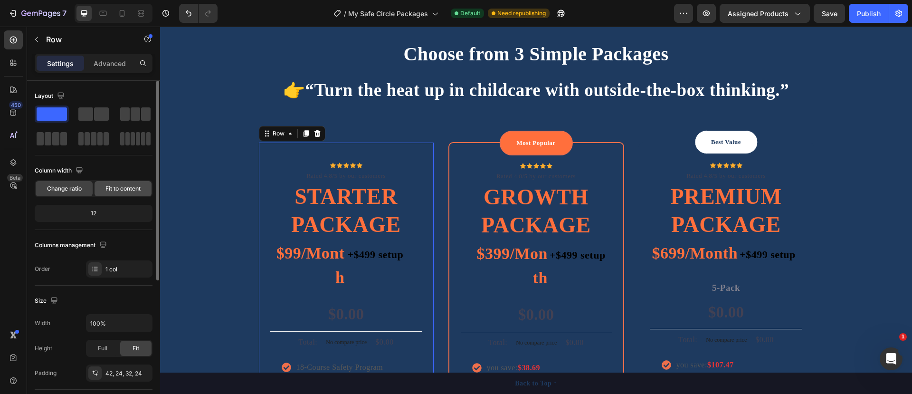
scroll to position [119, 0]
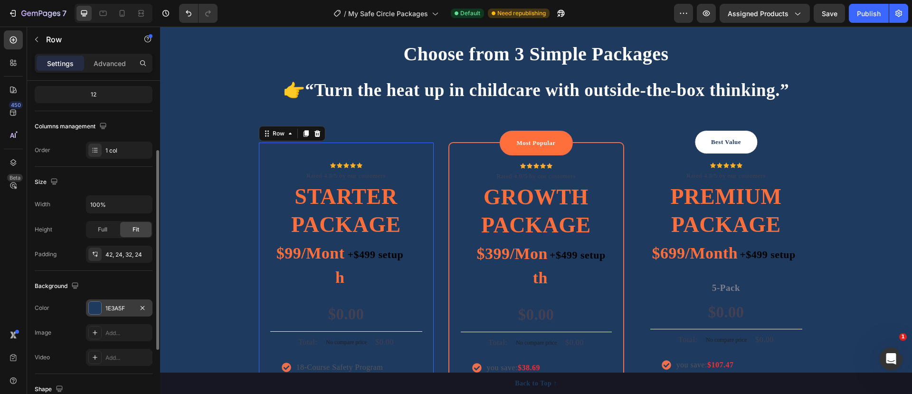
click at [99, 308] on div at bounding box center [95, 308] width 12 height 12
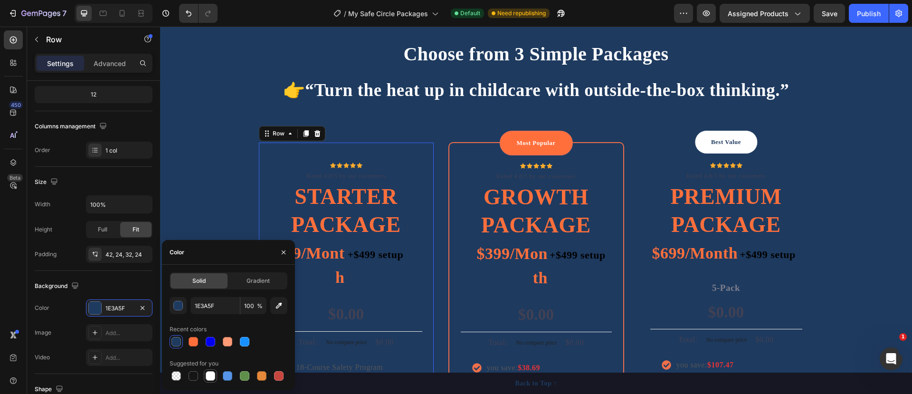
click at [208, 374] on div at bounding box center [210, 375] width 9 height 9
type input "FFFFFF"
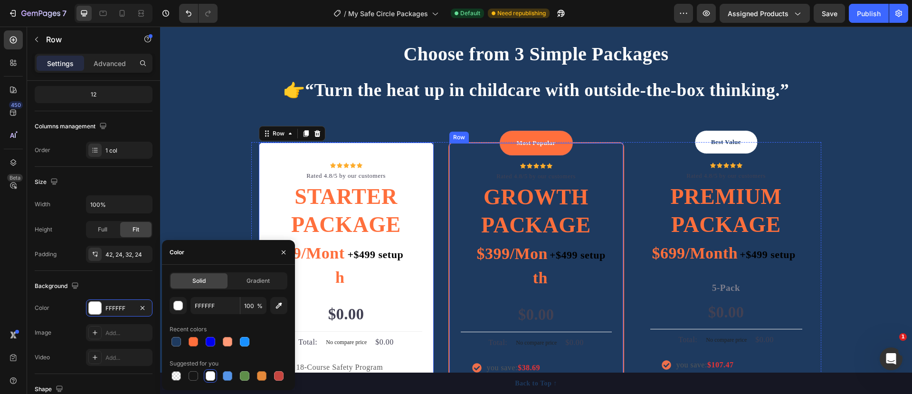
click at [450, 150] on div "Most Popular Text block Row Icon Icon Icon Icon Icon Icon List Hoz Rated 4.8/5 …" at bounding box center [536, 359] width 176 height 434
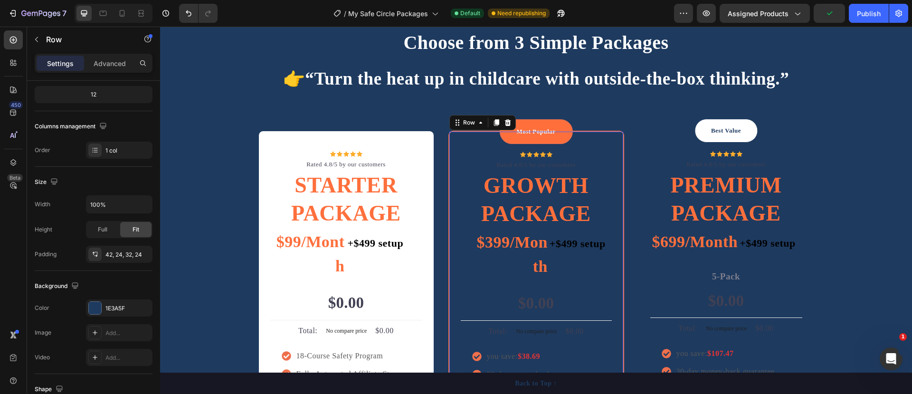
scroll to position [1246, 0]
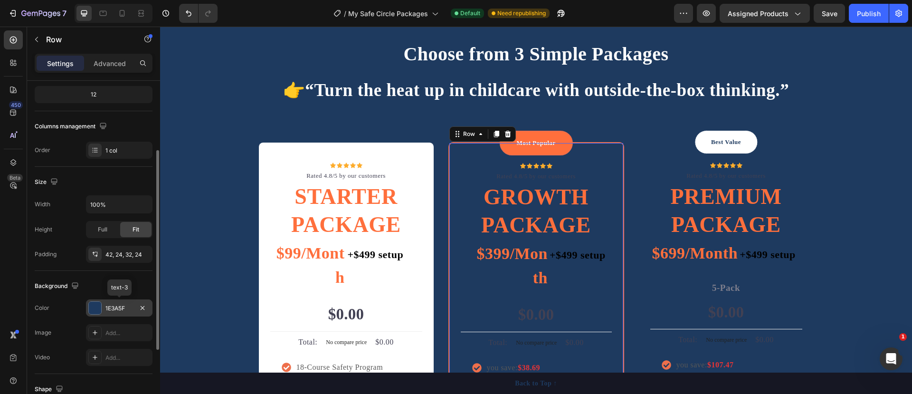
click at [98, 306] on div at bounding box center [95, 308] width 12 height 12
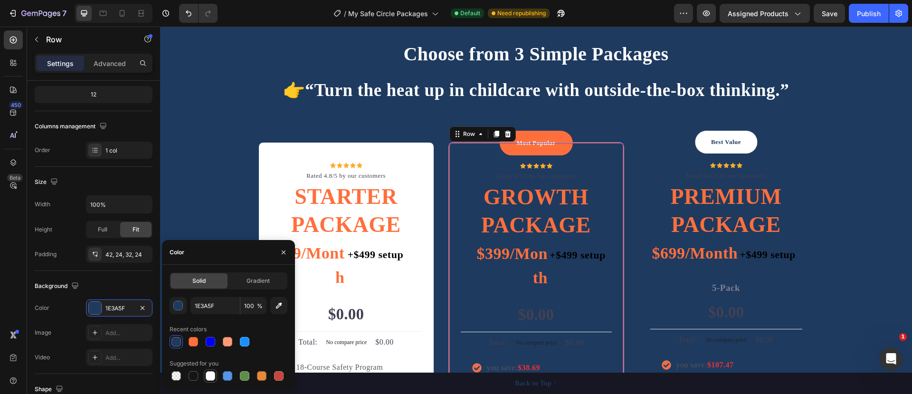
click at [216, 374] on div at bounding box center [210, 375] width 11 height 11
type input "FFFFFF"
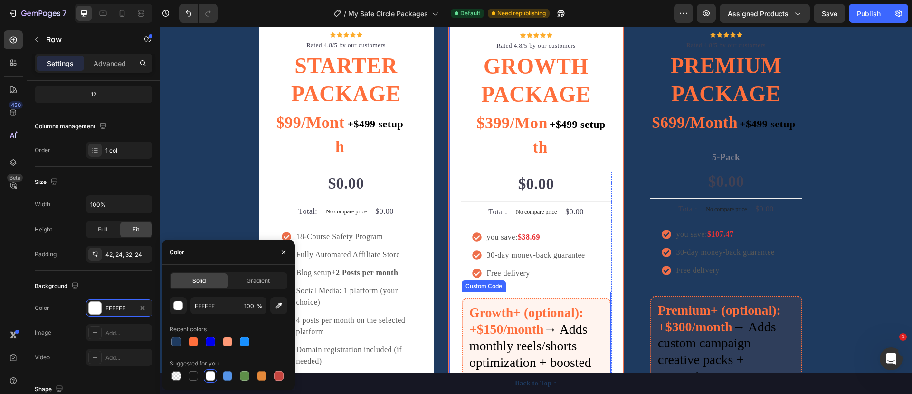
scroll to position [1306, 0]
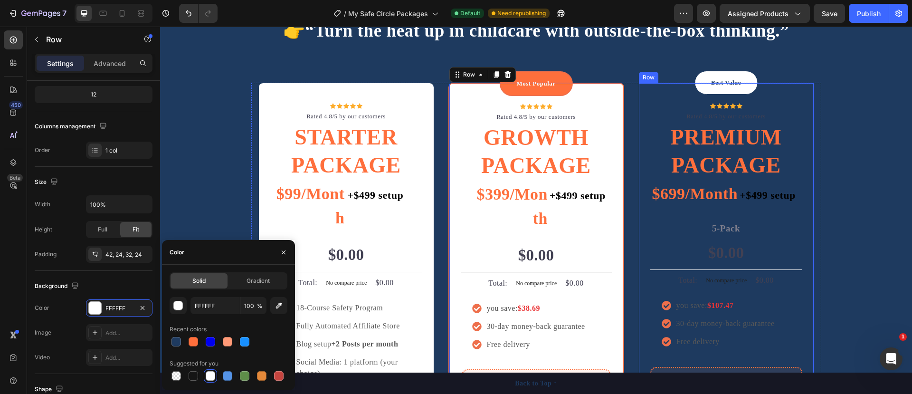
click at [642, 97] on div "Best Value Text block Row Icon Icon Icon Icon Icon Icon List Hoz Rated 4.8/5 by…" at bounding box center [726, 307] width 176 height 448
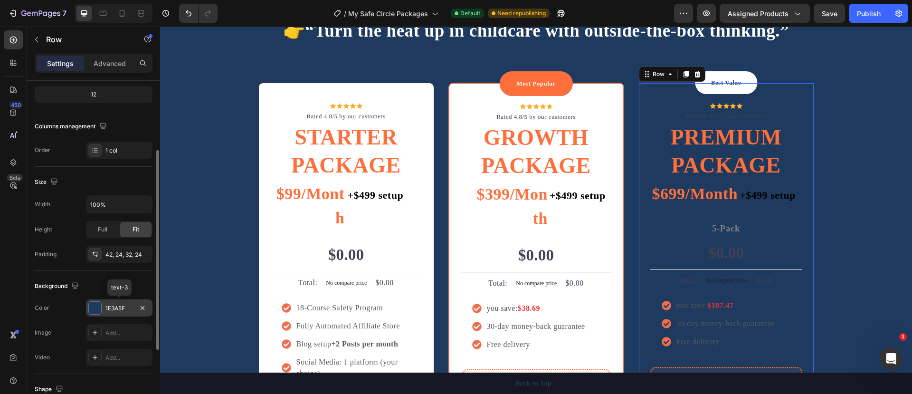
click at [94, 303] on div at bounding box center [95, 308] width 12 height 12
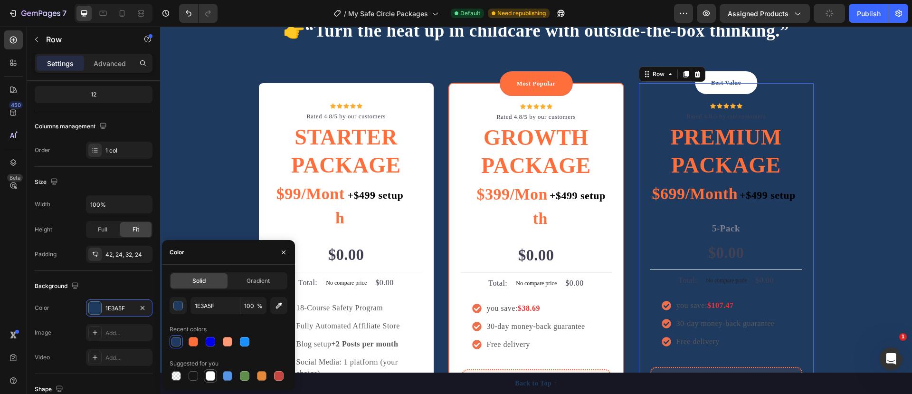
click at [208, 372] on div at bounding box center [210, 375] width 9 height 9
type input "FFFFFF"
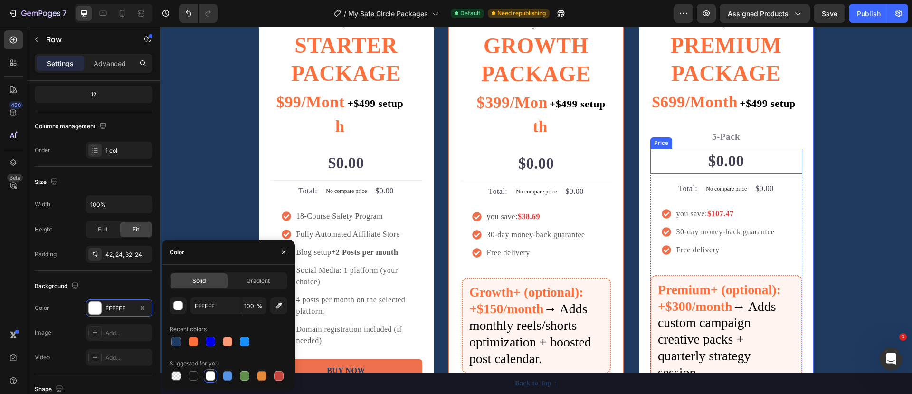
scroll to position [1543, 0]
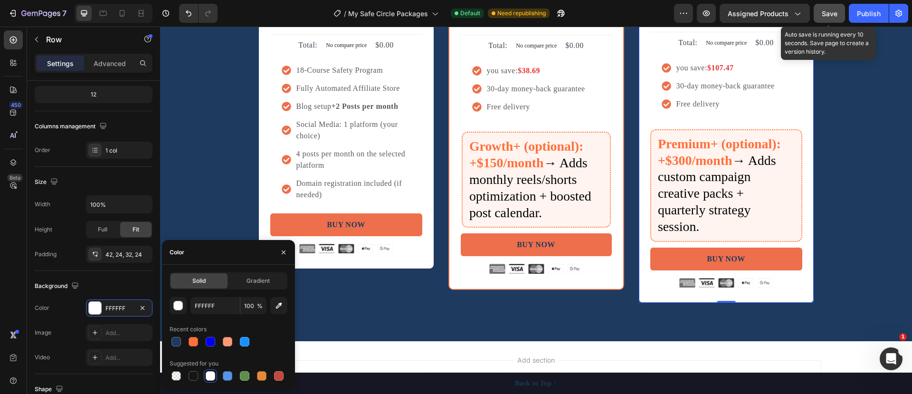
click at [826, 12] on span "Save" at bounding box center [829, 13] width 16 height 8
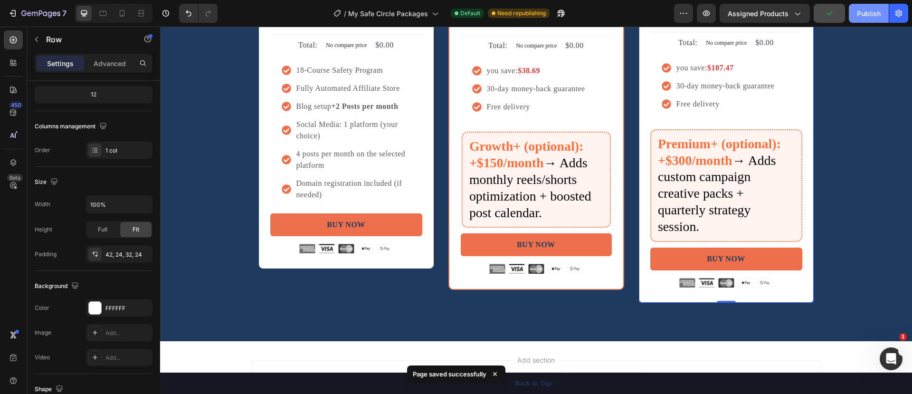
click at [866, 12] on div "Publish" at bounding box center [869, 14] width 24 height 10
click at [707, 17] on icon "button" at bounding box center [705, 13] width 9 height 9
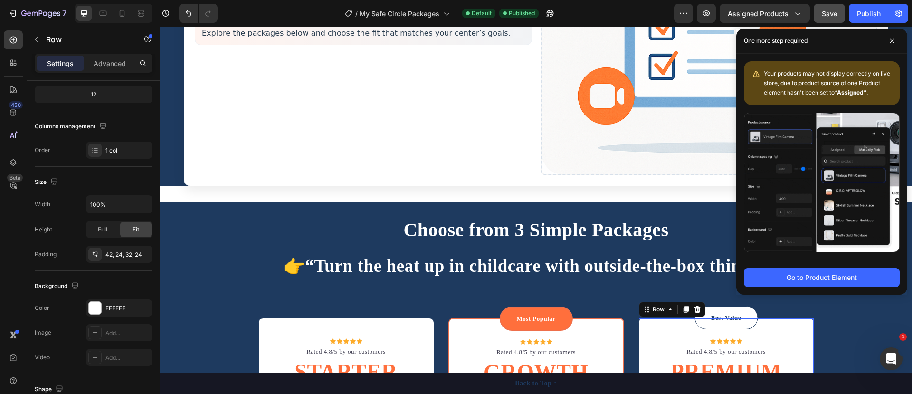
scroll to position [1068, 0]
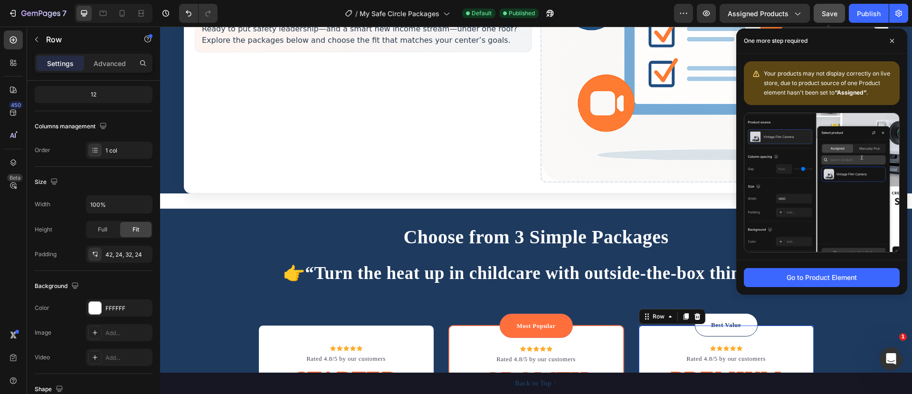
click at [828, 11] on span "Save" at bounding box center [829, 13] width 16 height 8
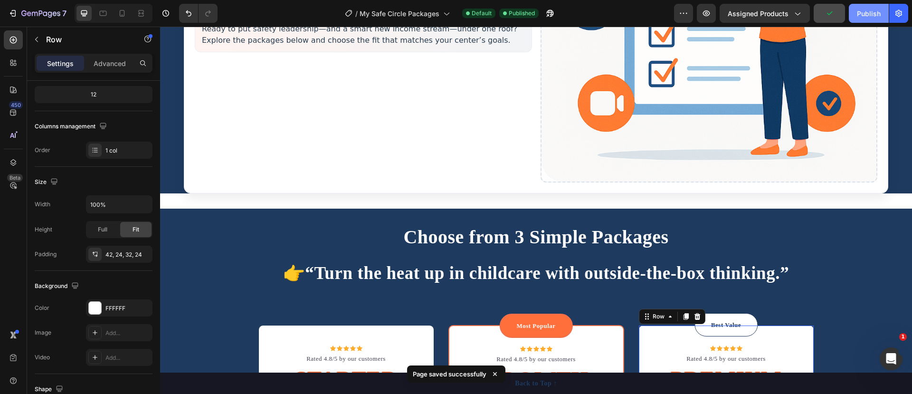
click at [863, 13] on div "Publish" at bounding box center [869, 14] width 24 height 10
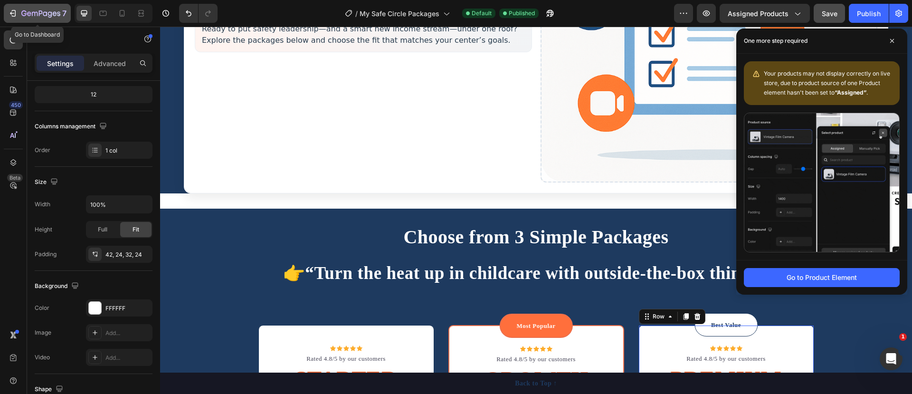
click at [22, 9] on div "7" at bounding box center [43, 13] width 45 height 11
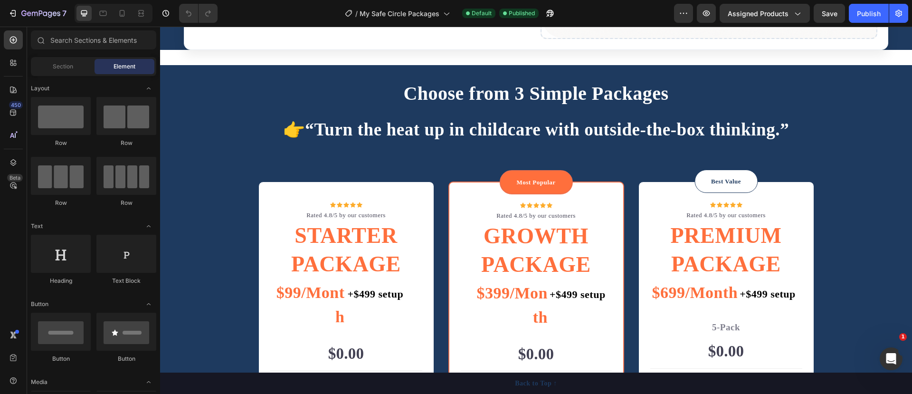
scroll to position [1174, 0]
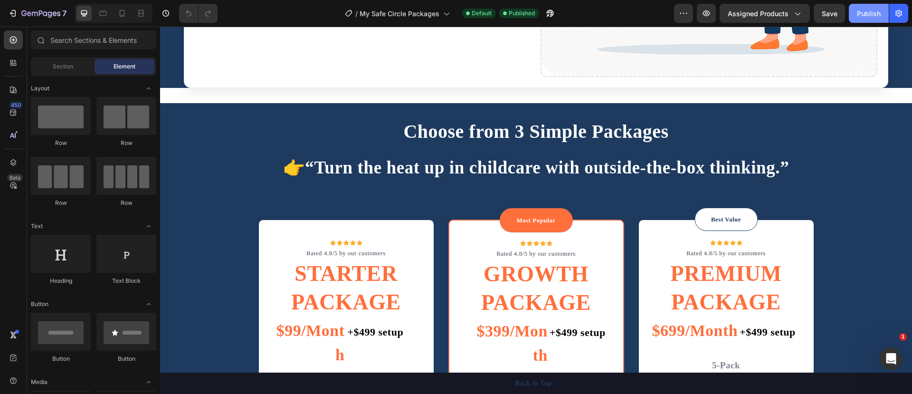
click at [860, 13] on div "Publish" at bounding box center [869, 14] width 24 height 10
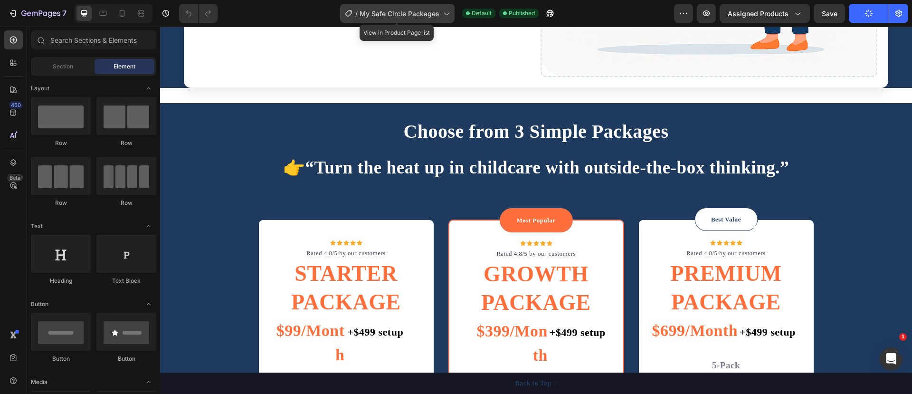
click at [448, 7] on div "/ My Safe Circle Packages" at bounding box center [397, 13] width 114 height 19
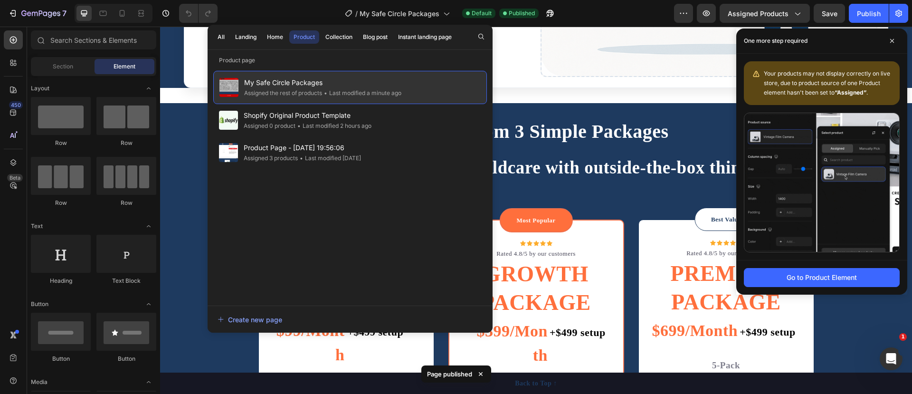
click at [363, 83] on span "My Safe Circle Packages" at bounding box center [322, 82] width 157 height 11
